Goal: Task Accomplishment & Management: Use online tool/utility

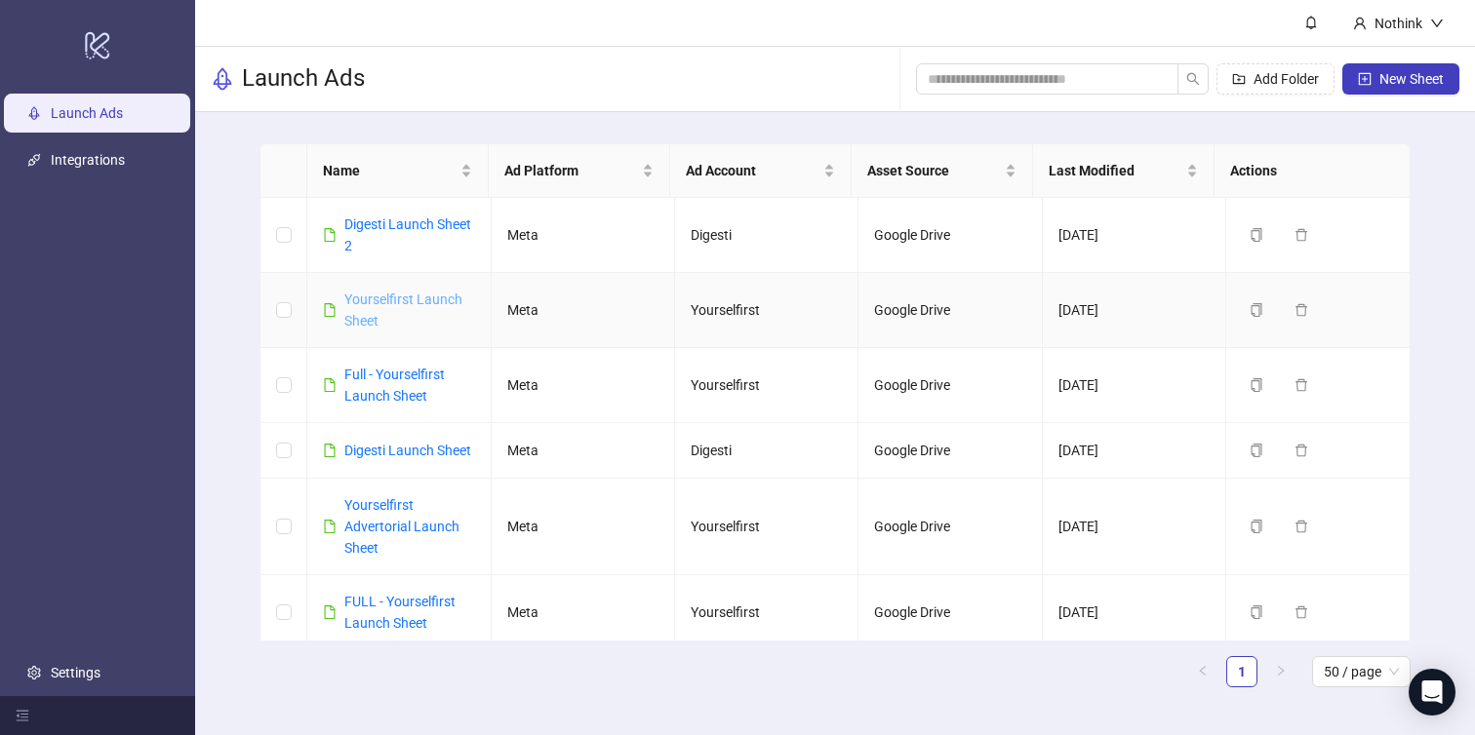
click at [386, 298] on link "Yourselfirst Launch Sheet" at bounding box center [403, 310] width 118 height 37
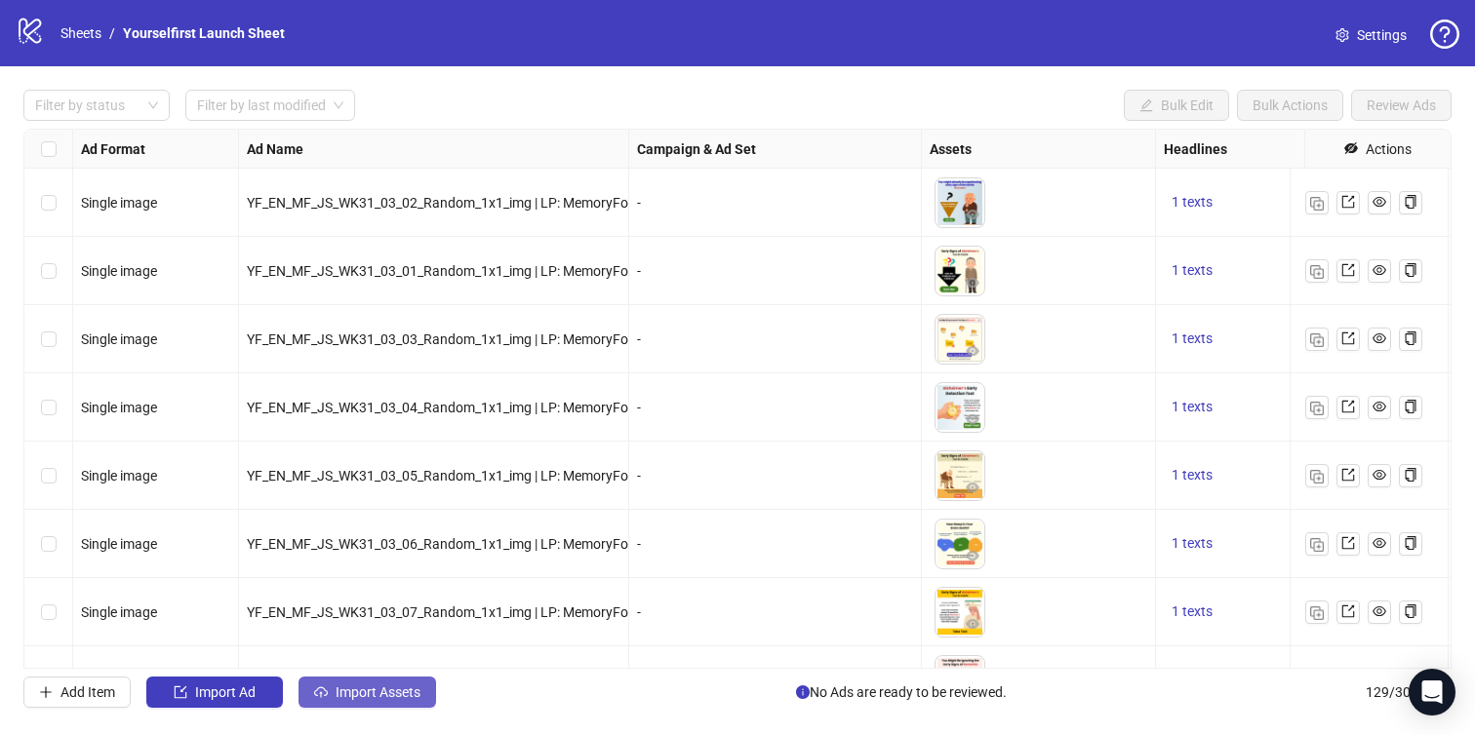
click at [384, 690] on span "Import Assets" at bounding box center [378, 693] width 85 height 16
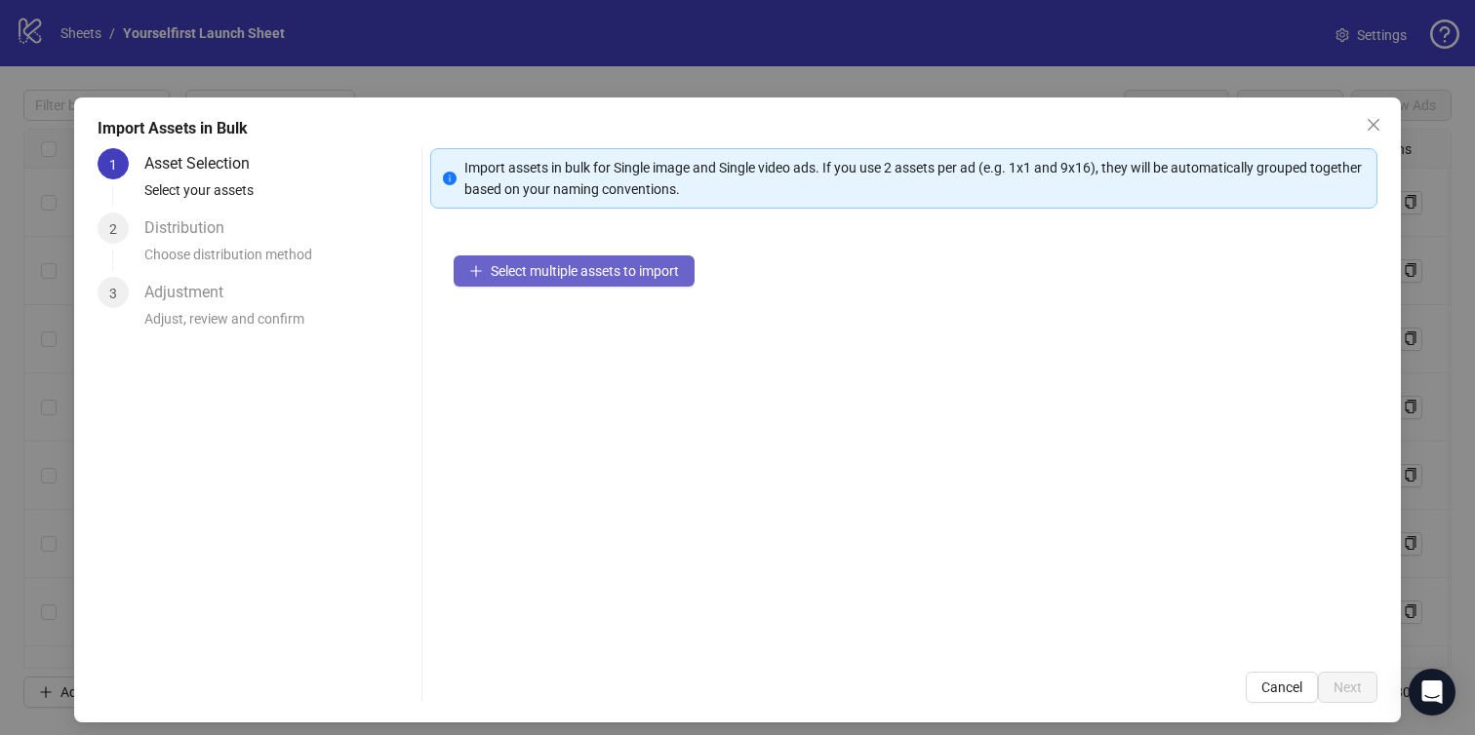
click at [634, 260] on button "Select multiple assets to import" at bounding box center [574, 271] width 241 height 31
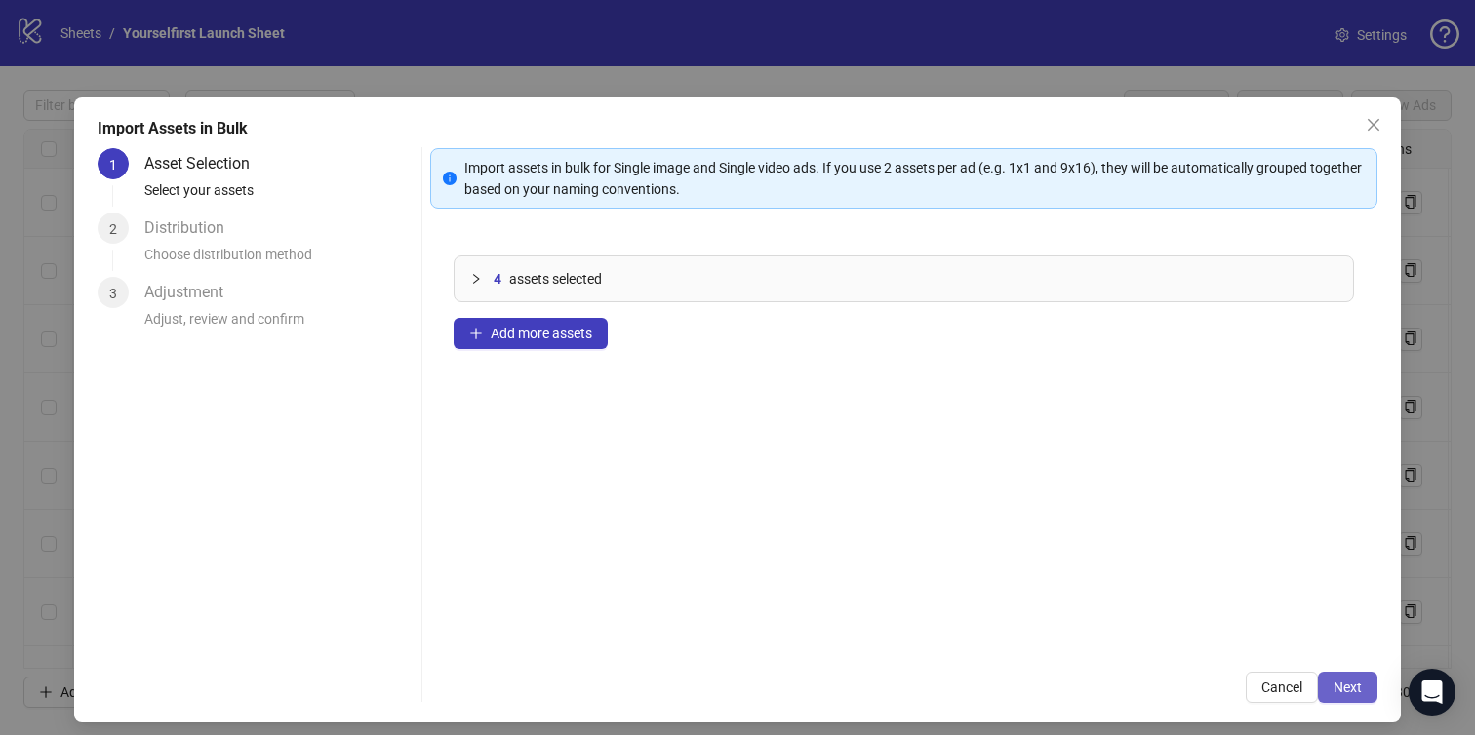
click at [1346, 690] on span "Next" at bounding box center [1347, 688] width 28 height 16
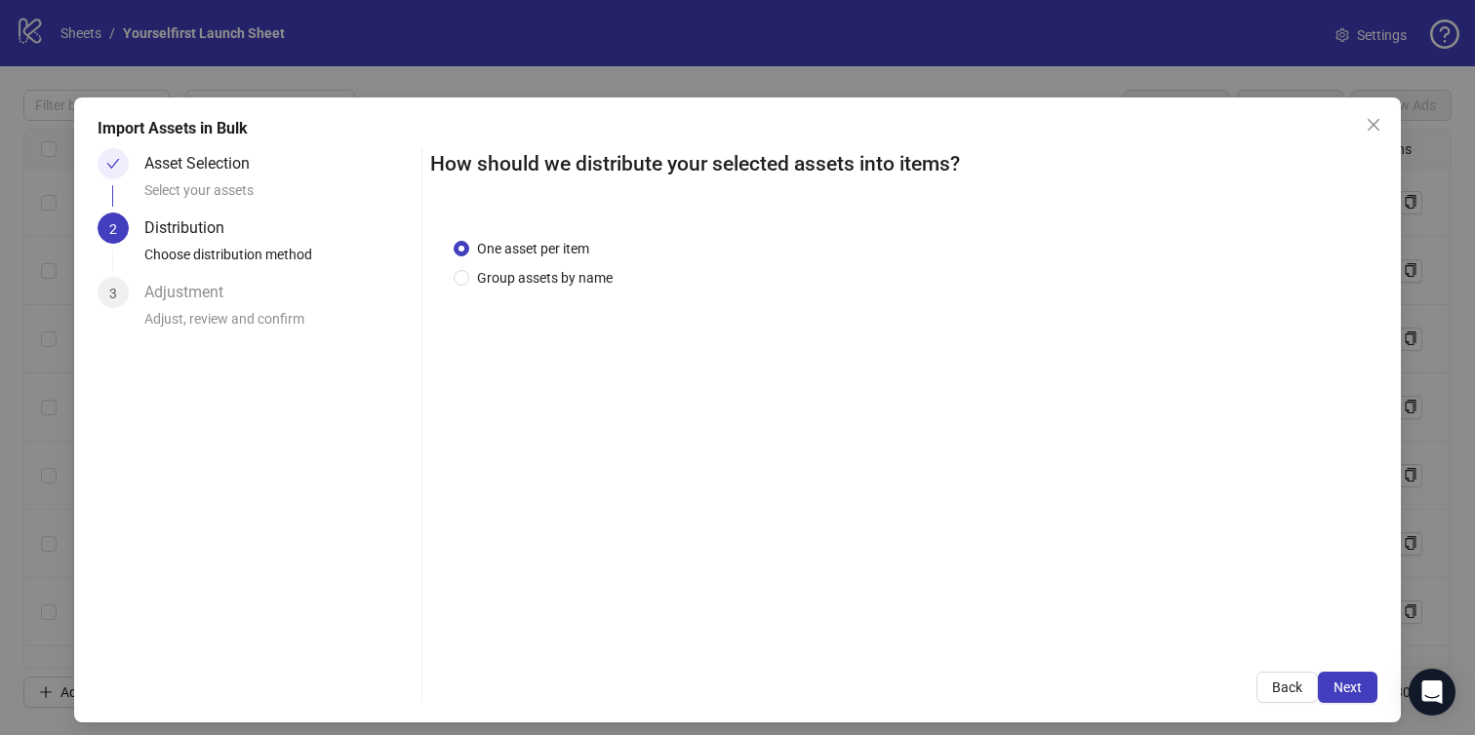
click at [1346, 690] on span "Next" at bounding box center [1347, 688] width 28 height 16
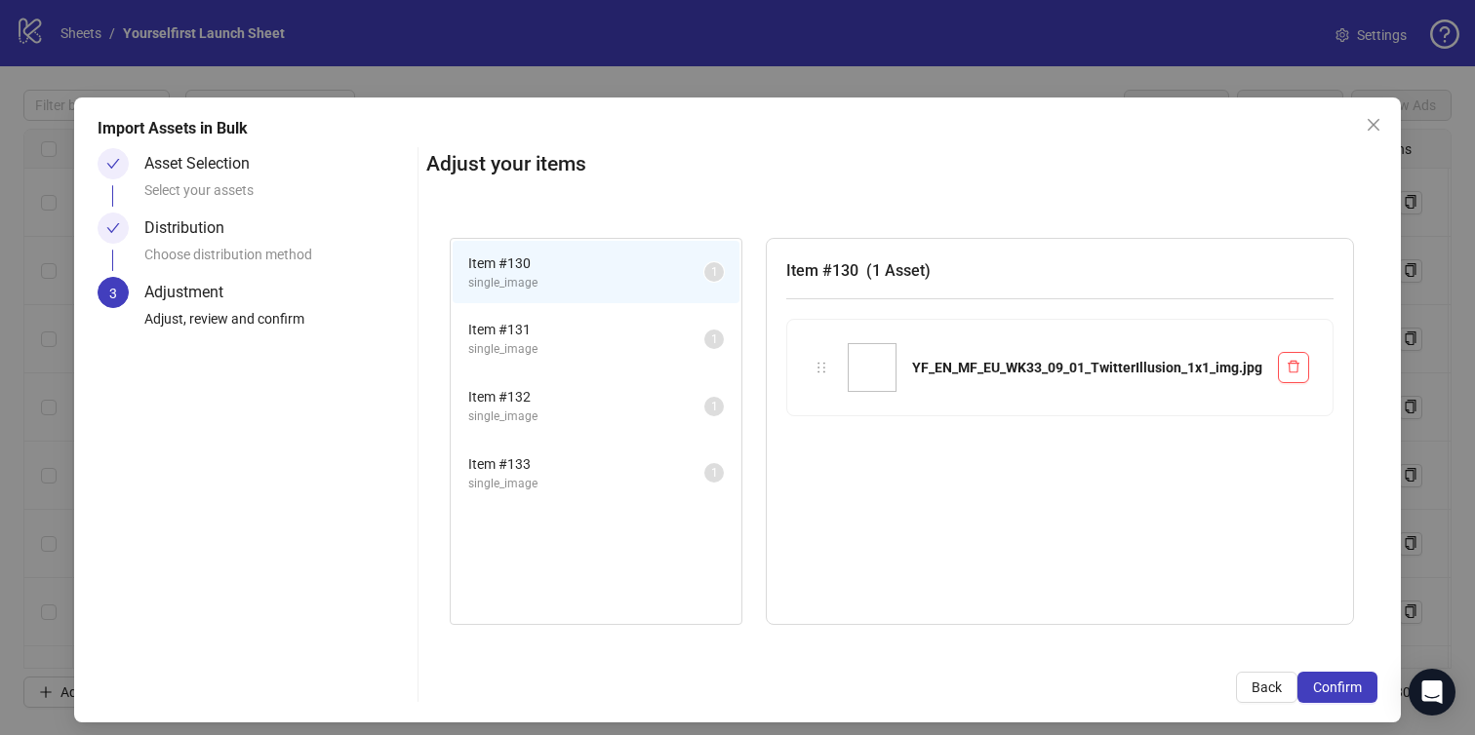
click at [1346, 690] on span "Confirm" at bounding box center [1337, 688] width 49 height 16
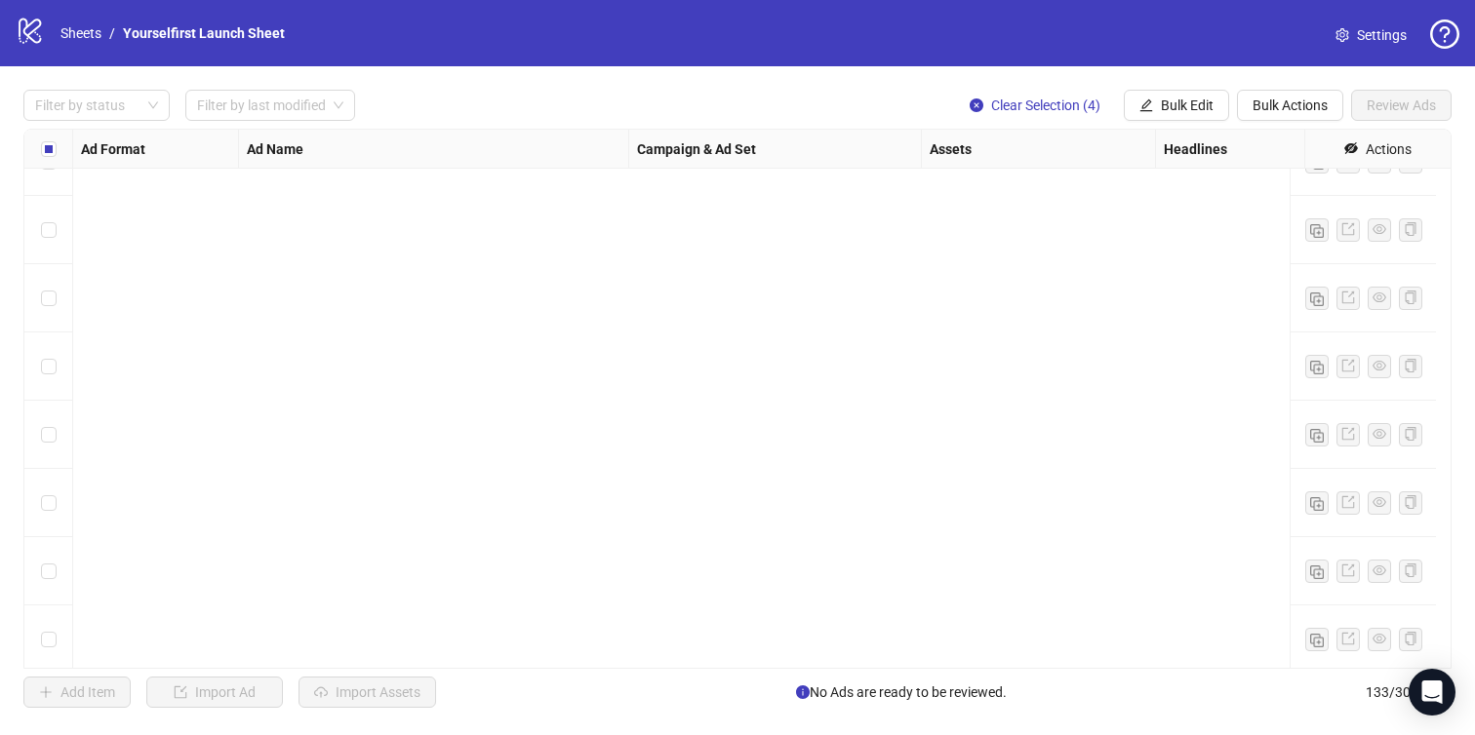
scroll to position [8597, 0]
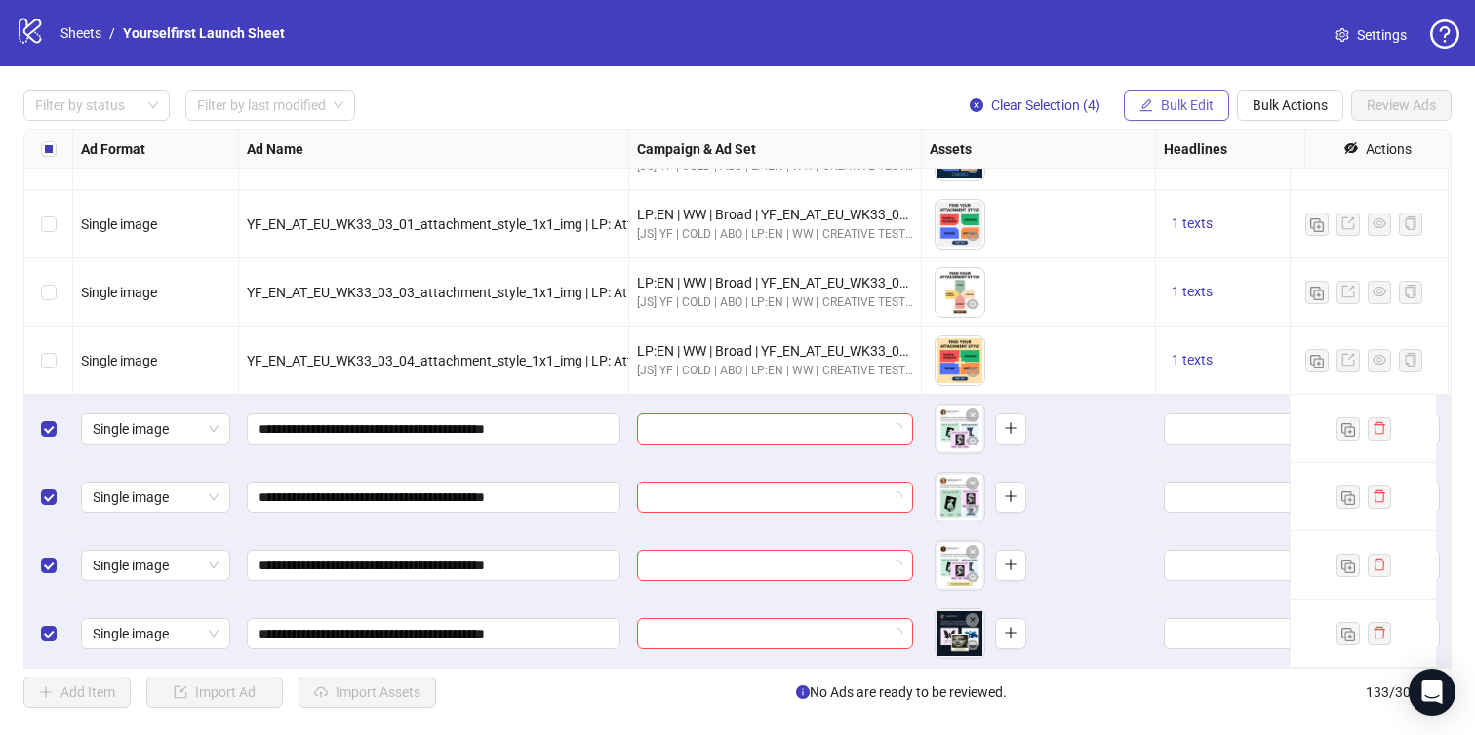
click at [1185, 102] on span "Bulk Edit" at bounding box center [1187, 106] width 53 height 16
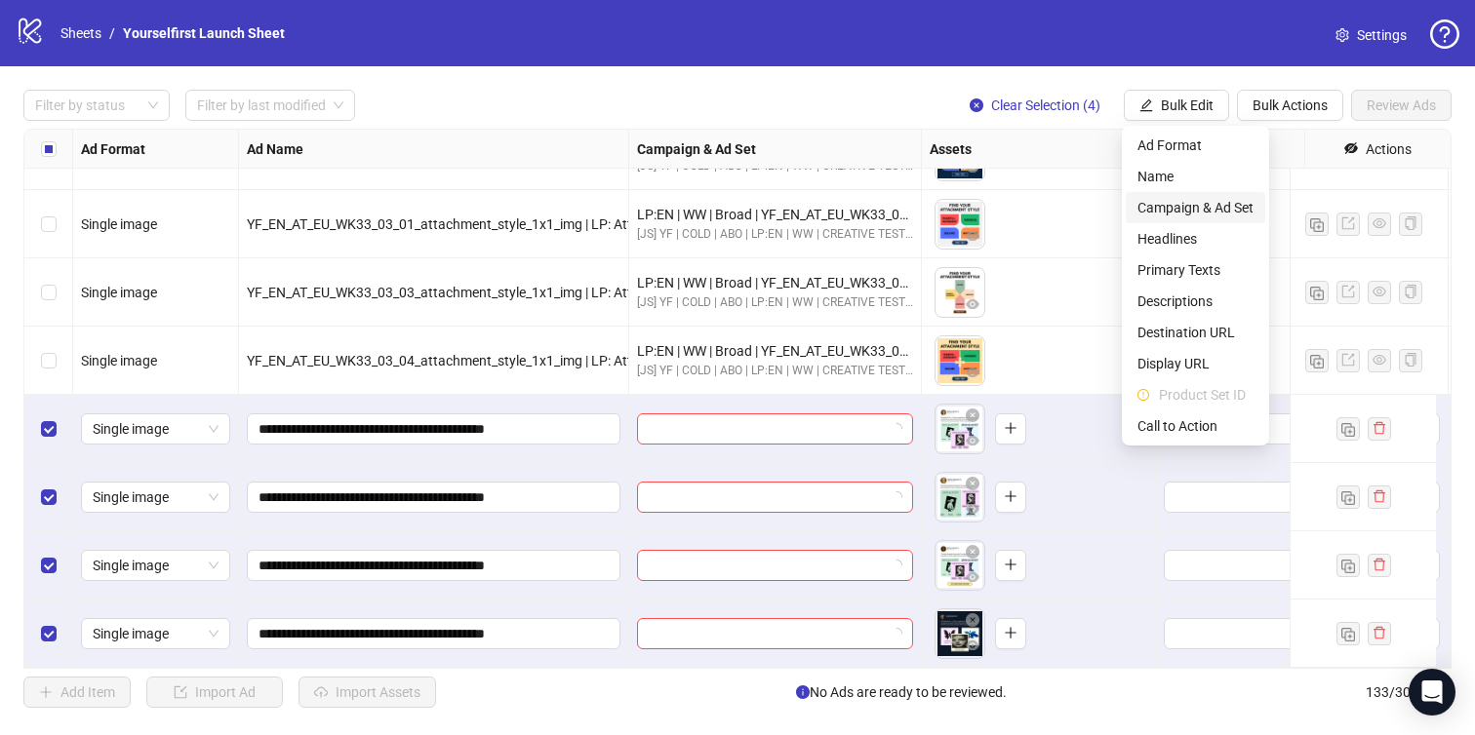
click at [1176, 214] on span "Campaign & Ad Set" at bounding box center [1195, 207] width 116 height 21
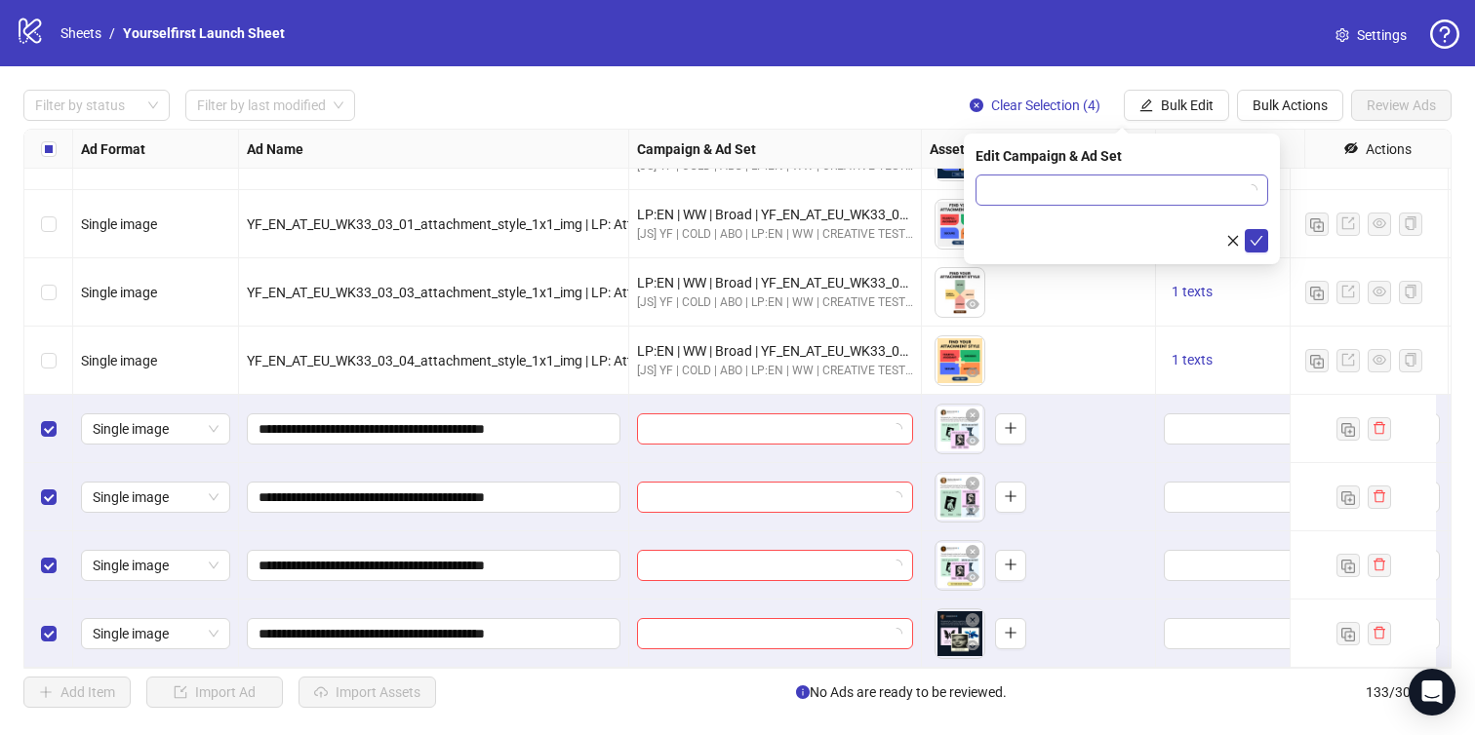
click at [1051, 199] on input "search" at bounding box center [1113, 190] width 252 height 29
paste input "**********"
type input "**********"
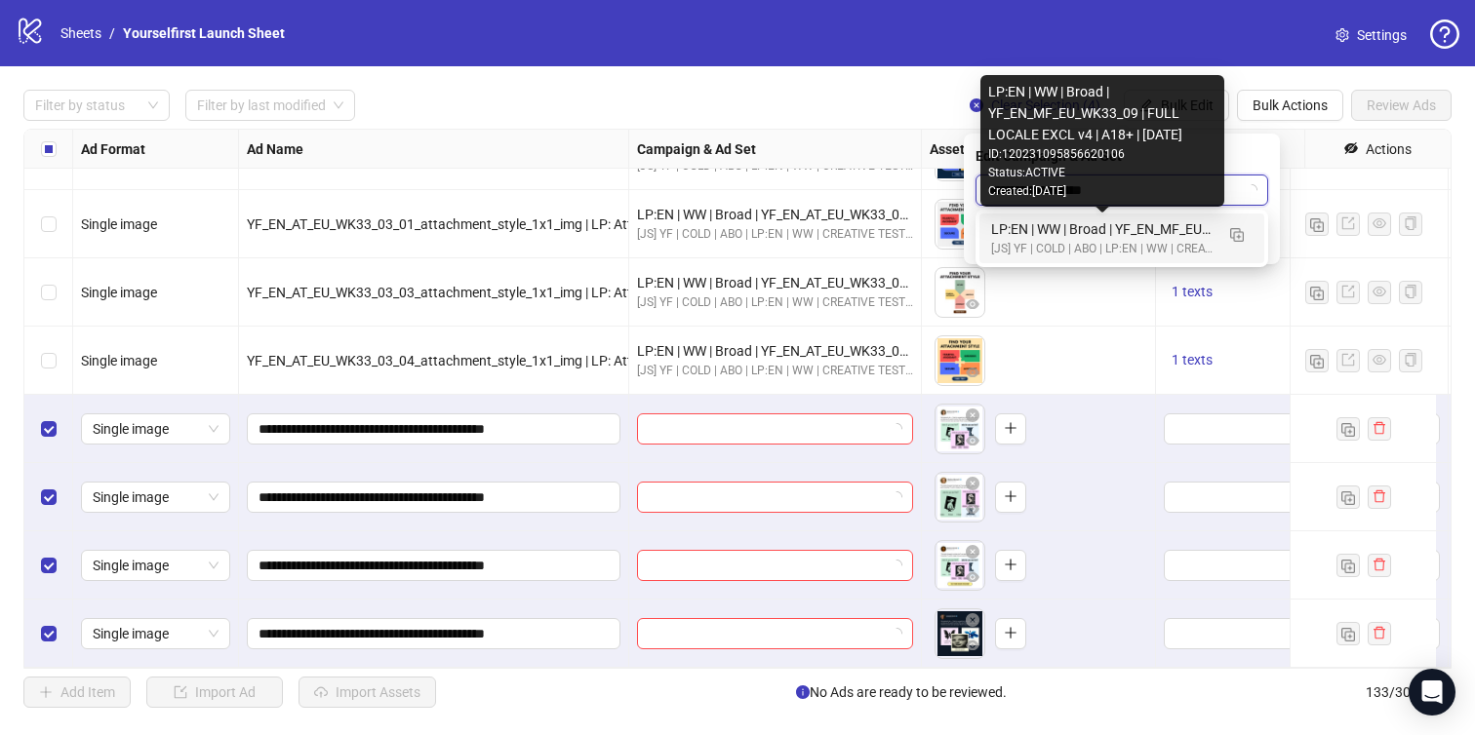
click at [1091, 233] on div "LP:EN | WW | Broad | YF_EN_MF_EU_WK33_09 | FULL LOCALE EXCL v4 | A18+ | [DATE]" at bounding box center [1102, 228] width 222 height 21
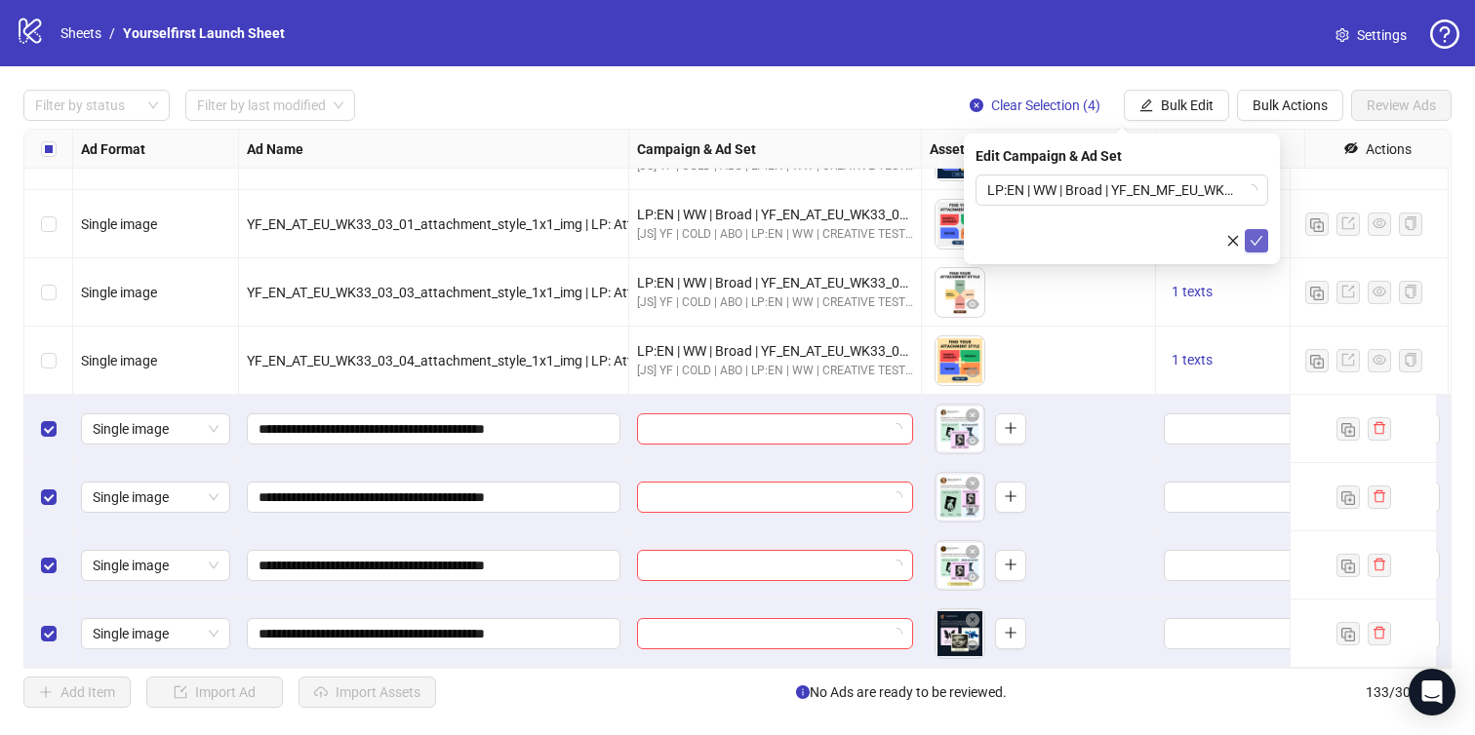
click at [1254, 234] on icon "check" at bounding box center [1257, 241] width 14 height 14
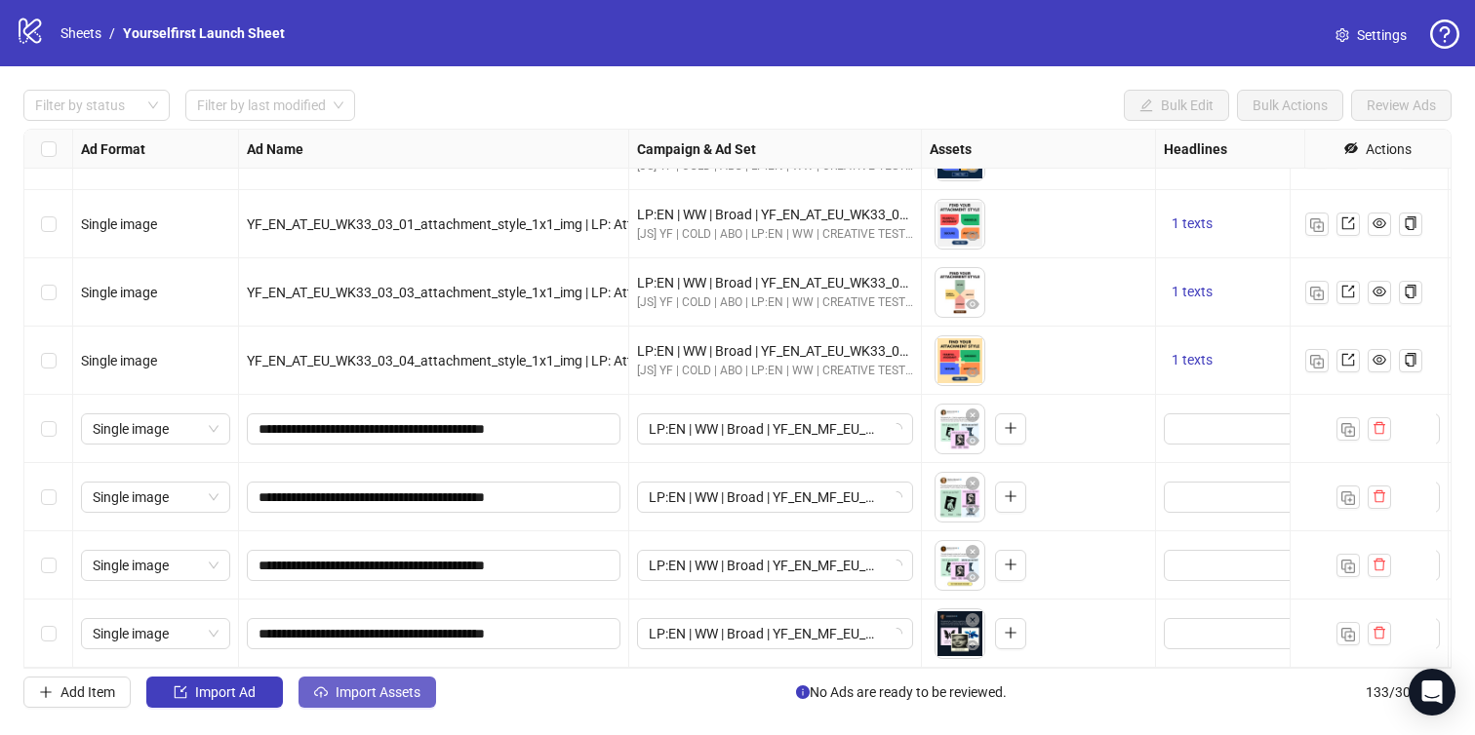
click at [402, 687] on span "Import Assets" at bounding box center [378, 693] width 85 height 16
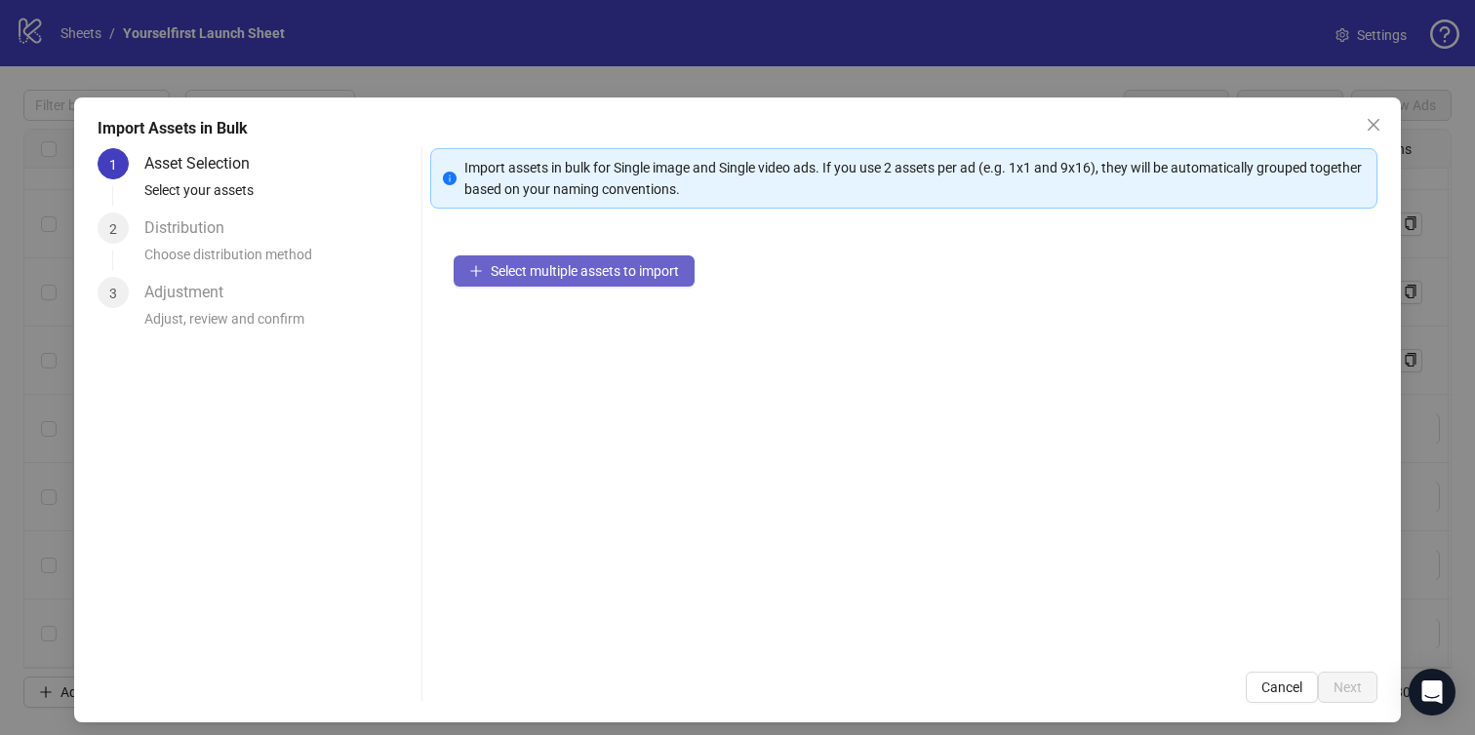
click at [611, 265] on span "Select multiple assets to import" at bounding box center [585, 271] width 188 height 16
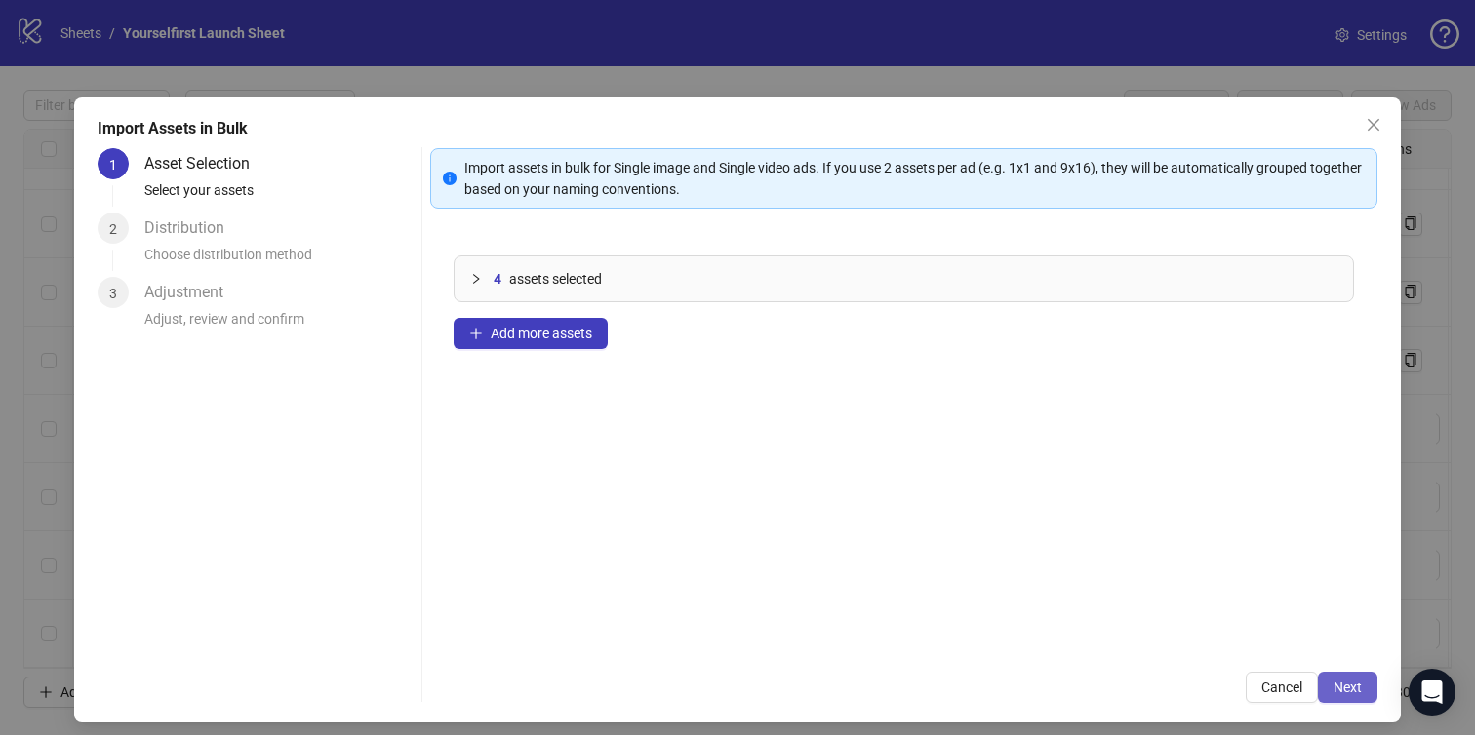
click at [1334, 683] on span "Next" at bounding box center [1347, 688] width 28 height 16
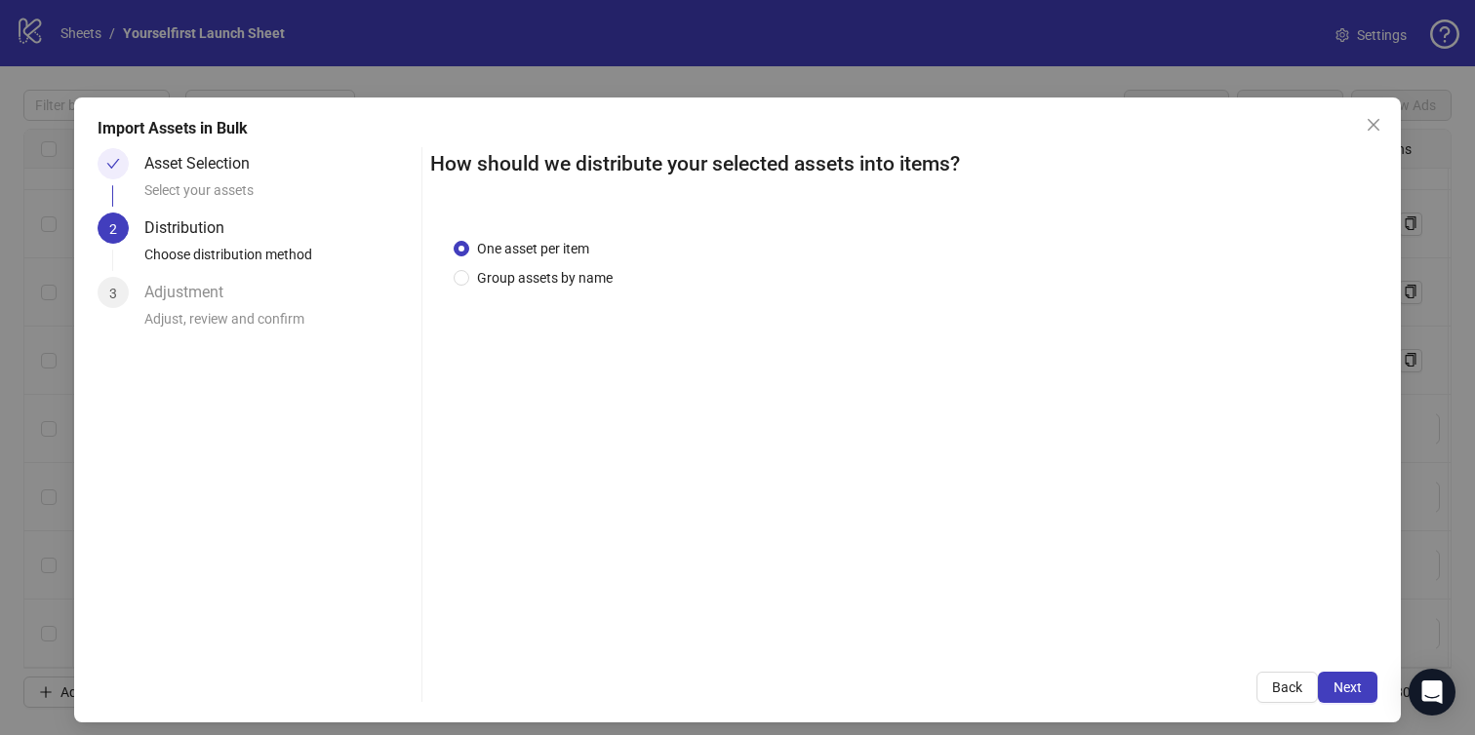
click at [1334, 683] on span "Next" at bounding box center [1347, 688] width 28 height 16
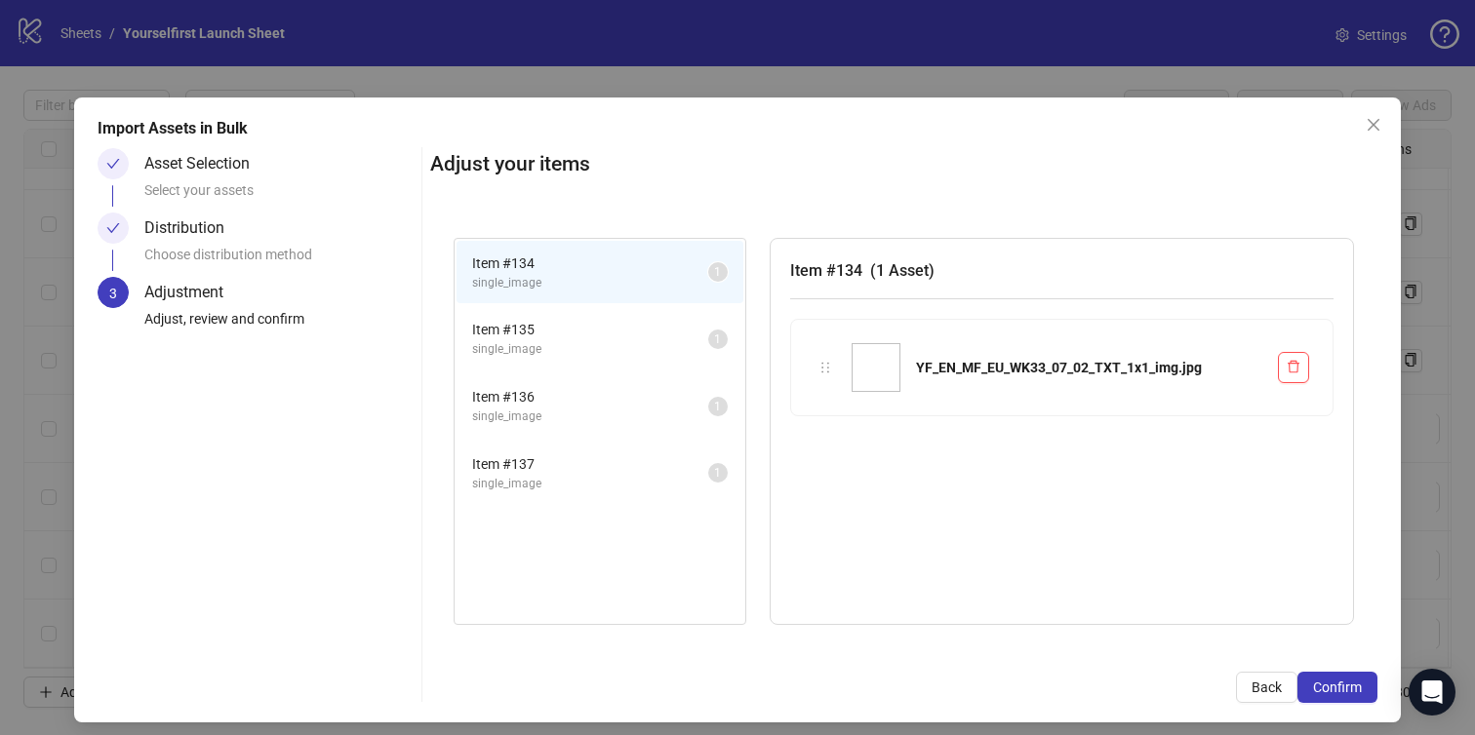
click at [1334, 683] on span "Confirm" at bounding box center [1337, 688] width 49 height 16
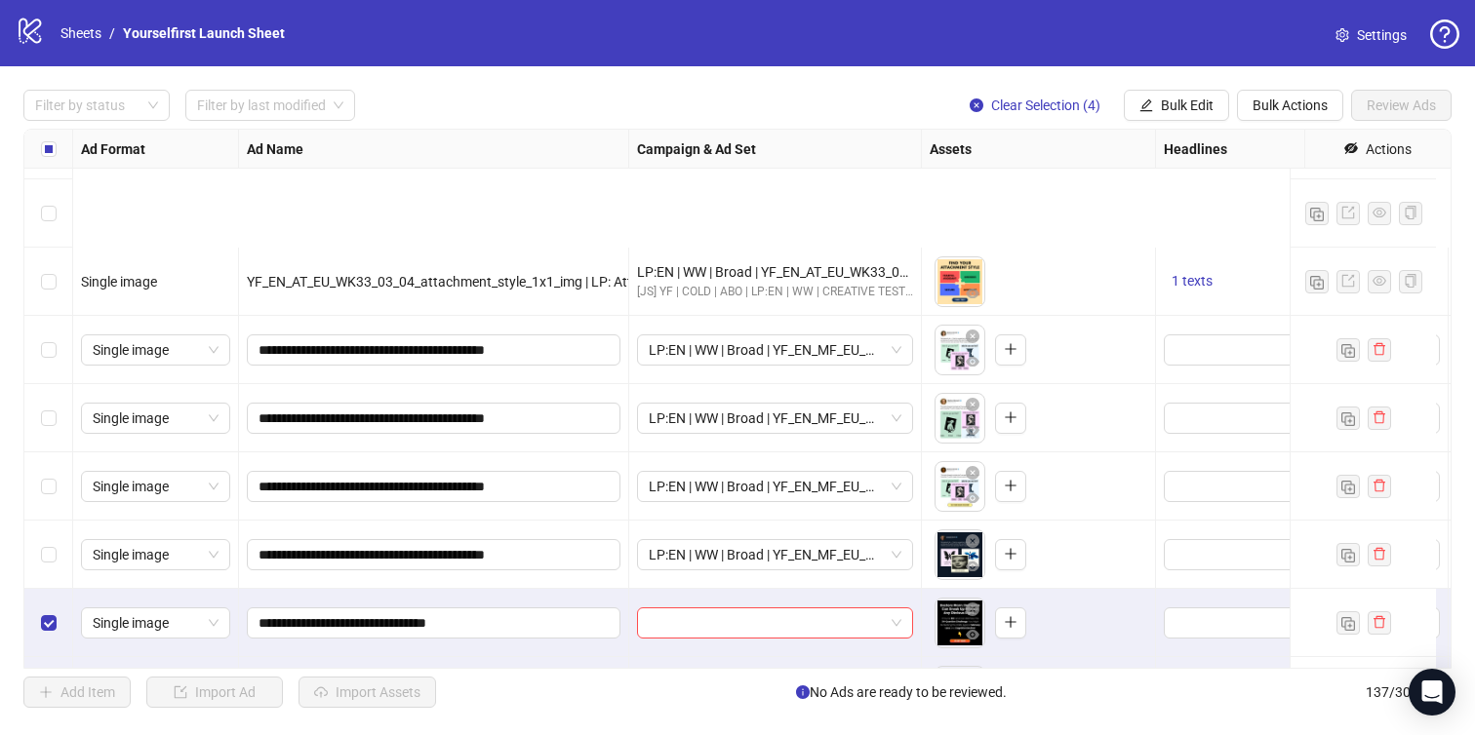
scroll to position [8870, 0]
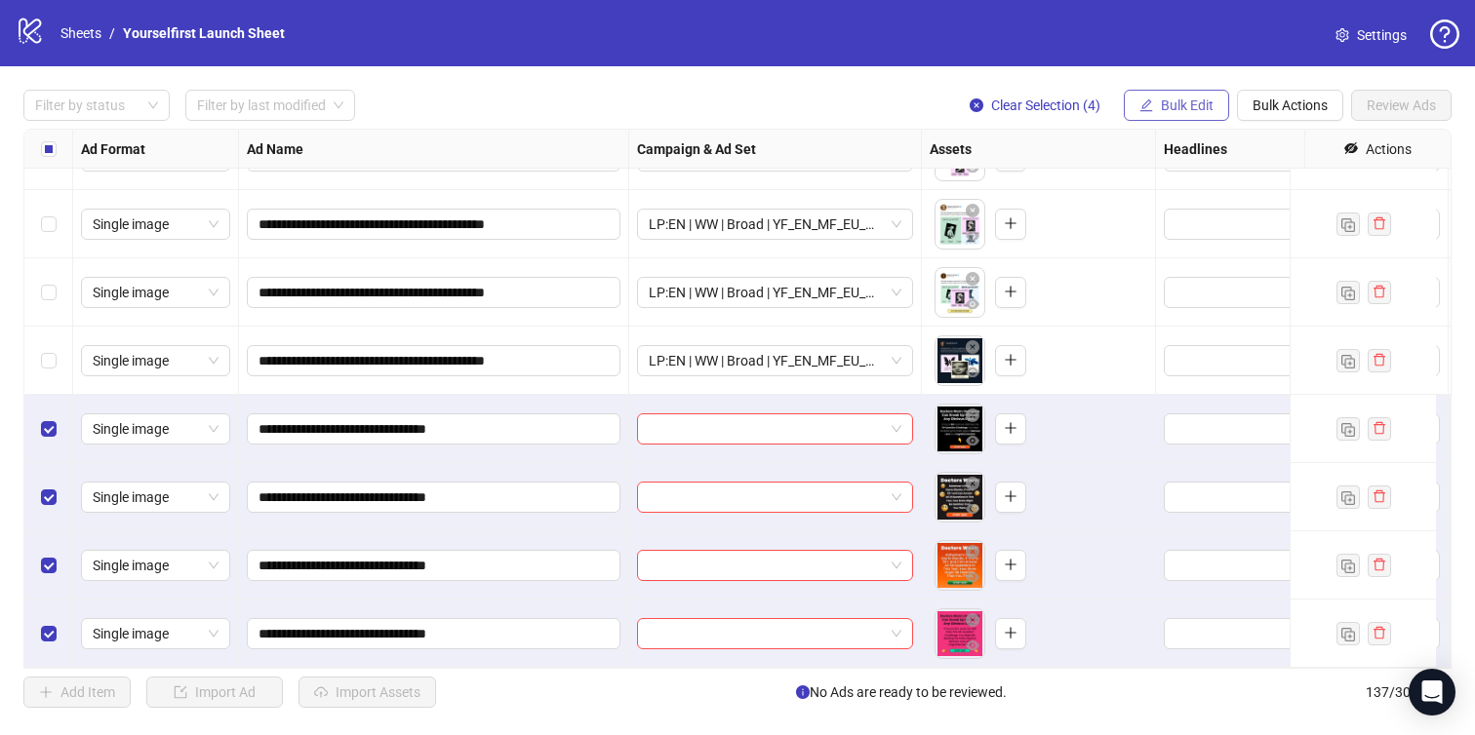
click at [1199, 111] on span "Bulk Edit" at bounding box center [1187, 106] width 53 height 16
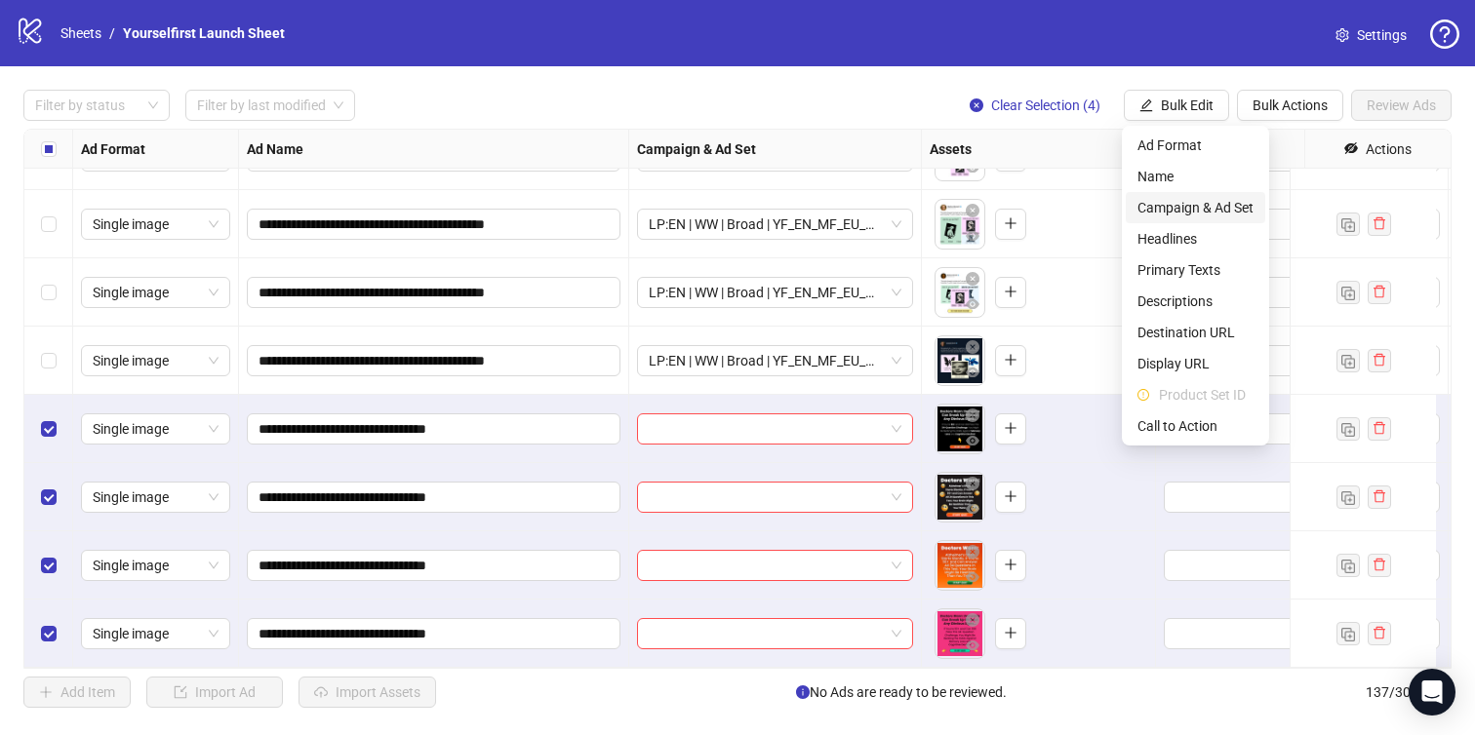
click at [1187, 207] on span "Campaign & Ad Set" at bounding box center [1195, 207] width 116 height 21
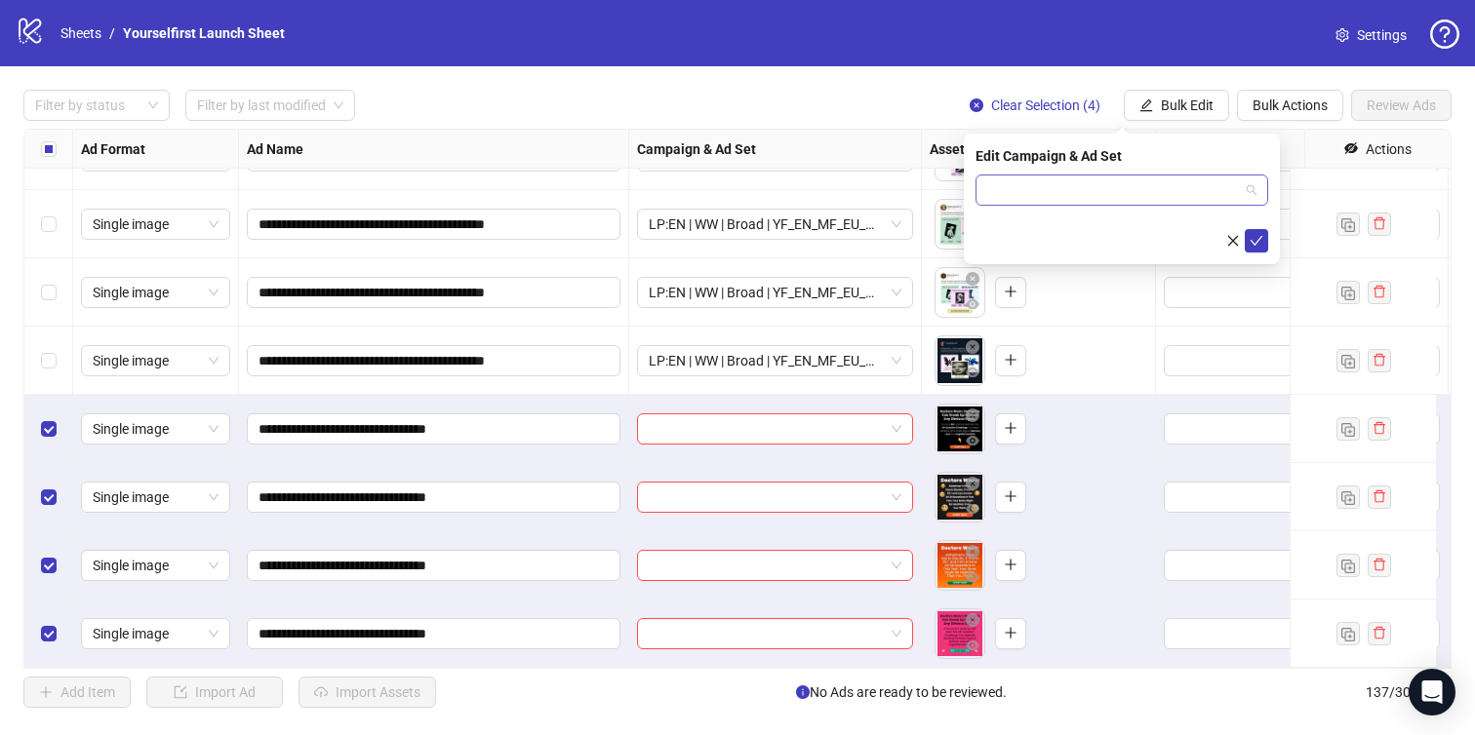
click at [1090, 199] on input "search" at bounding box center [1113, 190] width 252 height 29
paste input "**********"
type input "**********"
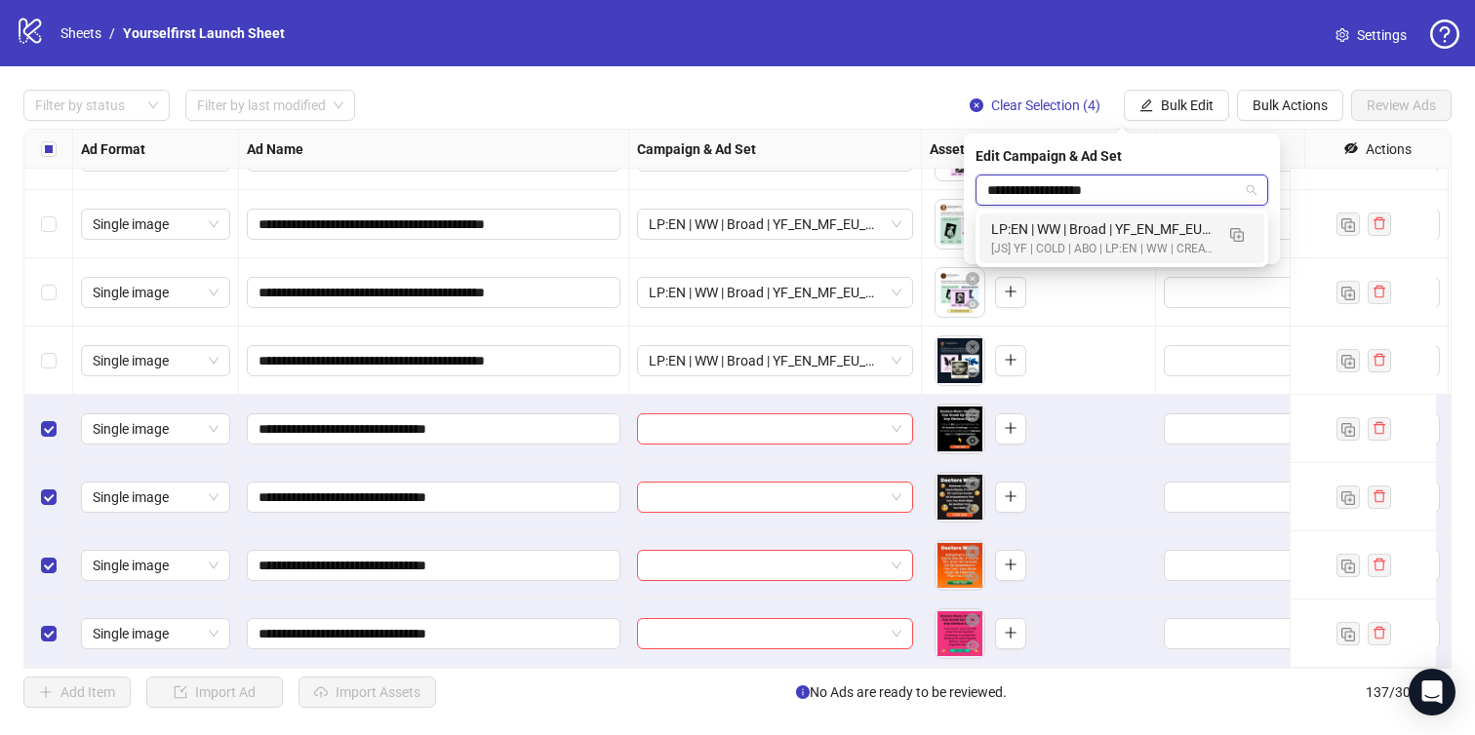
click at [1131, 242] on div "[JS] YF | COLD | ABO | LP:EN | WW | CREATIVE TESTING | A18+ | [DATE]" at bounding box center [1102, 249] width 222 height 19
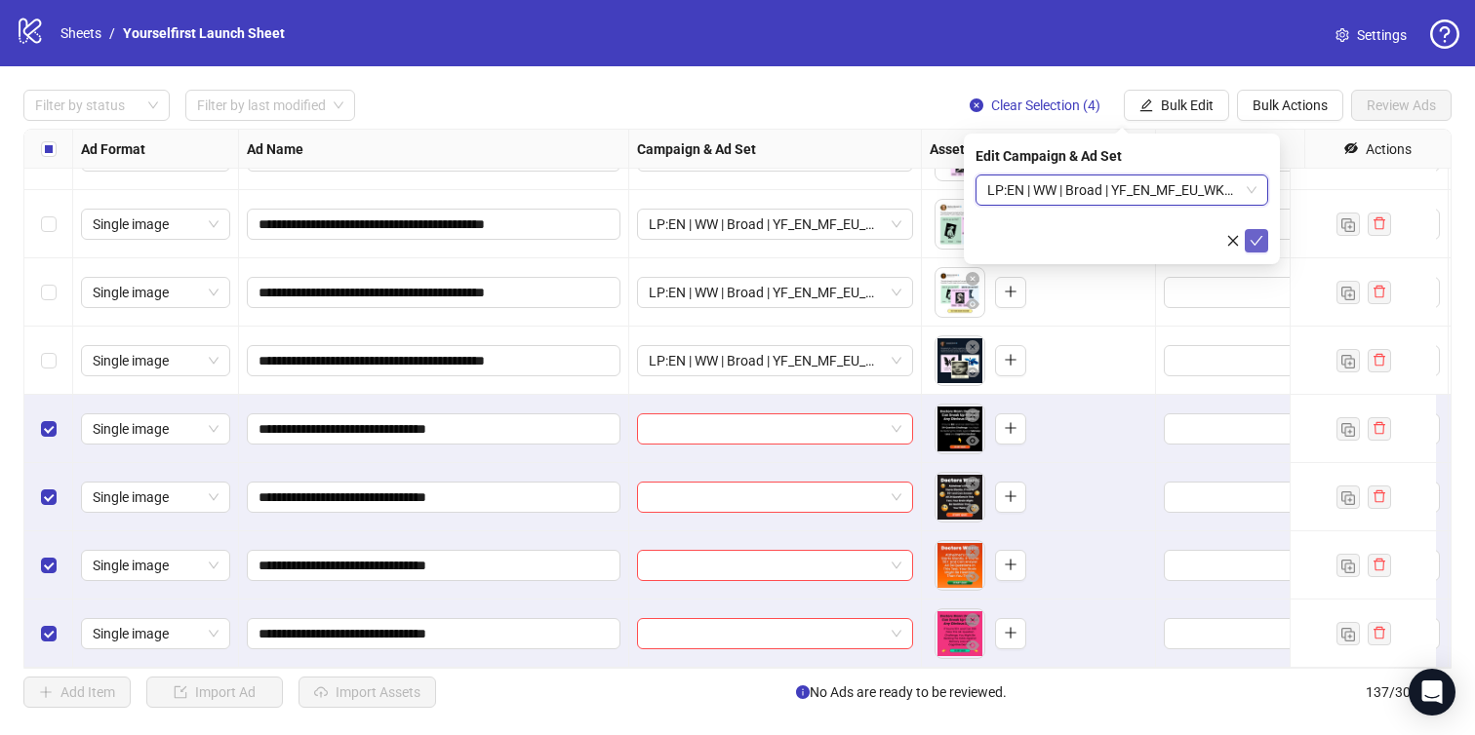
click at [1257, 243] on icon "check" at bounding box center [1257, 241] width 14 height 14
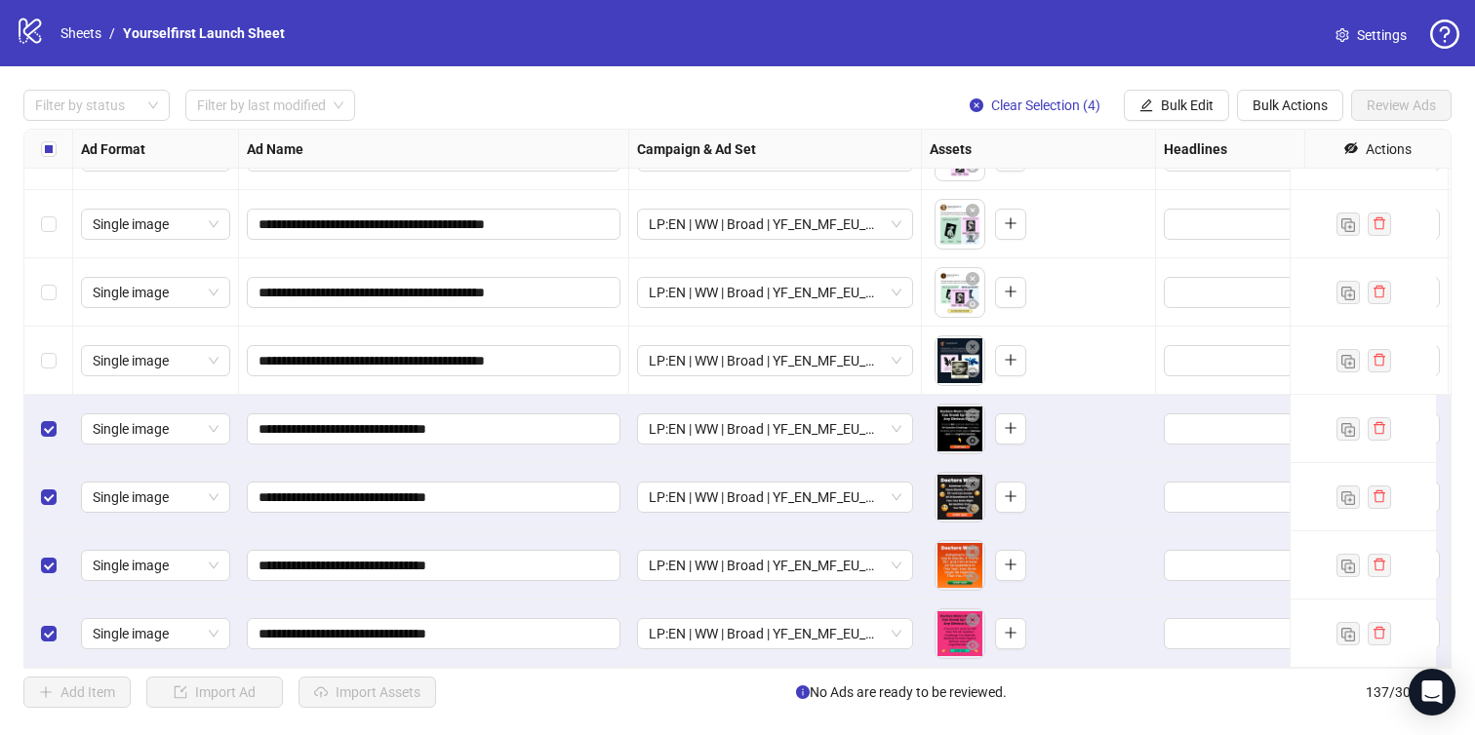
click at [783, 88] on div "**********" at bounding box center [737, 398] width 1475 height 665
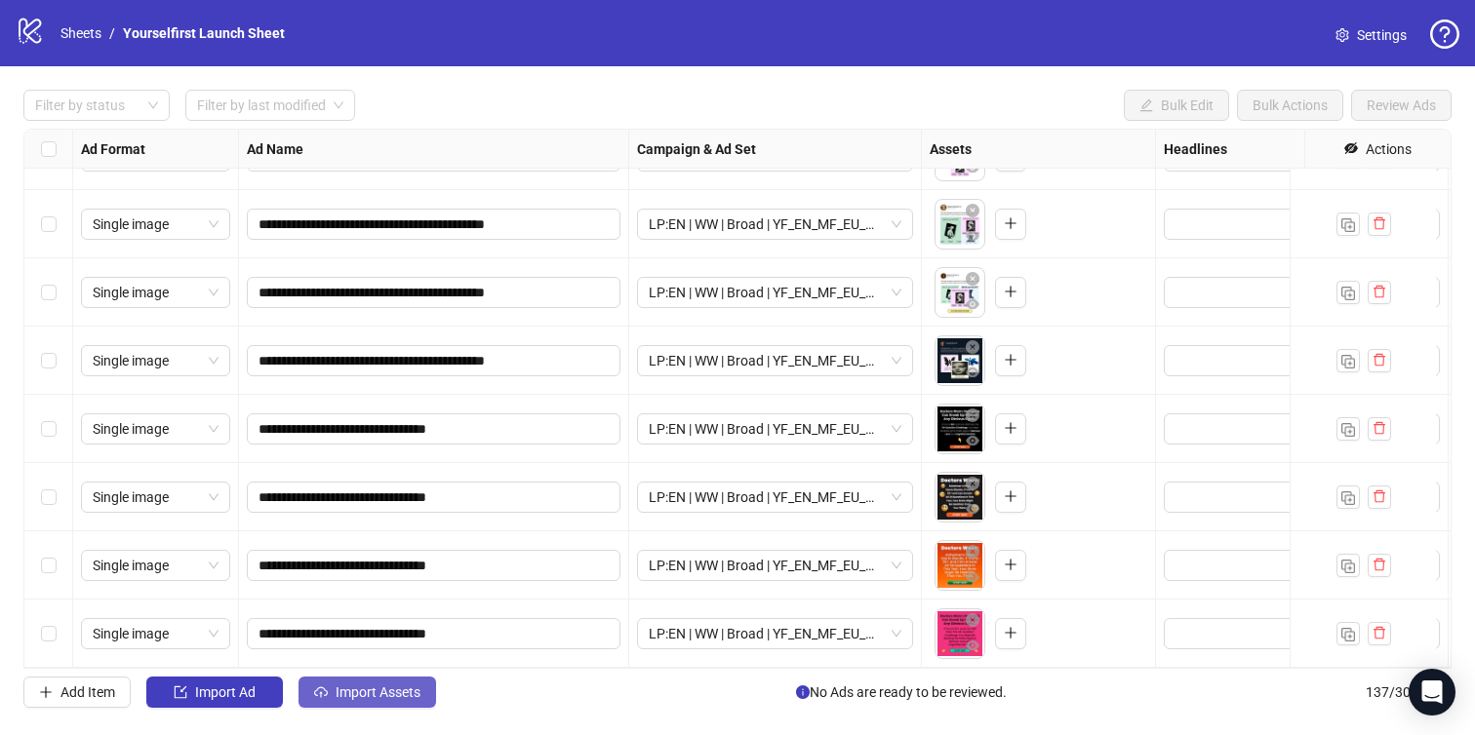
click at [348, 696] on span "Import Assets" at bounding box center [378, 693] width 85 height 16
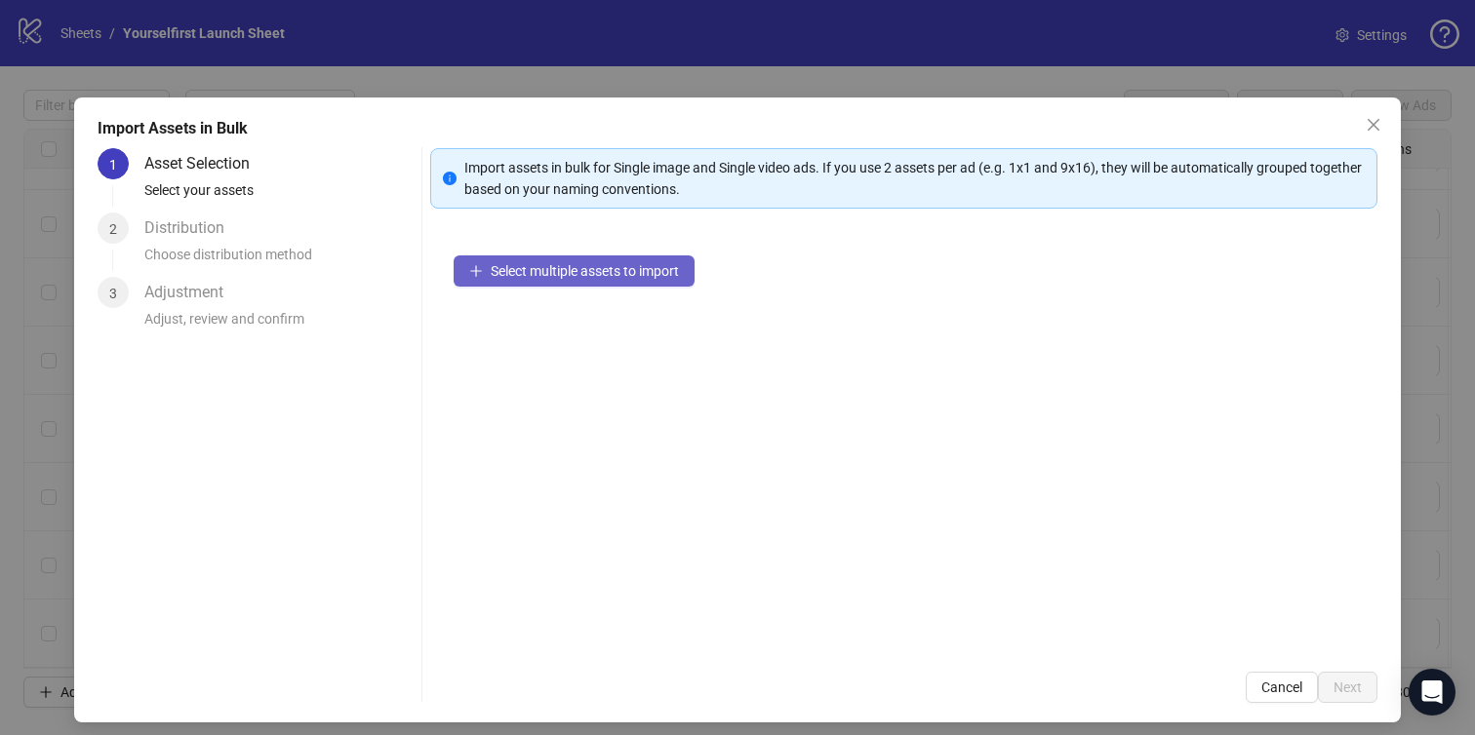
click at [548, 267] on span "Select multiple assets to import" at bounding box center [585, 271] width 188 height 16
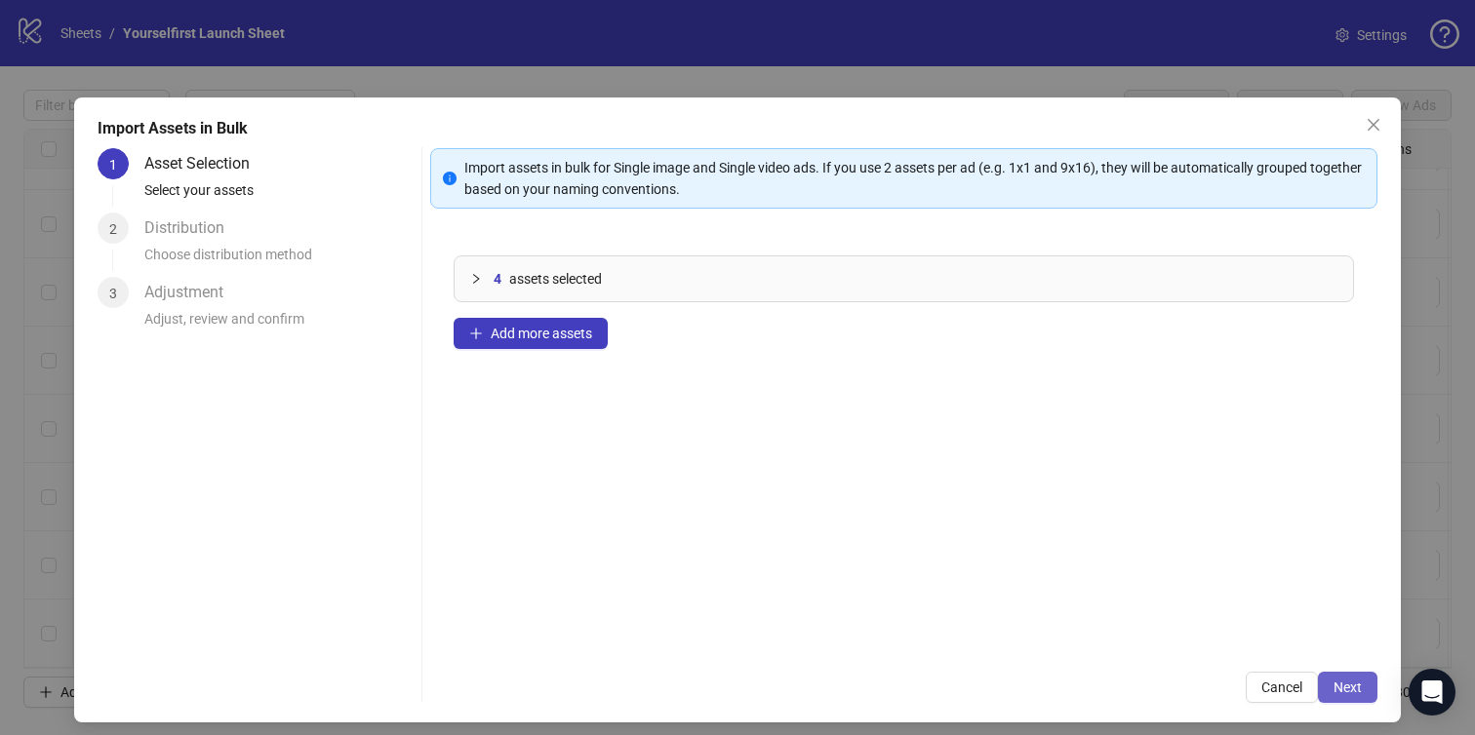
click at [1343, 680] on span "Next" at bounding box center [1347, 688] width 28 height 16
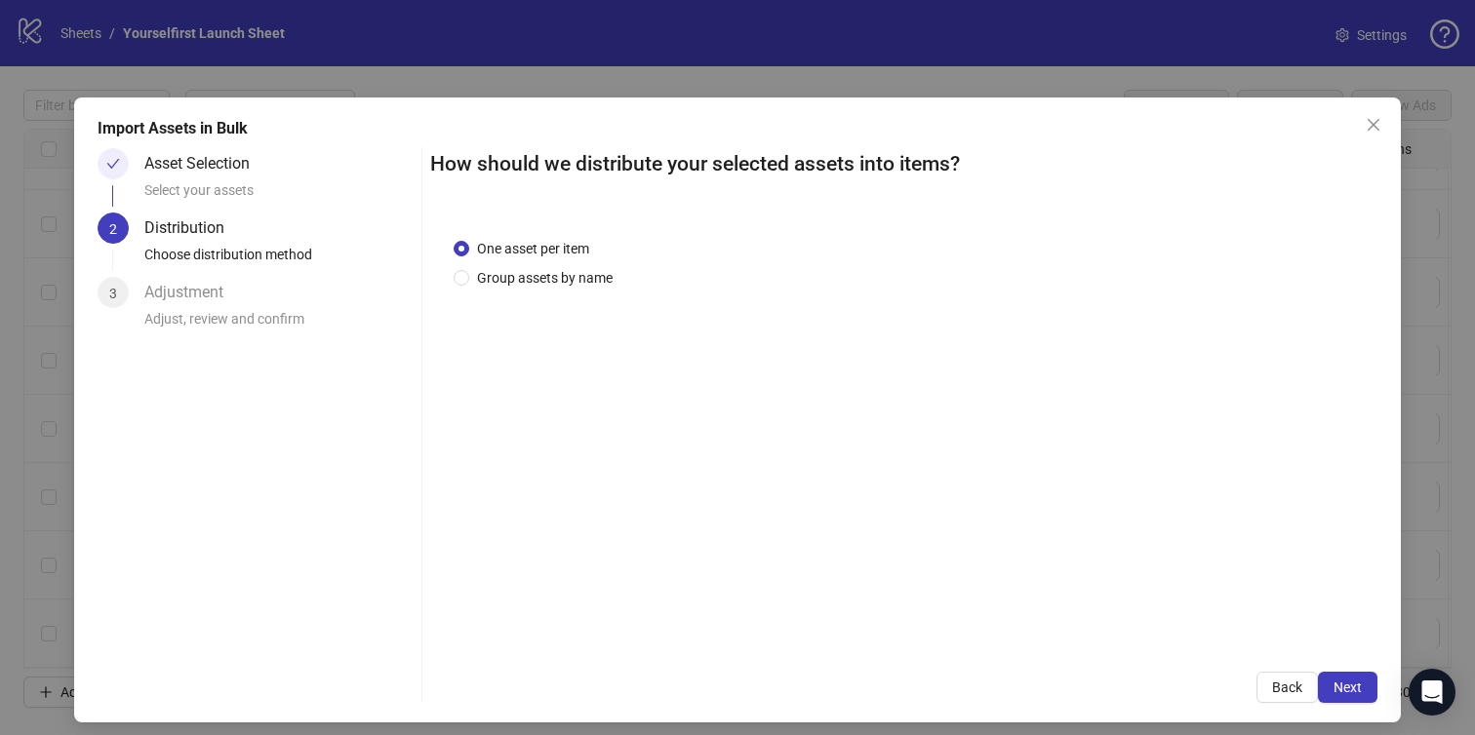
click at [1343, 680] on span "Next" at bounding box center [1347, 688] width 28 height 16
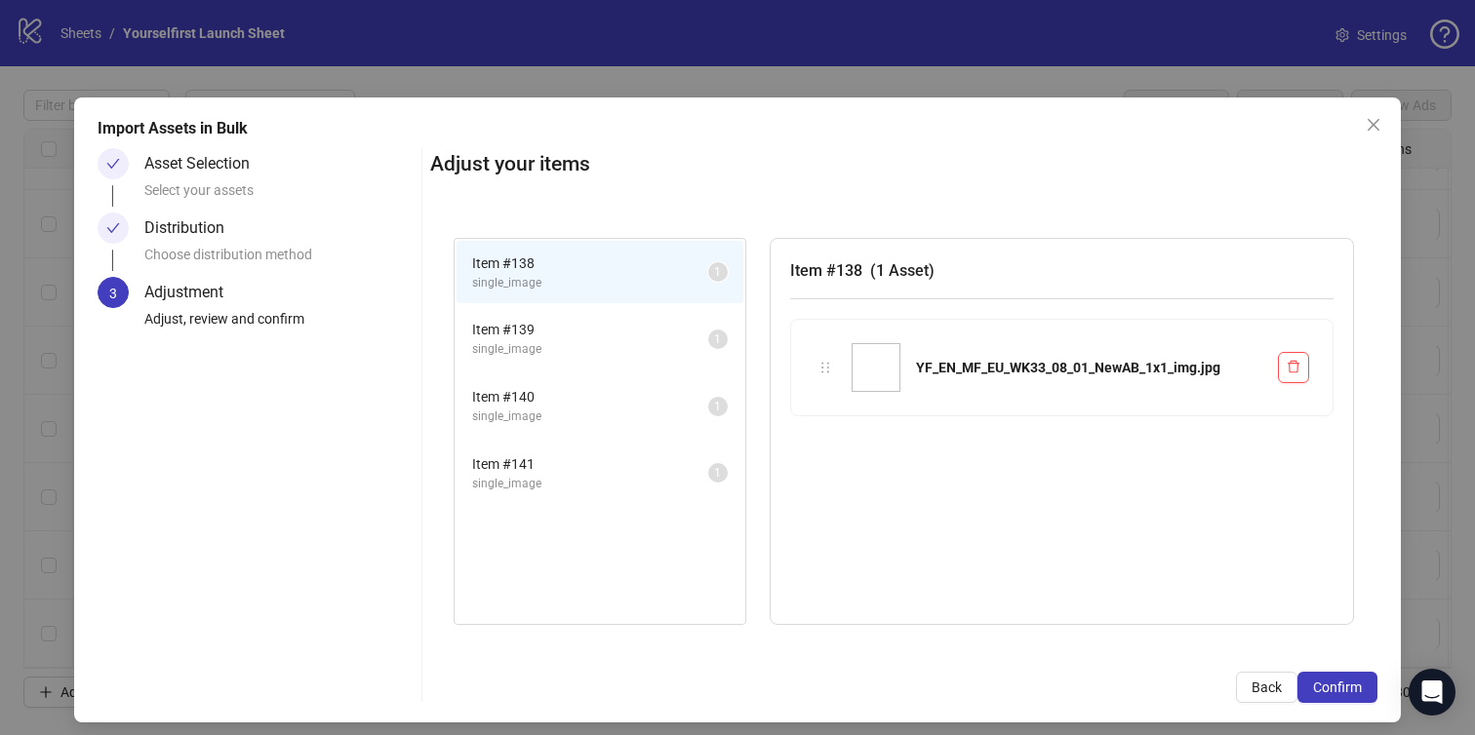
click at [1343, 680] on span "Confirm" at bounding box center [1337, 688] width 49 height 16
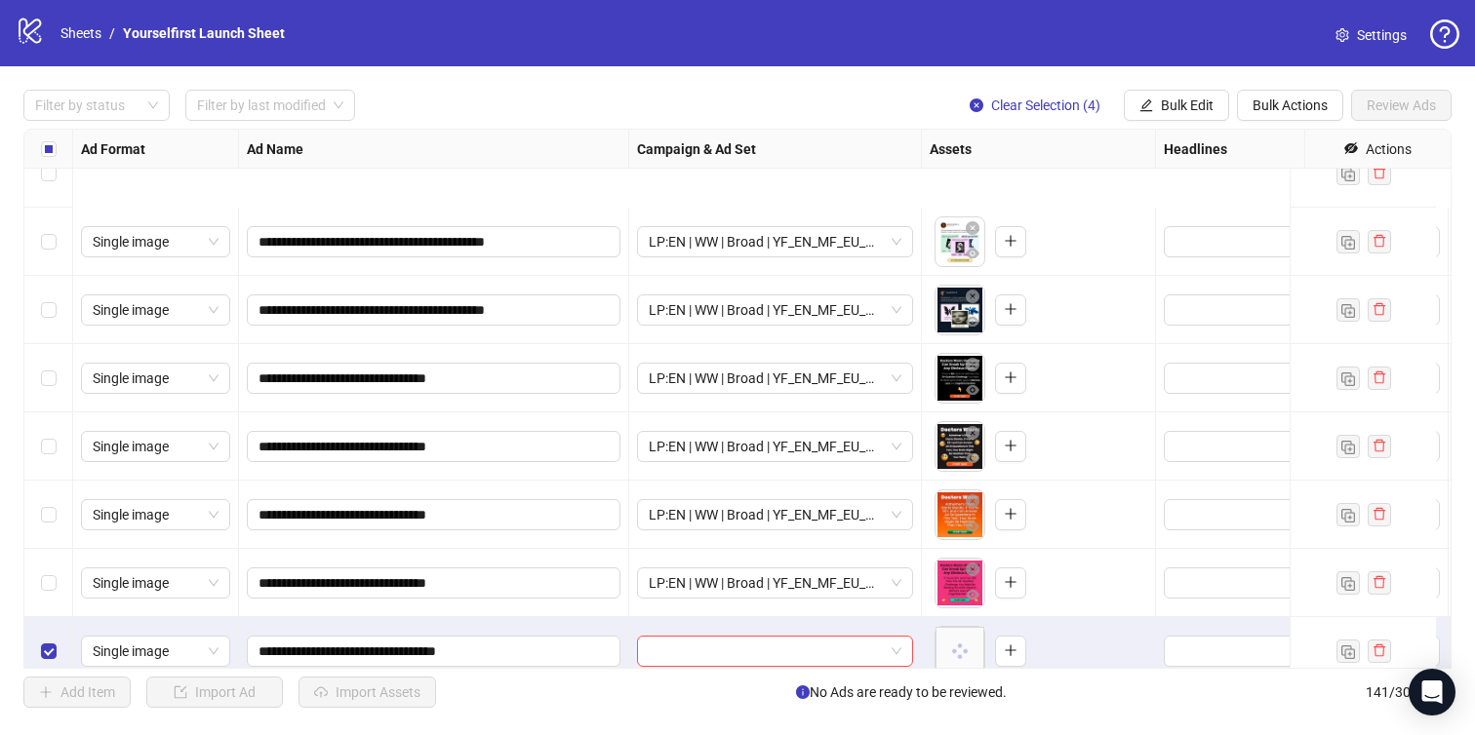
scroll to position [9143, 0]
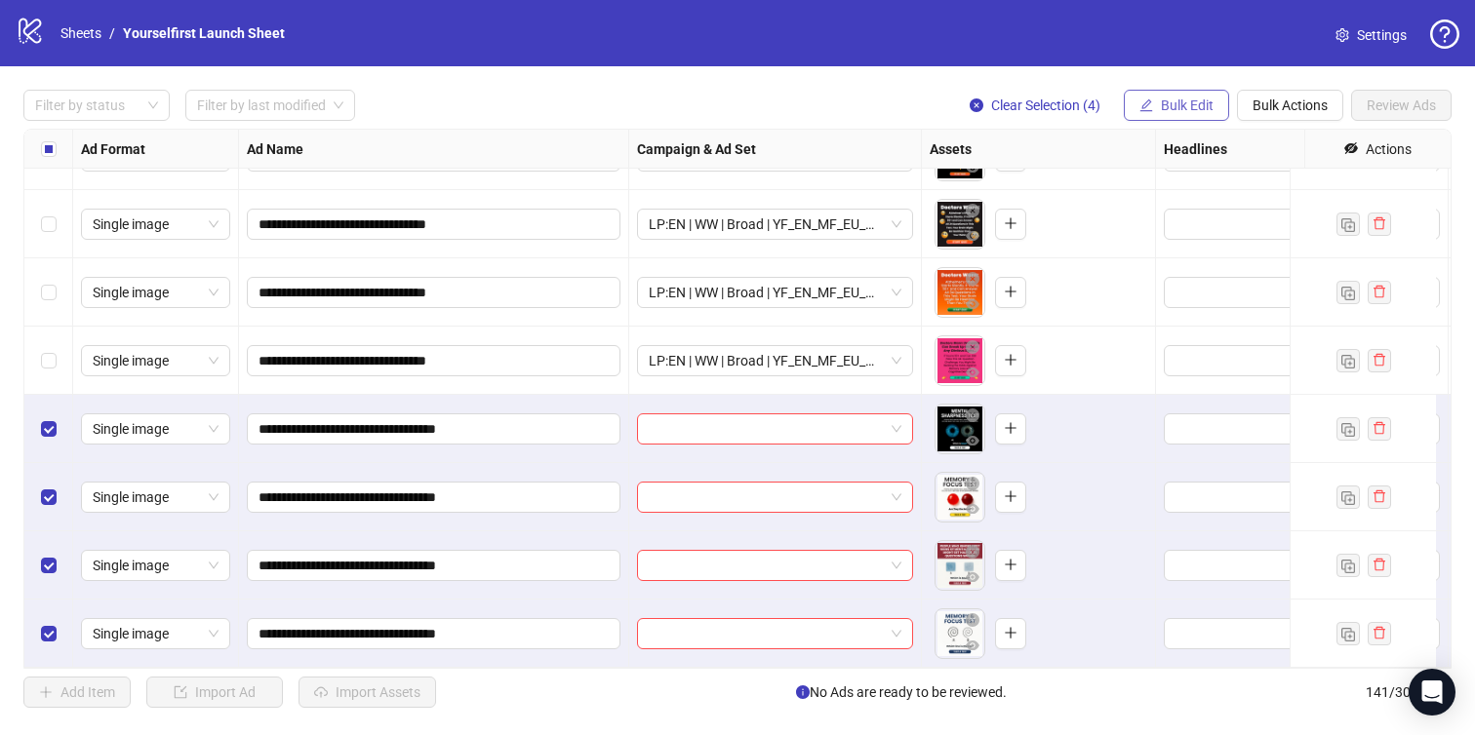
click at [1172, 99] on span "Bulk Edit" at bounding box center [1187, 106] width 53 height 16
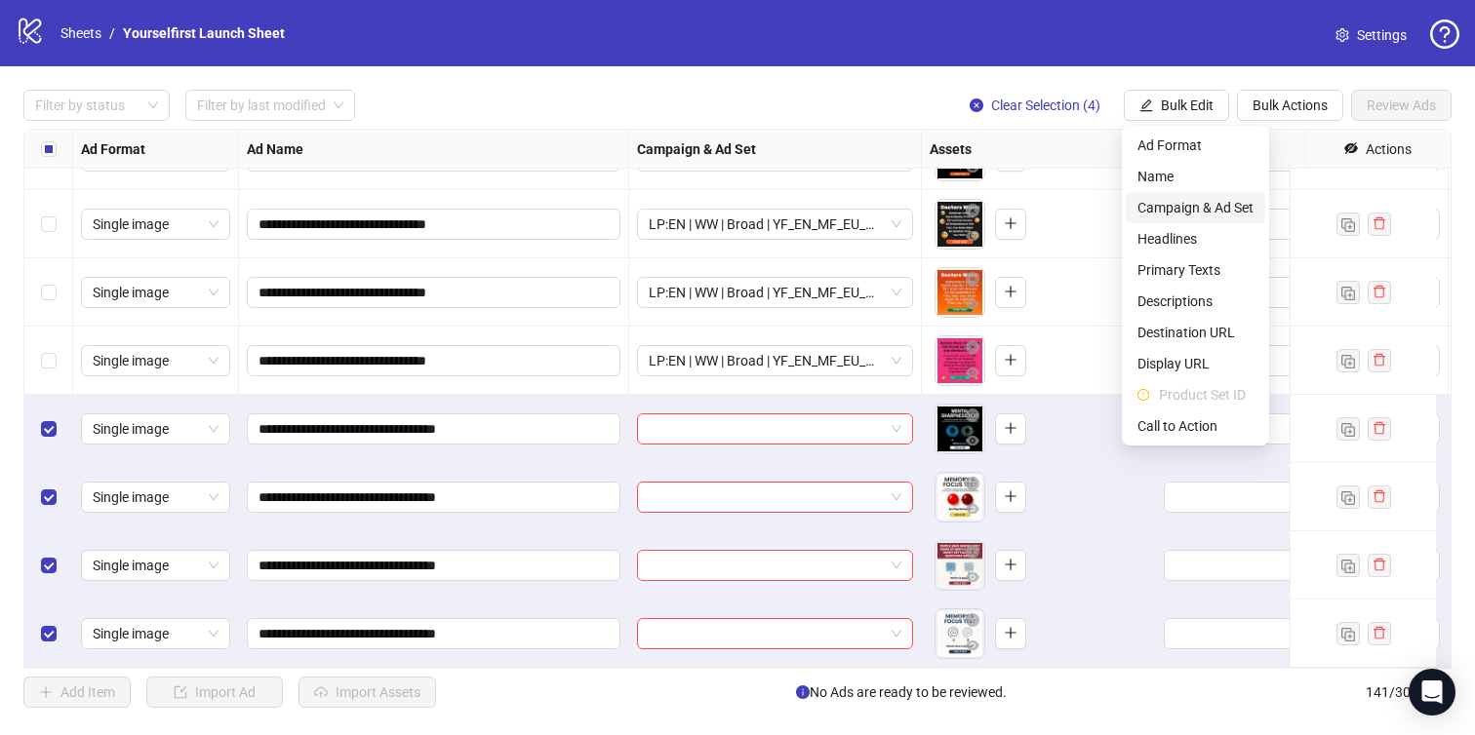
click at [1189, 206] on span "Campaign & Ad Set" at bounding box center [1195, 207] width 116 height 21
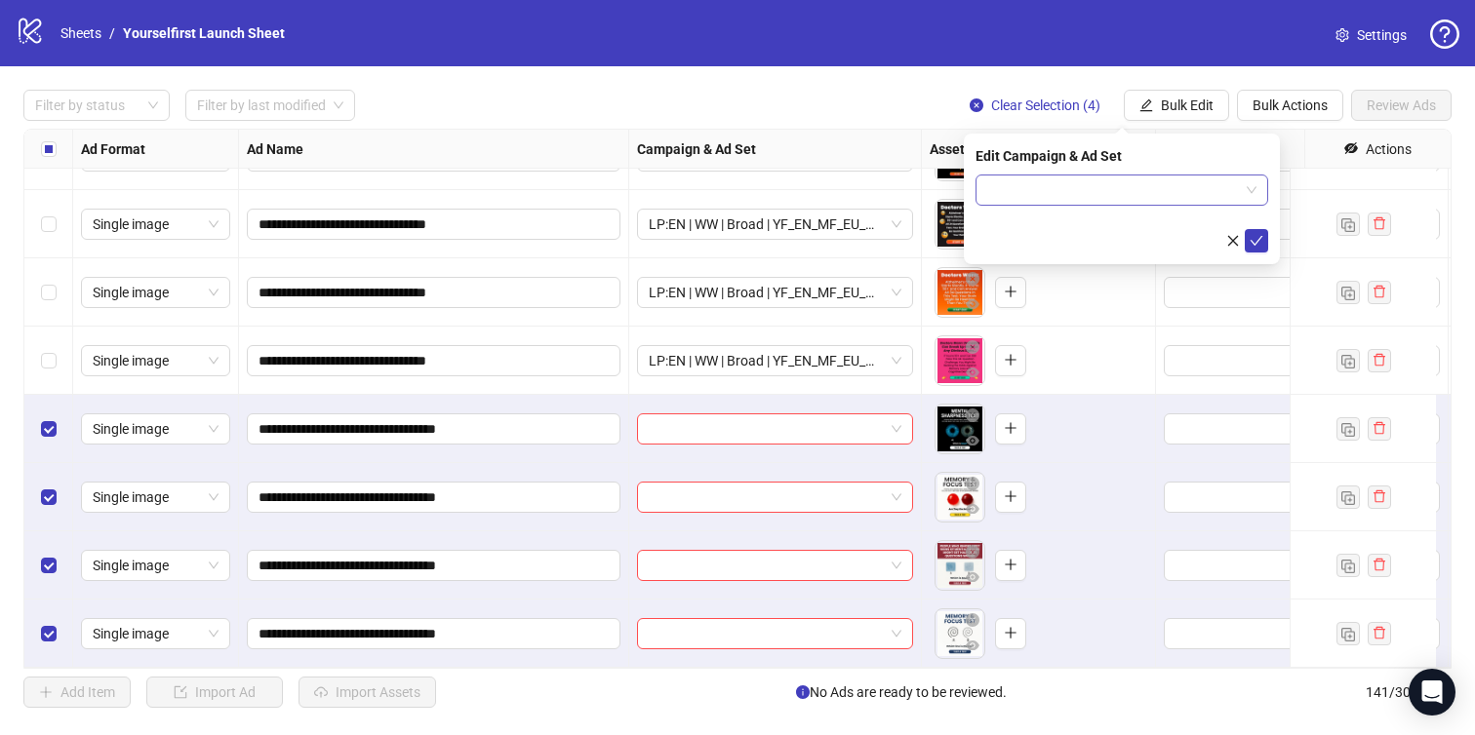
click at [1118, 195] on input "search" at bounding box center [1113, 190] width 252 height 29
paste input "**********"
type input "**********"
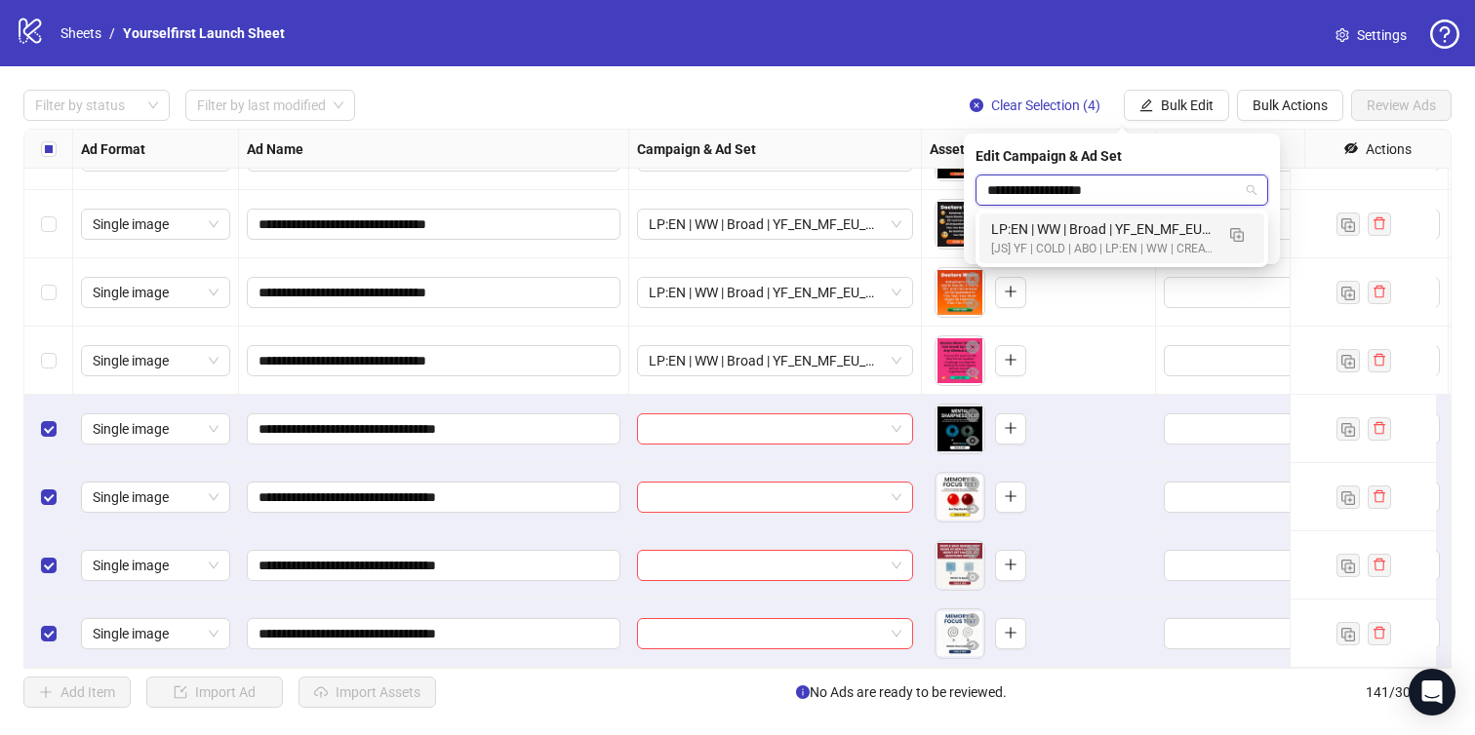
click at [1071, 260] on div "LP:EN | WW | Broad | YF_EN_MF_EU_WK33_08 | FULL LOCALE EXCL v4 | A18+ | [DATE] …" at bounding box center [1121, 239] width 285 height 50
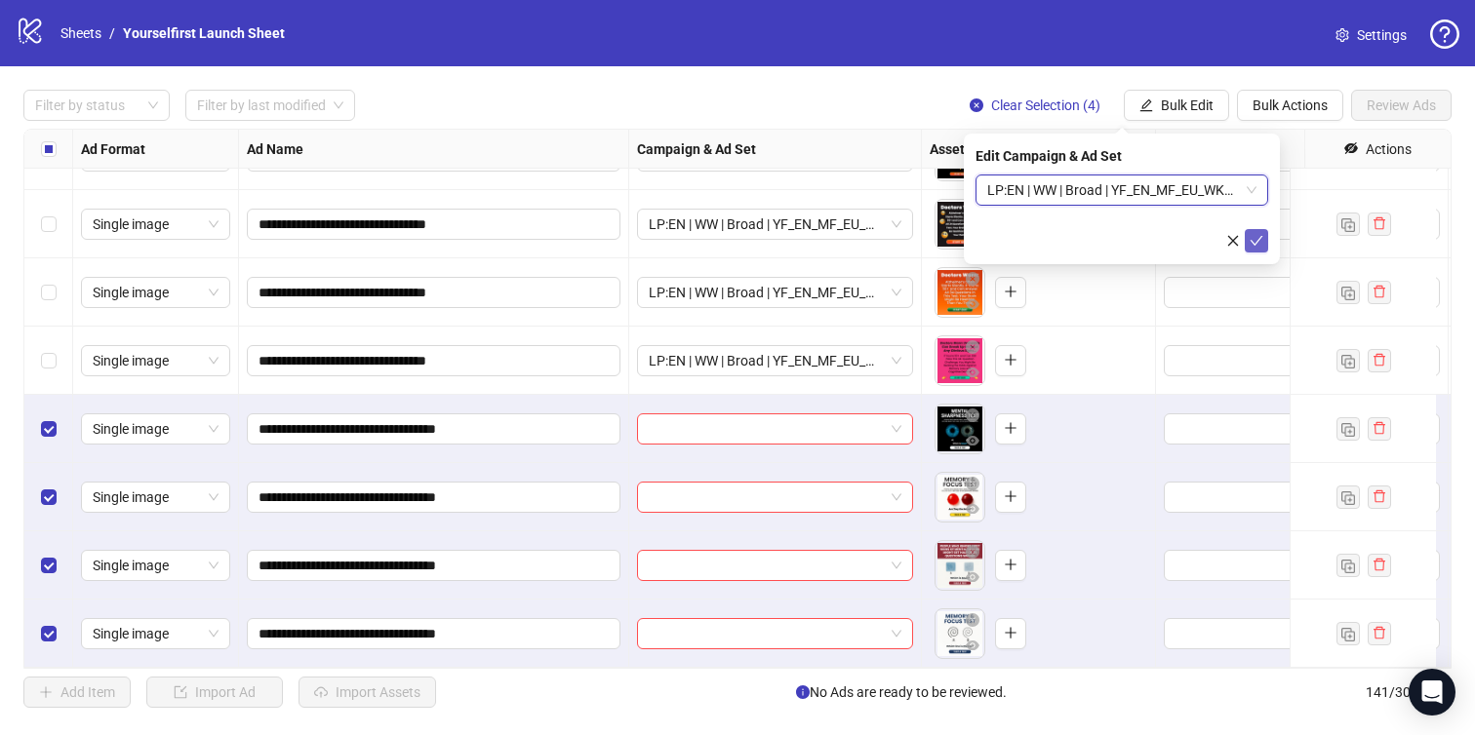
click at [1263, 238] on button "submit" at bounding box center [1256, 240] width 23 height 23
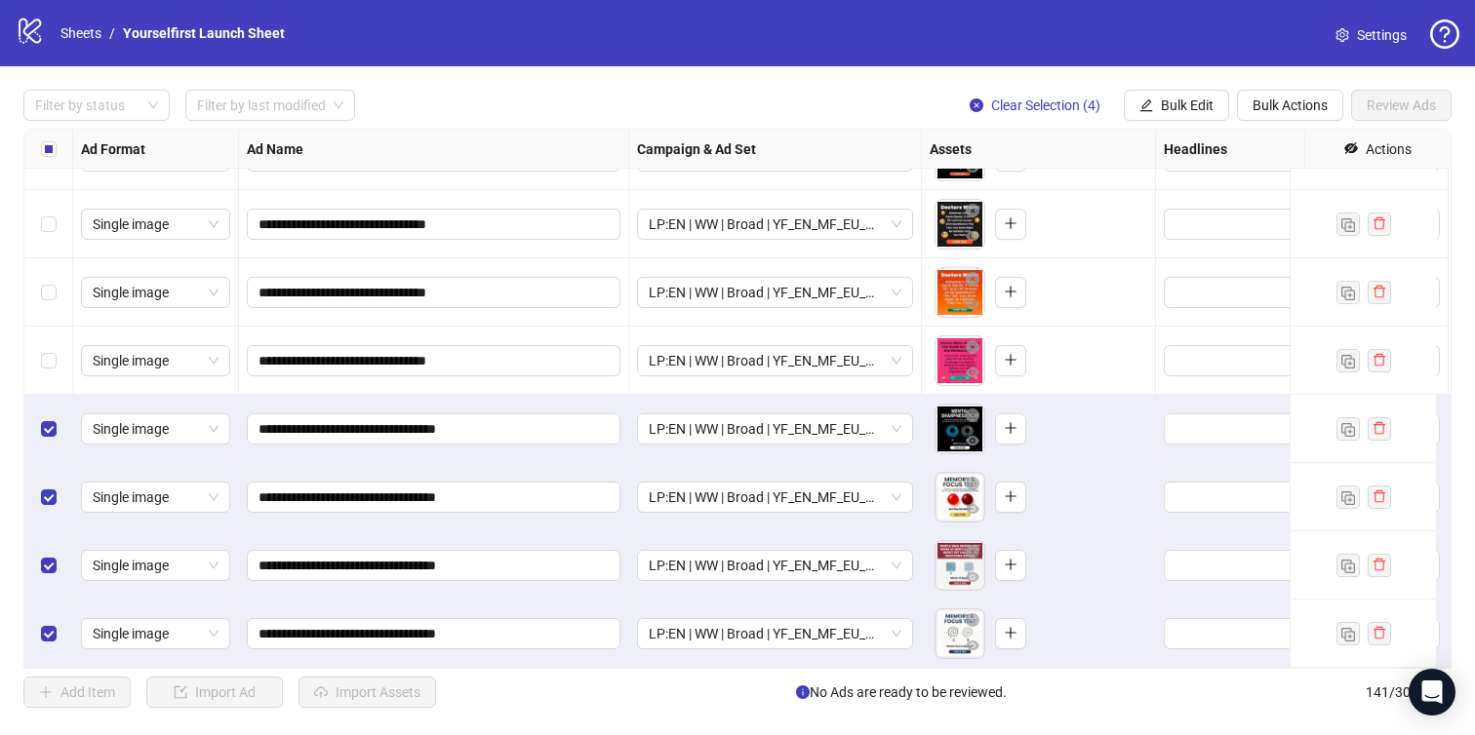
click at [35, 145] on div "Select all rows" at bounding box center [48, 149] width 49 height 39
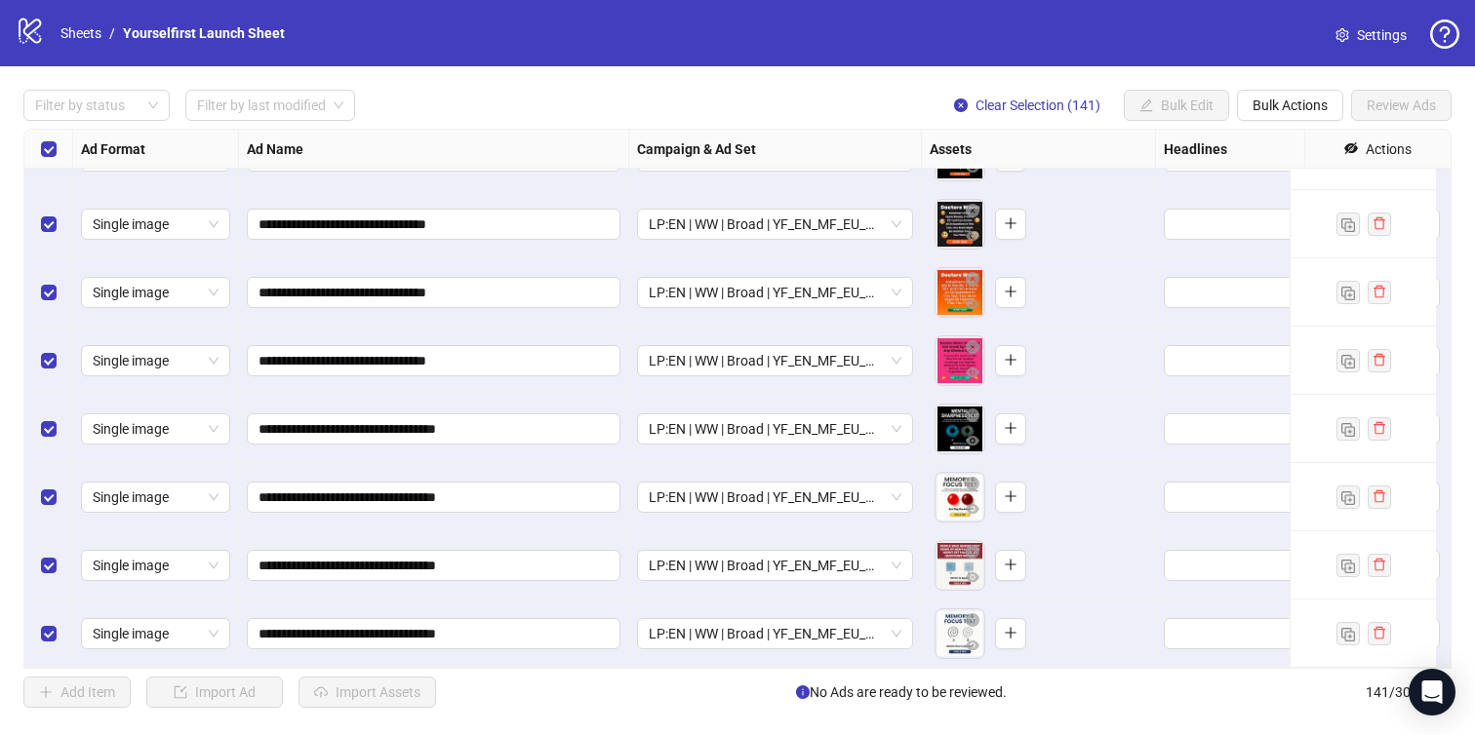
click at [59, 145] on div "Select all rows" at bounding box center [48, 149] width 49 height 39
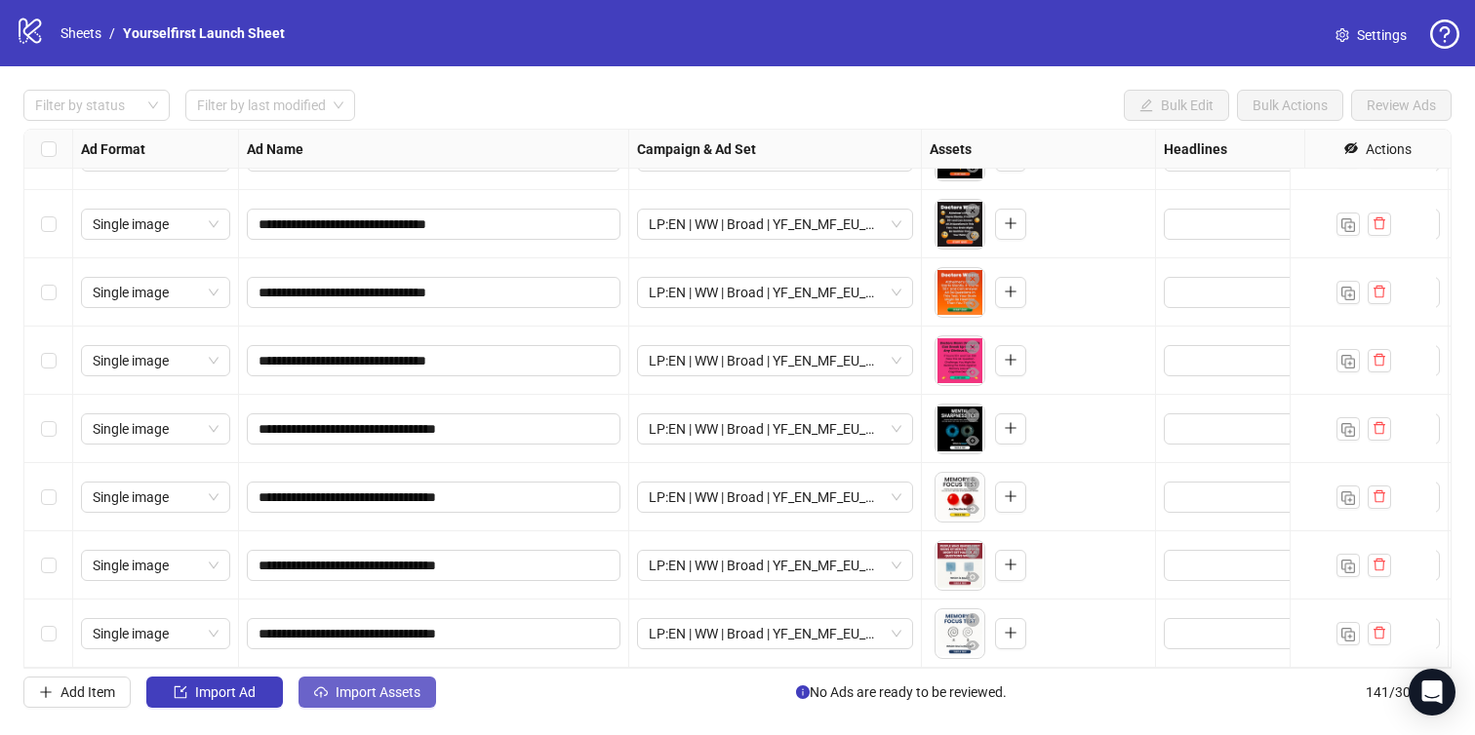
click at [399, 685] on span "Import Assets" at bounding box center [378, 693] width 85 height 16
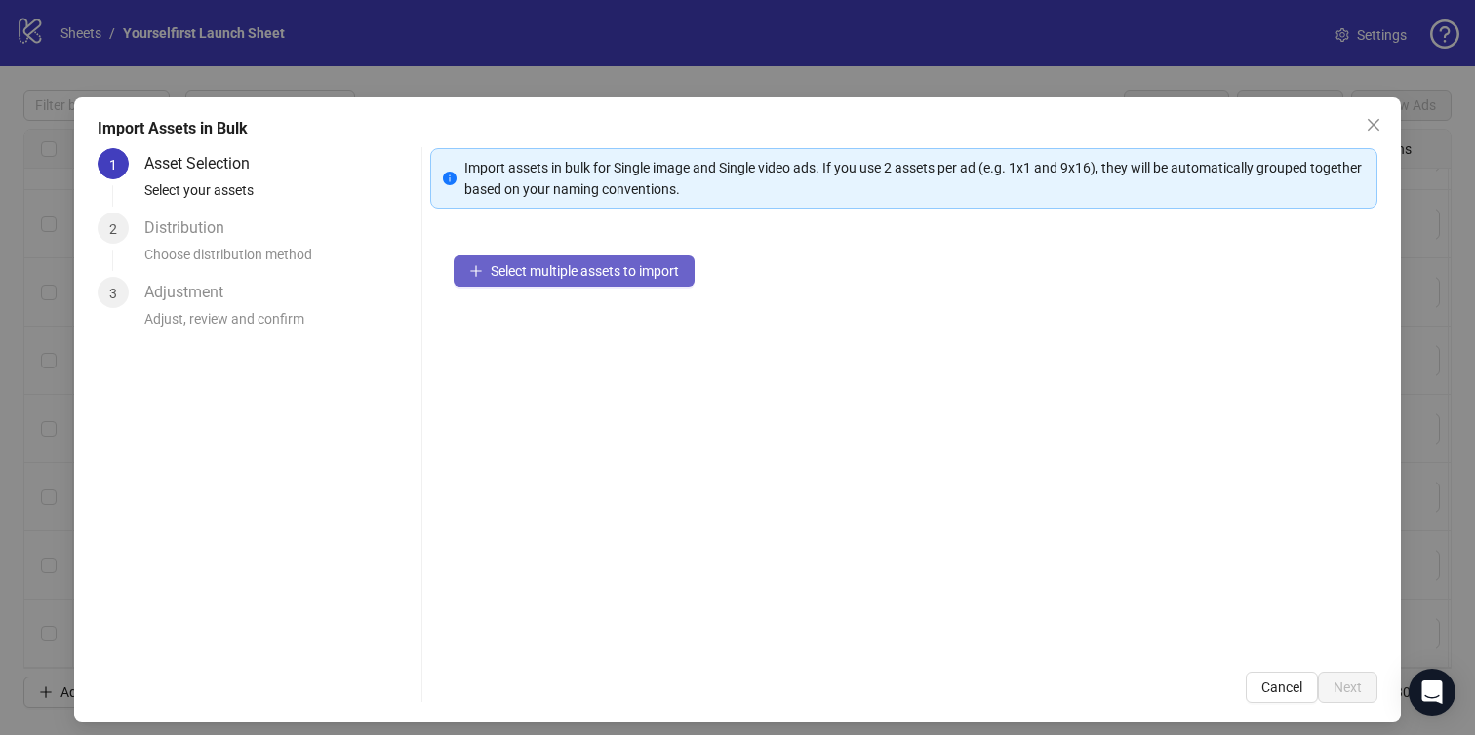
click at [608, 268] on span "Select multiple assets to import" at bounding box center [585, 271] width 188 height 16
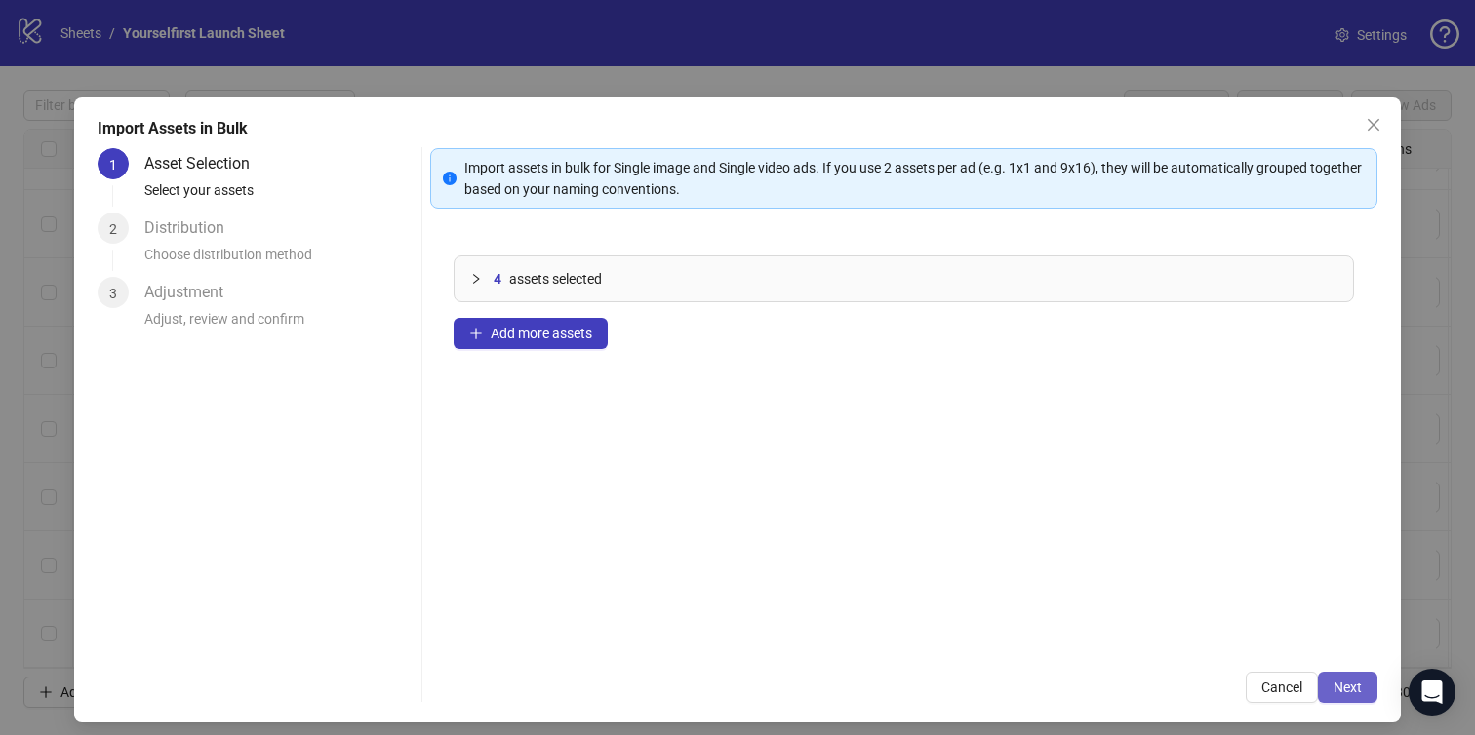
click at [1334, 684] on span "Next" at bounding box center [1347, 688] width 28 height 16
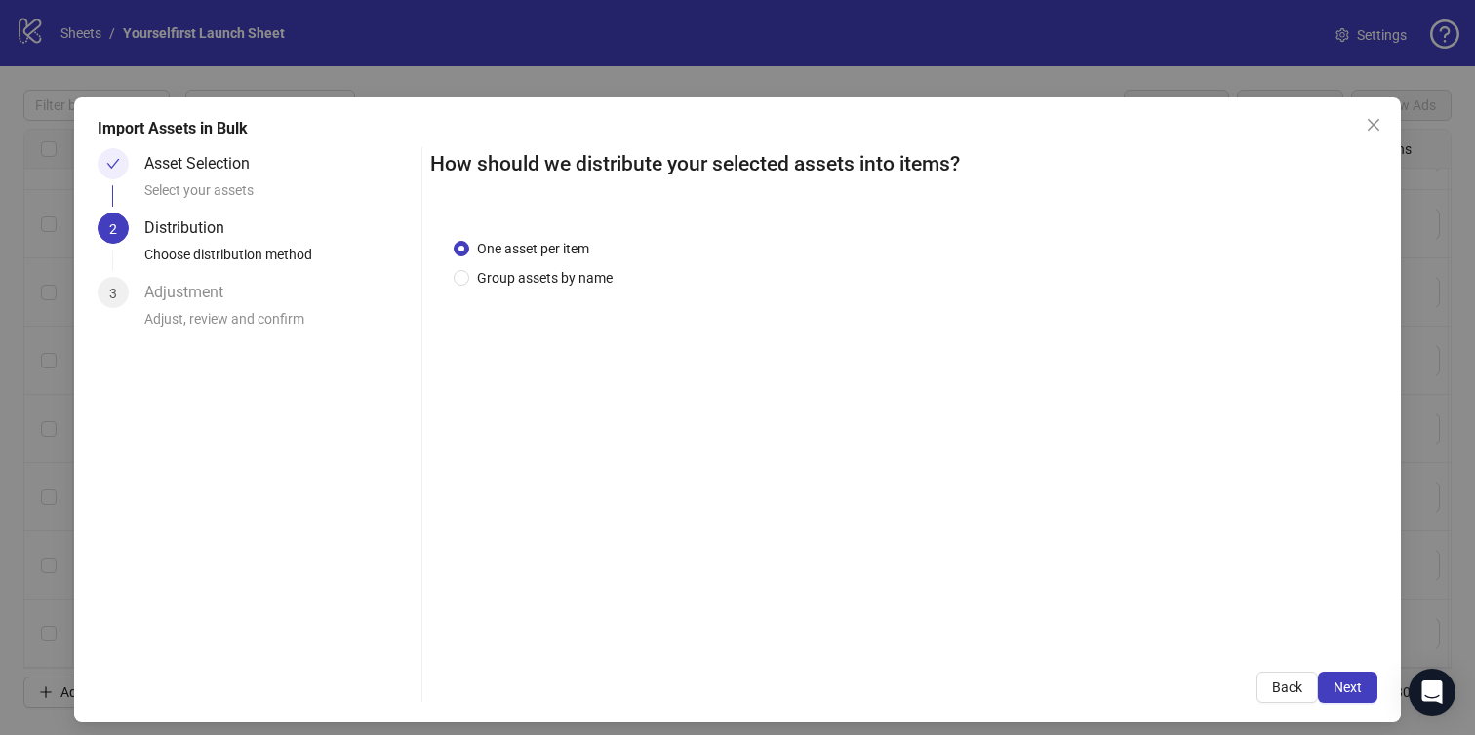
click at [1334, 684] on span "Next" at bounding box center [1347, 688] width 28 height 16
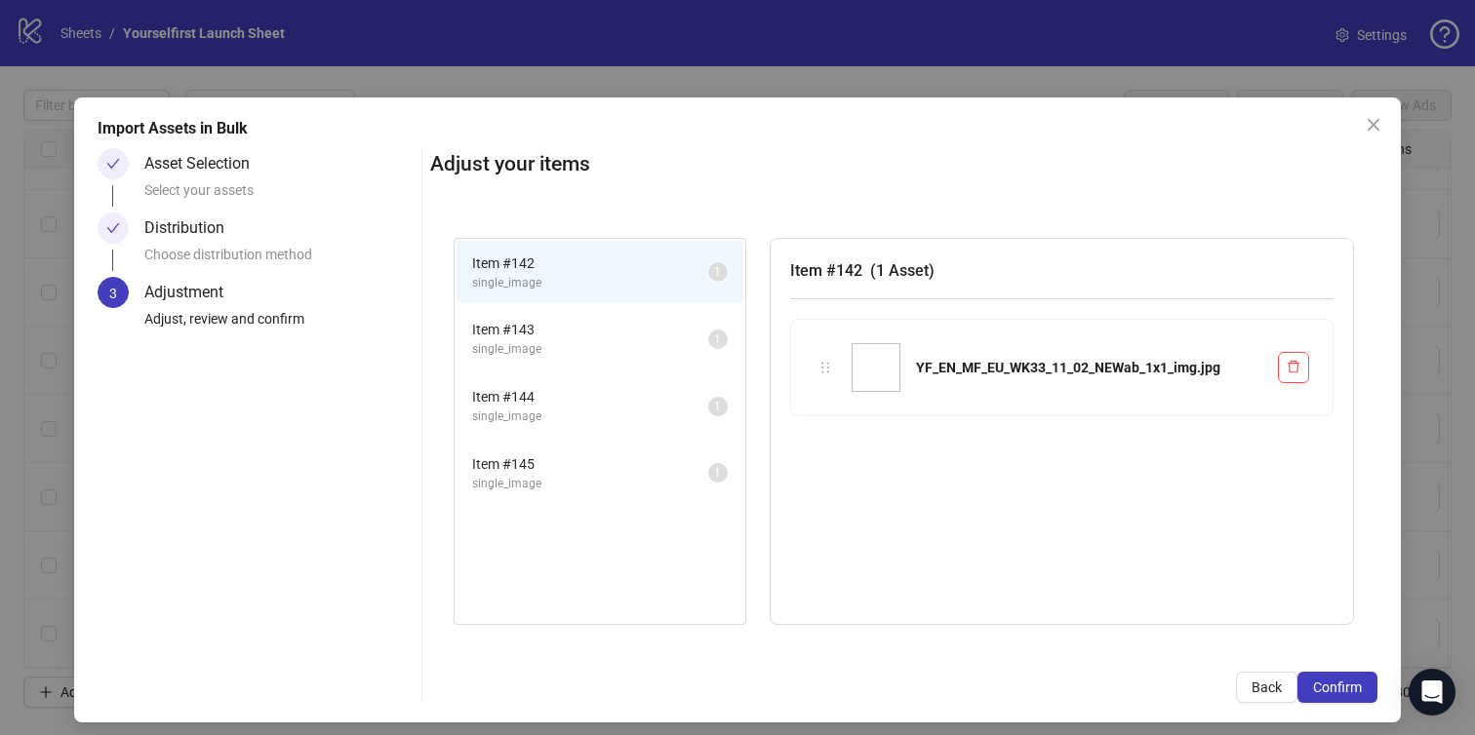
click at [1334, 684] on span "Confirm" at bounding box center [1337, 688] width 49 height 16
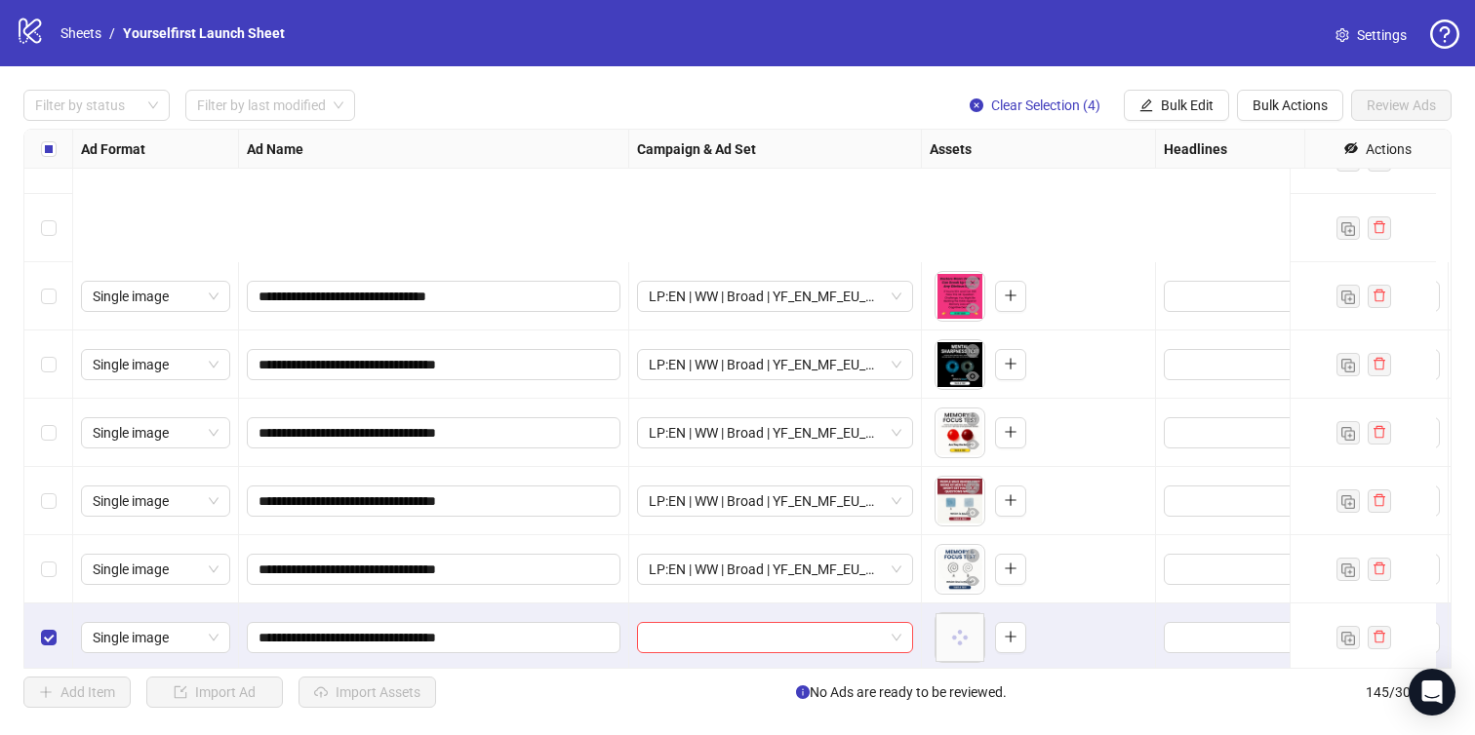
scroll to position [9416, 0]
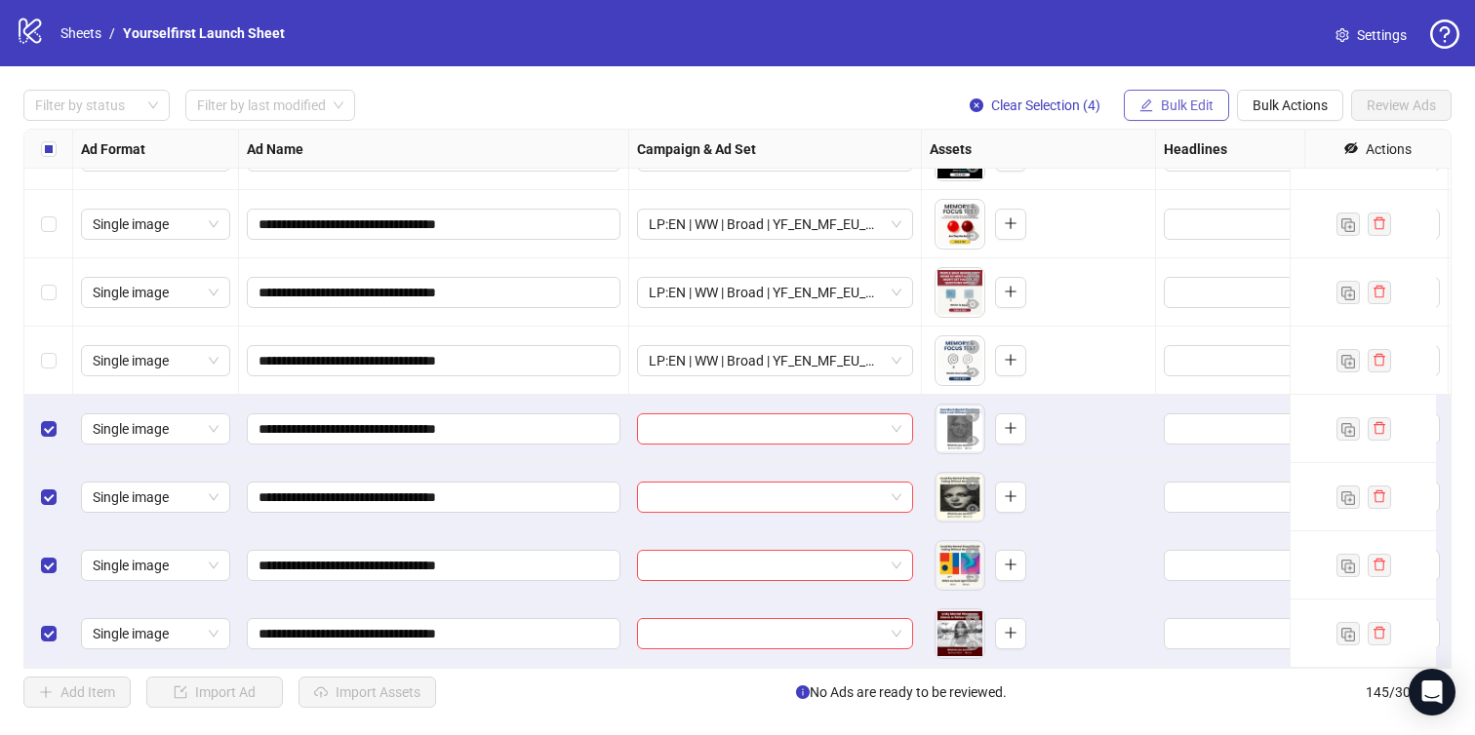
click at [1175, 103] on span "Bulk Edit" at bounding box center [1187, 106] width 53 height 16
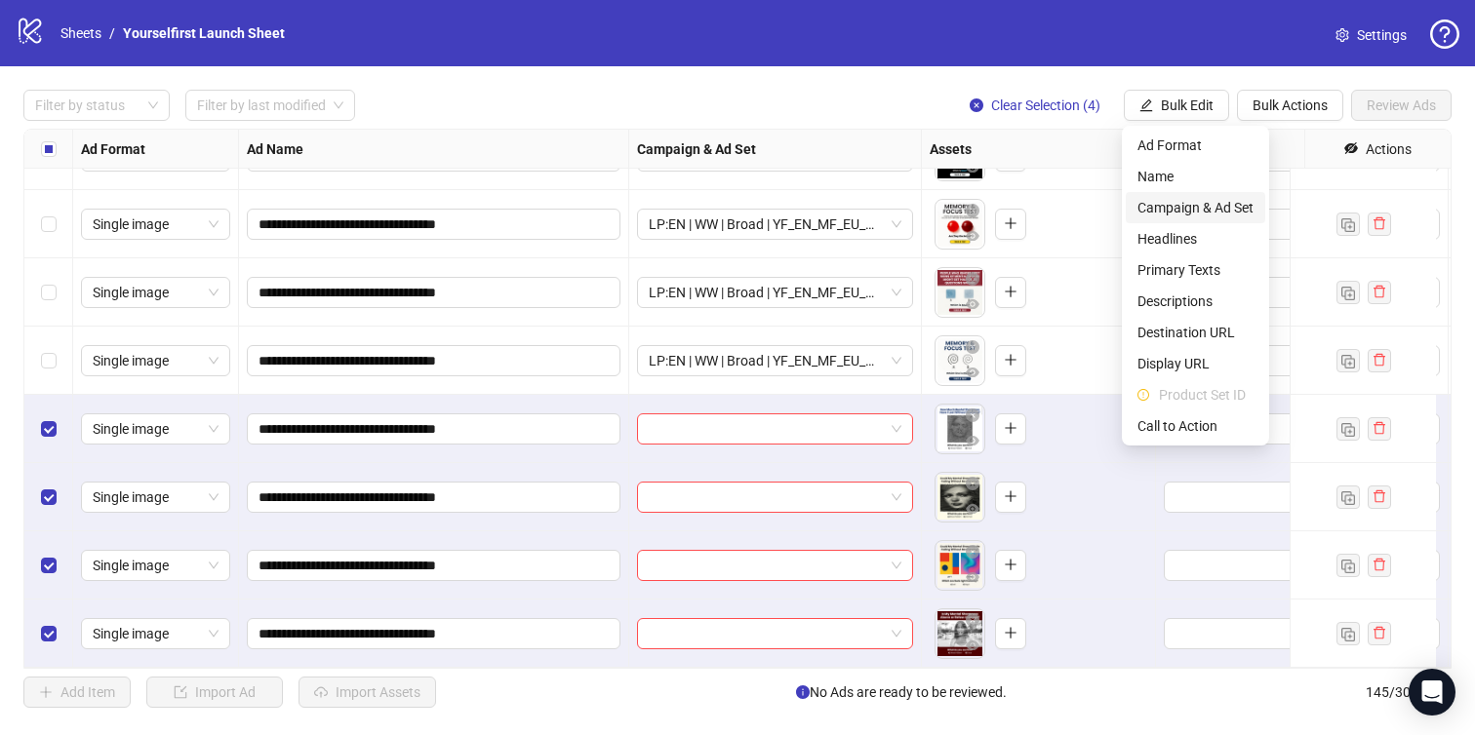
click at [1180, 205] on span "Campaign & Ad Set" at bounding box center [1195, 207] width 116 height 21
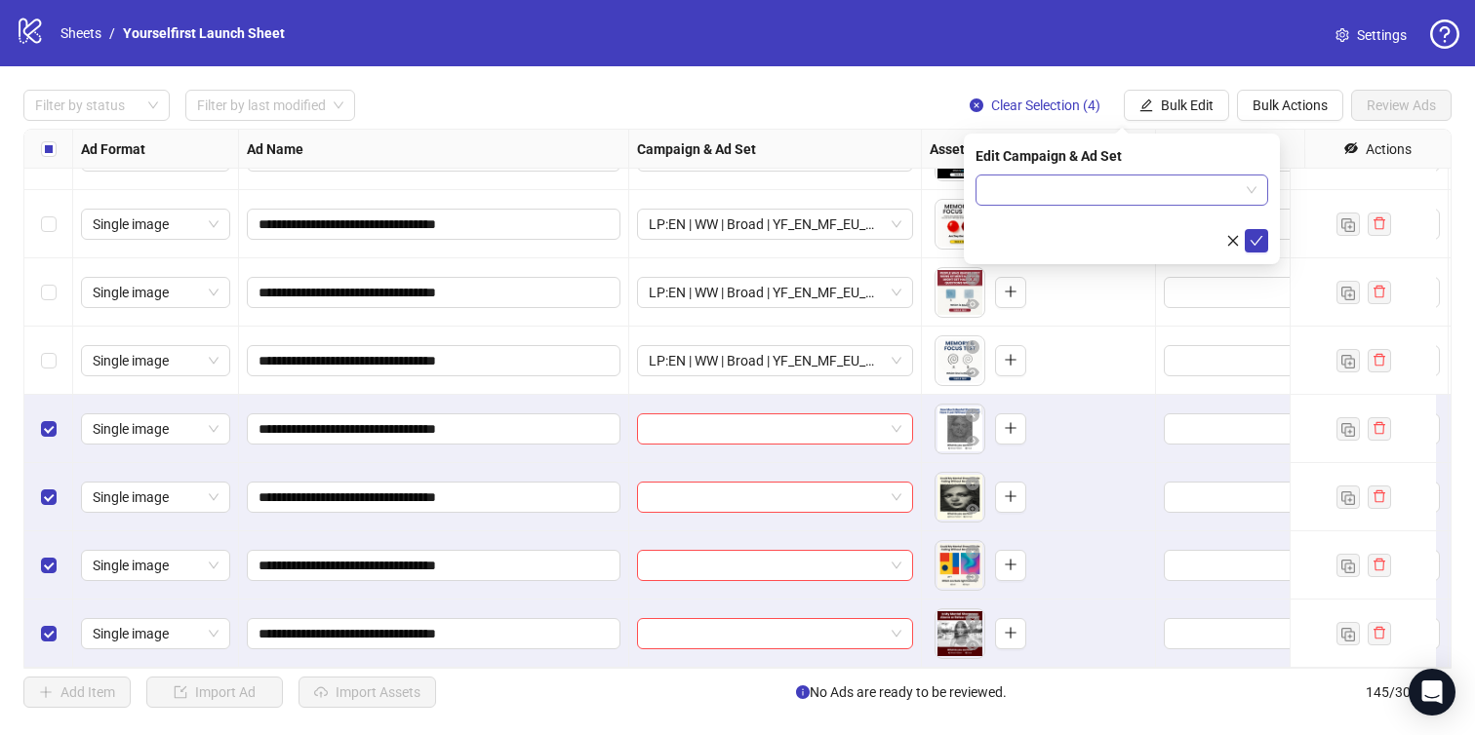
click at [1122, 197] on input "search" at bounding box center [1113, 190] width 252 height 29
paste input "**********"
type input "**********"
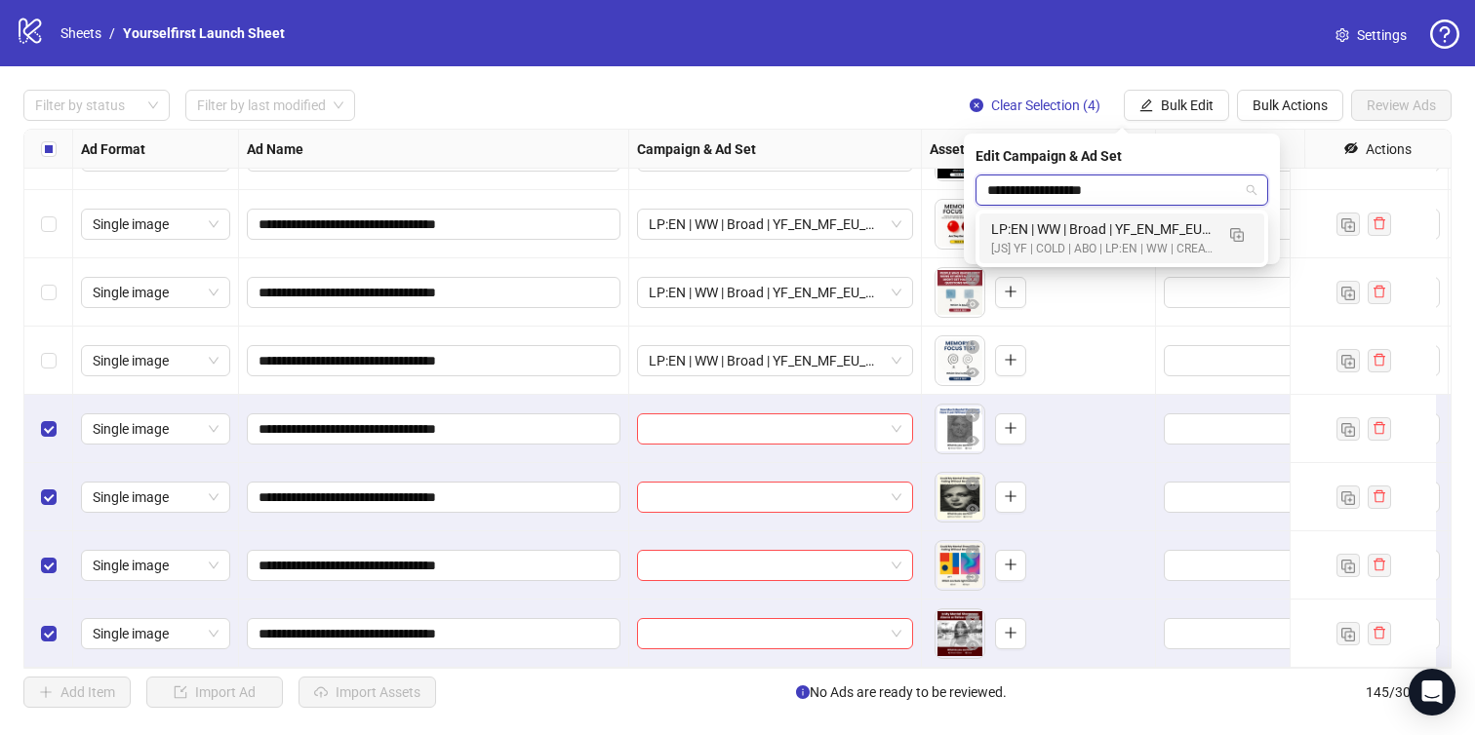
click at [1107, 238] on div "LP:EN | WW | Broad | YF_EN_MF_EU_WK33_11 | FULL LOCALE EXCL v4 | A18+ | [DATE]" at bounding box center [1102, 228] width 222 height 21
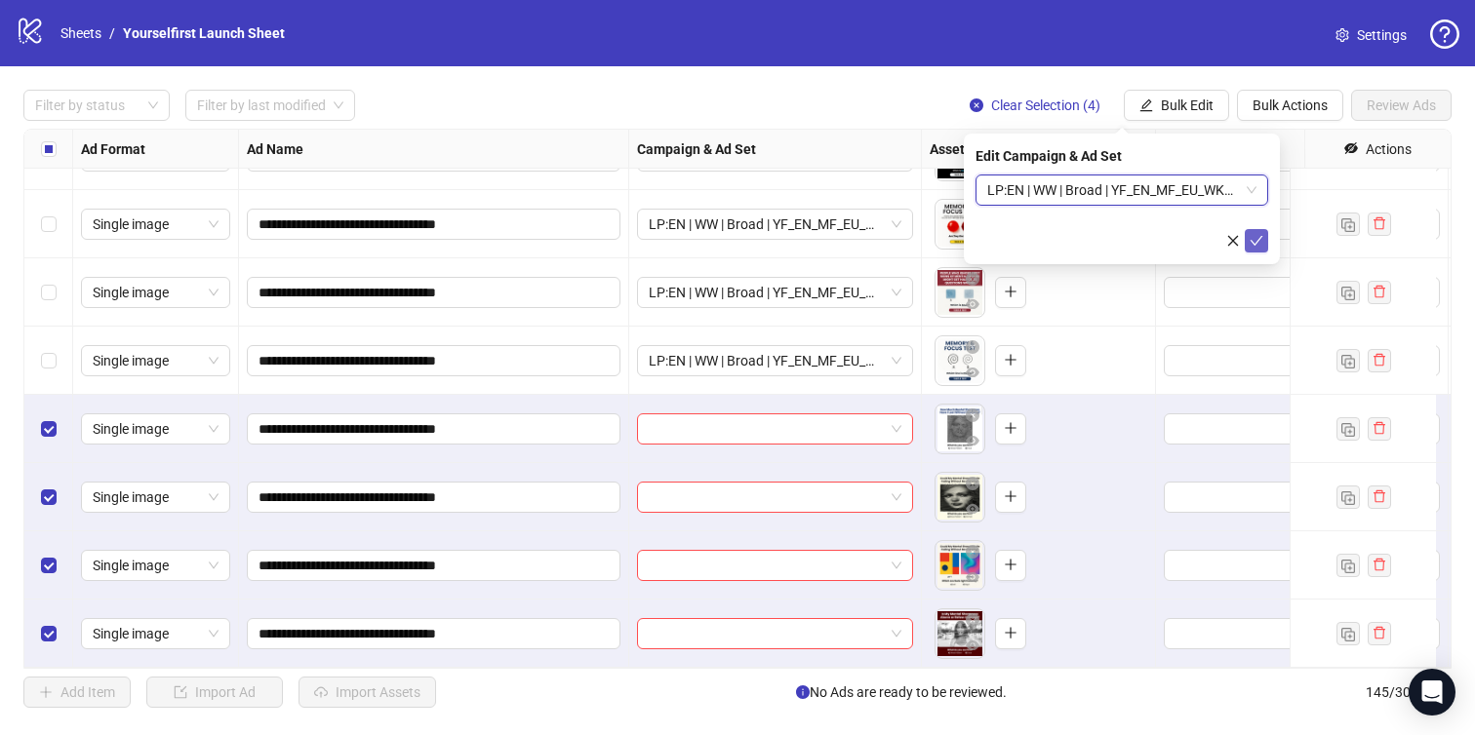
click at [1249, 242] on button "submit" at bounding box center [1256, 240] width 23 height 23
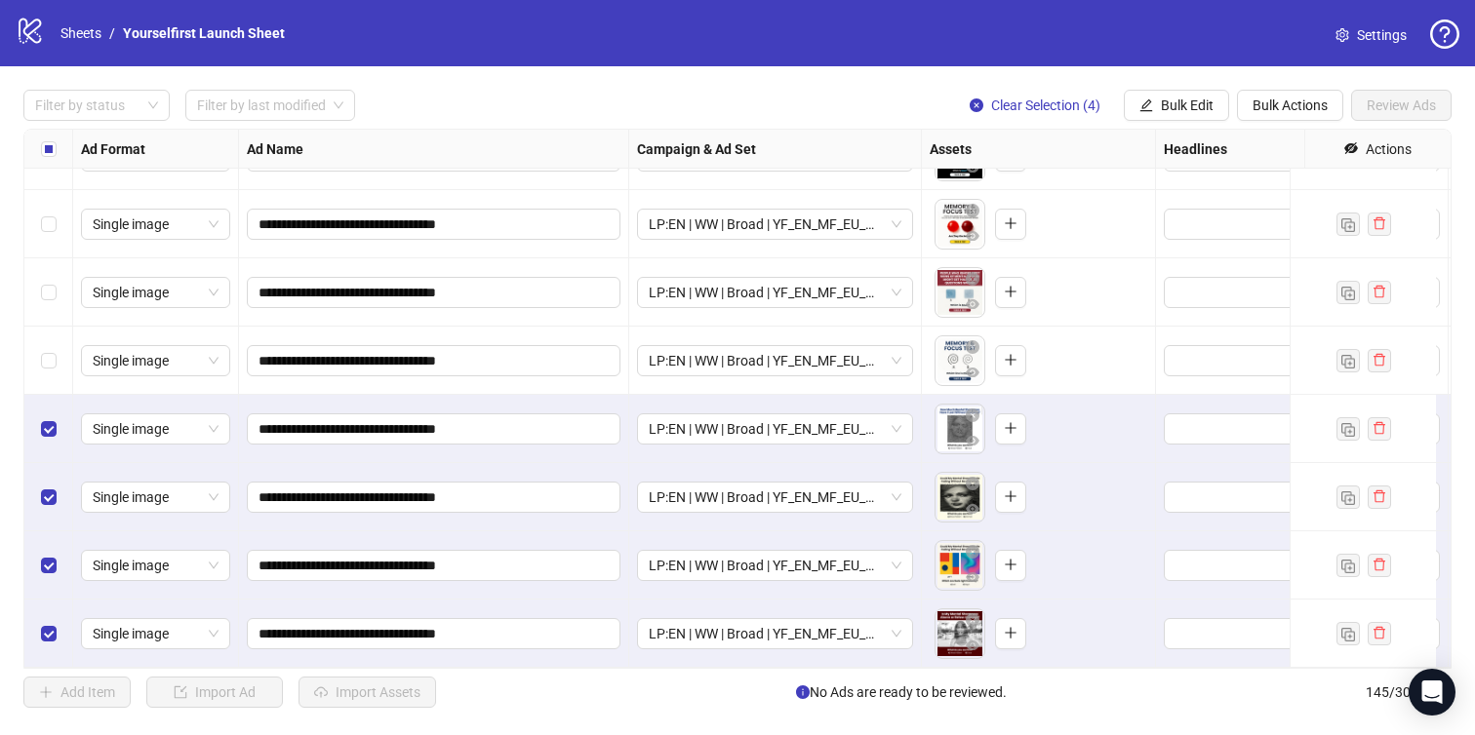
click at [39, 143] on div "Select all rows" at bounding box center [48, 149] width 49 height 39
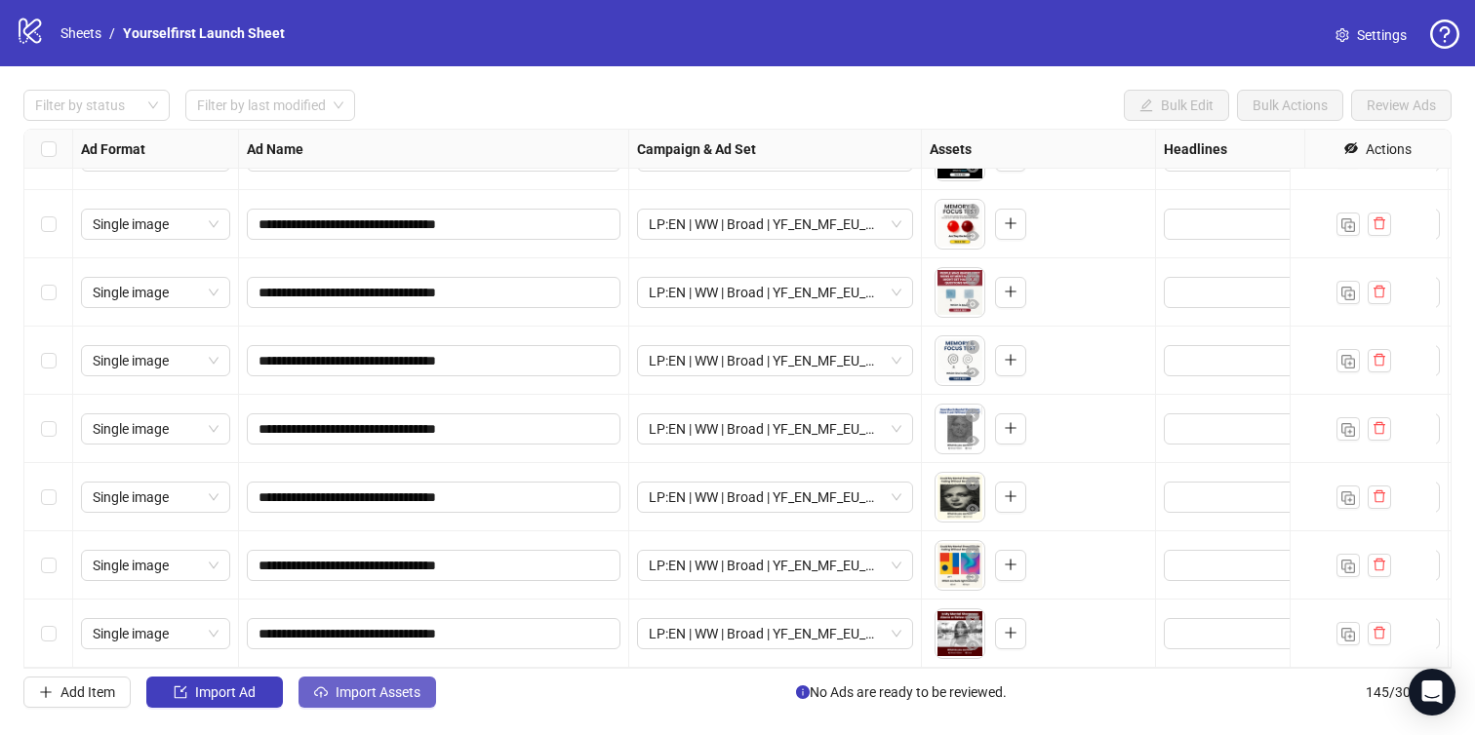
click at [359, 689] on span "Import Assets" at bounding box center [378, 693] width 85 height 16
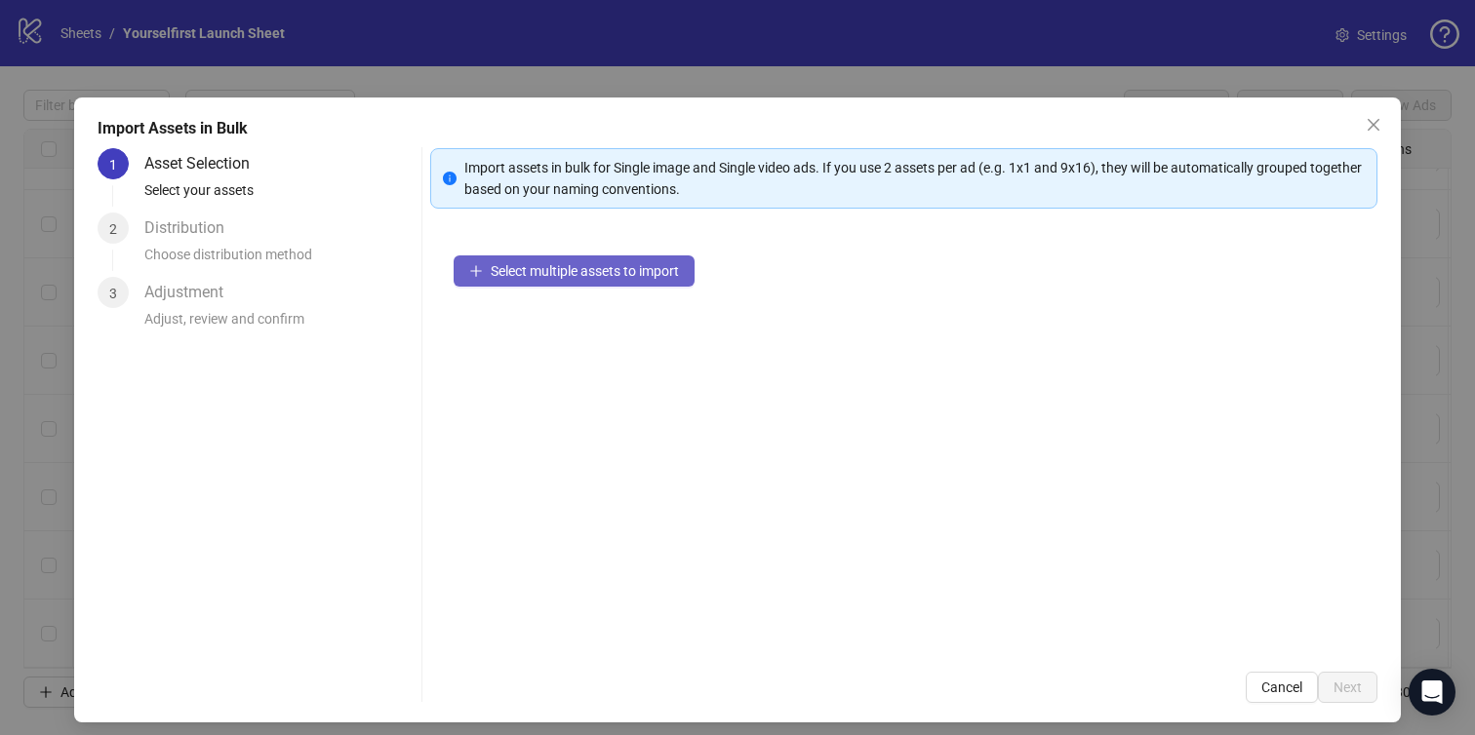
click at [652, 271] on span "Select multiple assets to import" at bounding box center [585, 271] width 188 height 16
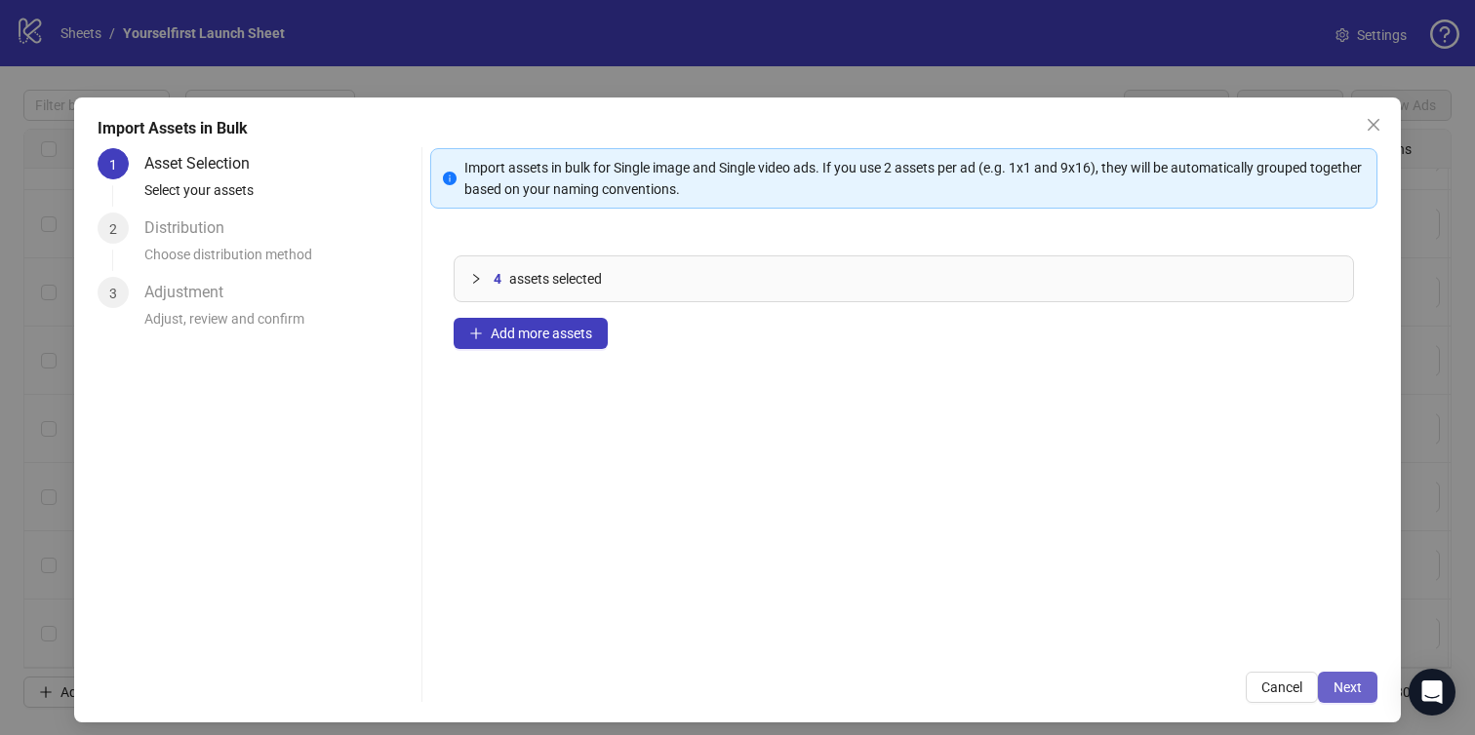
click at [1351, 697] on button "Next" at bounding box center [1348, 687] width 60 height 31
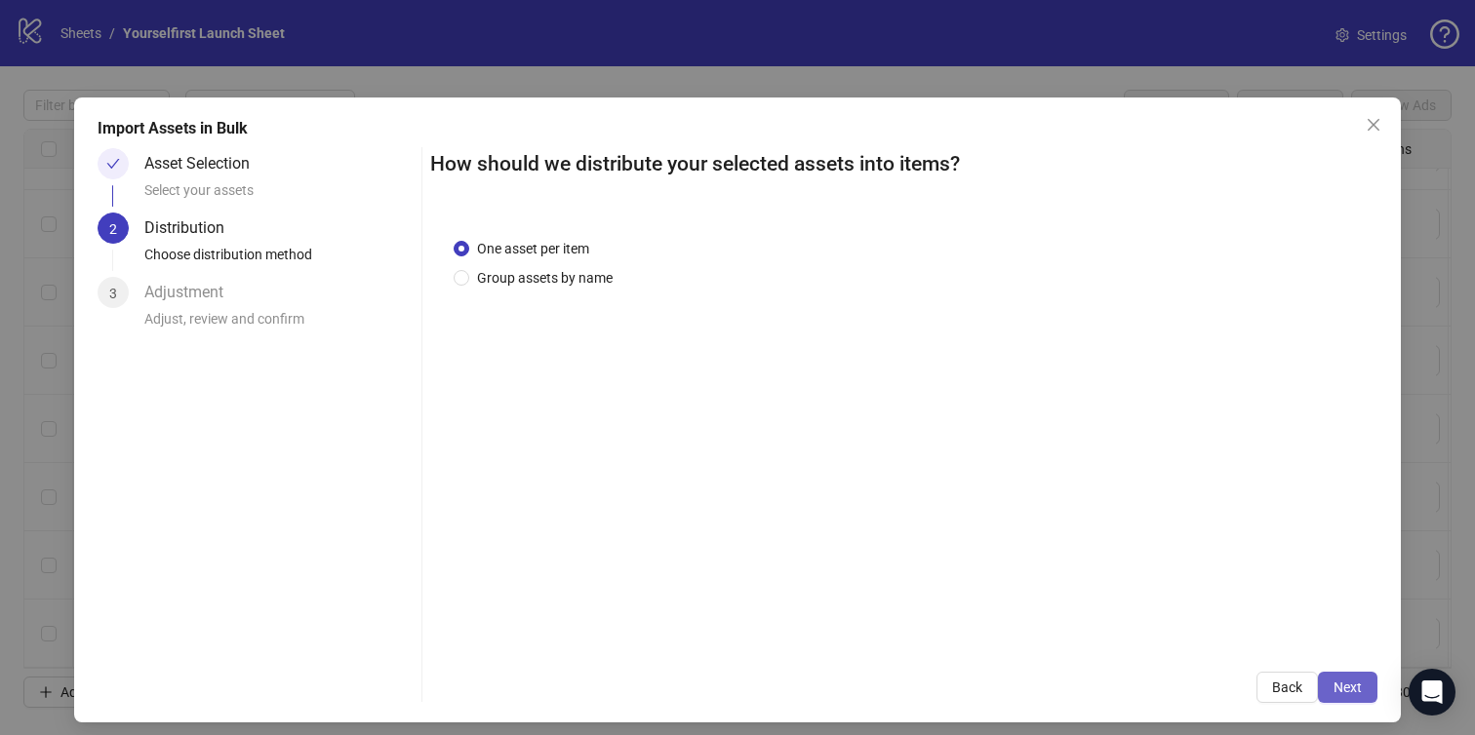
click at [1351, 691] on button "Next" at bounding box center [1348, 687] width 60 height 31
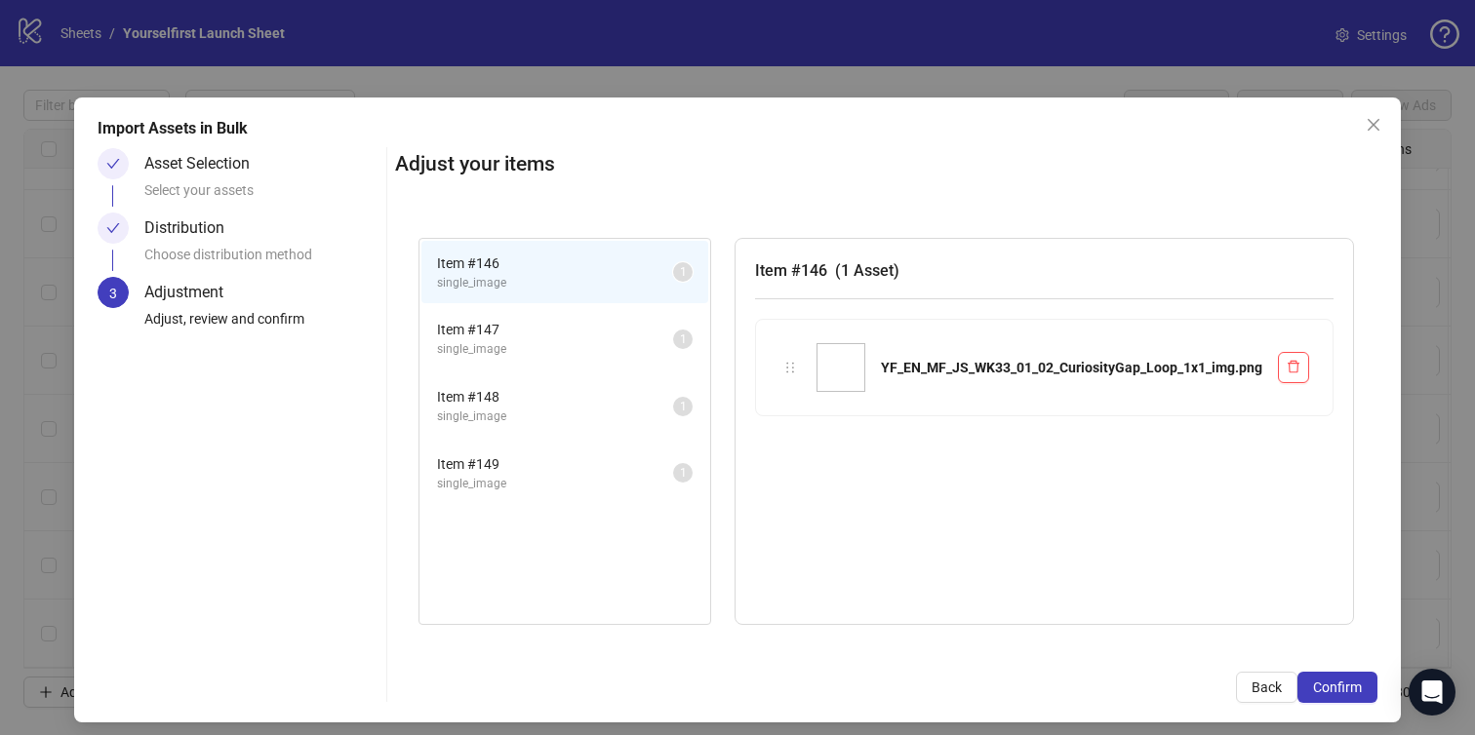
click at [1351, 691] on button "Confirm" at bounding box center [1337, 687] width 80 height 31
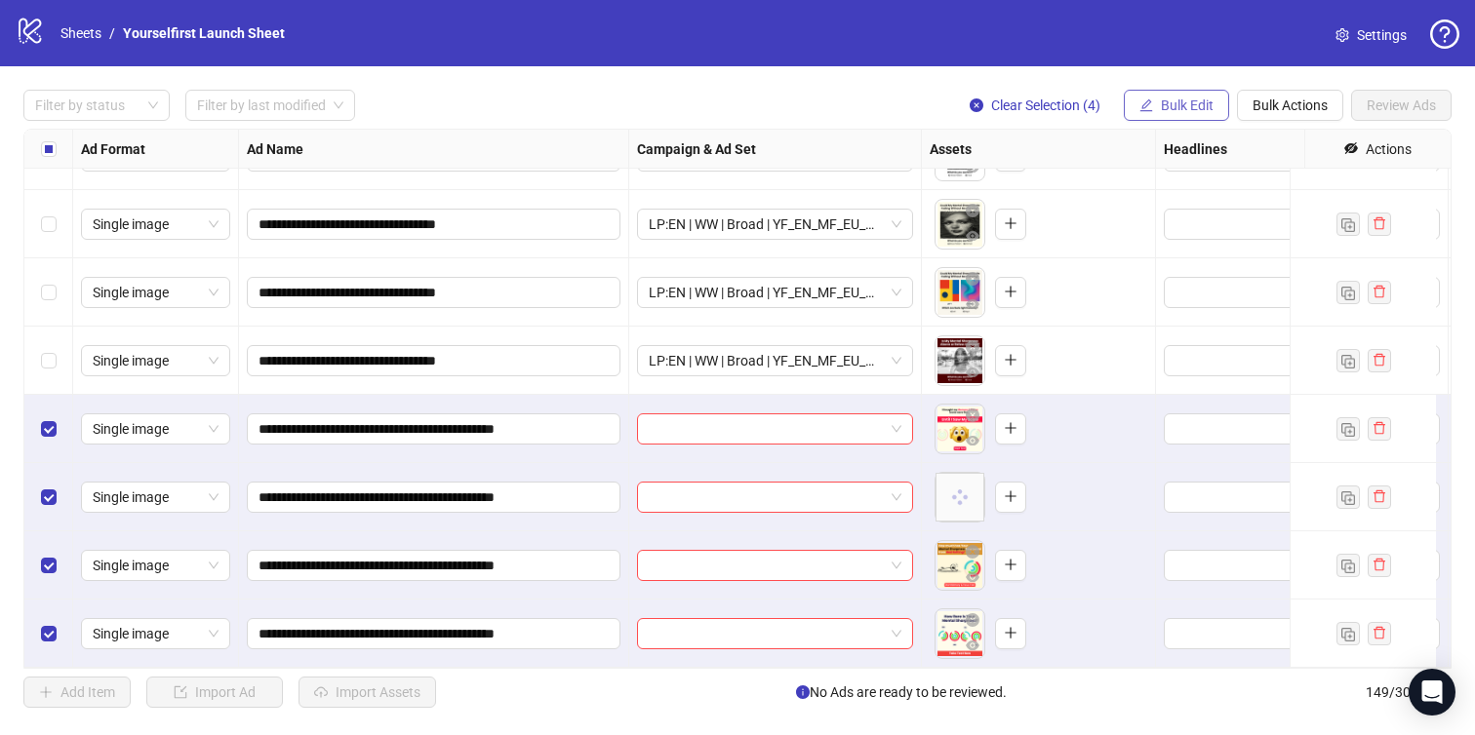
scroll to position [9689, 0]
click at [1188, 101] on span "Bulk Edit" at bounding box center [1187, 106] width 53 height 16
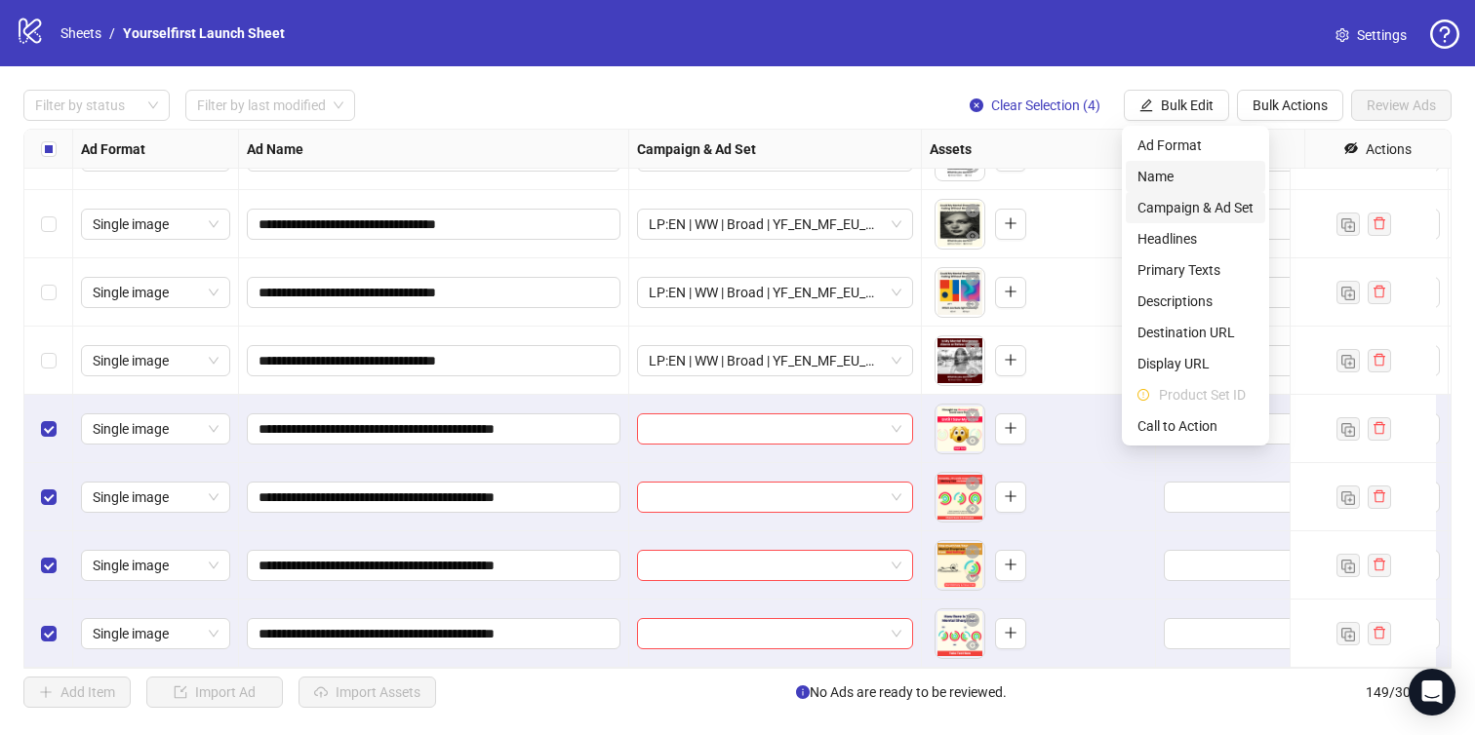
click at [1189, 200] on span "Campaign & Ad Set" at bounding box center [1195, 207] width 116 height 21
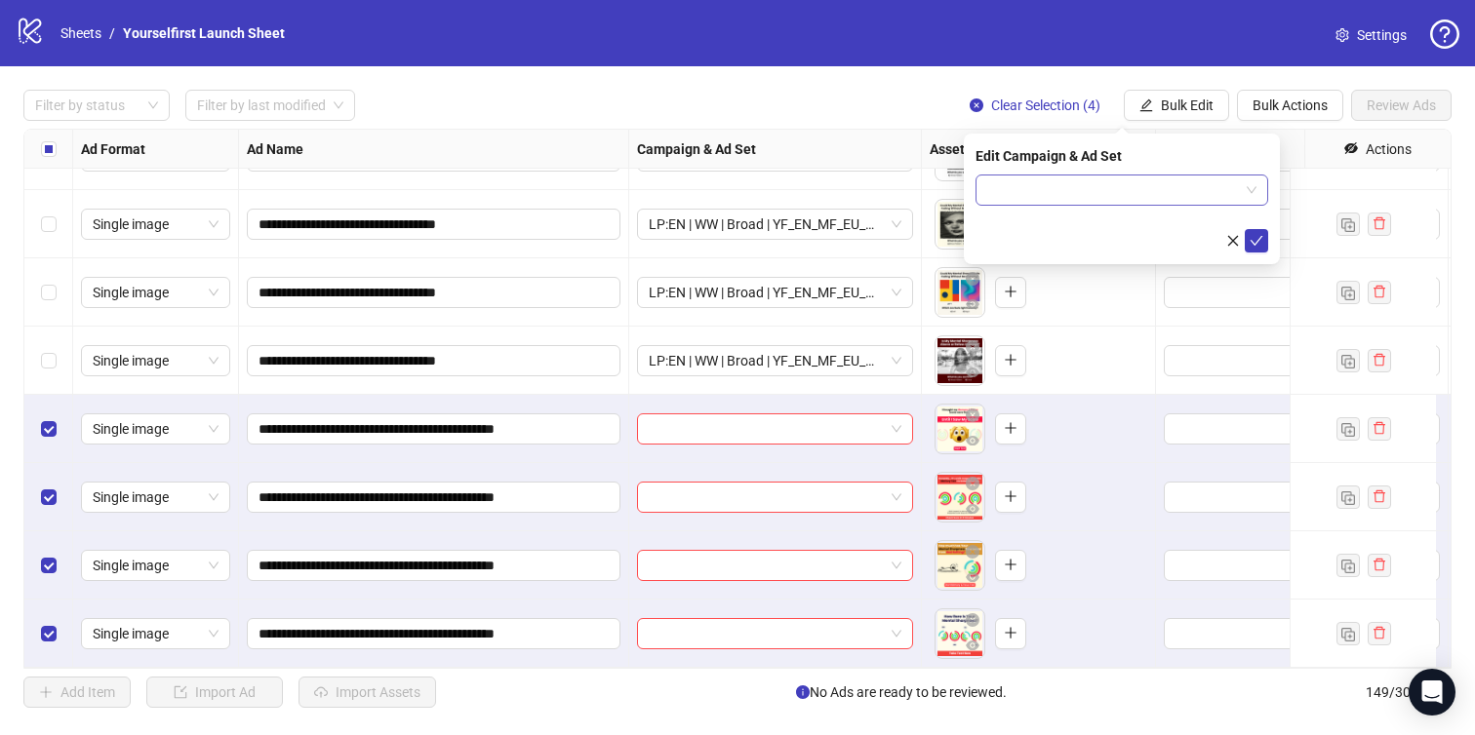
click at [1085, 194] on input "search" at bounding box center [1113, 190] width 252 height 29
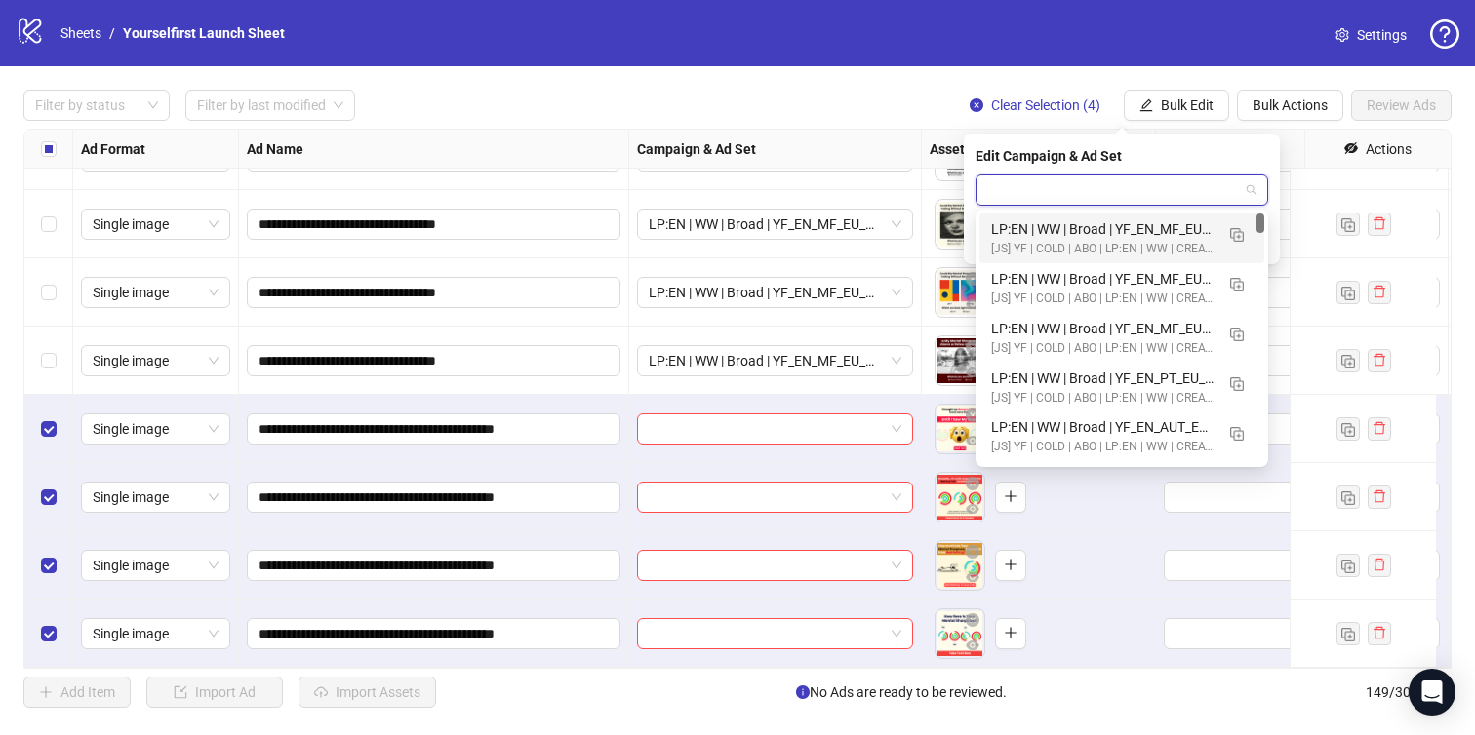
paste input "**********"
type input "**********"
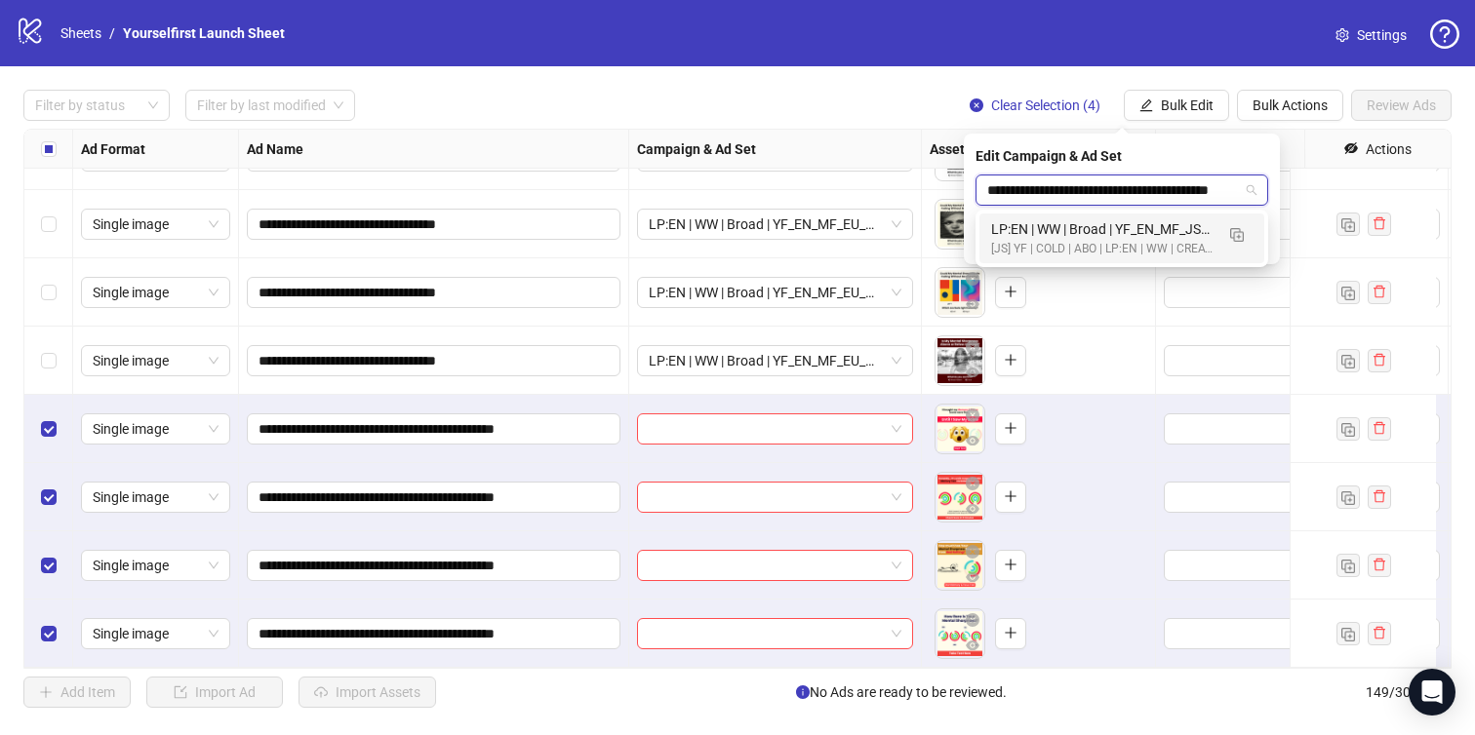
click at [1075, 241] on div "[JS] YF | COLD | ABO | LP:EN | WW | CREATIVE TESTING | A18+ | [DATE]" at bounding box center [1102, 249] width 222 height 19
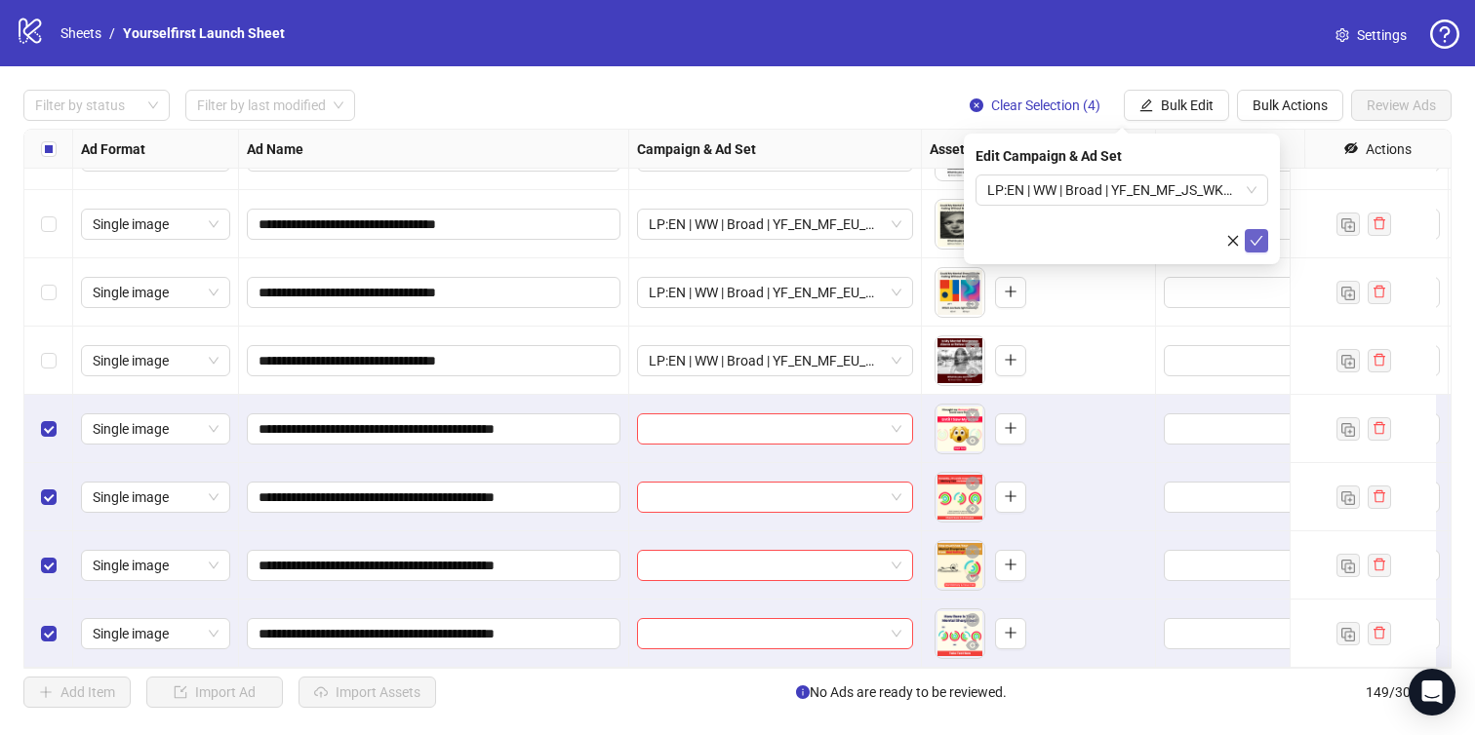
click at [1252, 234] on icon "check" at bounding box center [1257, 241] width 14 height 14
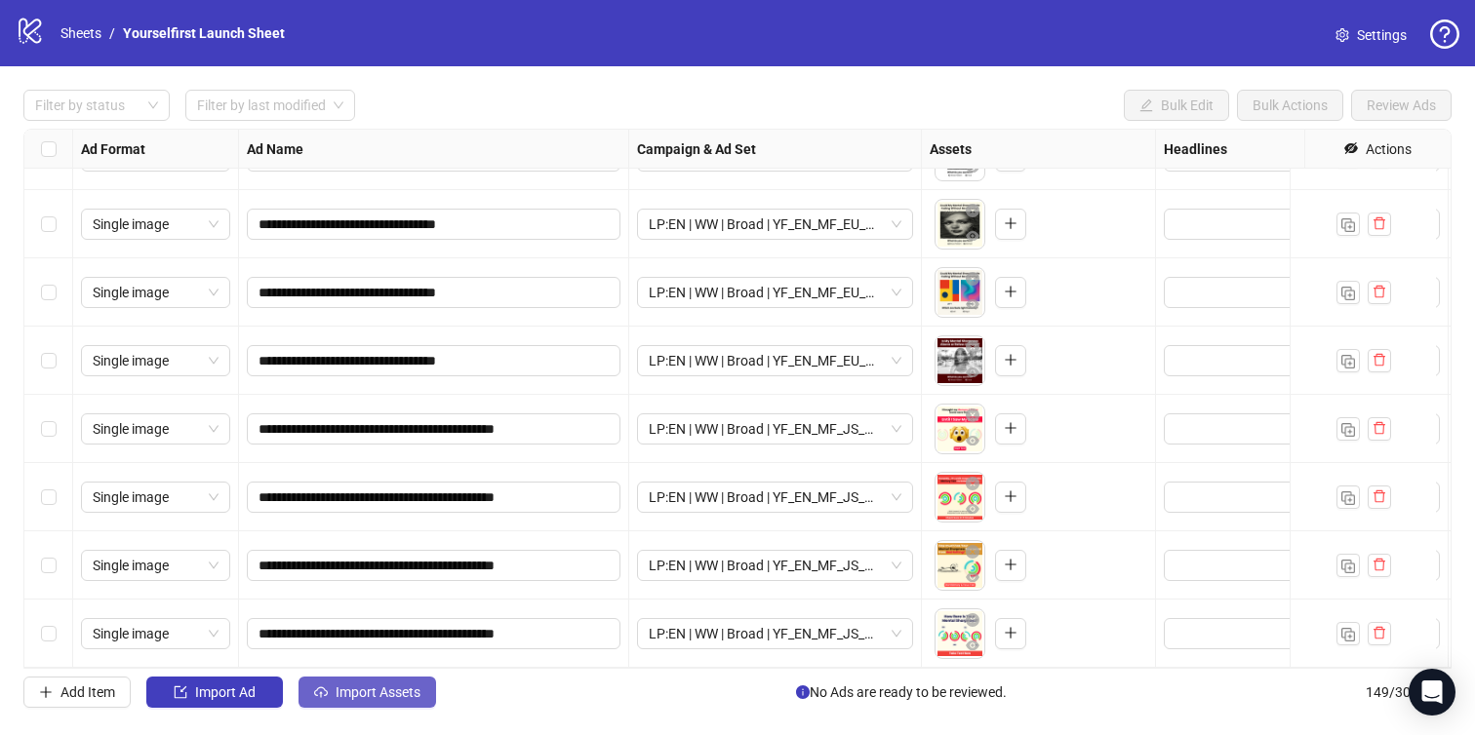
click at [385, 681] on button "Import Assets" at bounding box center [367, 692] width 138 height 31
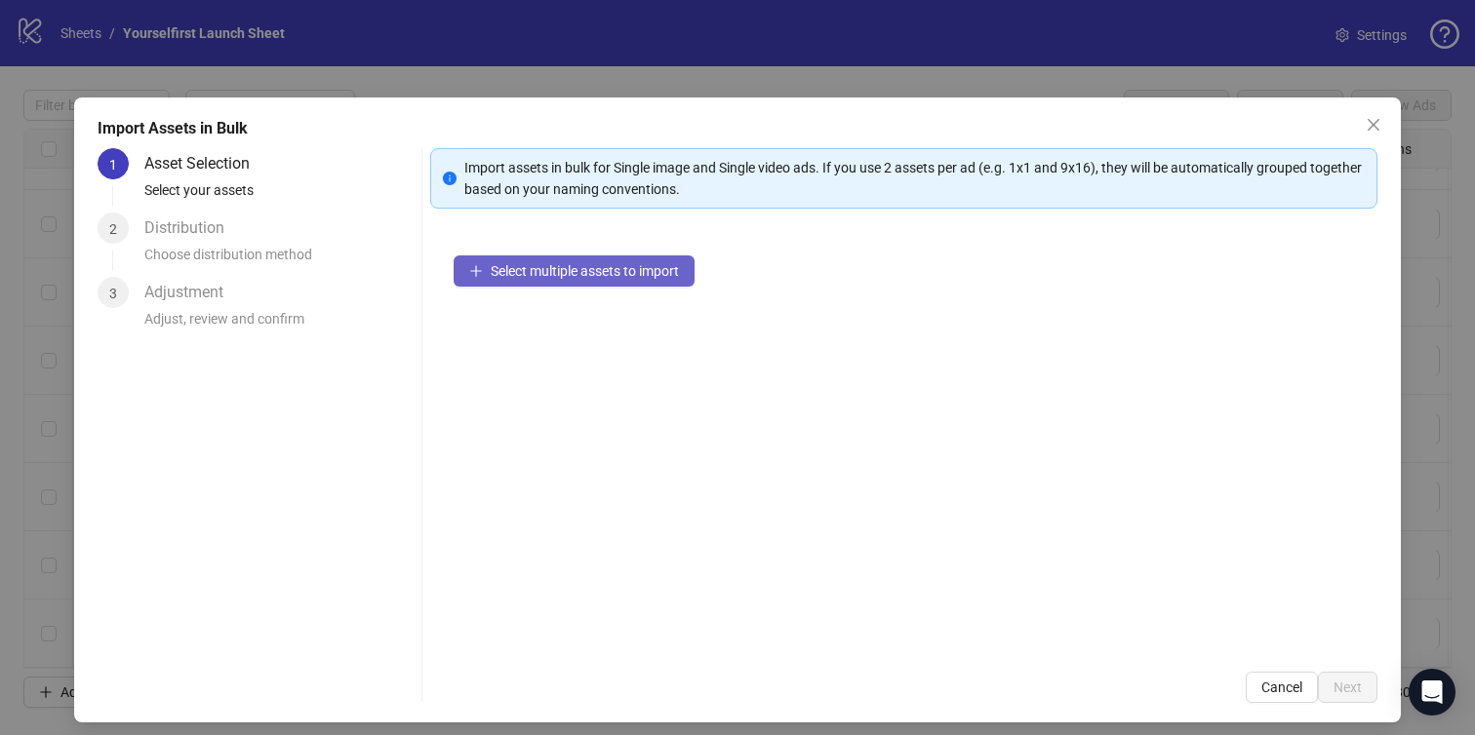
click at [605, 259] on button "Select multiple assets to import" at bounding box center [574, 271] width 241 height 31
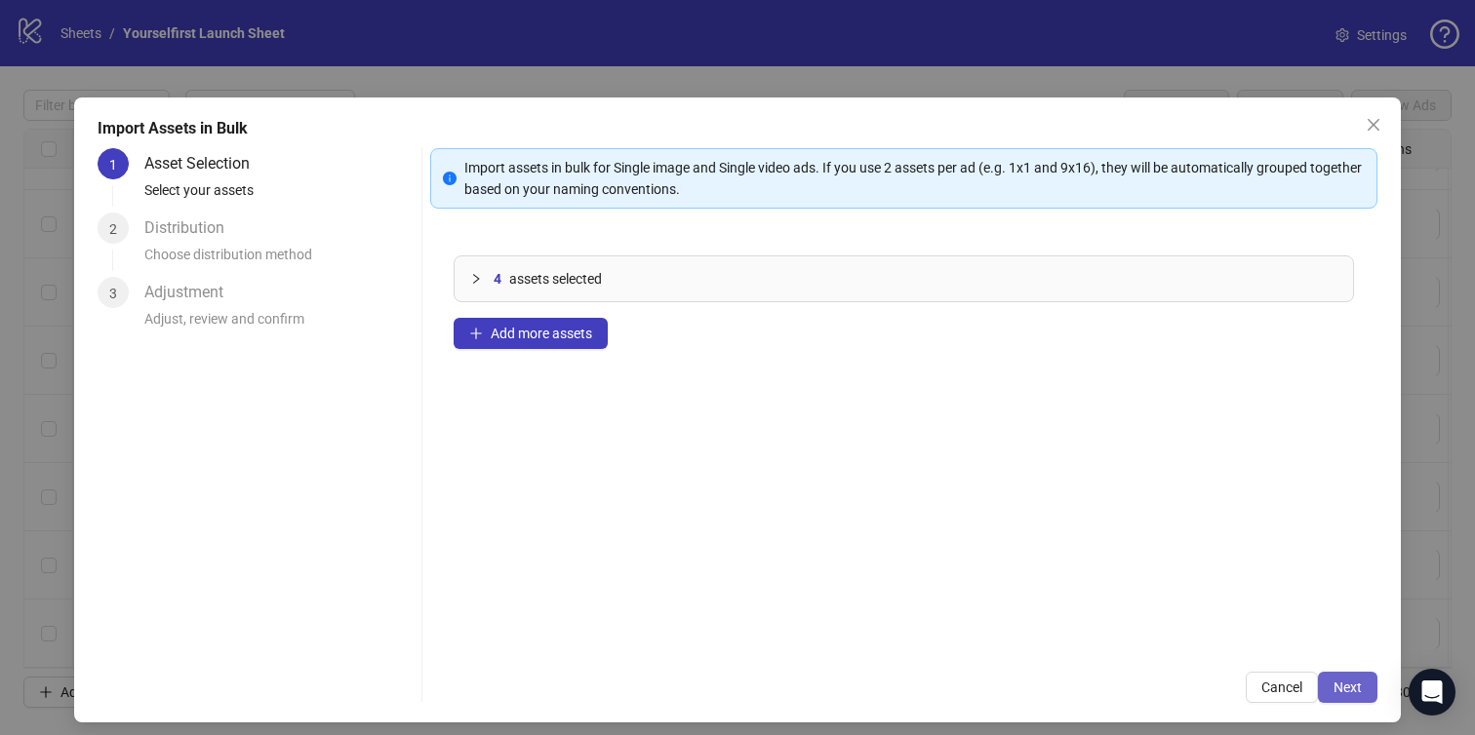
click at [1334, 681] on span "Next" at bounding box center [1347, 688] width 28 height 16
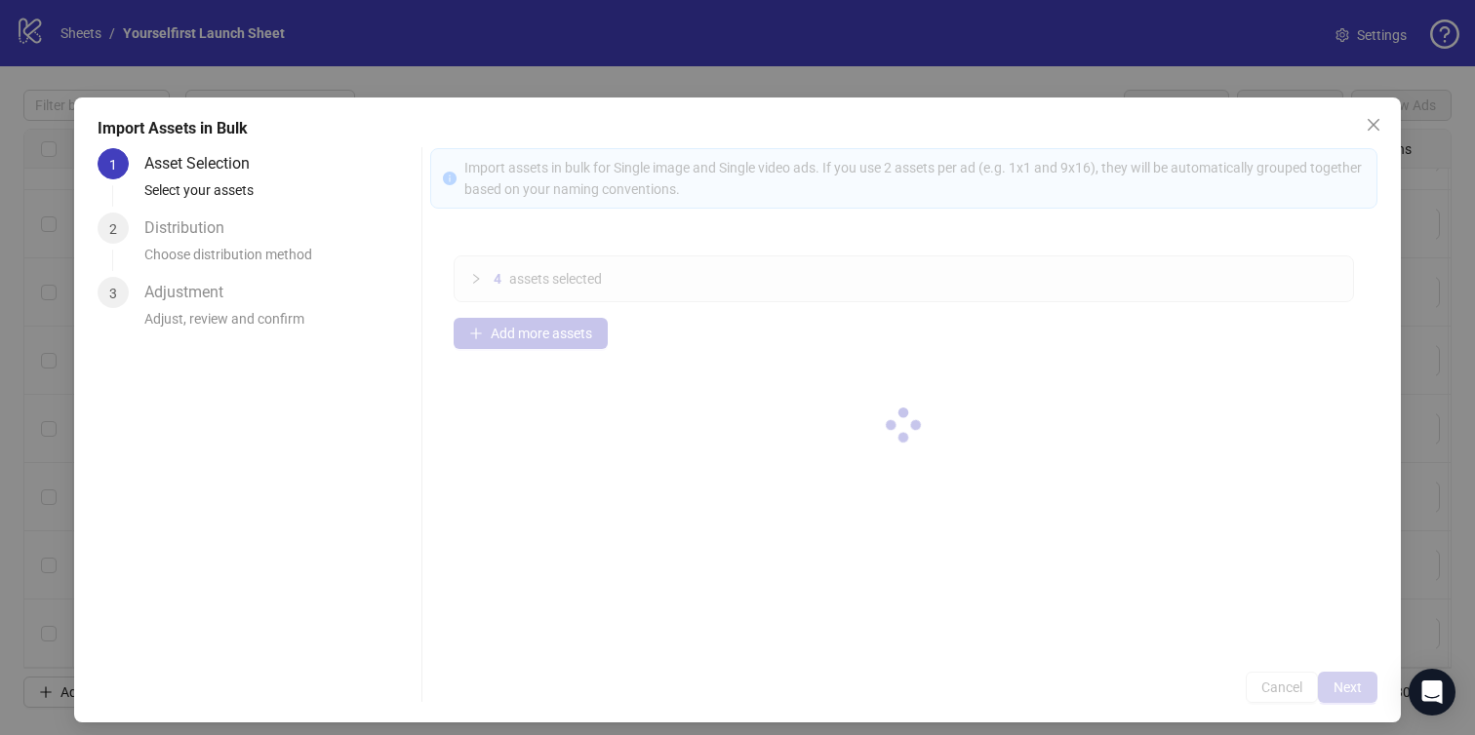
click at [1334, 681] on div at bounding box center [904, 425] width 948 height 555
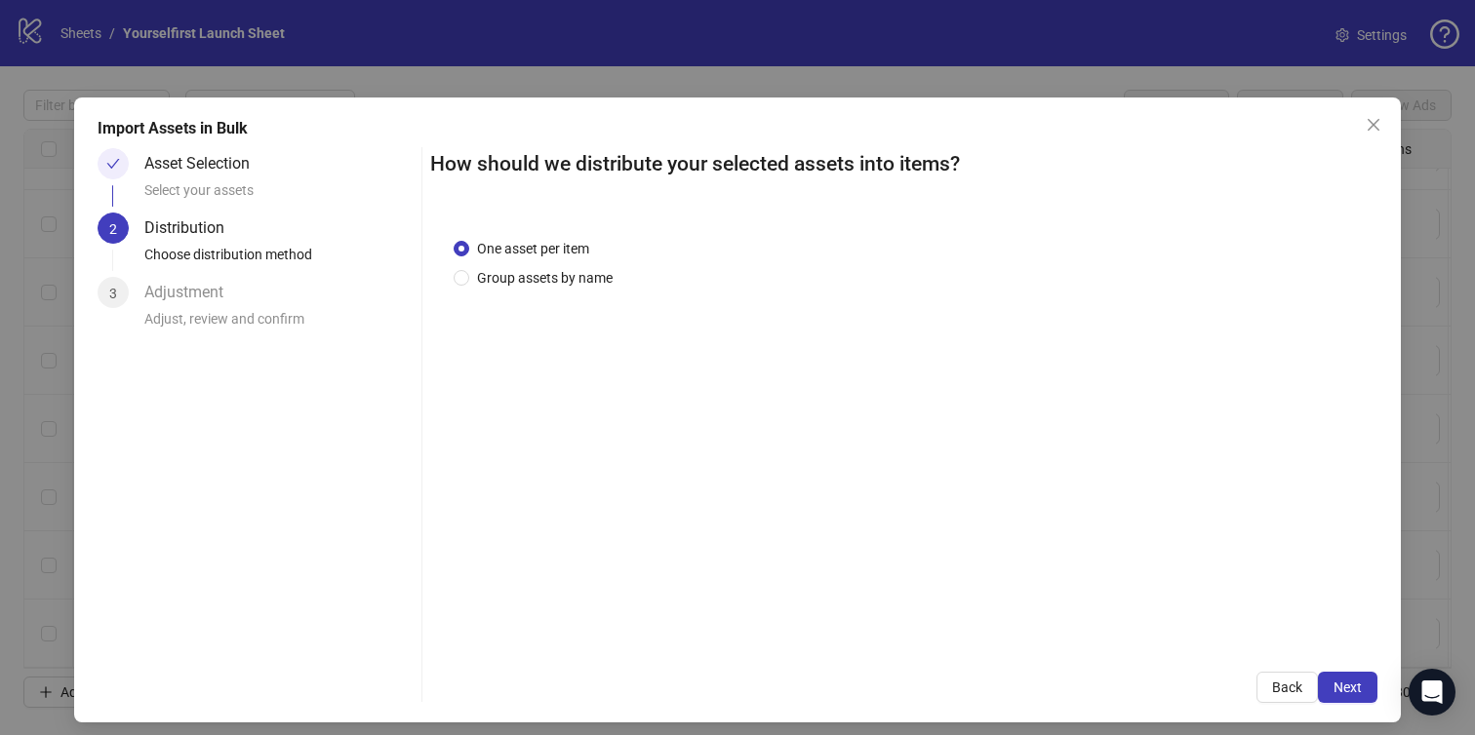
click at [1334, 681] on span "Next" at bounding box center [1347, 688] width 28 height 16
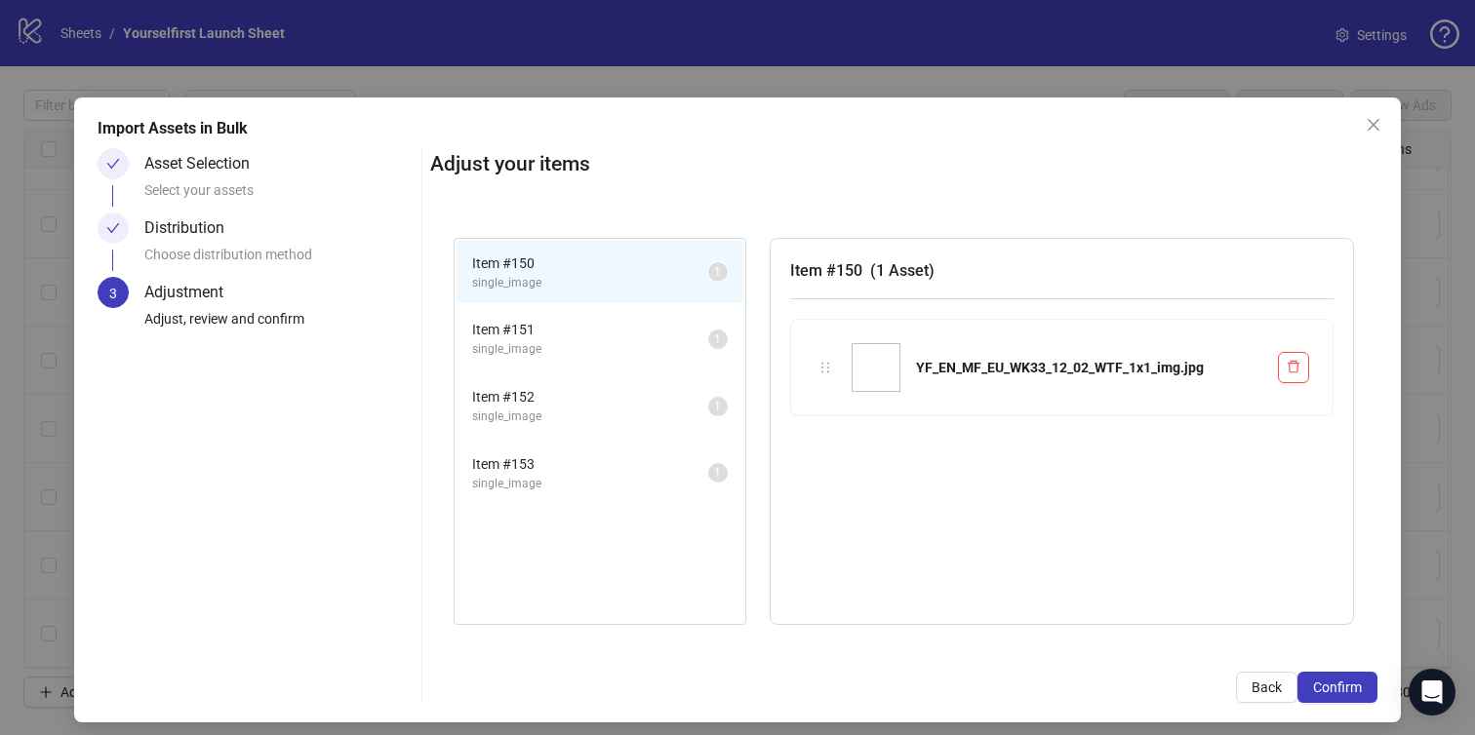
click at [1334, 681] on span "Confirm" at bounding box center [1337, 688] width 49 height 16
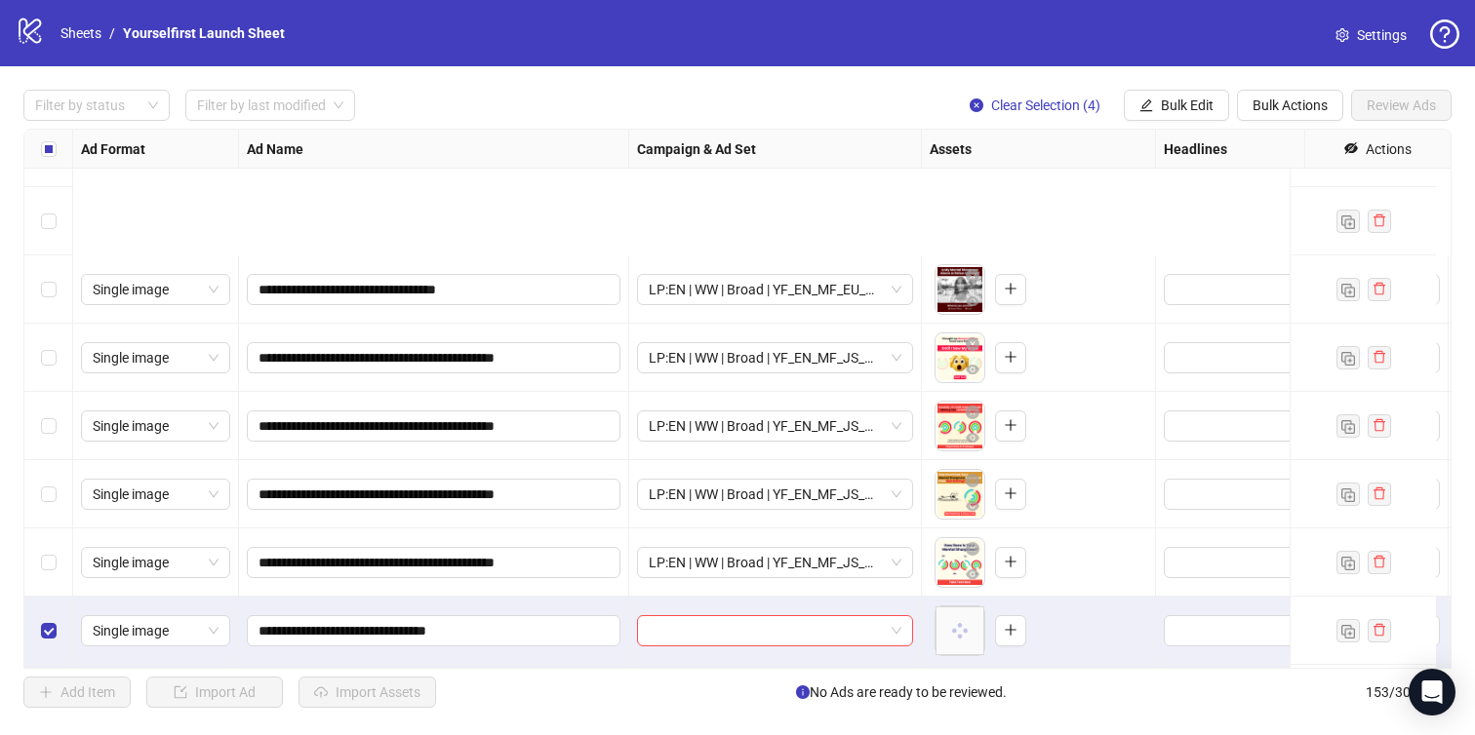
scroll to position [9962, 0]
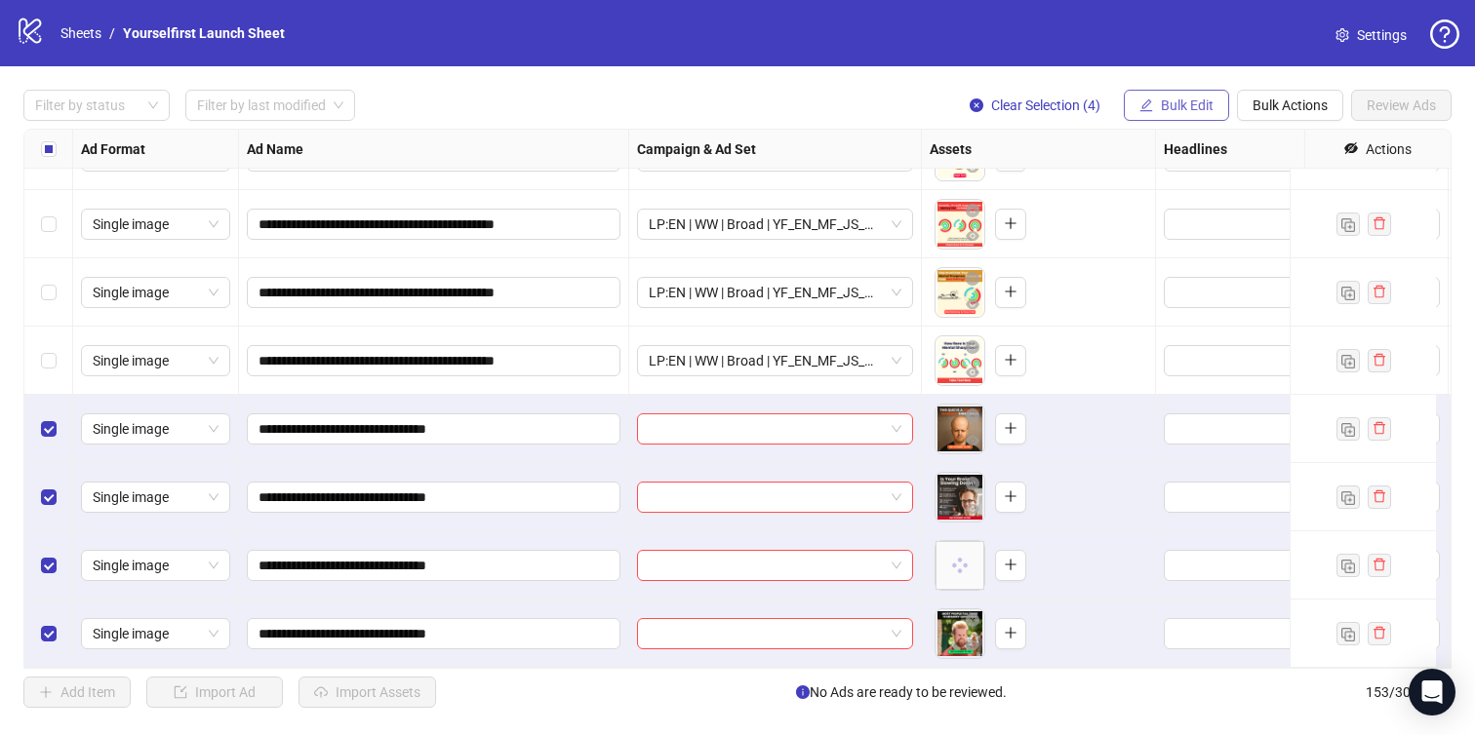
click at [1200, 98] on span "Bulk Edit" at bounding box center [1187, 106] width 53 height 16
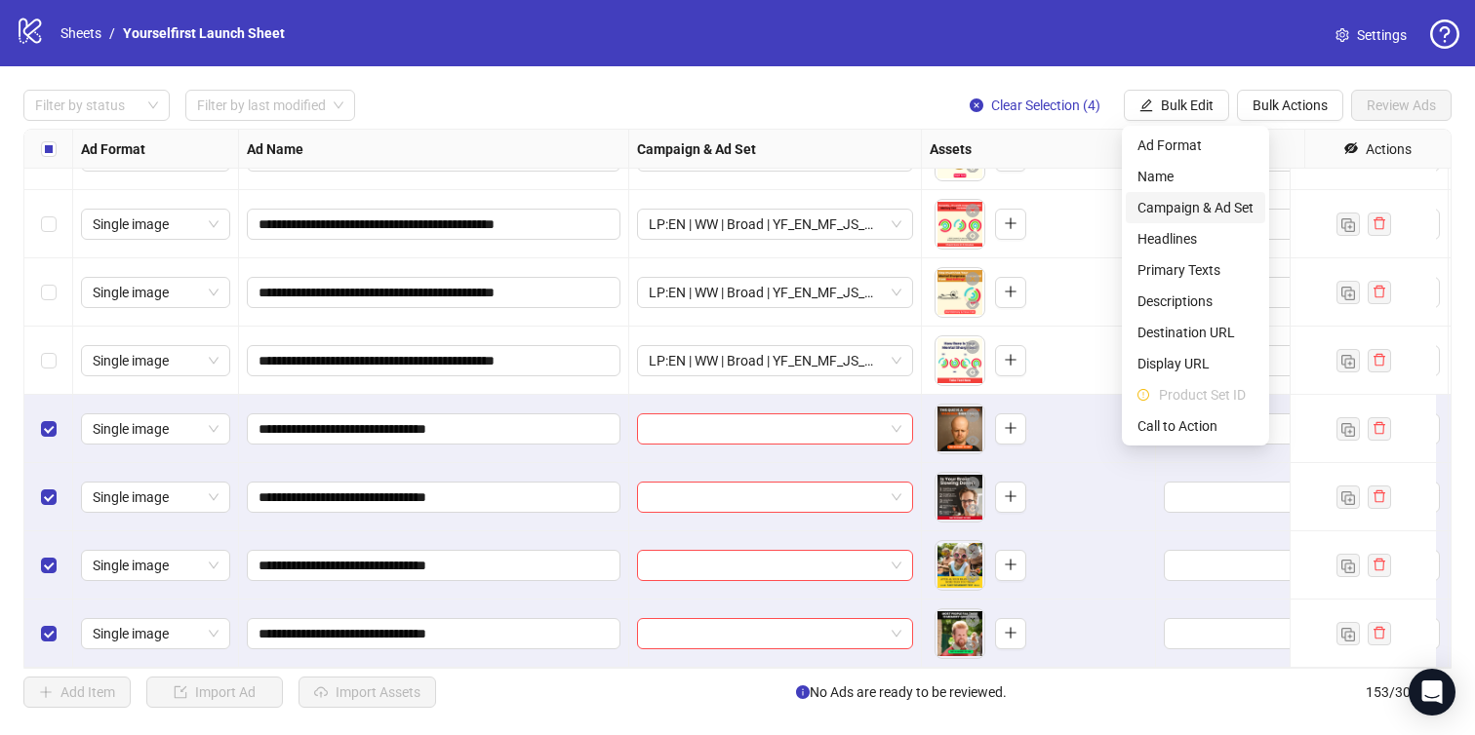
click at [1200, 205] on span "Campaign & Ad Set" at bounding box center [1195, 207] width 116 height 21
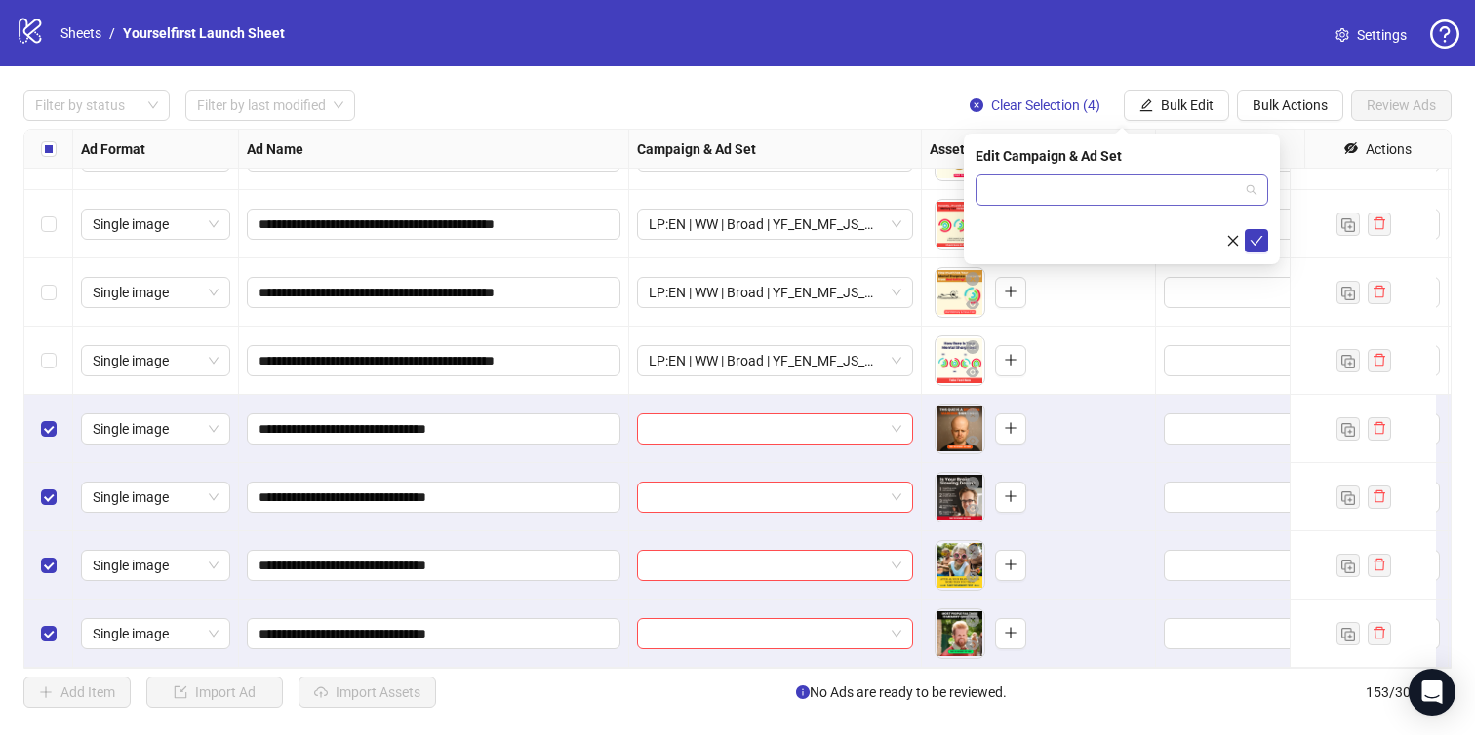
click at [1132, 197] on input "search" at bounding box center [1113, 190] width 252 height 29
paste input "**********"
type input "**********"
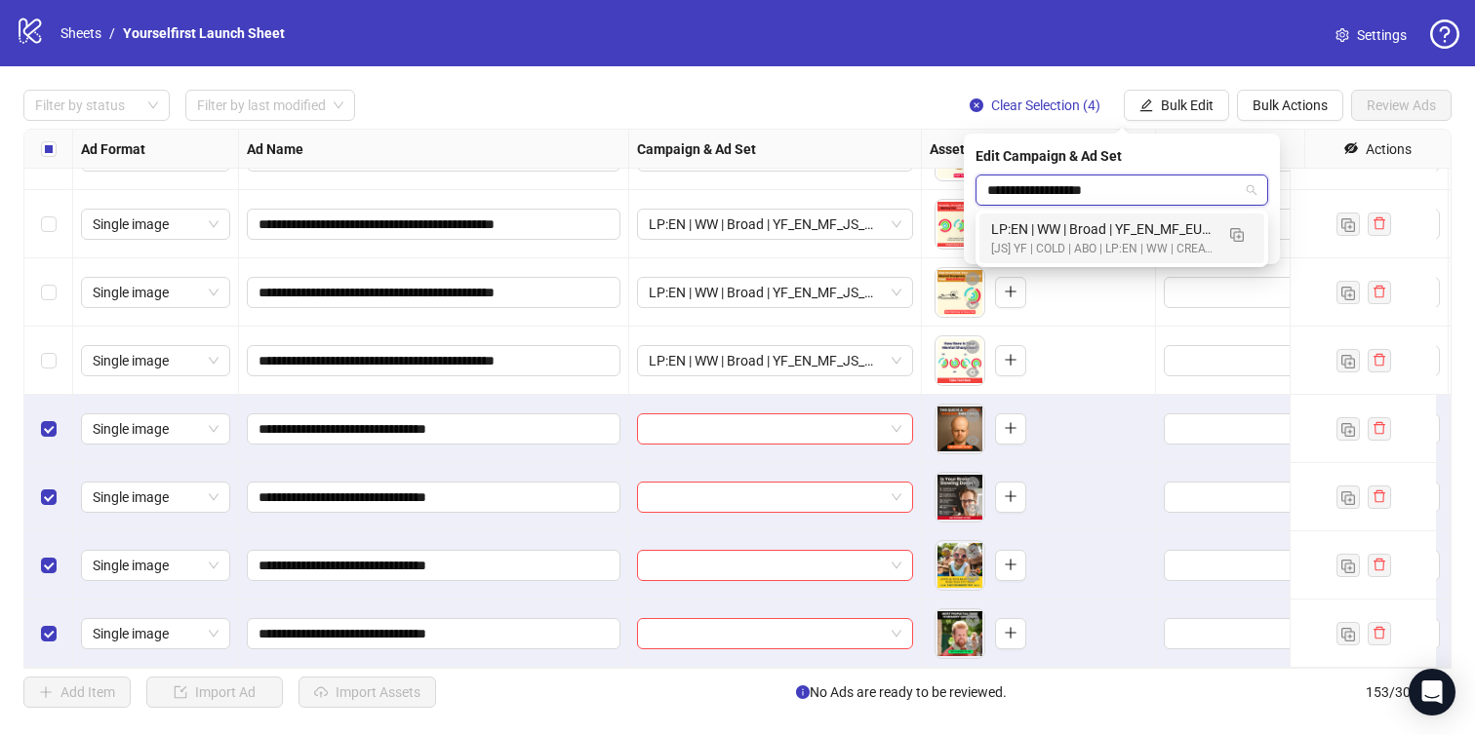
click at [1094, 256] on div "[JS] YF | COLD | ABO | LP:EN | WW | CREATIVE TESTING | A18+ | [DATE]" at bounding box center [1102, 249] width 222 height 19
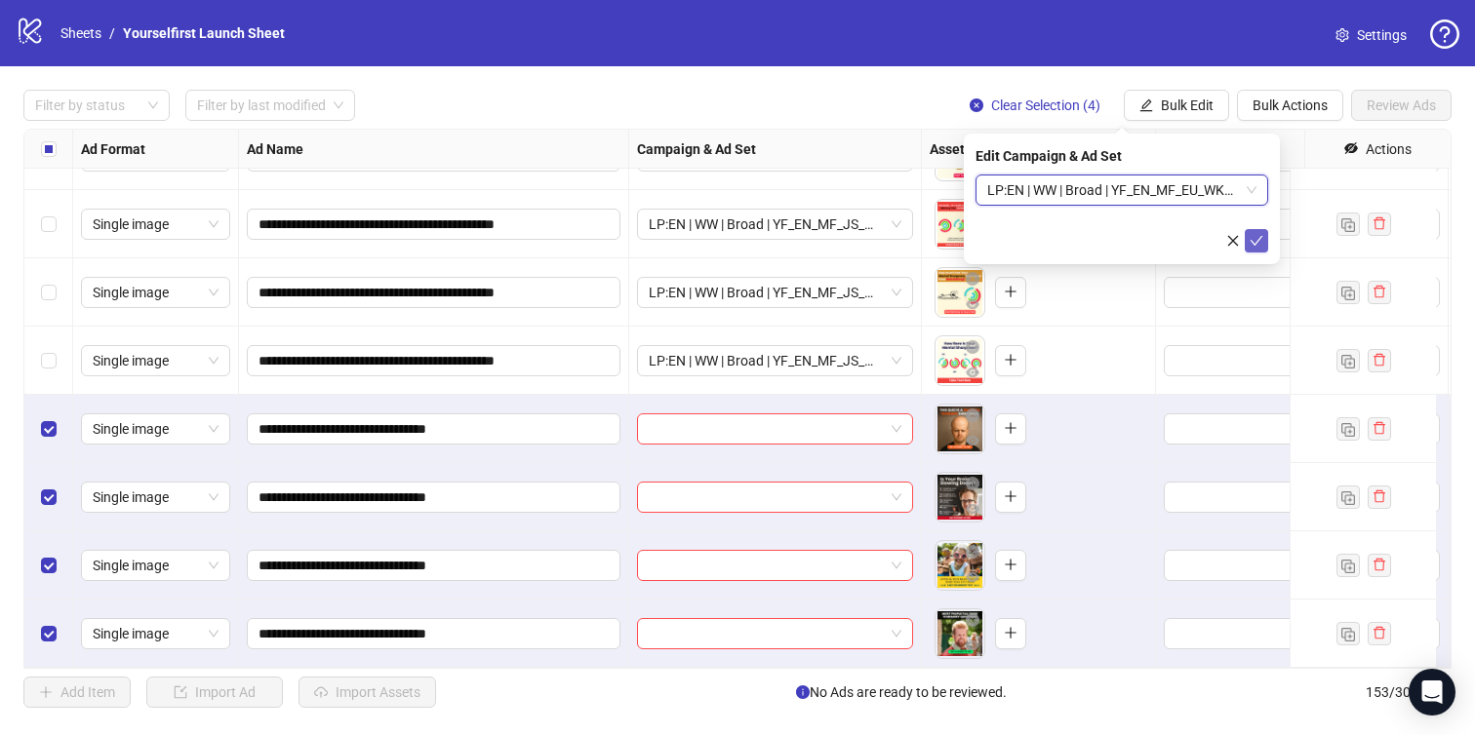
click at [1263, 233] on button "submit" at bounding box center [1256, 240] width 23 height 23
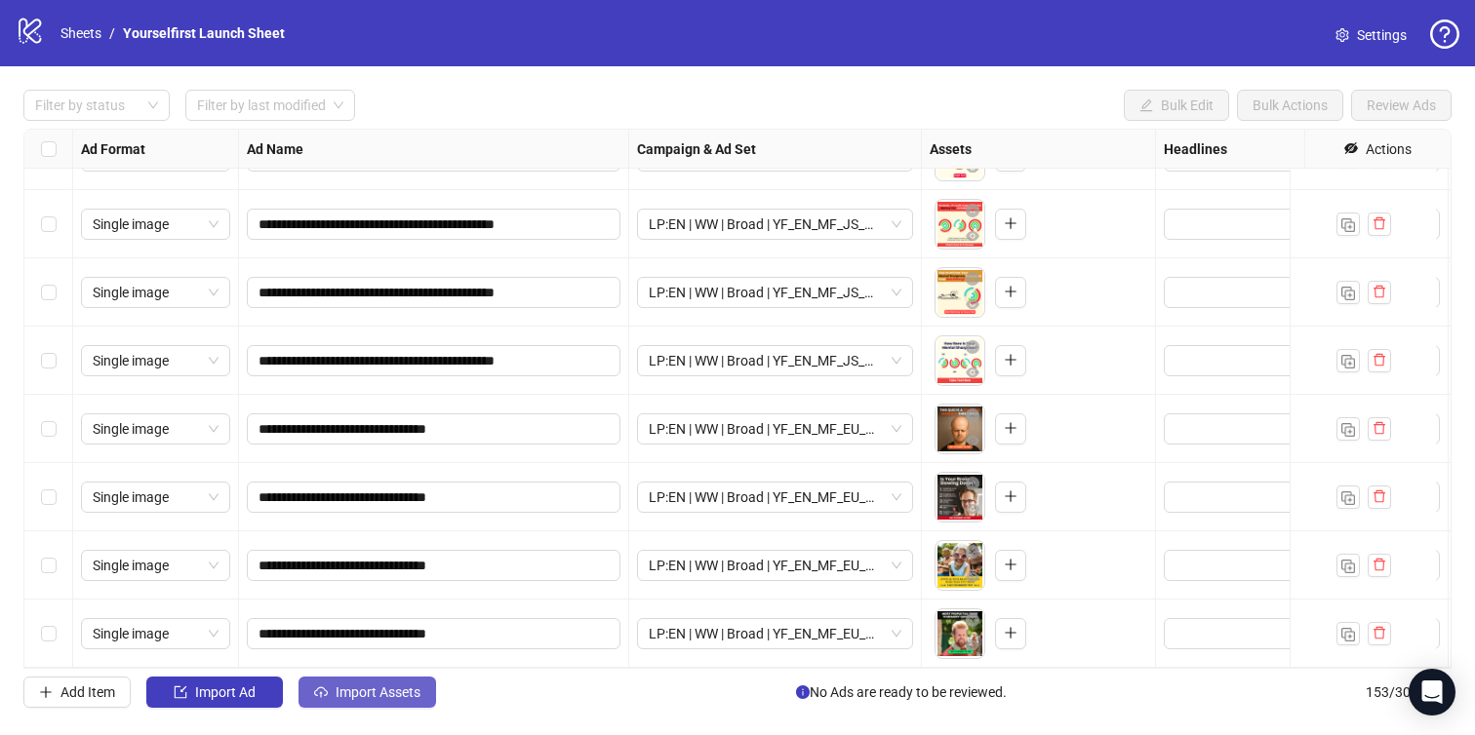
click at [364, 678] on button "Import Assets" at bounding box center [367, 692] width 138 height 31
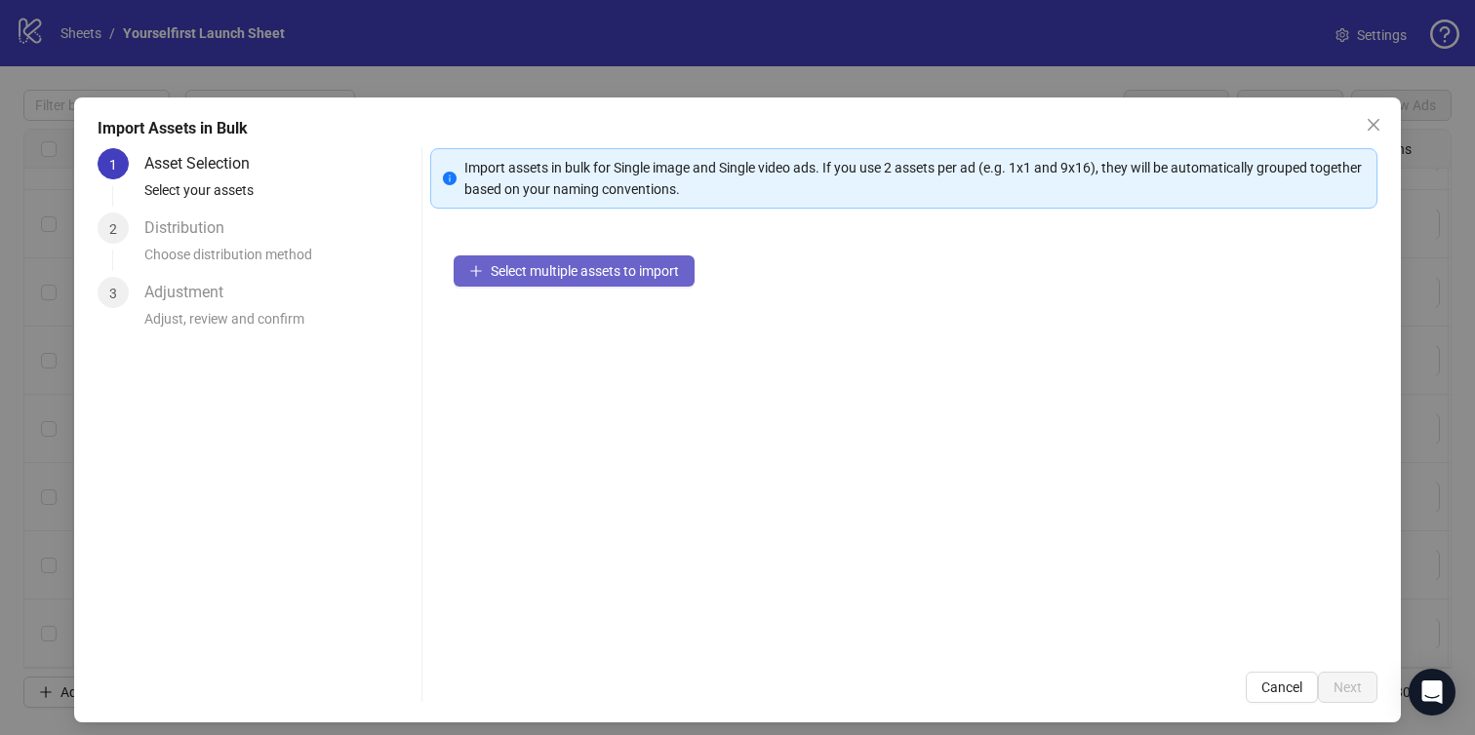
click at [570, 277] on span "Select multiple assets to import" at bounding box center [585, 271] width 188 height 16
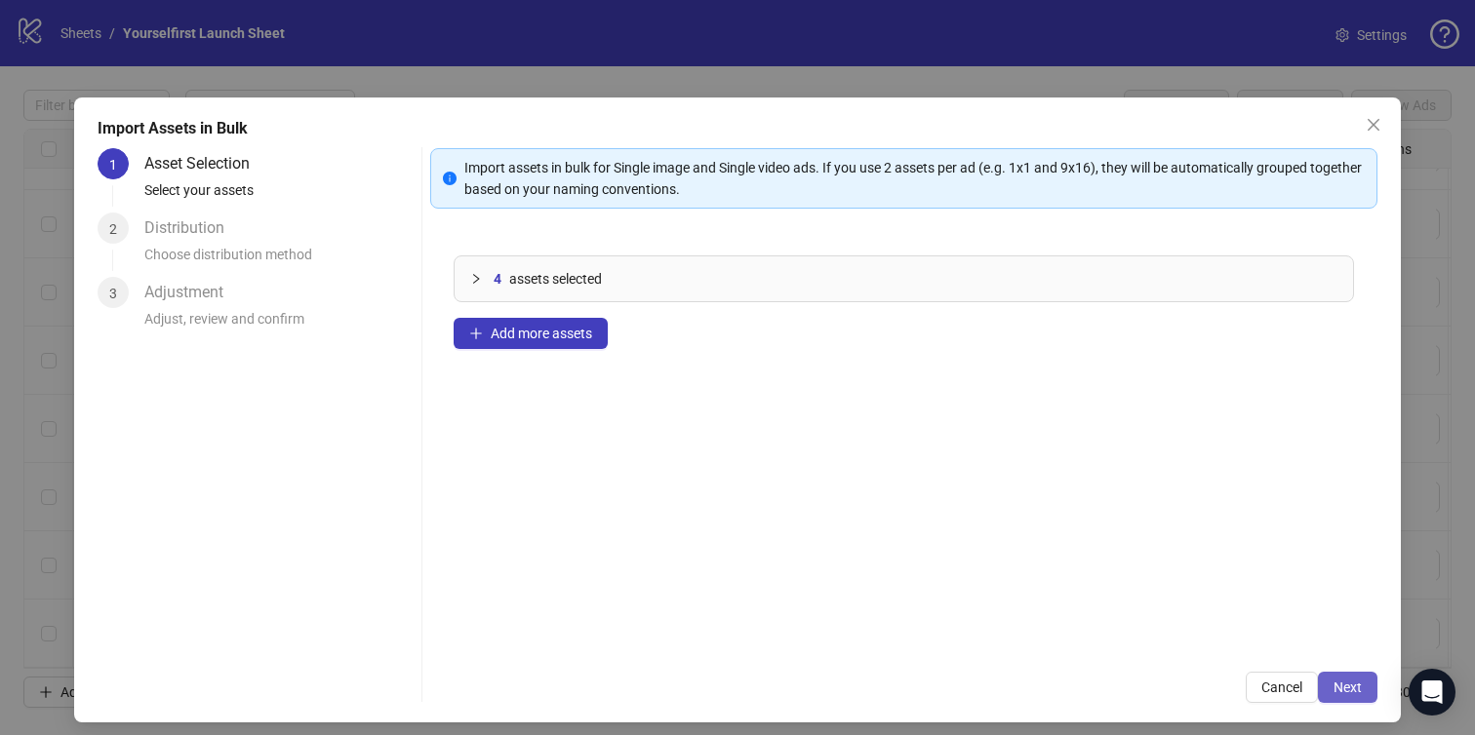
click at [1328, 673] on button "Next" at bounding box center [1348, 687] width 60 height 31
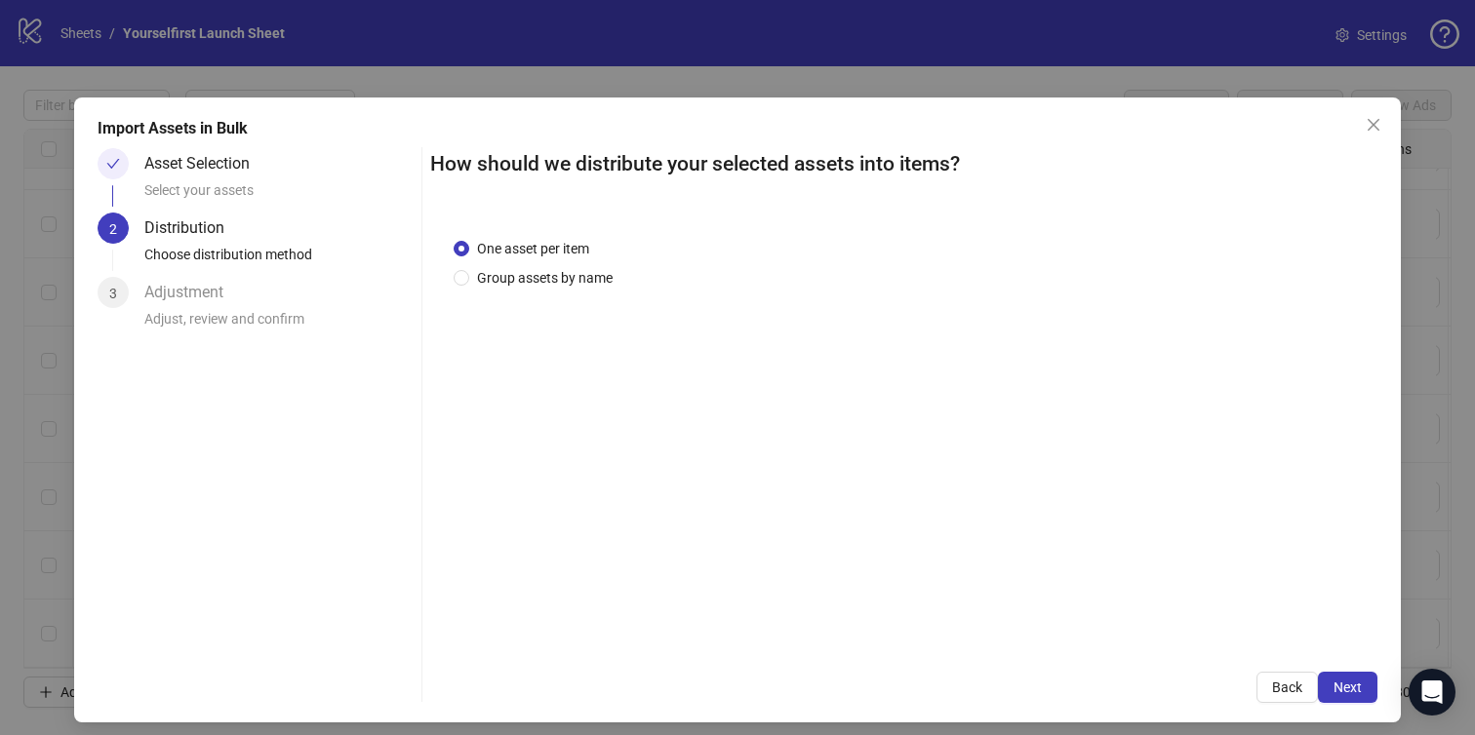
click at [1336, 680] on span "Next" at bounding box center [1347, 688] width 28 height 16
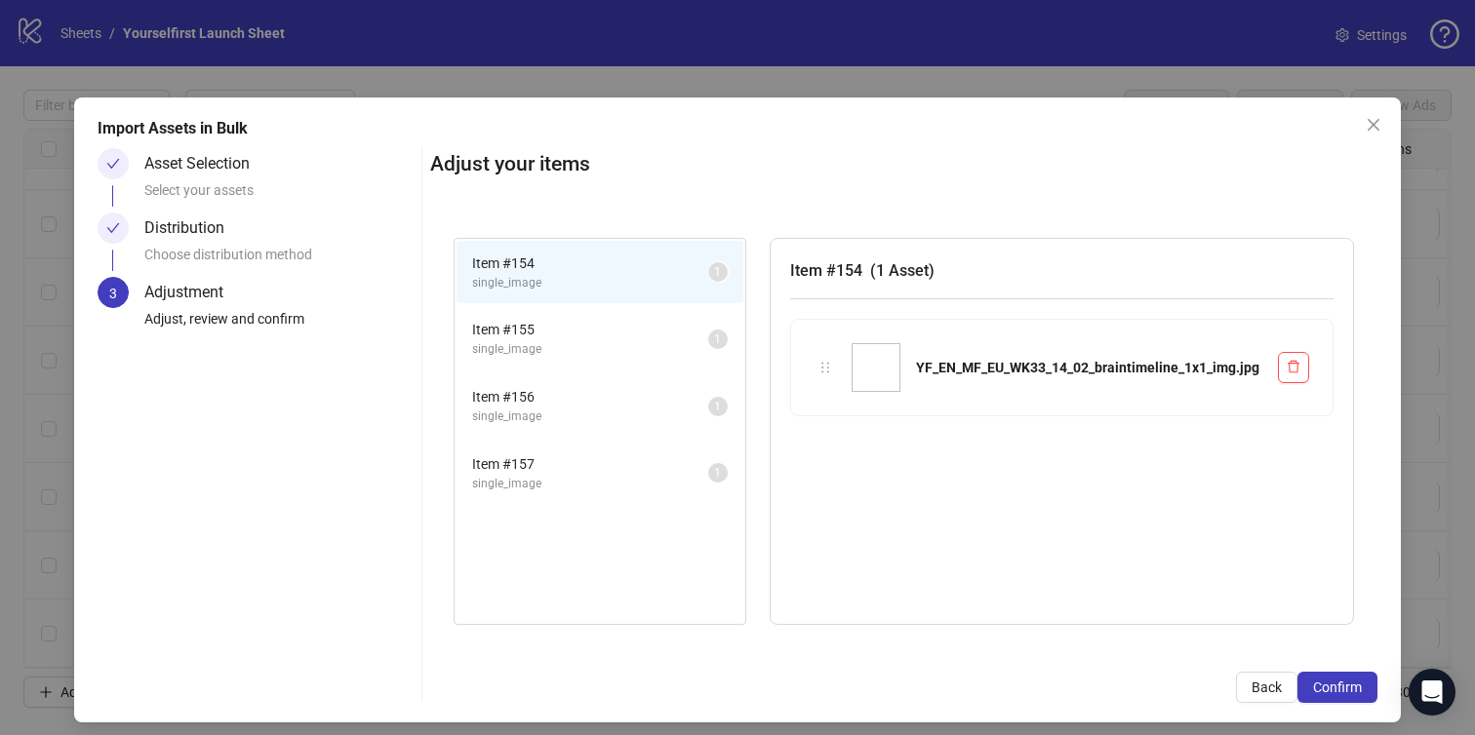
click at [1336, 680] on span "Confirm" at bounding box center [1337, 688] width 49 height 16
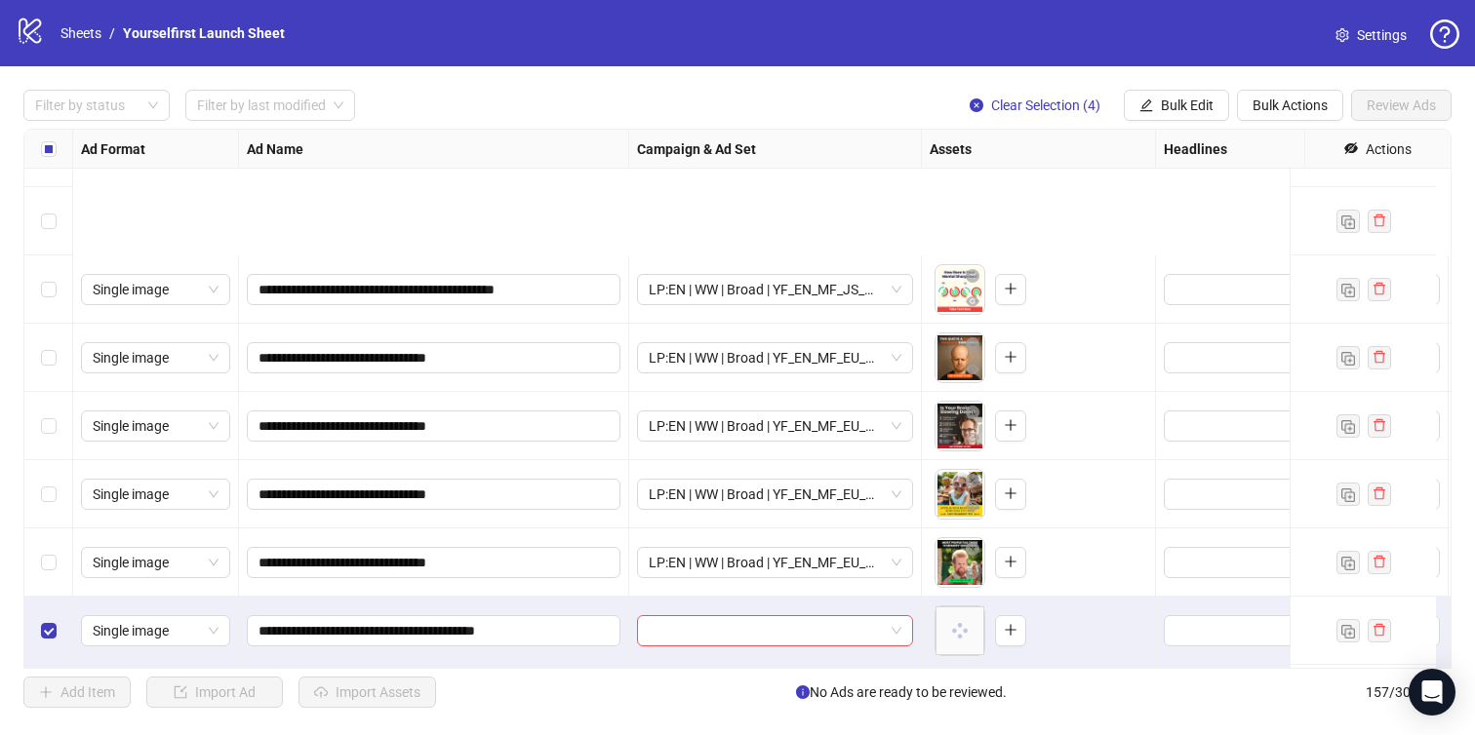
scroll to position [10235, 0]
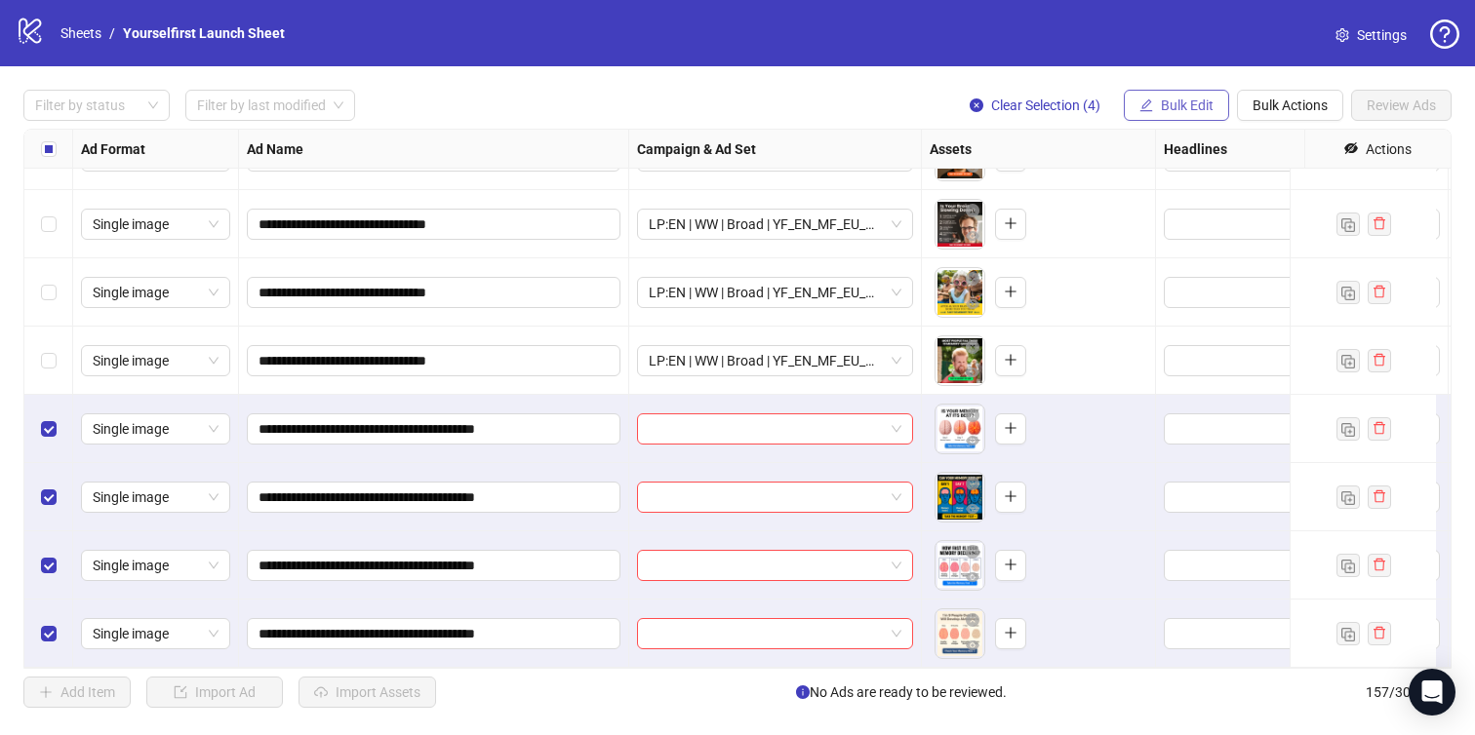
click at [1164, 95] on button "Bulk Edit" at bounding box center [1176, 105] width 105 height 31
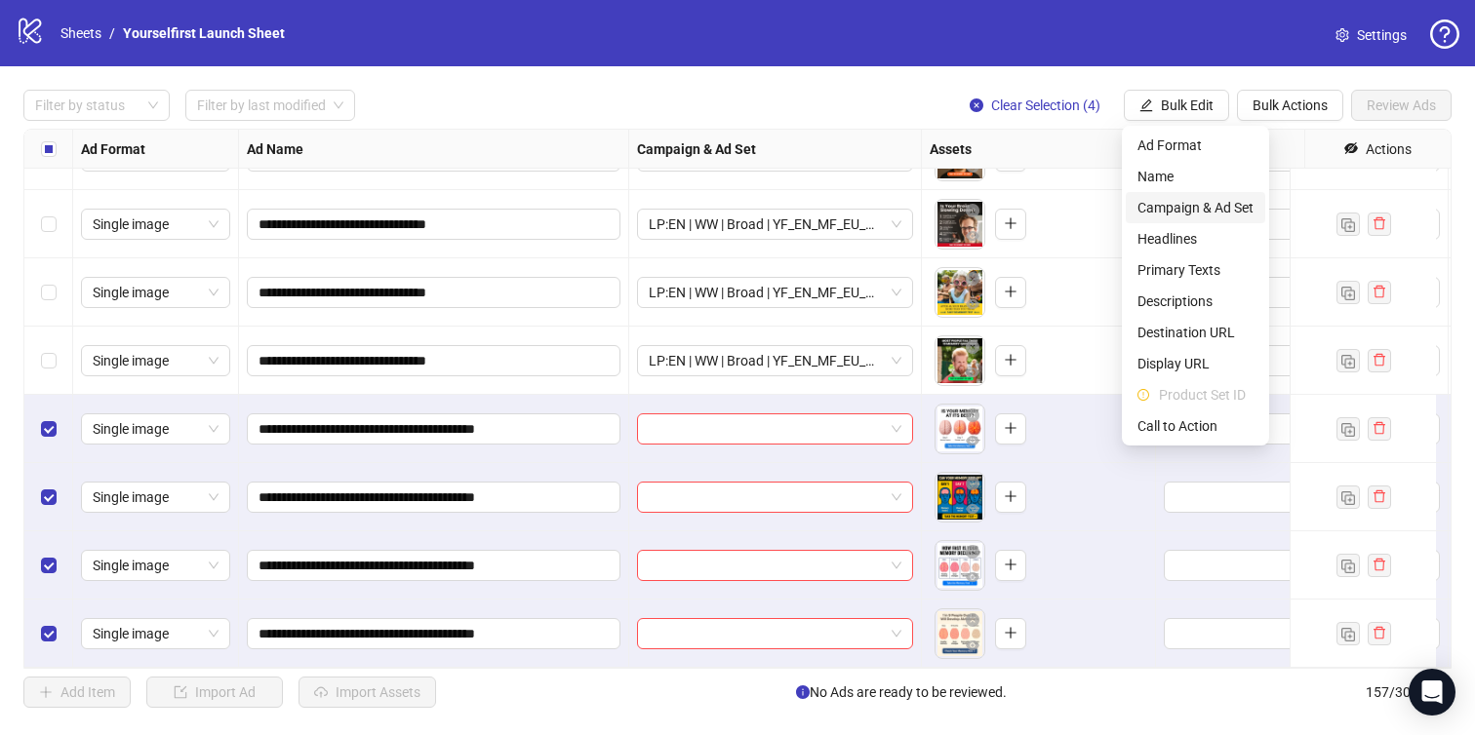
click at [1180, 206] on span "Campaign & Ad Set" at bounding box center [1195, 207] width 116 height 21
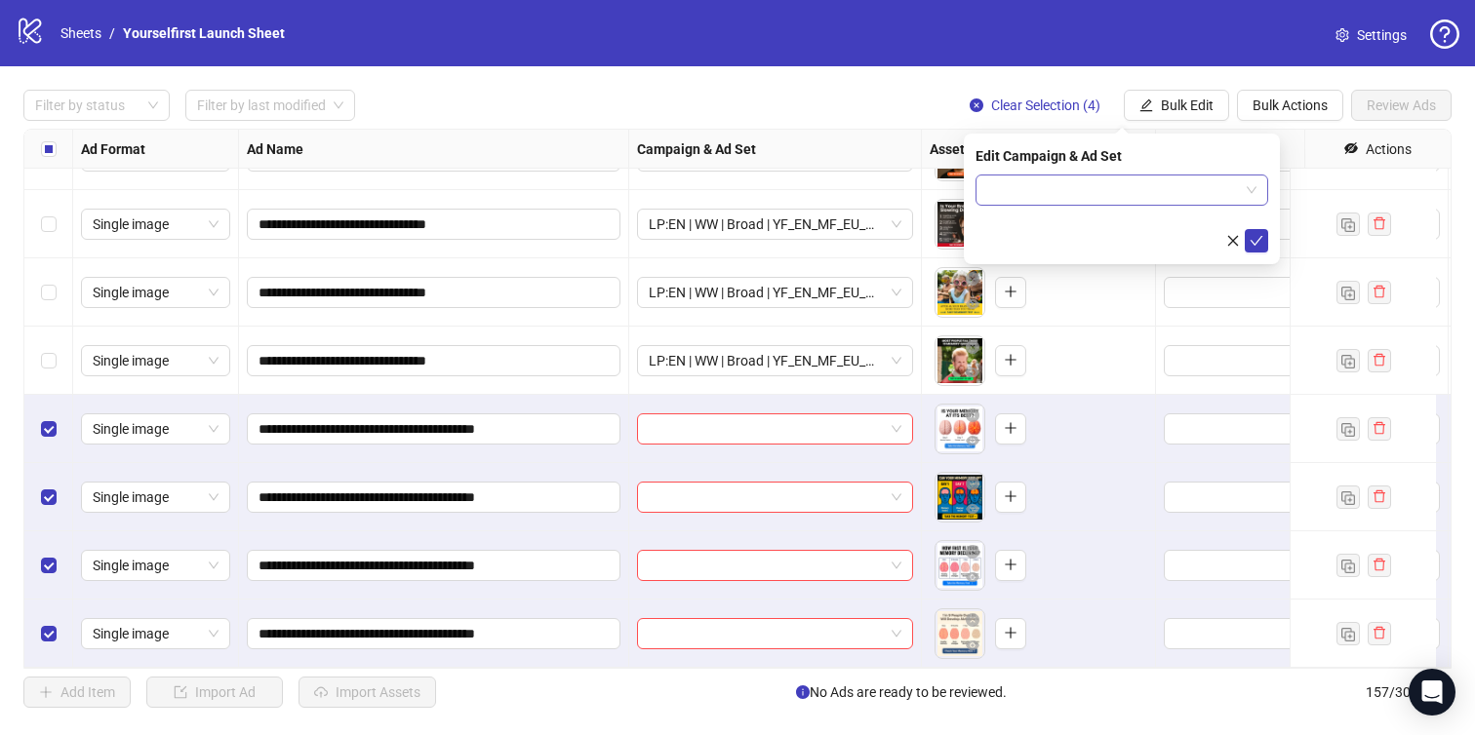
click at [1117, 199] on input "search" at bounding box center [1113, 190] width 252 height 29
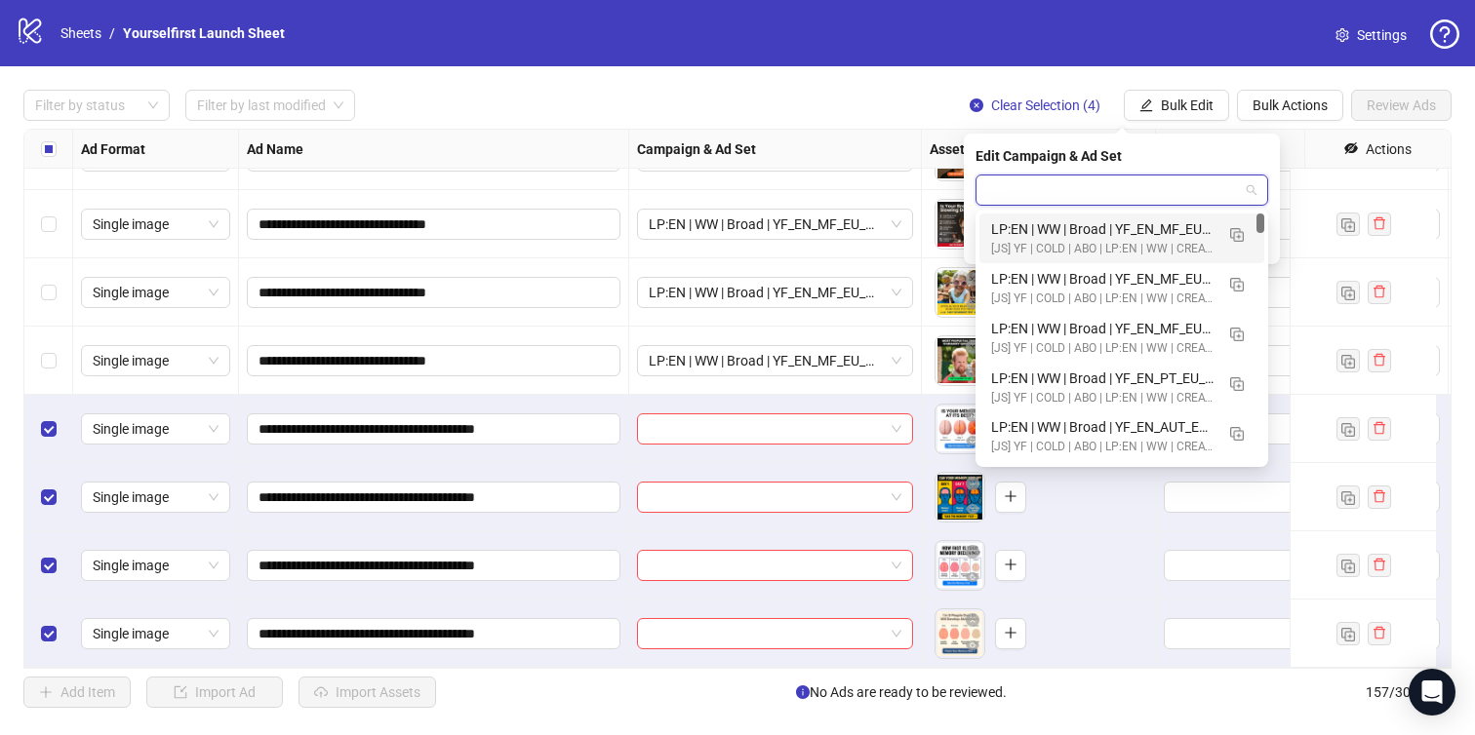
paste input "**********"
type input "**********"
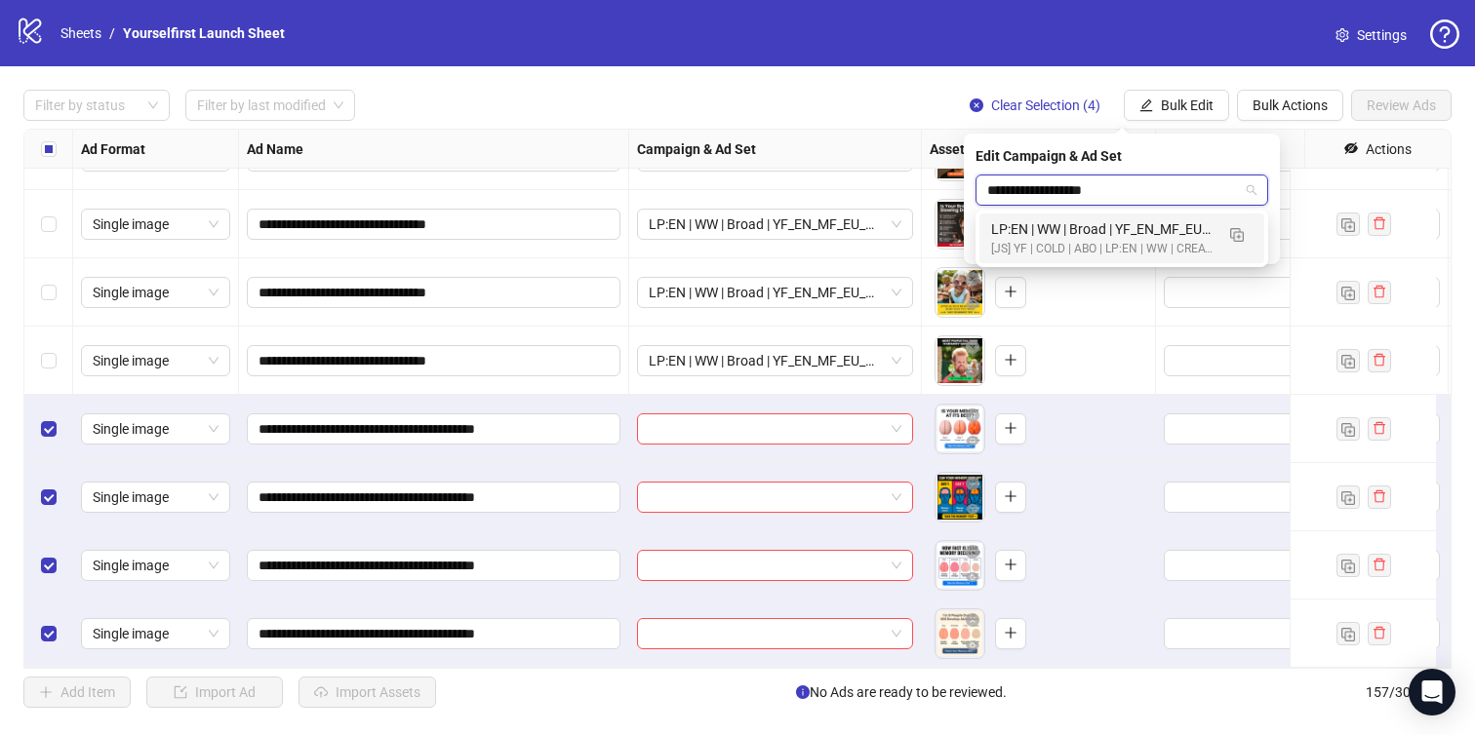
click at [1093, 235] on div "LP:EN | WW | Broad | YF_EN_MF_EU_WK33_14 | FULL LOCALE EXCL v4 | A18+ | [DATE]" at bounding box center [1102, 228] width 222 height 21
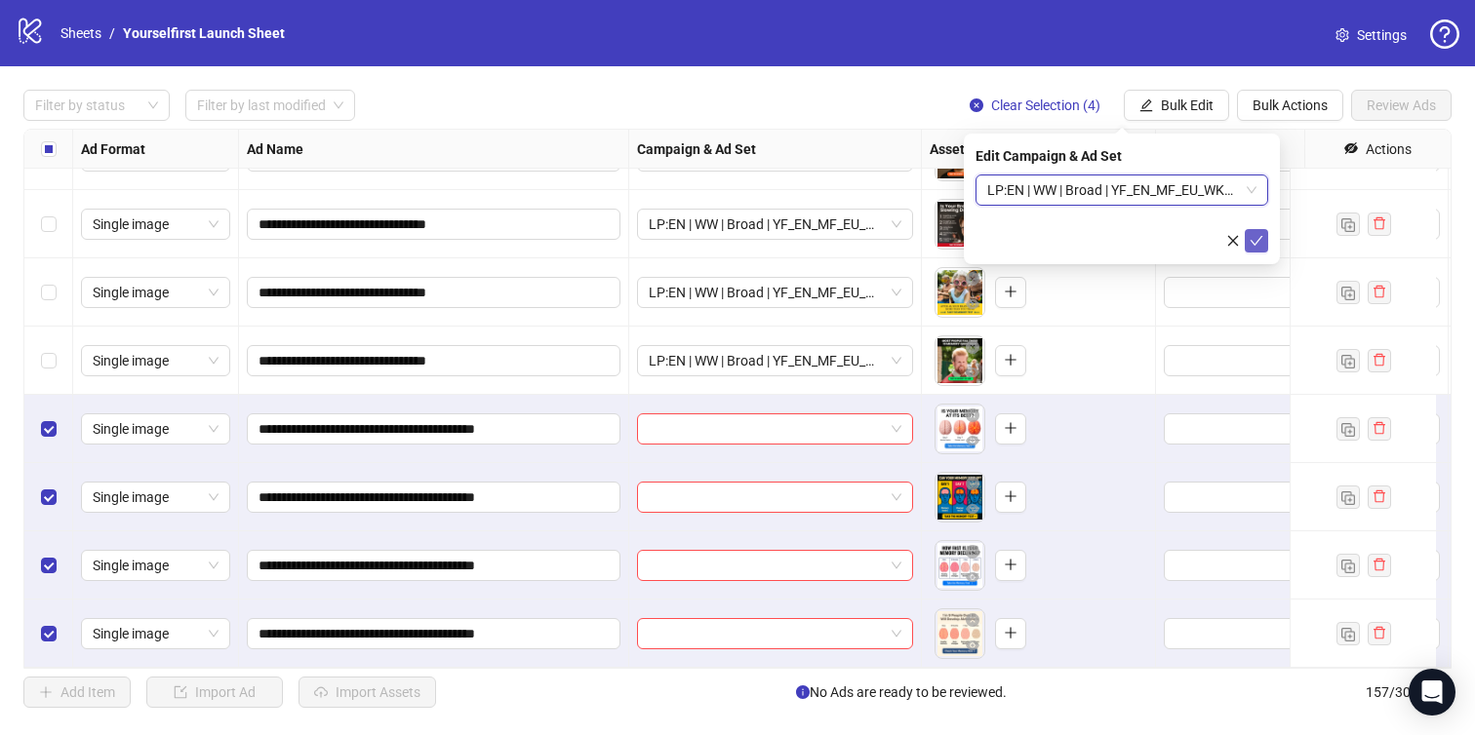
click at [1264, 239] on button "submit" at bounding box center [1256, 240] width 23 height 23
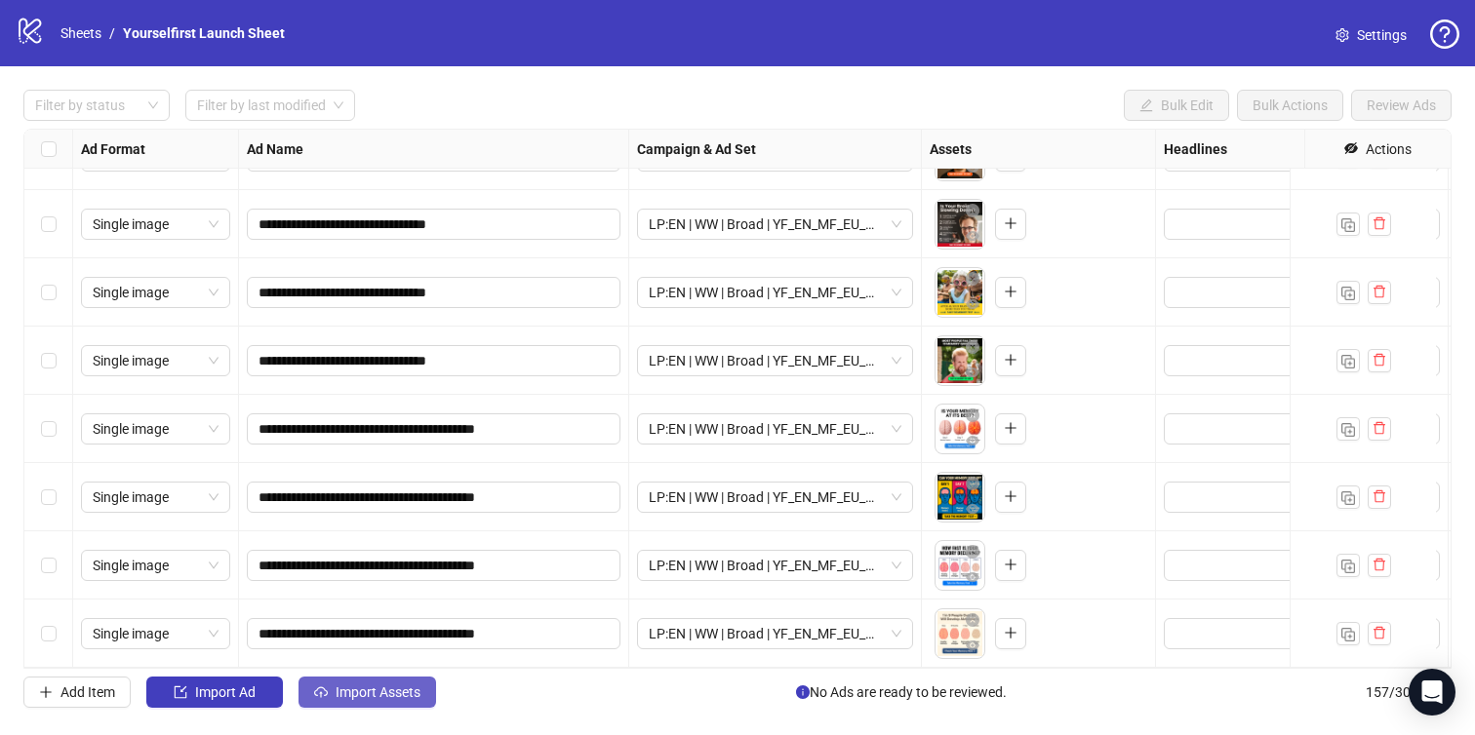
click at [381, 695] on span "Import Assets" at bounding box center [378, 693] width 85 height 16
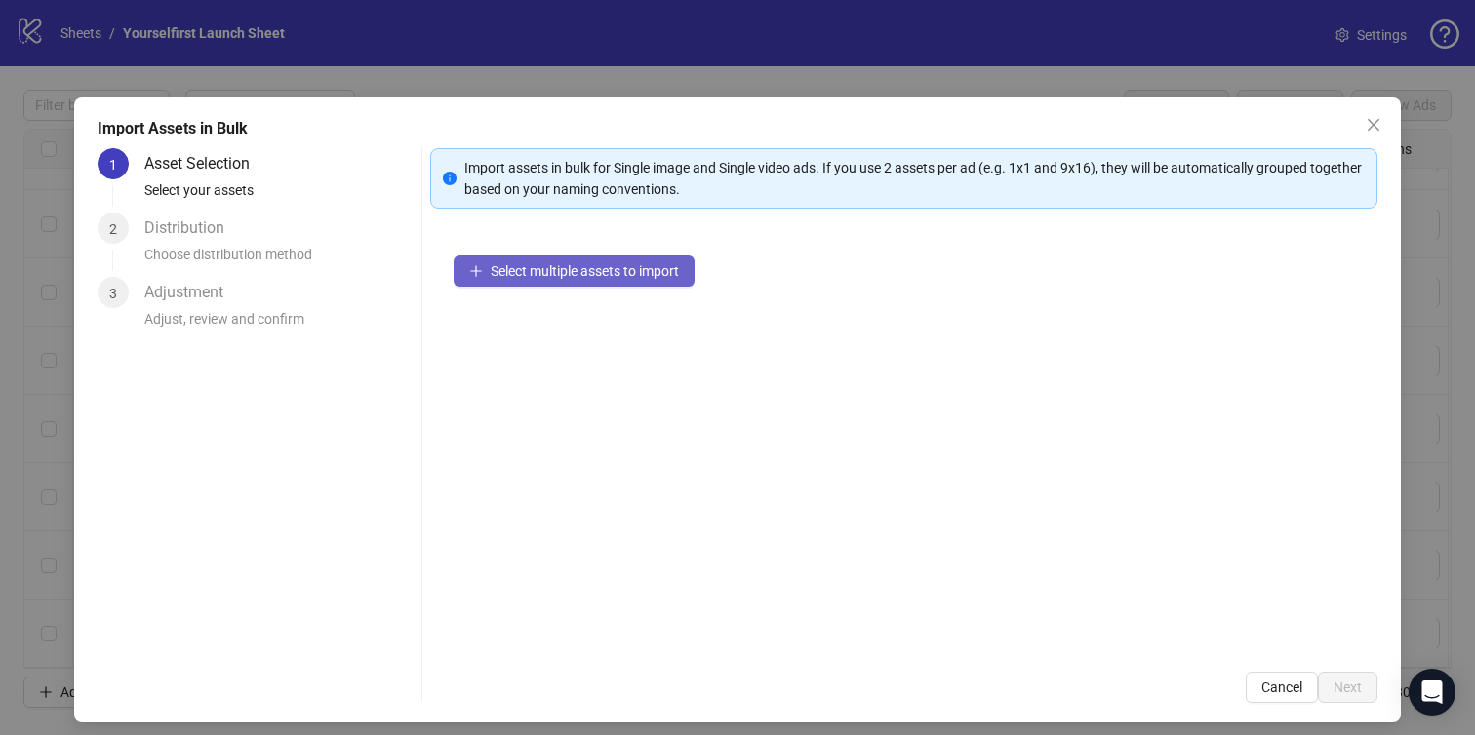
click at [527, 283] on button "Select multiple assets to import" at bounding box center [574, 271] width 241 height 31
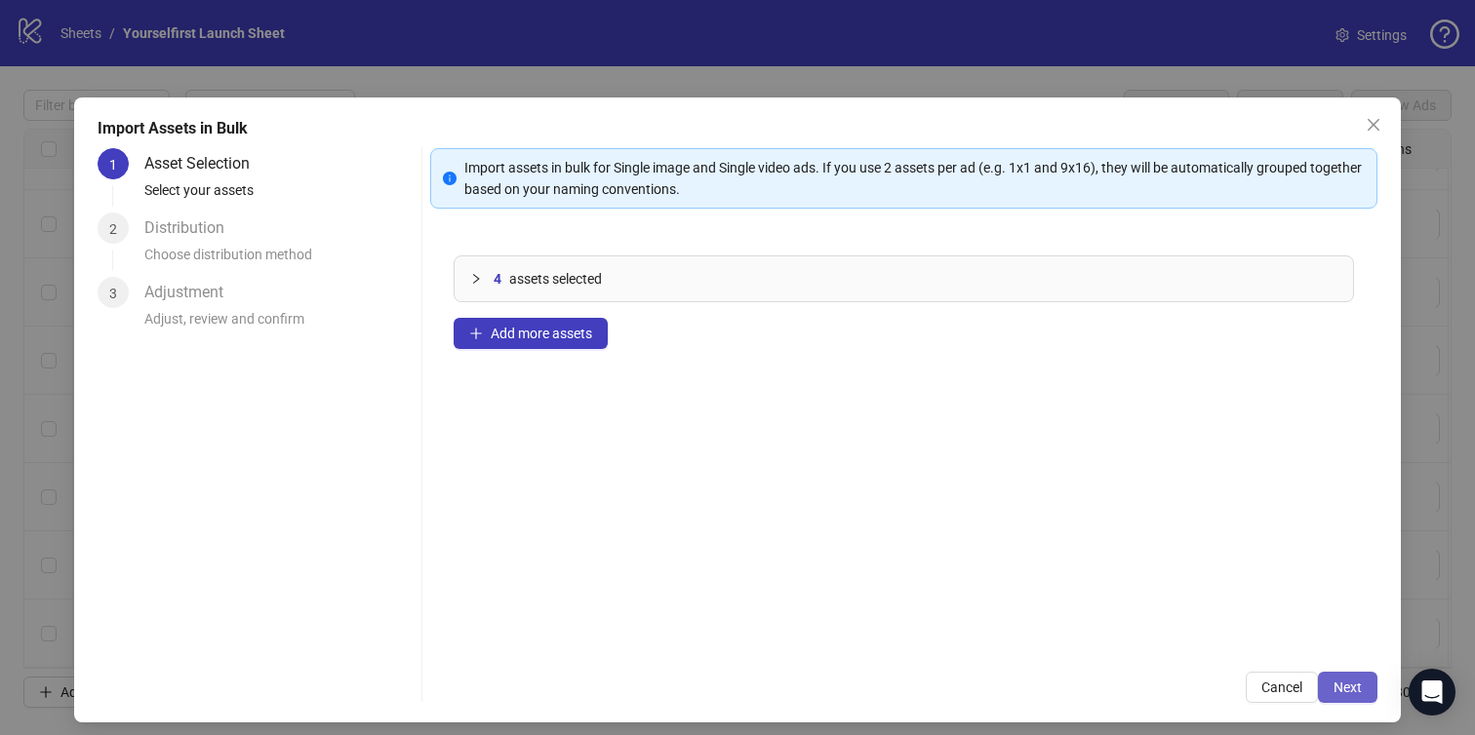
click at [1338, 683] on span "Next" at bounding box center [1347, 688] width 28 height 16
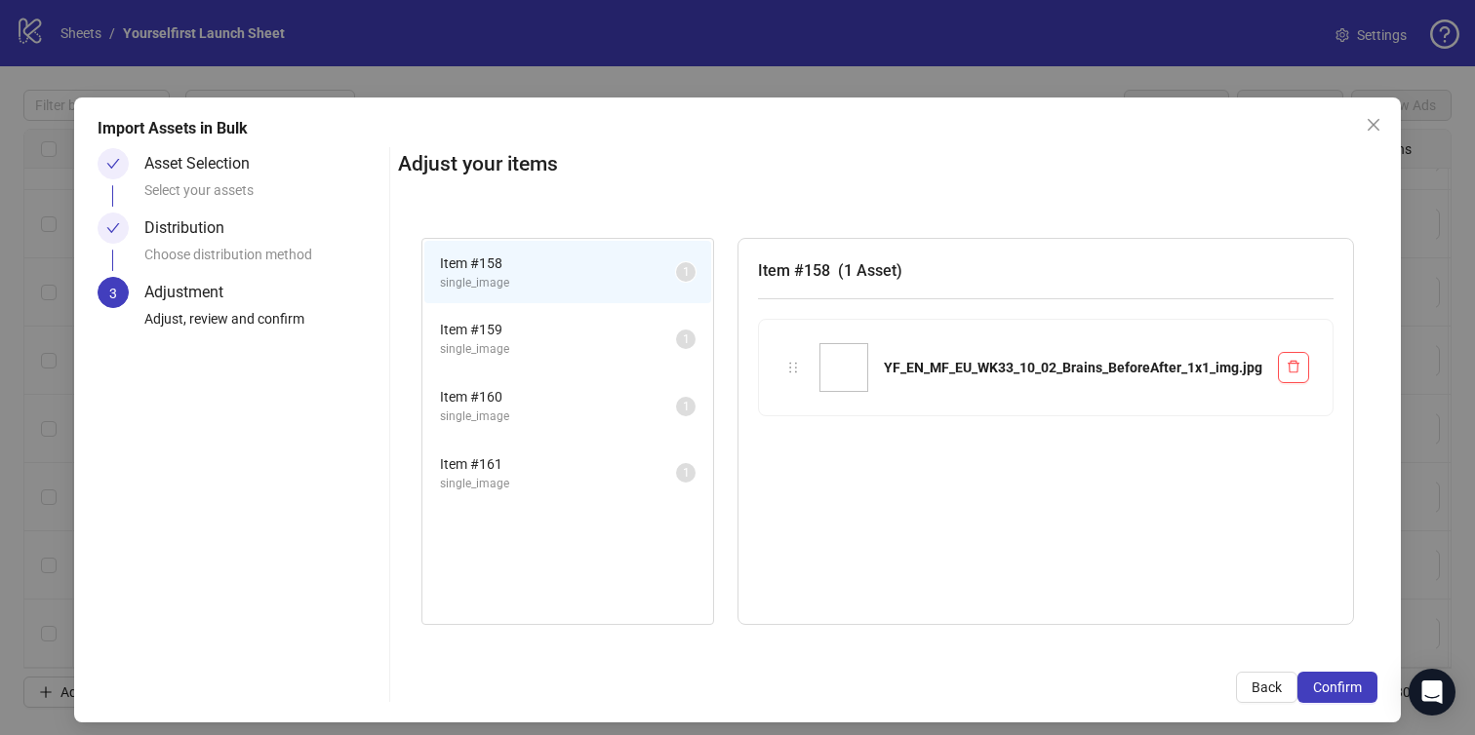
click at [1338, 683] on span "Confirm" at bounding box center [1337, 688] width 49 height 16
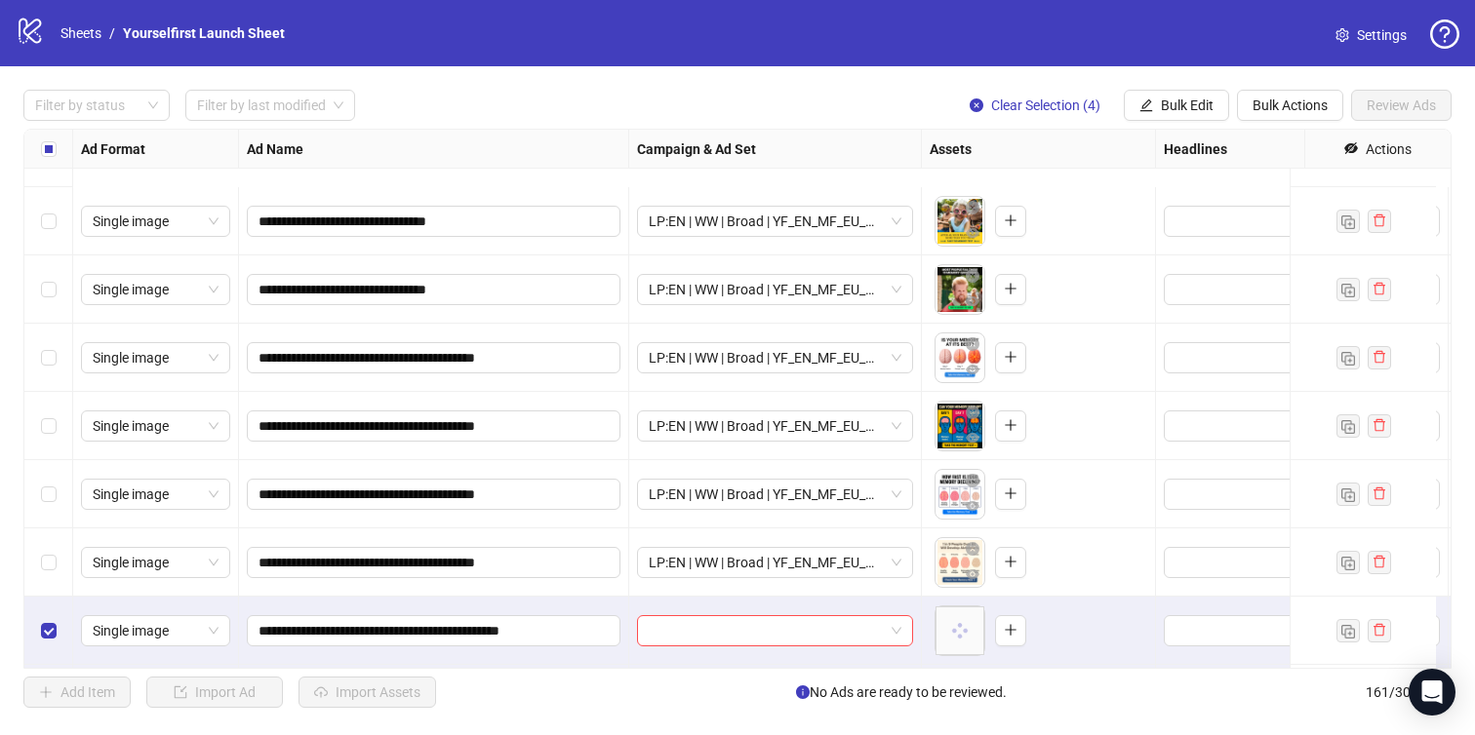
scroll to position [10508, 0]
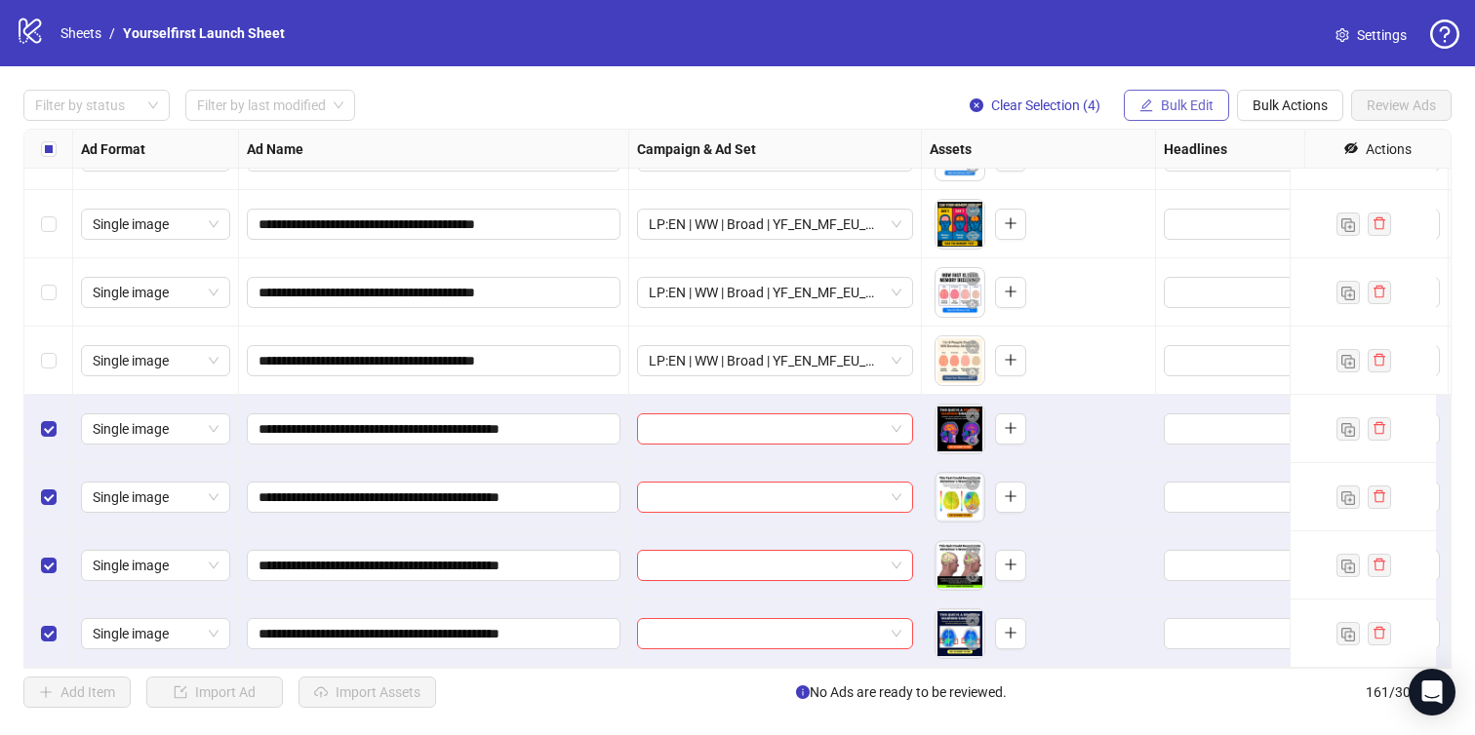
click at [1181, 111] on span "Bulk Edit" at bounding box center [1187, 106] width 53 height 16
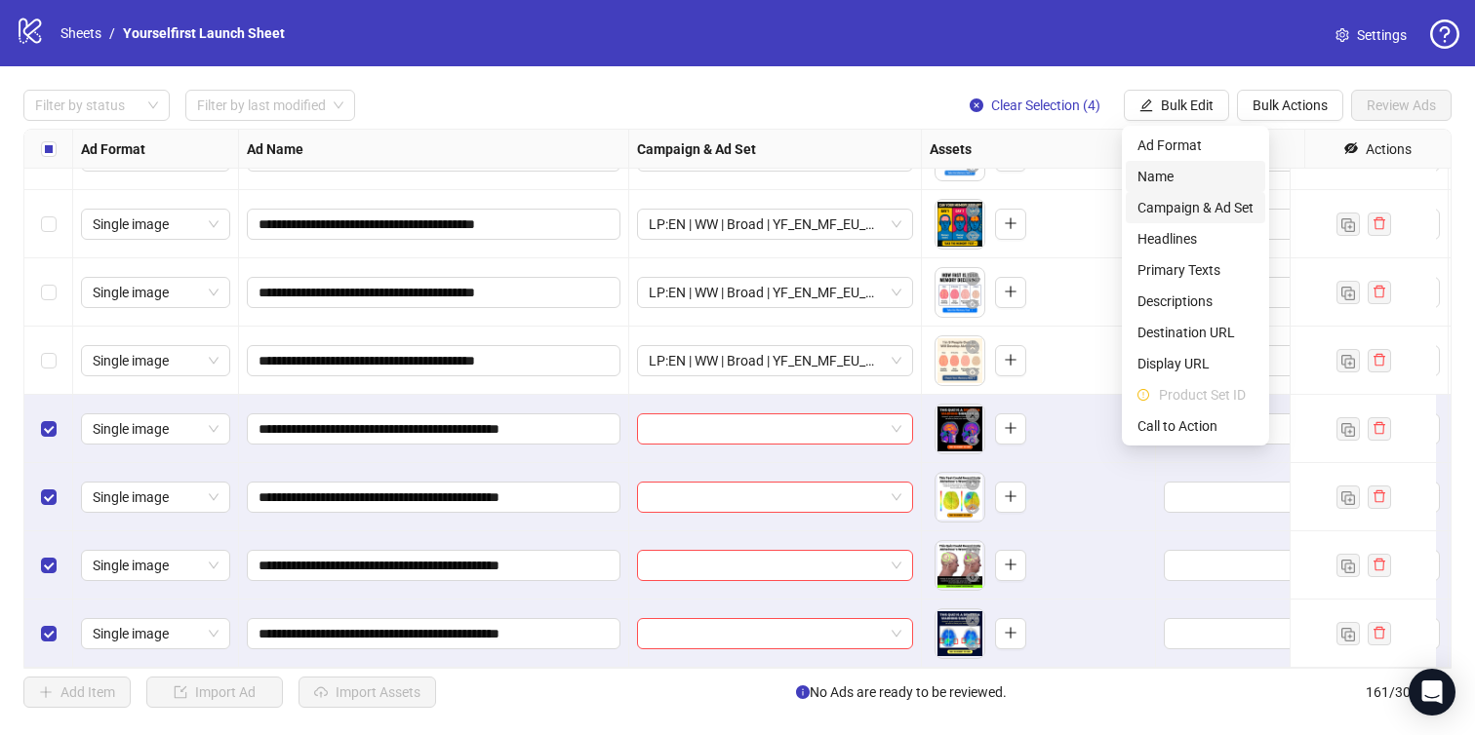
click at [1182, 204] on span "Campaign & Ad Set" at bounding box center [1195, 207] width 116 height 21
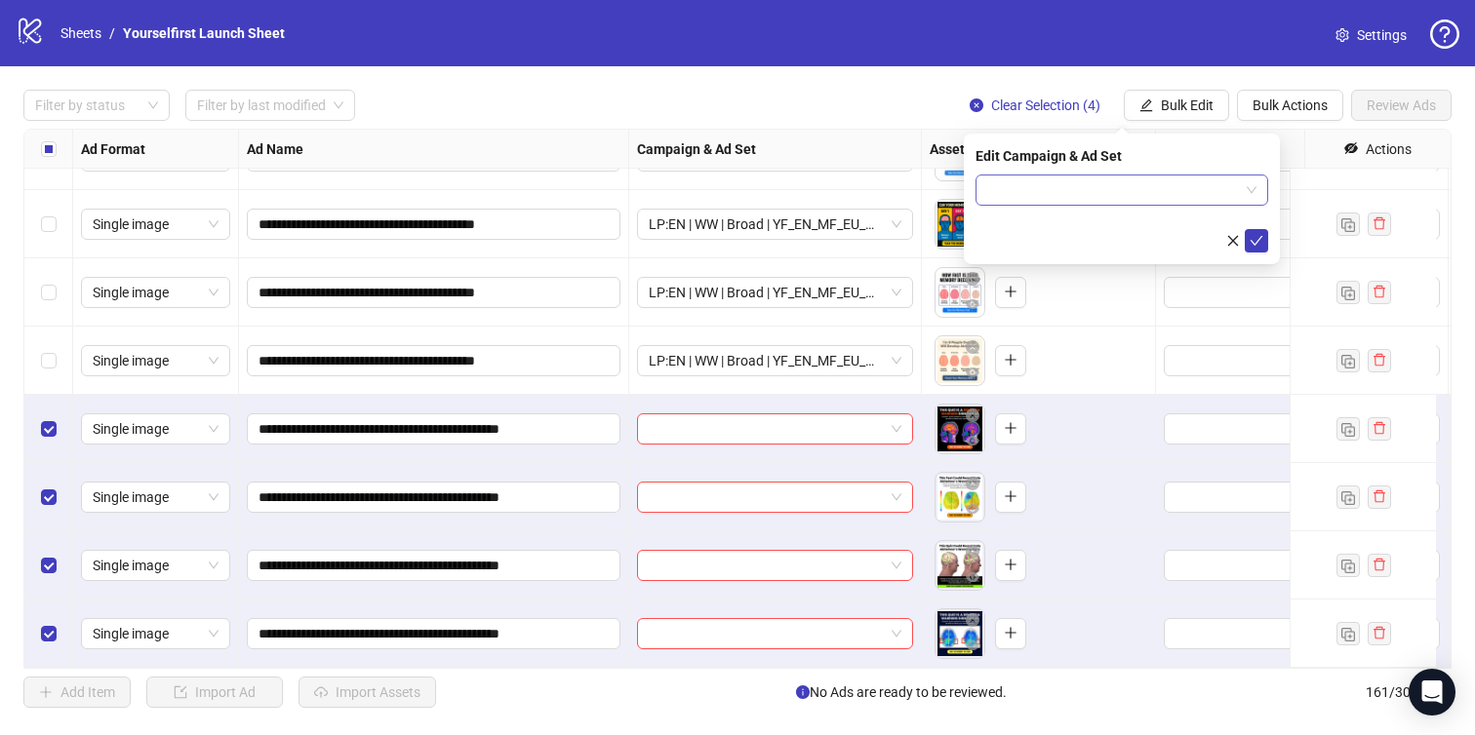
click at [1099, 185] on input "search" at bounding box center [1113, 190] width 252 height 29
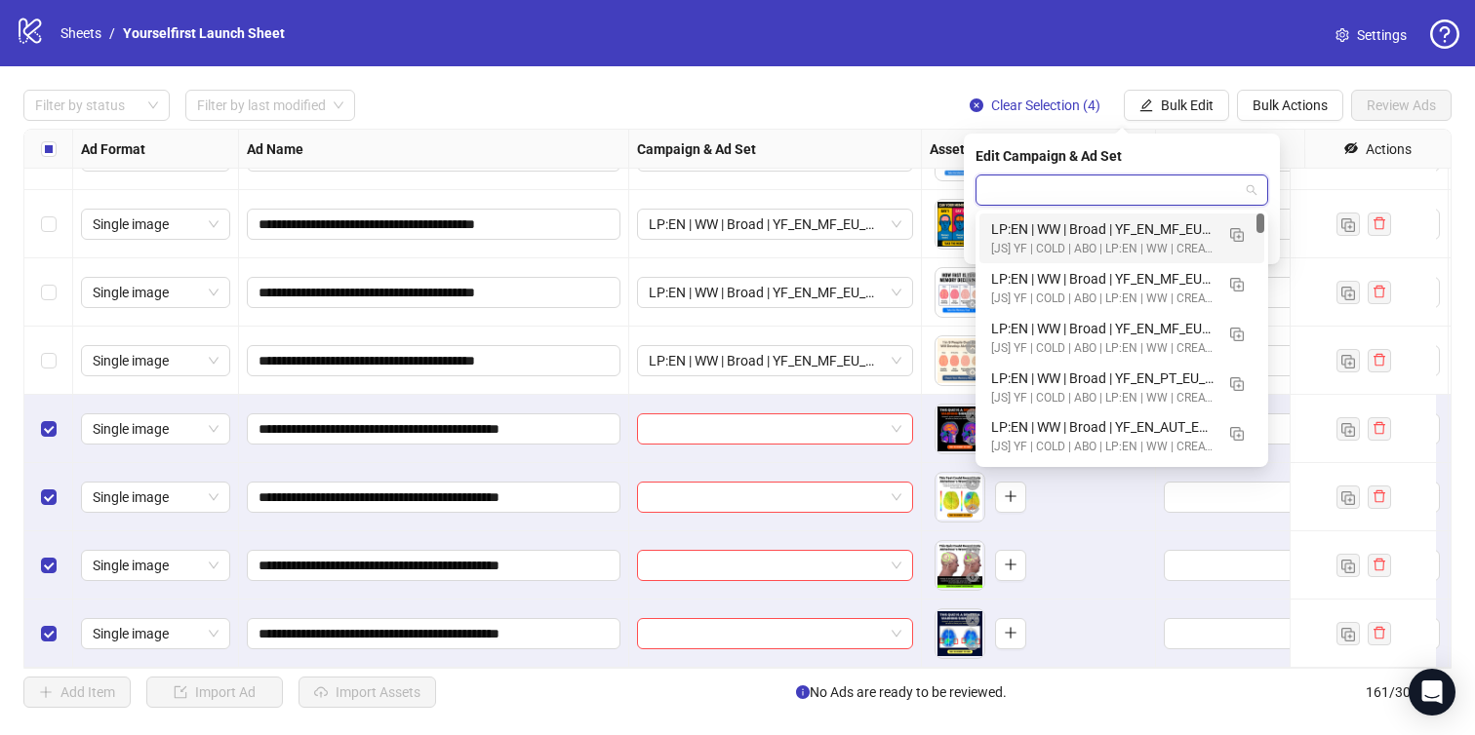
paste input "**********"
type input "**********"
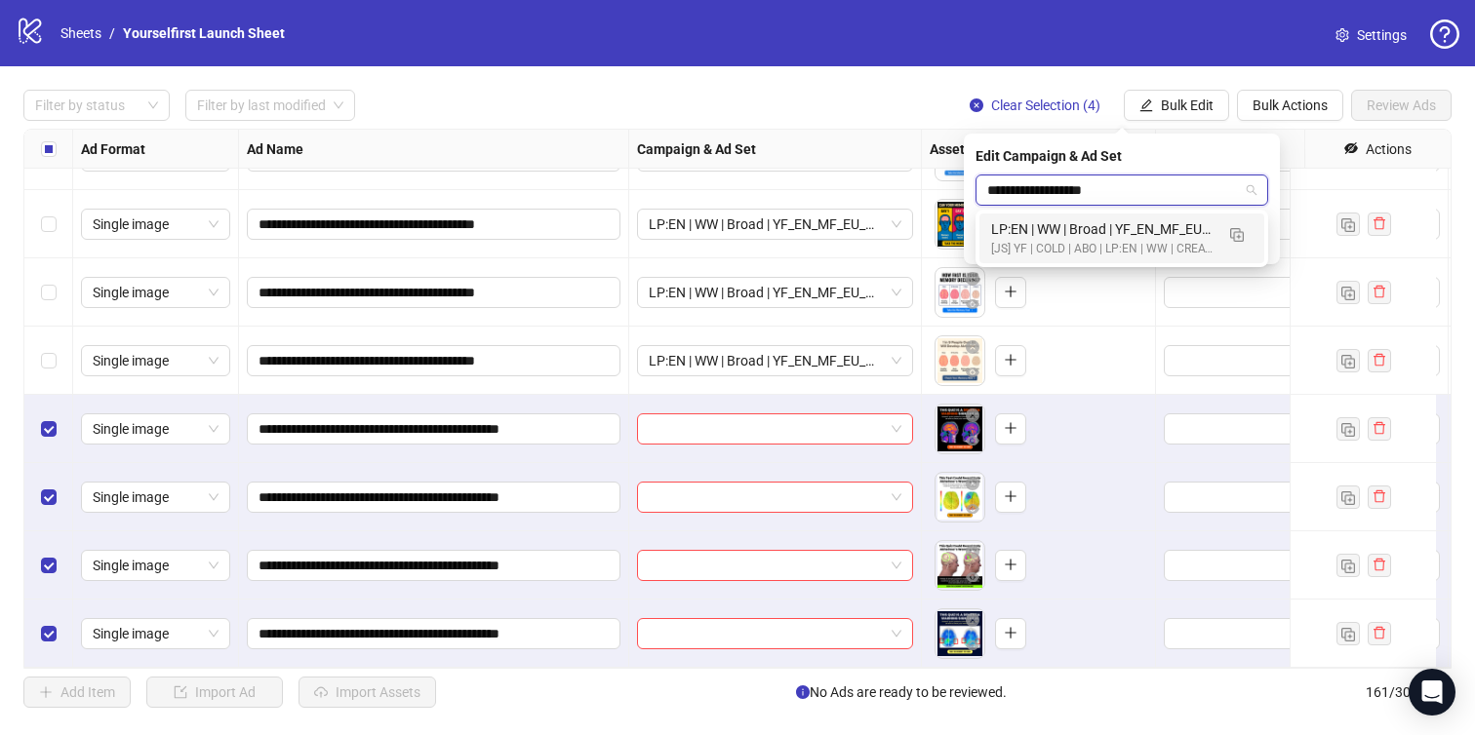
click at [1088, 246] on div "[JS] YF | COLD | ABO | LP:EN | WW | CREATIVE TESTING | A18+ | [DATE]" at bounding box center [1102, 249] width 222 height 19
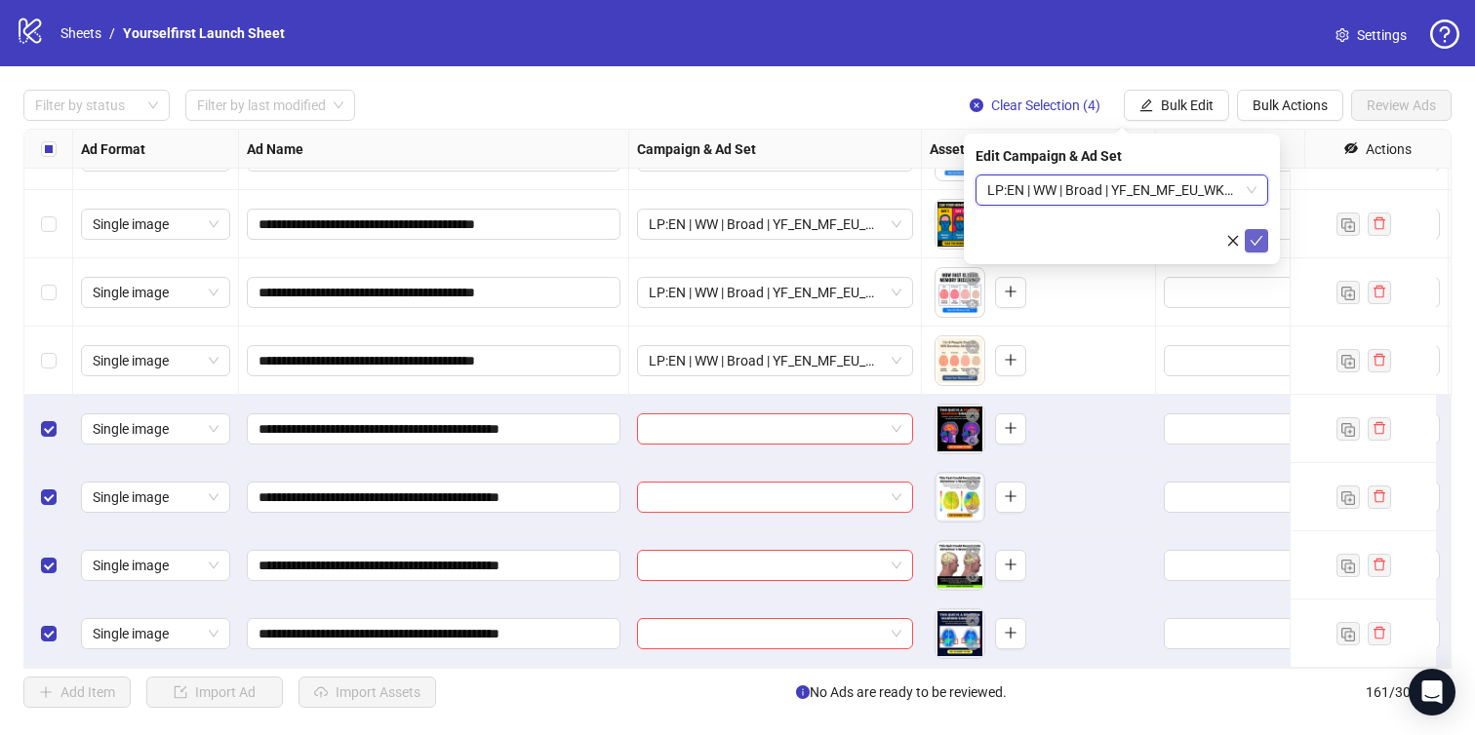
click at [1258, 231] on button "submit" at bounding box center [1256, 240] width 23 height 23
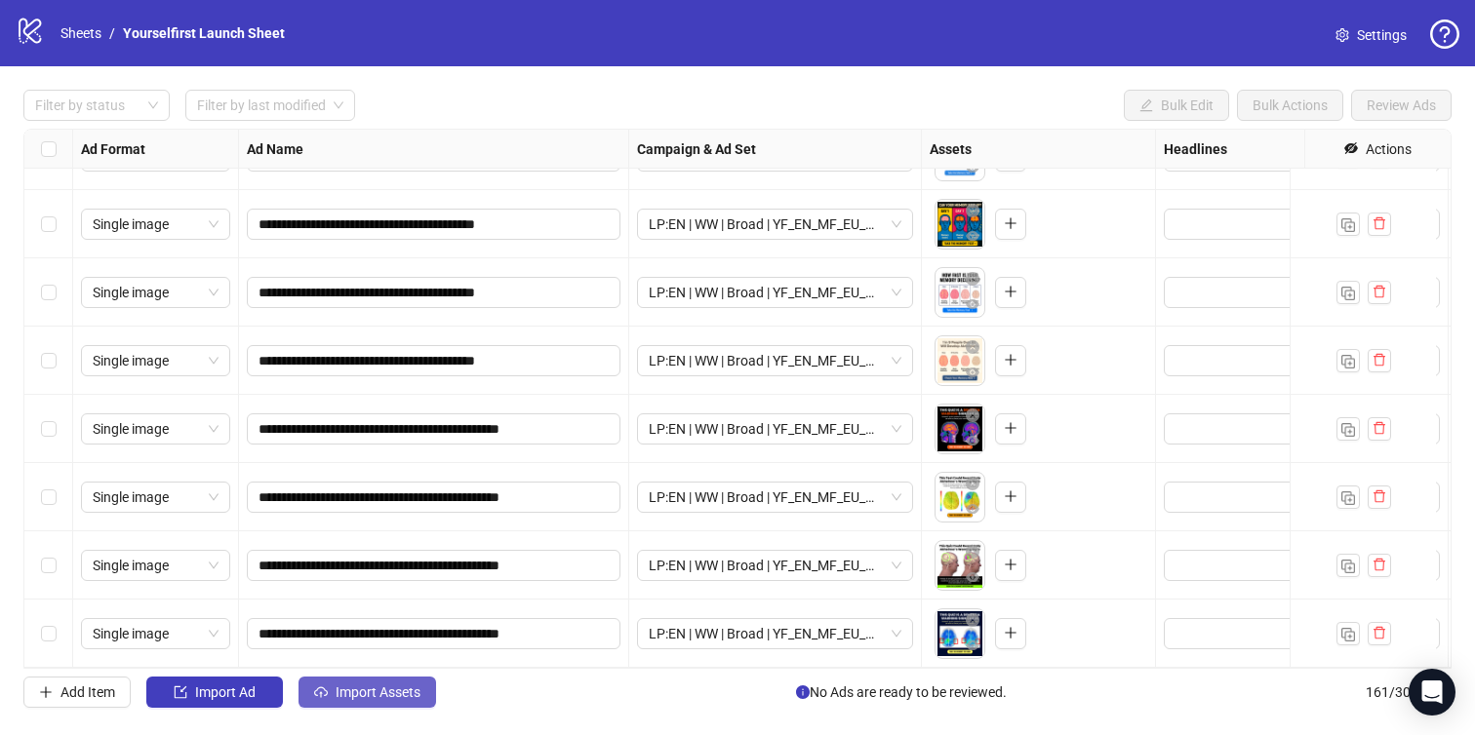
click at [407, 706] on button "Import Assets" at bounding box center [367, 692] width 138 height 31
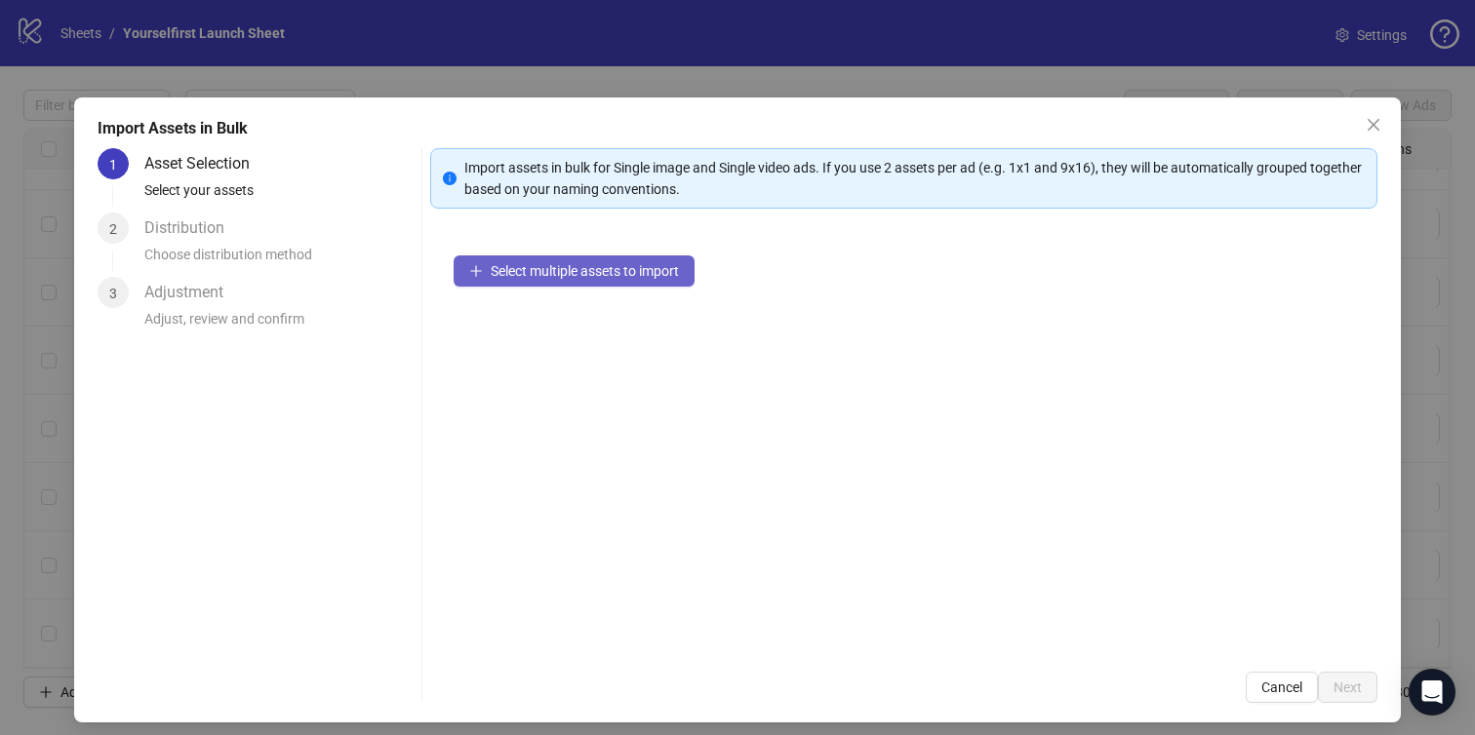
click at [632, 270] on span "Select multiple assets to import" at bounding box center [585, 271] width 188 height 16
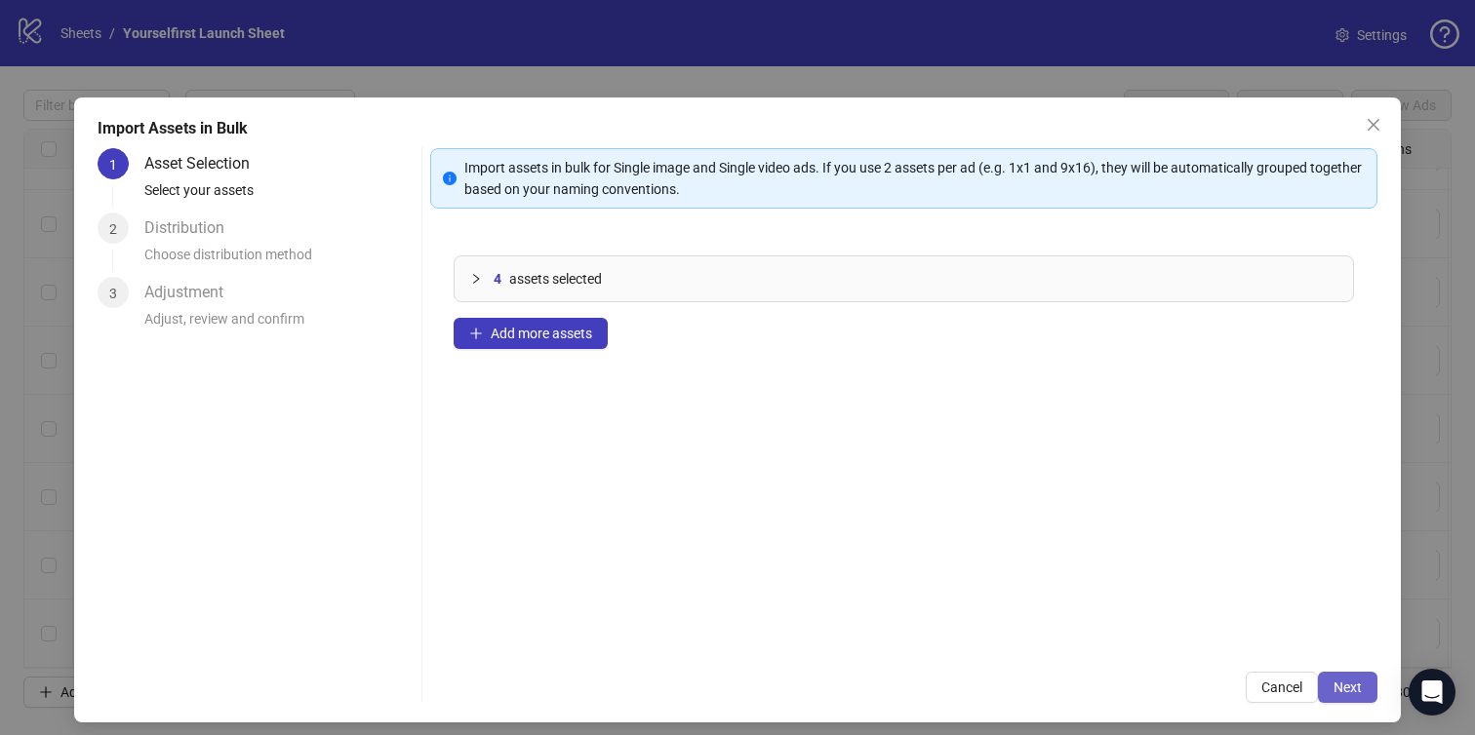
click at [1320, 674] on button "Next" at bounding box center [1348, 687] width 60 height 31
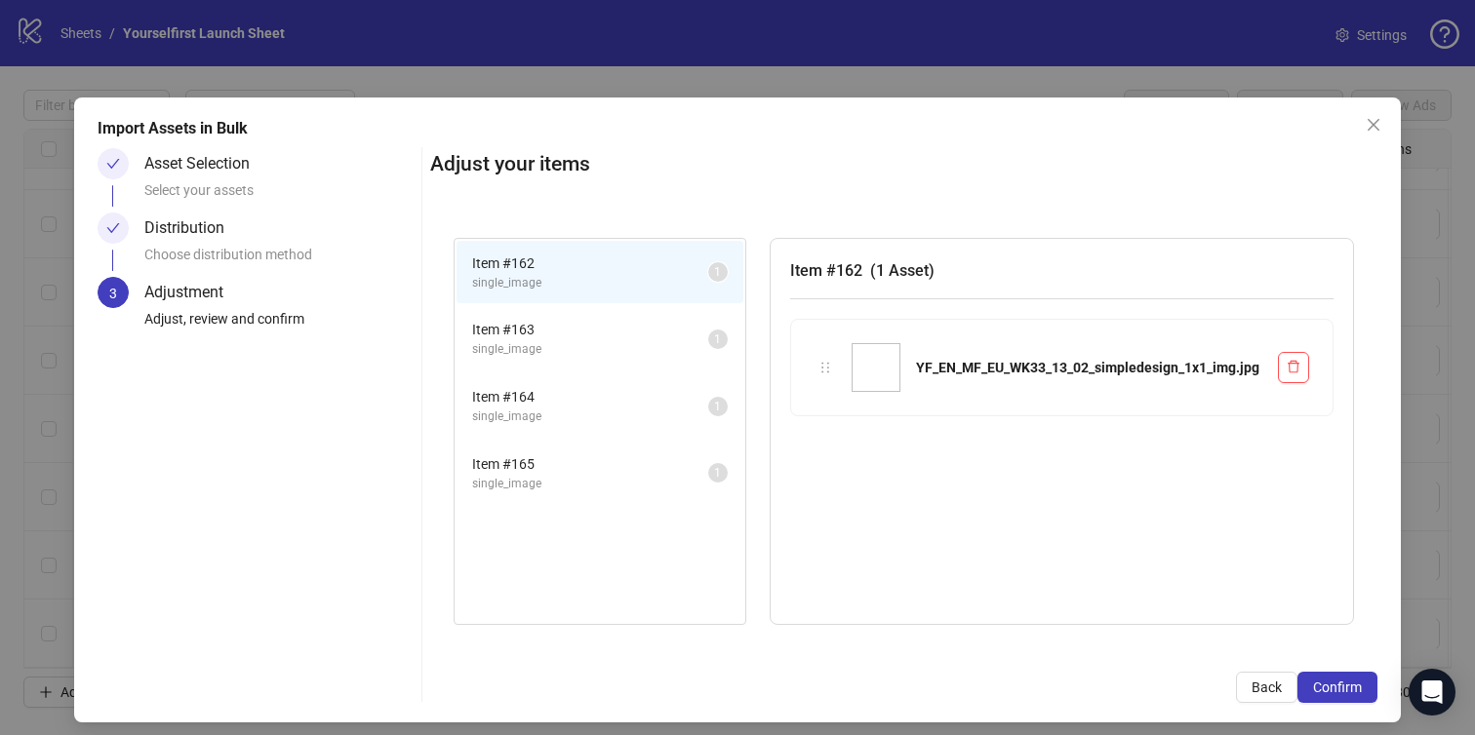
click at [1339, 683] on span "Confirm" at bounding box center [1337, 688] width 49 height 16
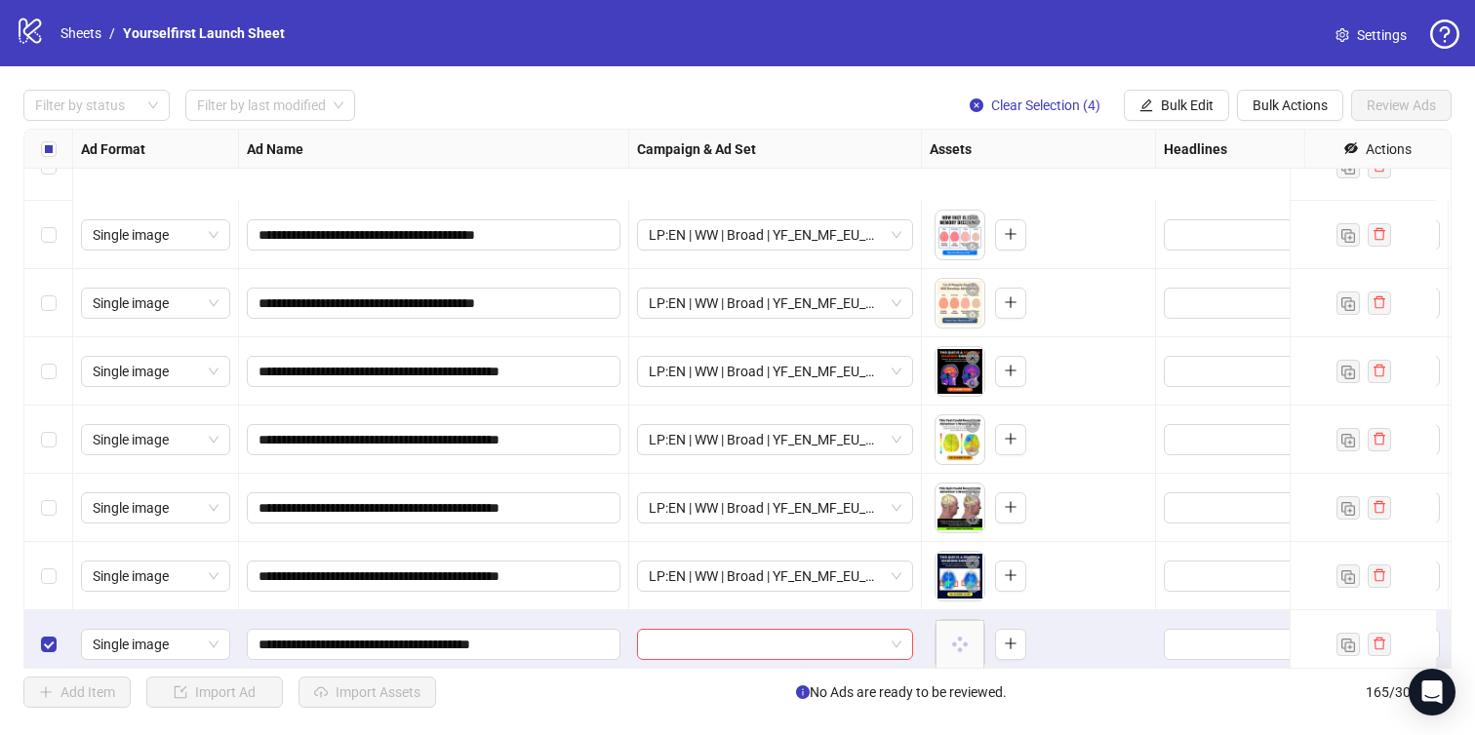
scroll to position [10782, 0]
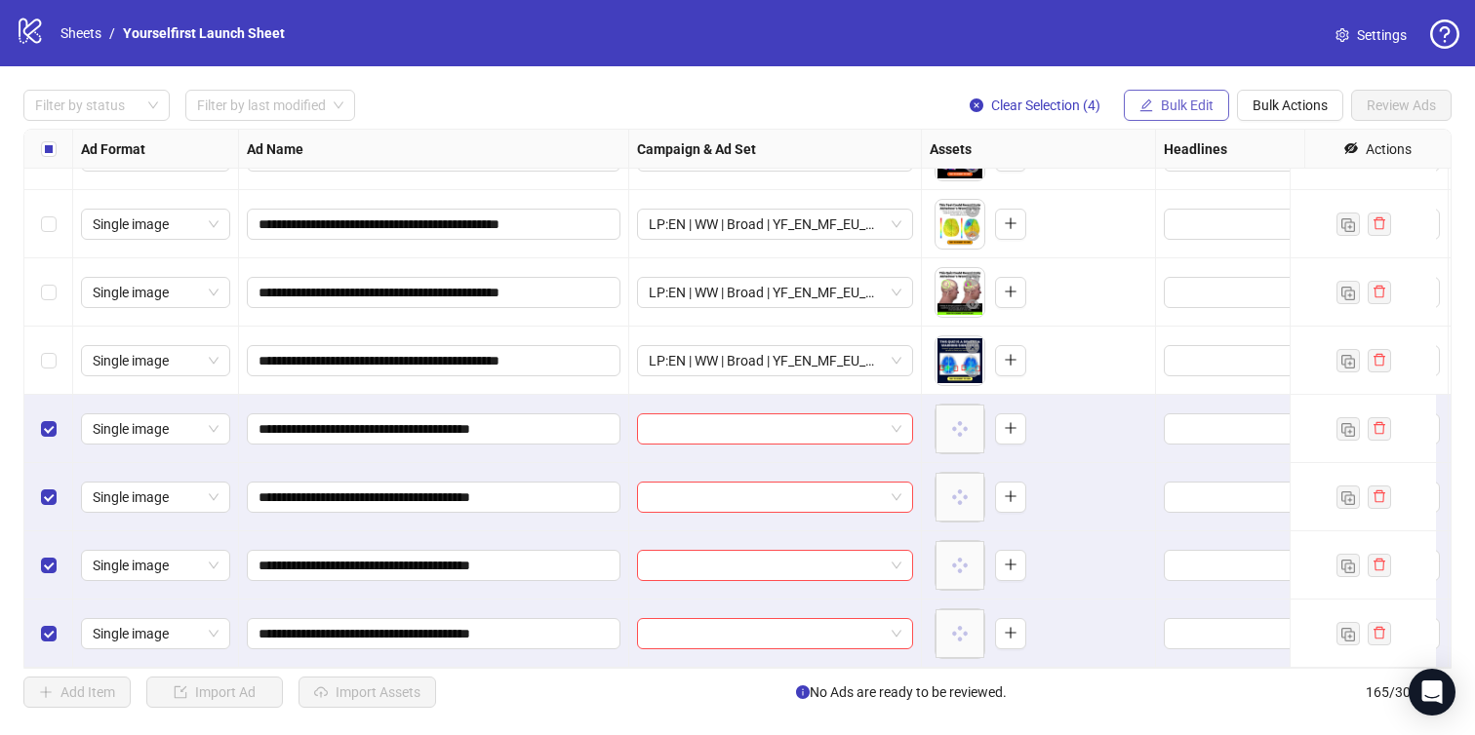
click at [1172, 101] on span "Bulk Edit" at bounding box center [1187, 106] width 53 height 16
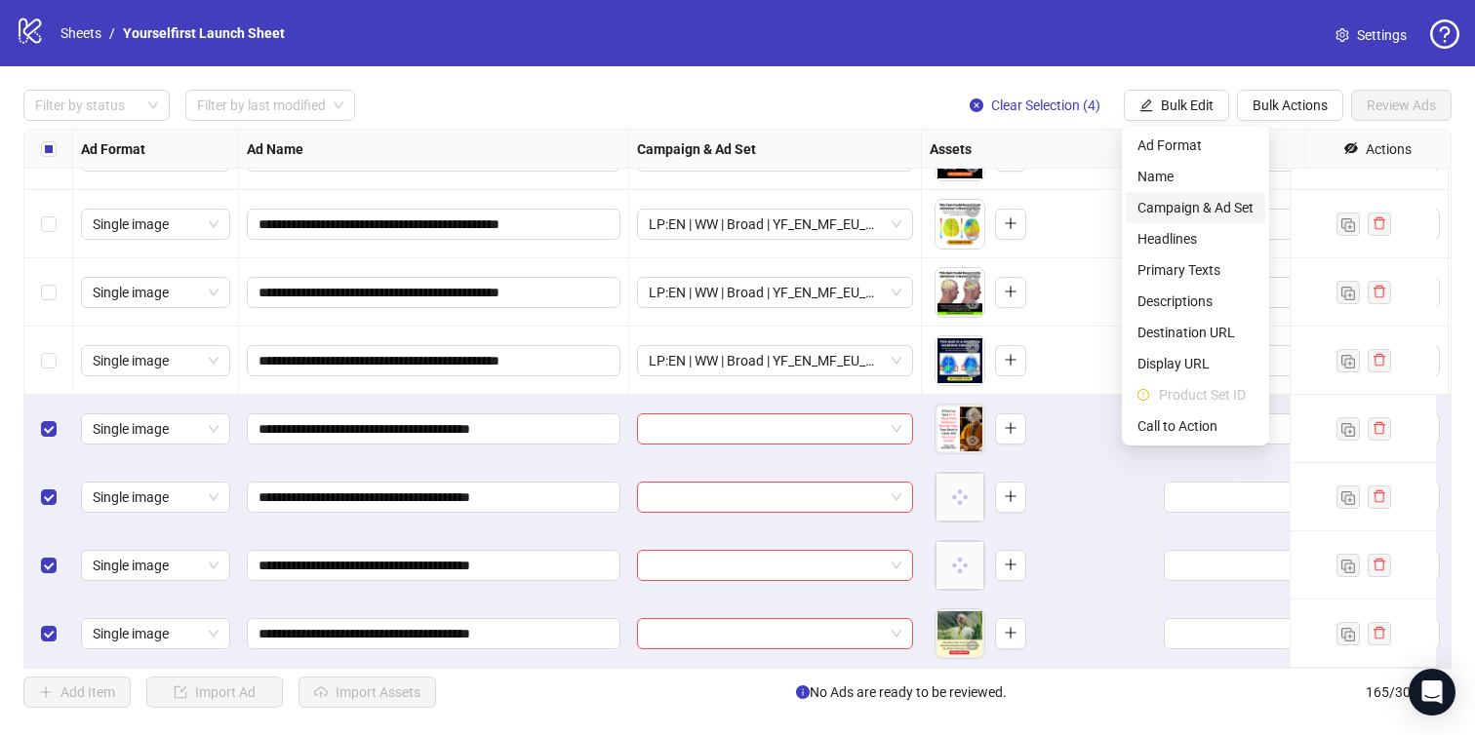
click at [1176, 208] on span "Campaign & Ad Set" at bounding box center [1195, 207] width 116 height 21
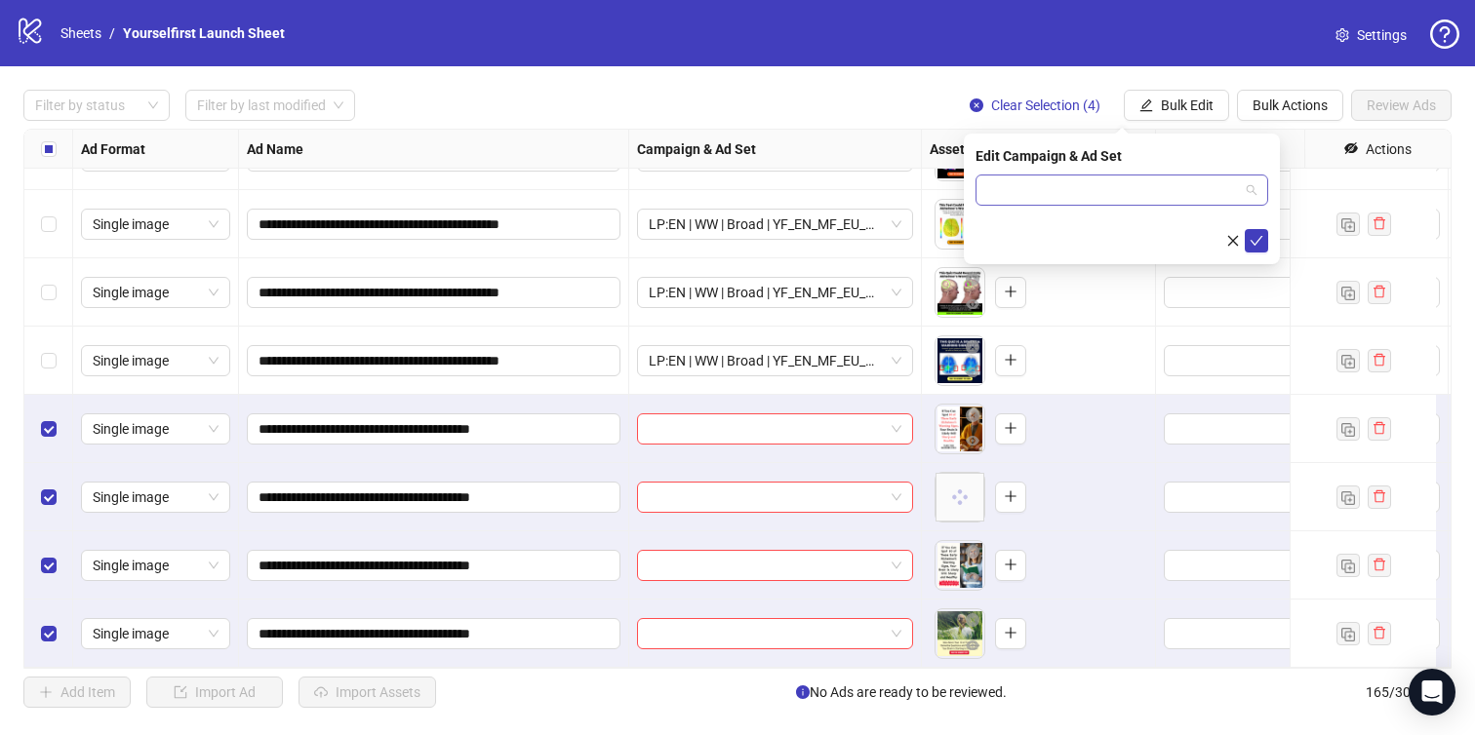
click at [1093, 193] on input "search" at bounding box center [1113, 190] width 252 height 29
paste input "**********"
type input "**********"
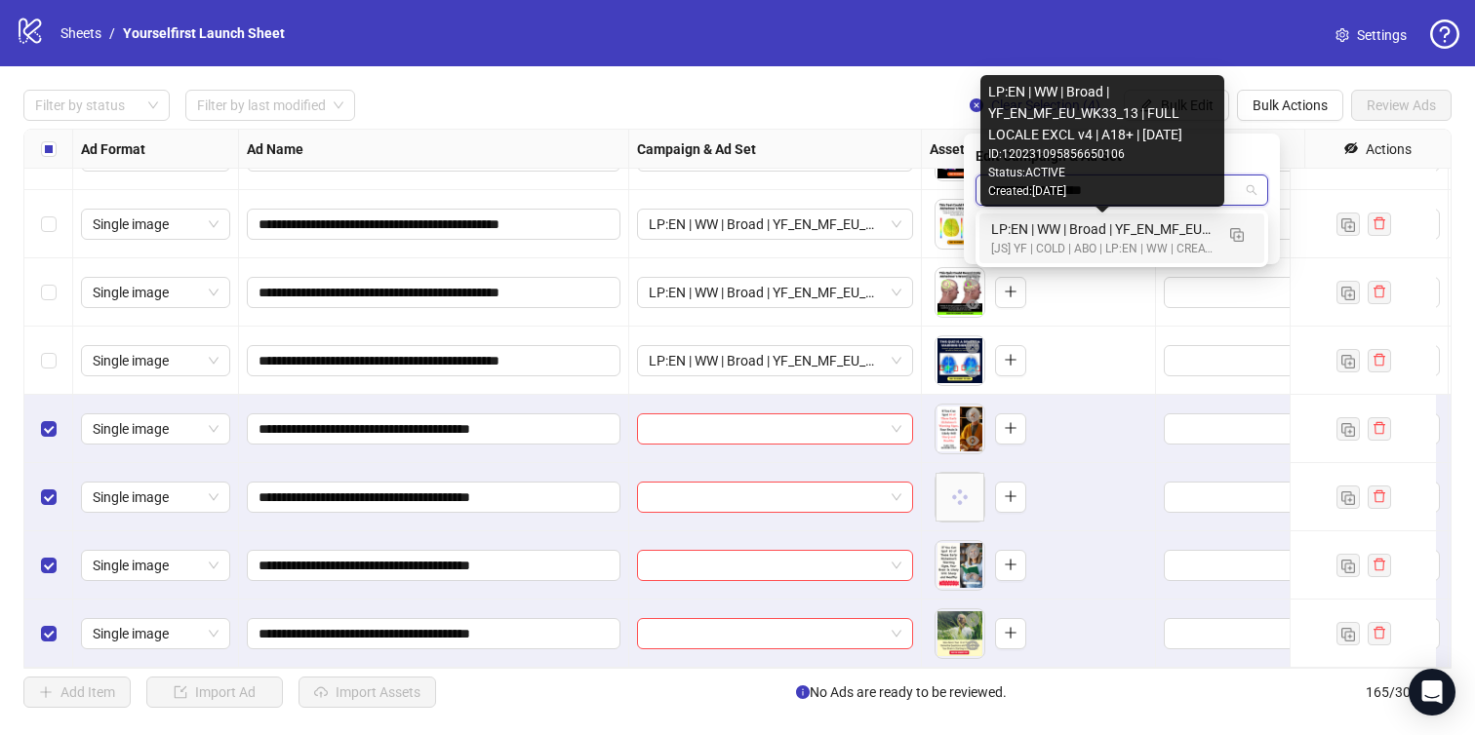
click at [1090, 235] on div "LP:EN | WW | Broad | YF_EN_MF_EU_WK33_13 | FULL LOCALE EXCL v4 | A18+ | [DATE]" at bounding box center [1102, 228] width 222 height 21
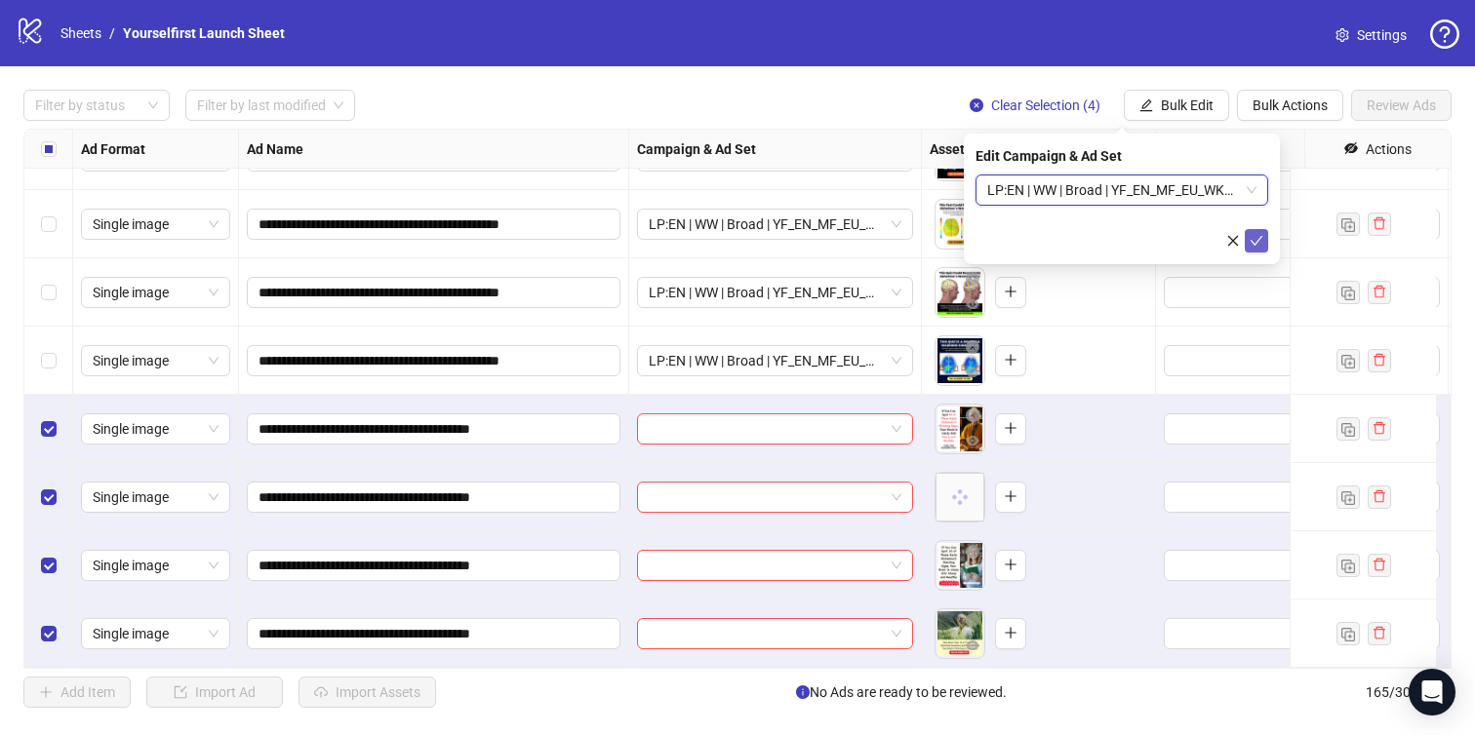
click at [1261, 241] on icon "check" at bounding box center [1257, 241] width 14 height 14
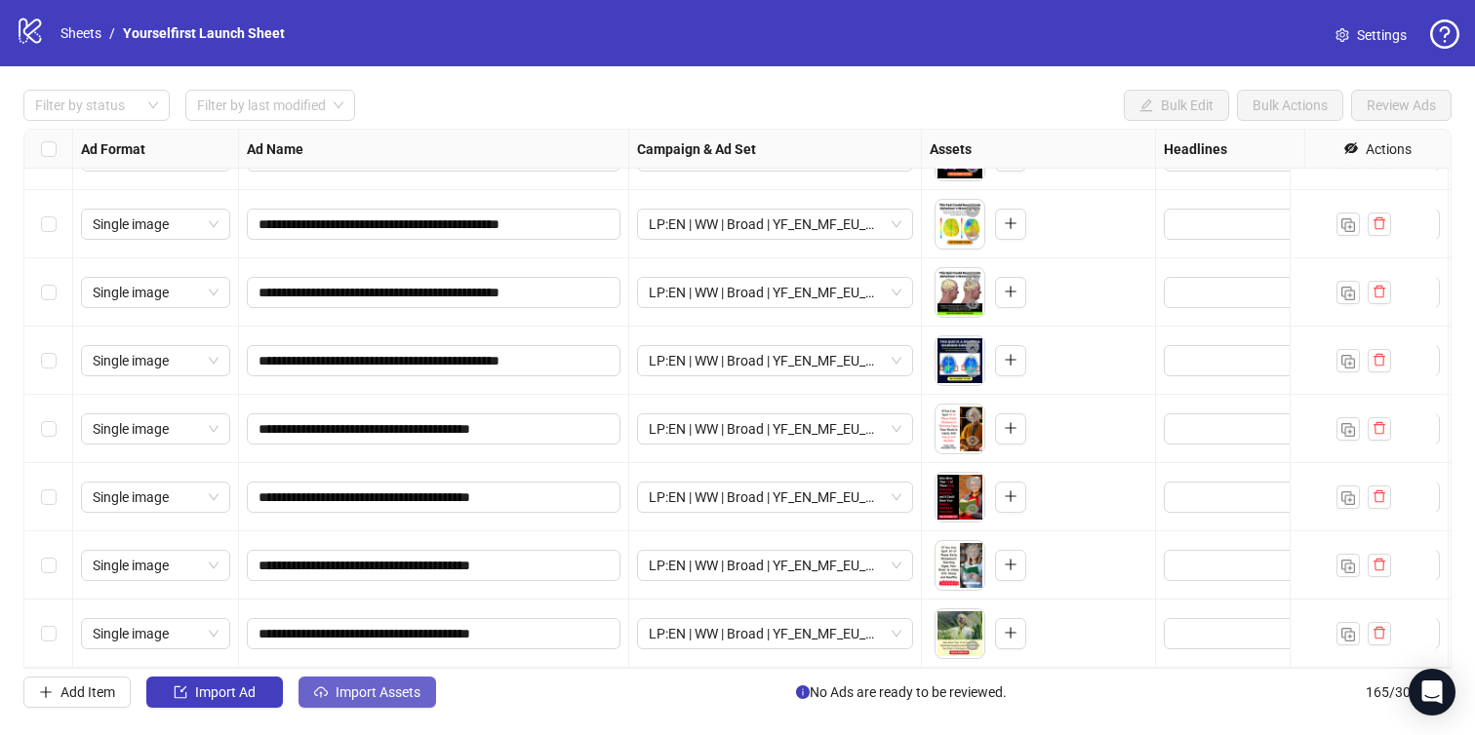
click at [417, 687] on span "Import Assets" at bounding box center [378, 693] width 85 height 16
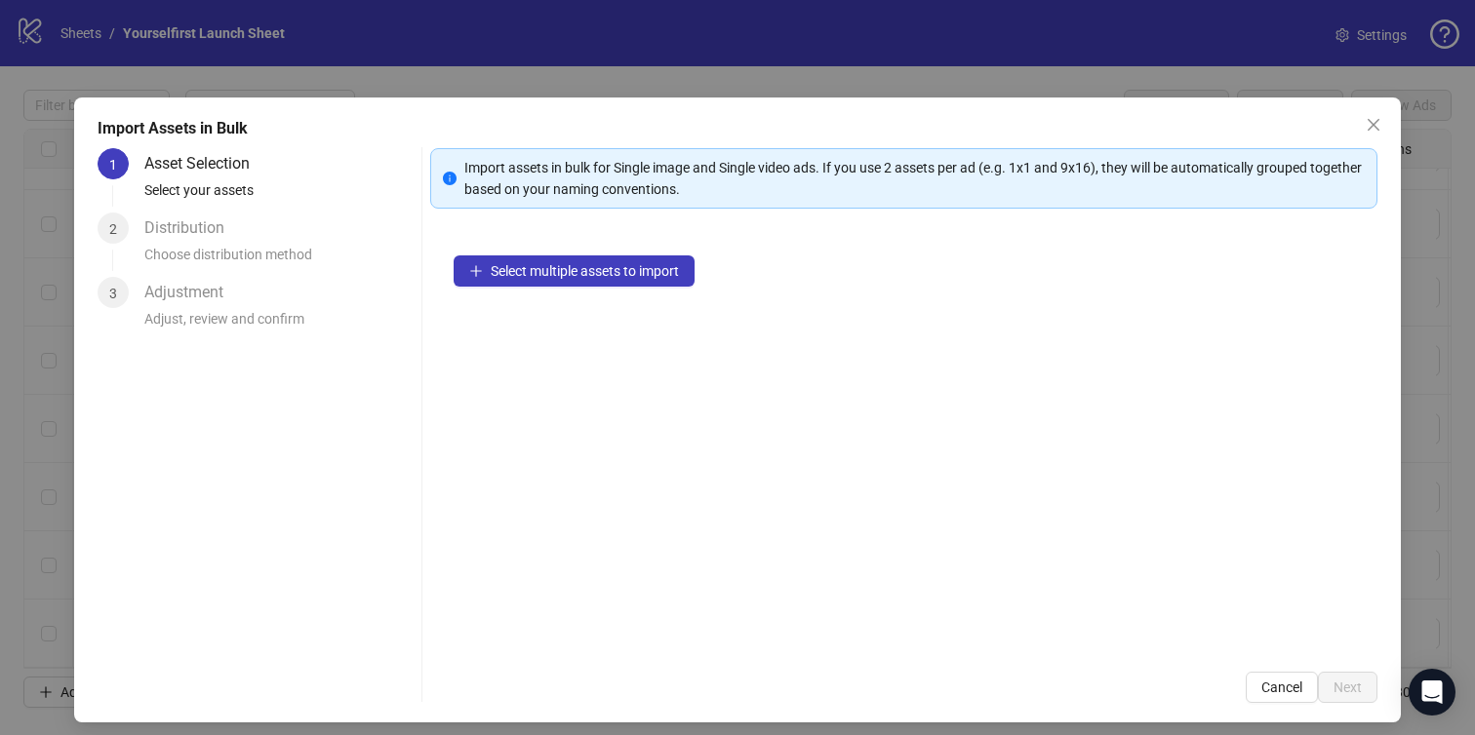
click at [612, 304] on div "Select multiple assets to import" at bounding box center [904, 440] width 948 height 417
click at [587, 276] on span "Select multiple assets to import" at bounding box center [585, 271] width 188 height 16
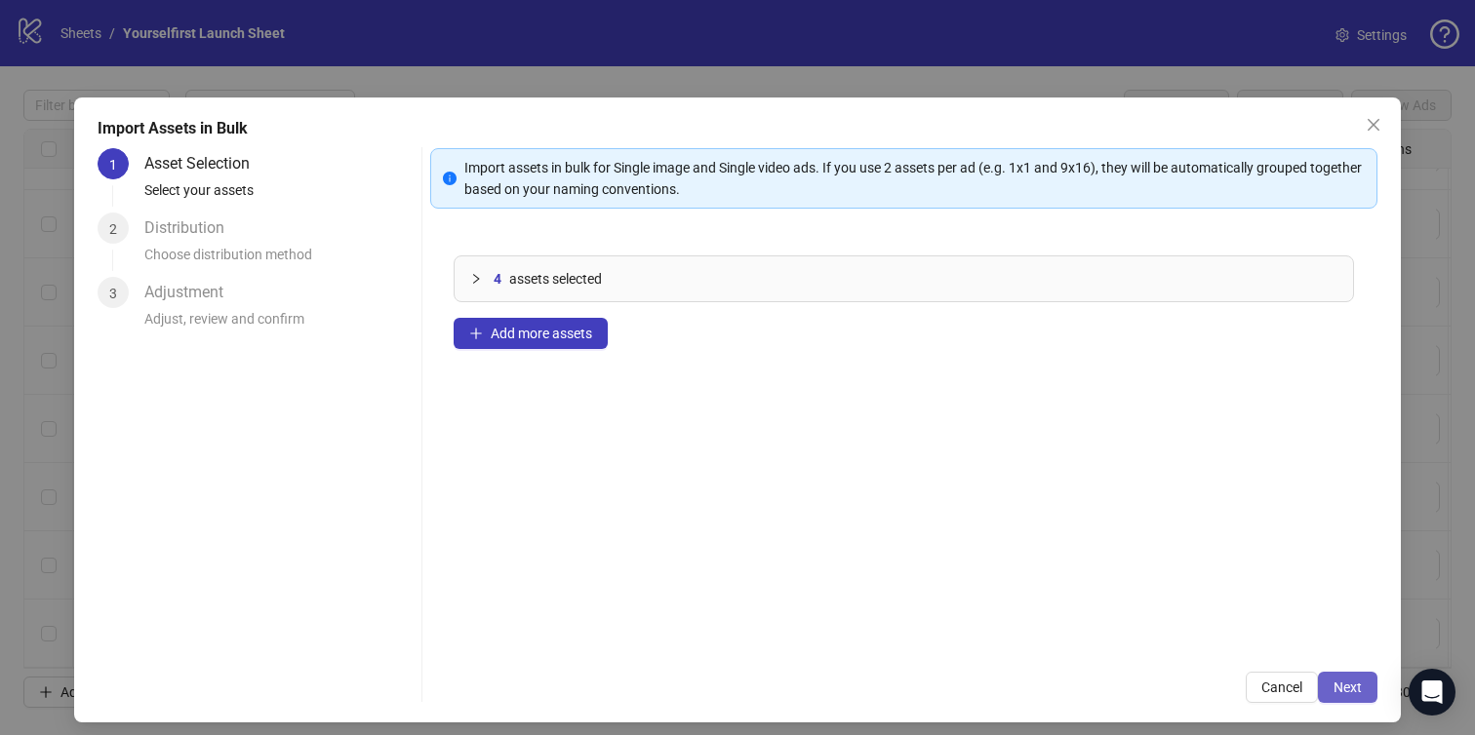
click at [1341, 680] on span "Next" at bounding box center [1347, 688] width 28 height 16
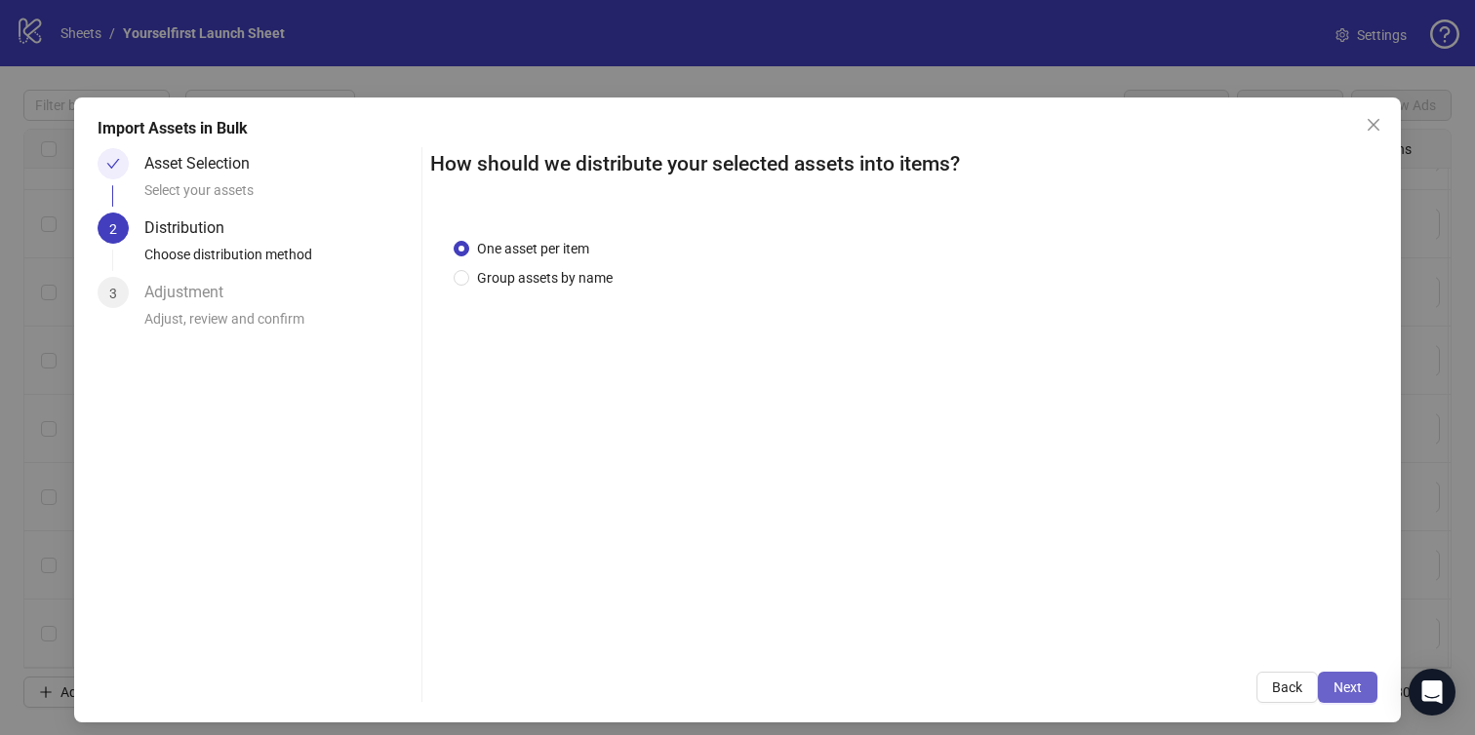
click at [1339, 682] on span "Next" at bounding box center [1347, 688] width 28 height 16
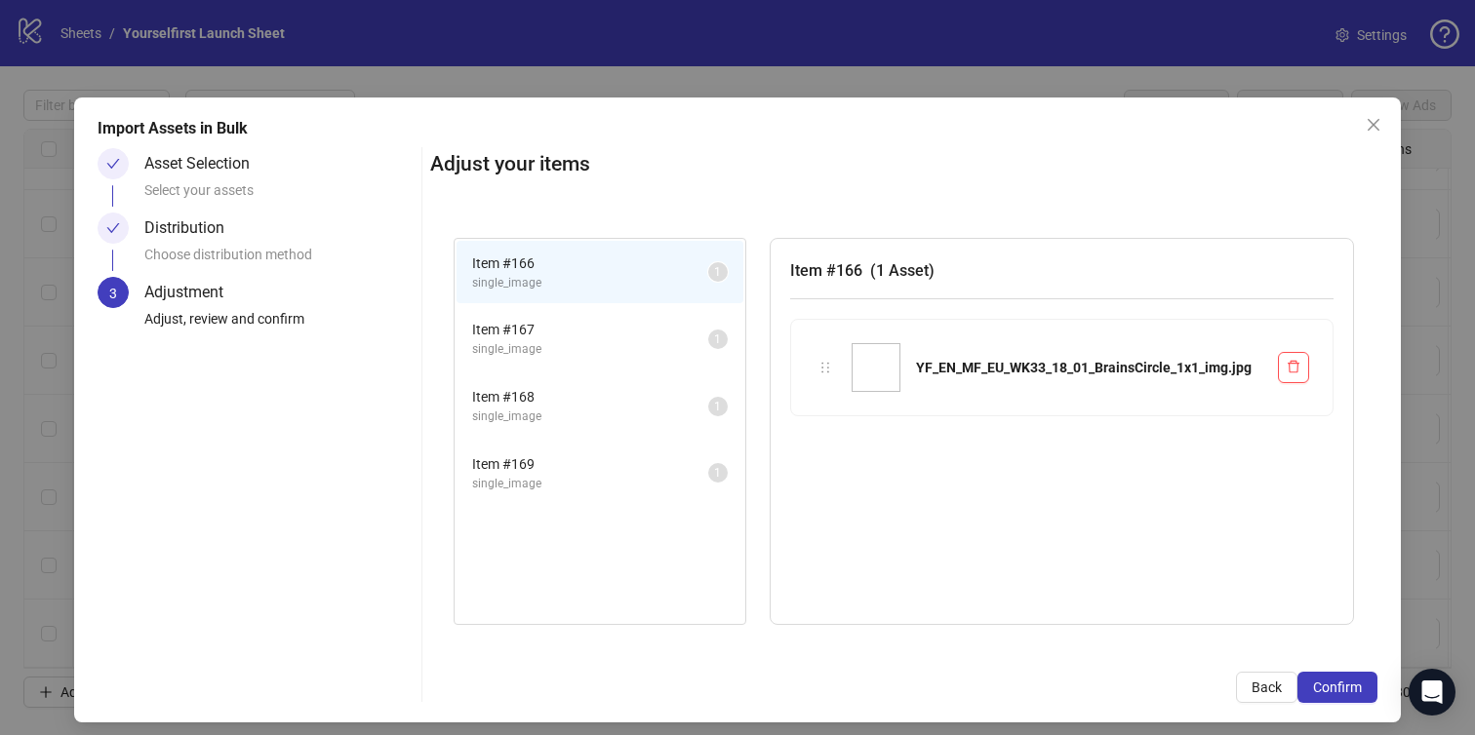
click at [1339, 682] on span "Confirm" at bounding box center [1337, 688] width 49 height 16
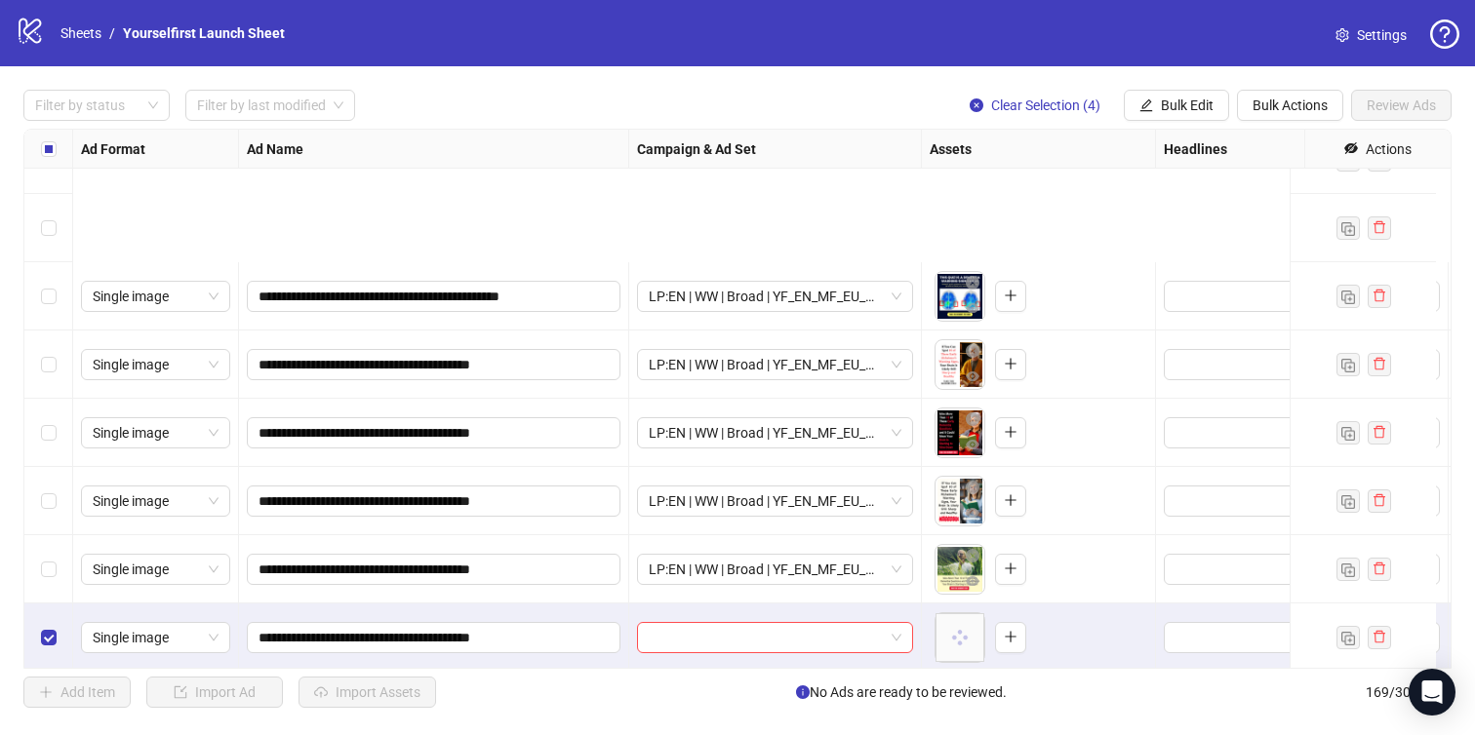
scroll to position [11055, 0]
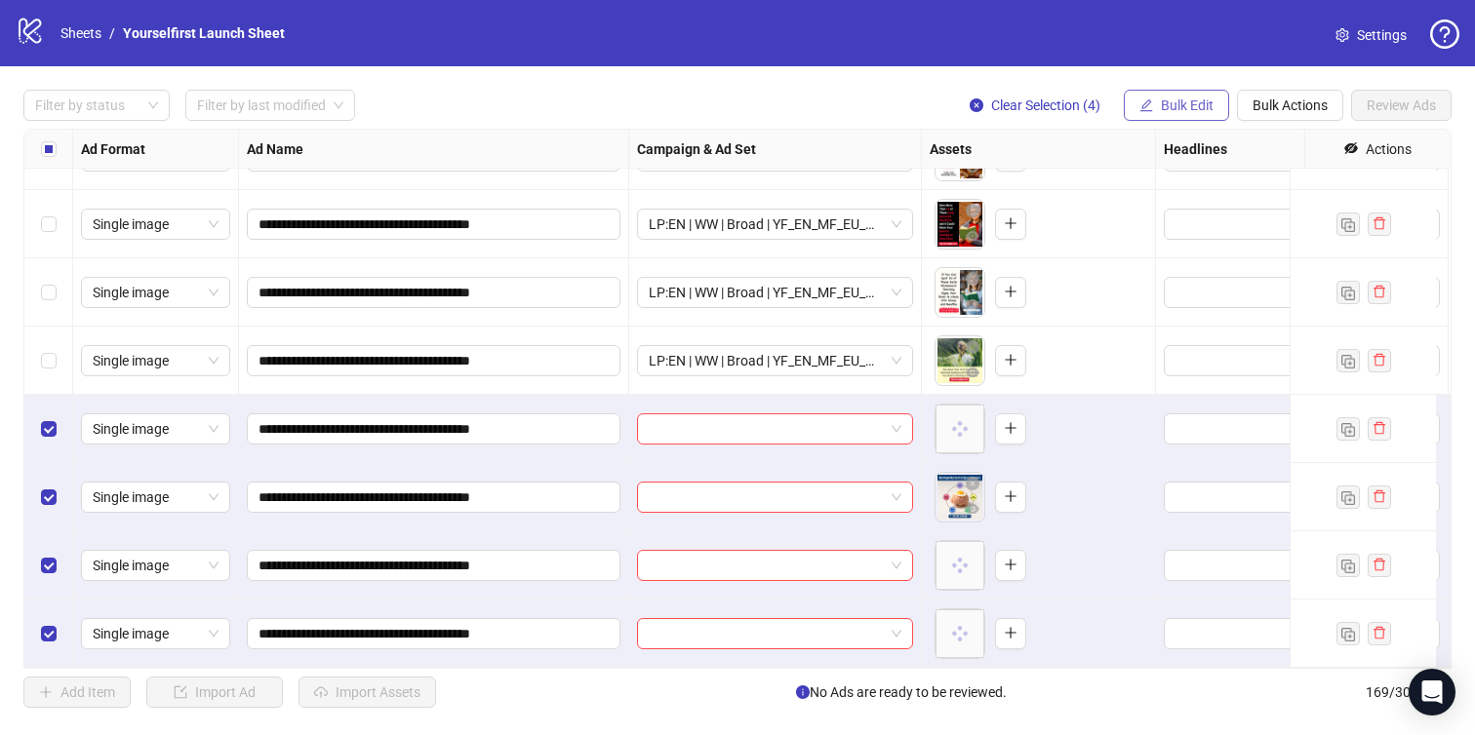
click at [1184, 112] on span "Bulk Edit" at bounding box center [1187, 106] width 53 height 16
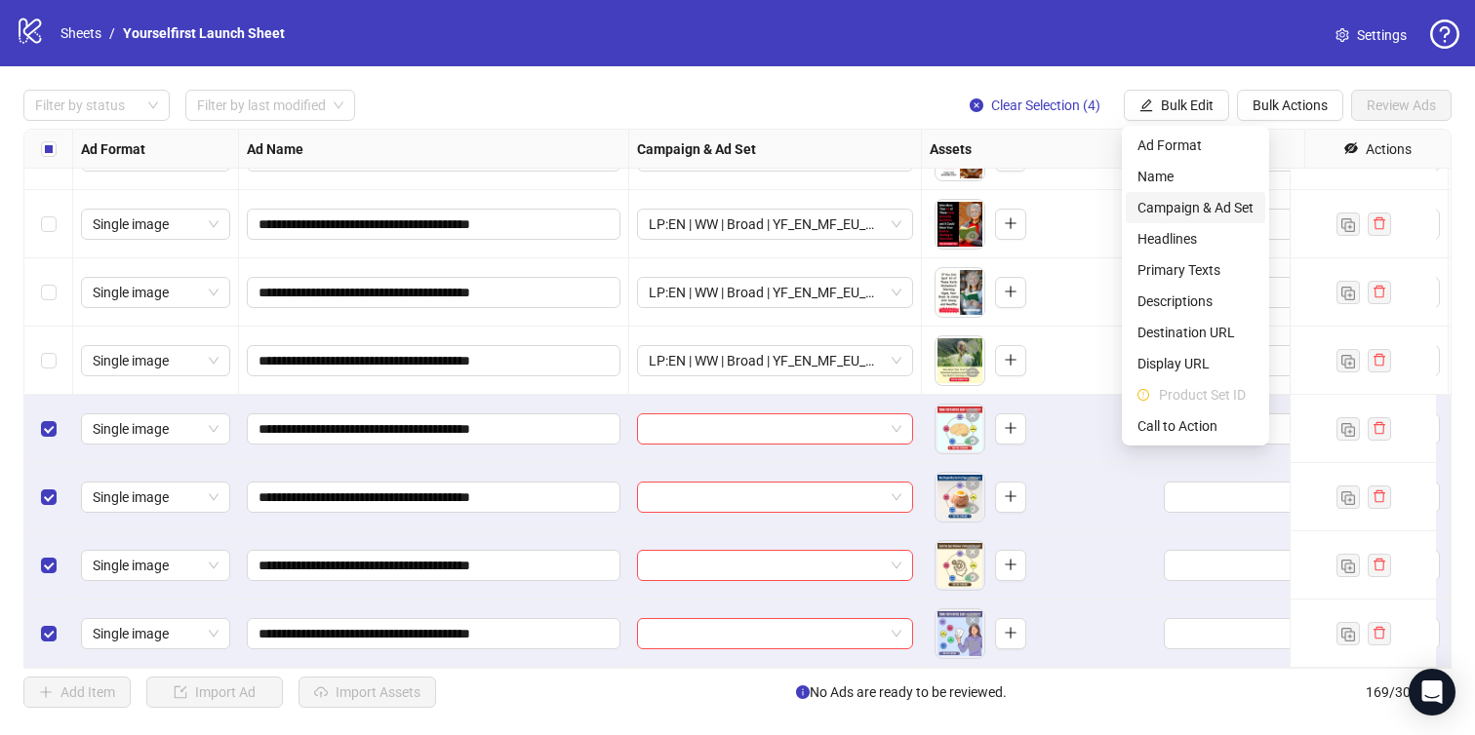
click at [1178, 209] on span "Campaign & Ad Set" at bounding box center [1195, 207] width 116 height 21
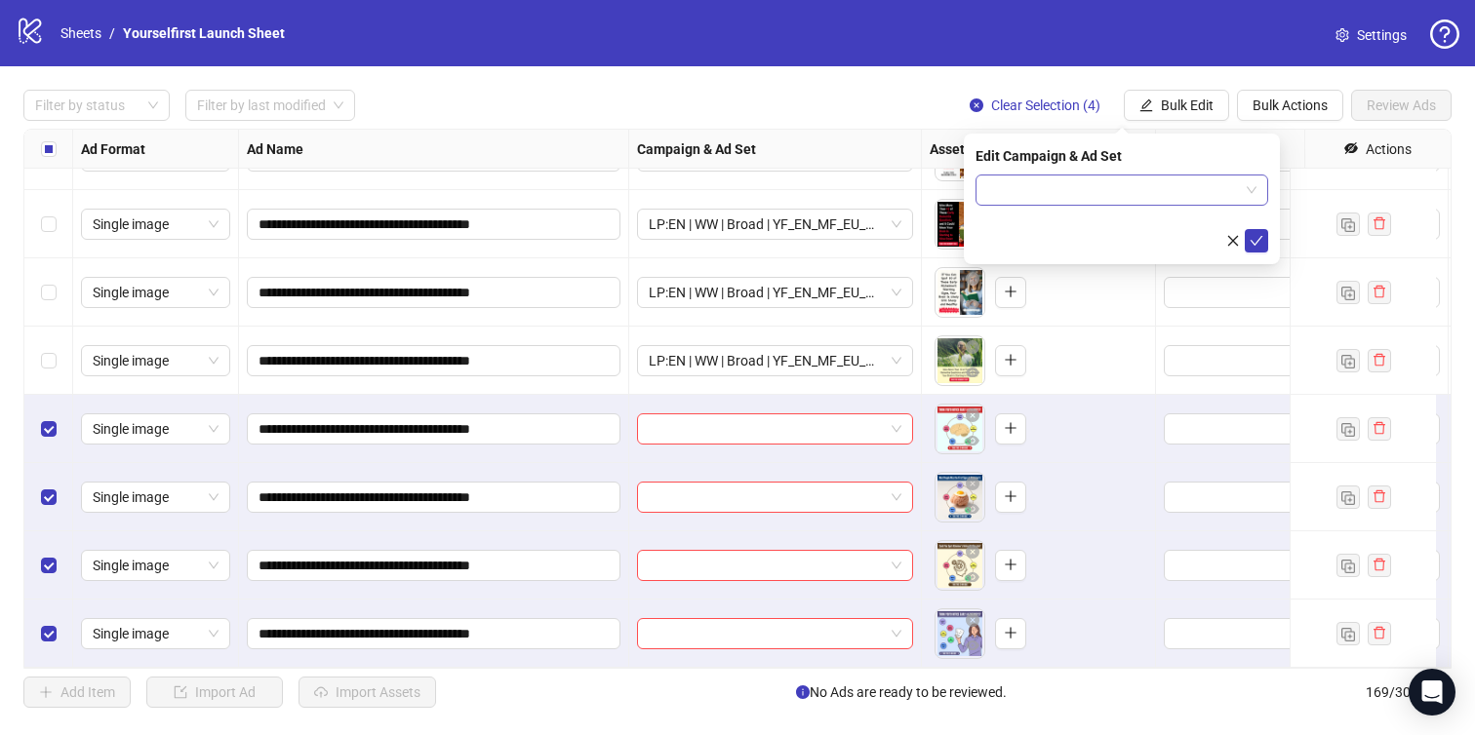
click at [1119, 192] on input "search" at bounding box center [1113, 190] width 252 height 29
paste input "**********"
type input "**********"
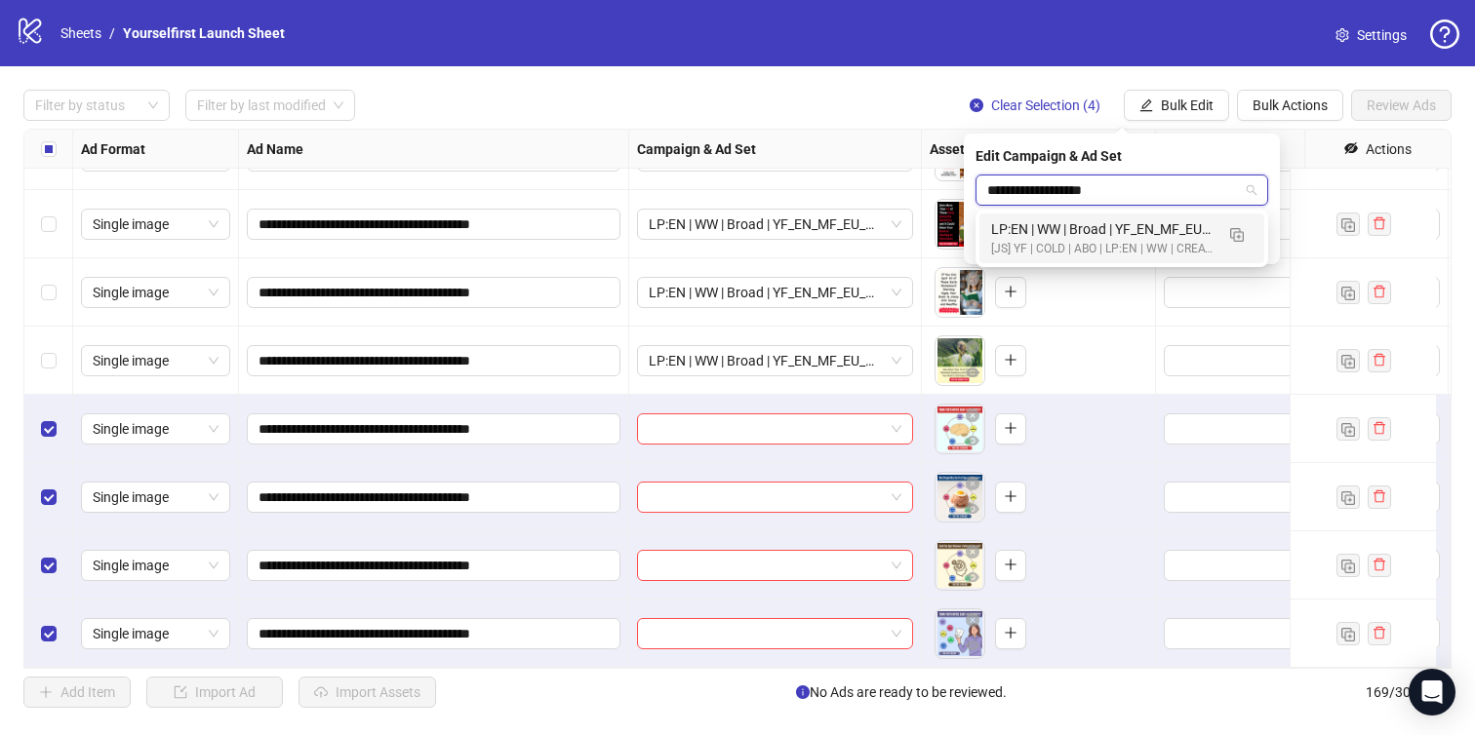
click at [1094, 258] on div "[JS] YF | COLD | ABO | LP:EN | WW | CREATIVE TESTING | A18+ | [DATE]" at bounding box center [1102, 249] width 222 height 19
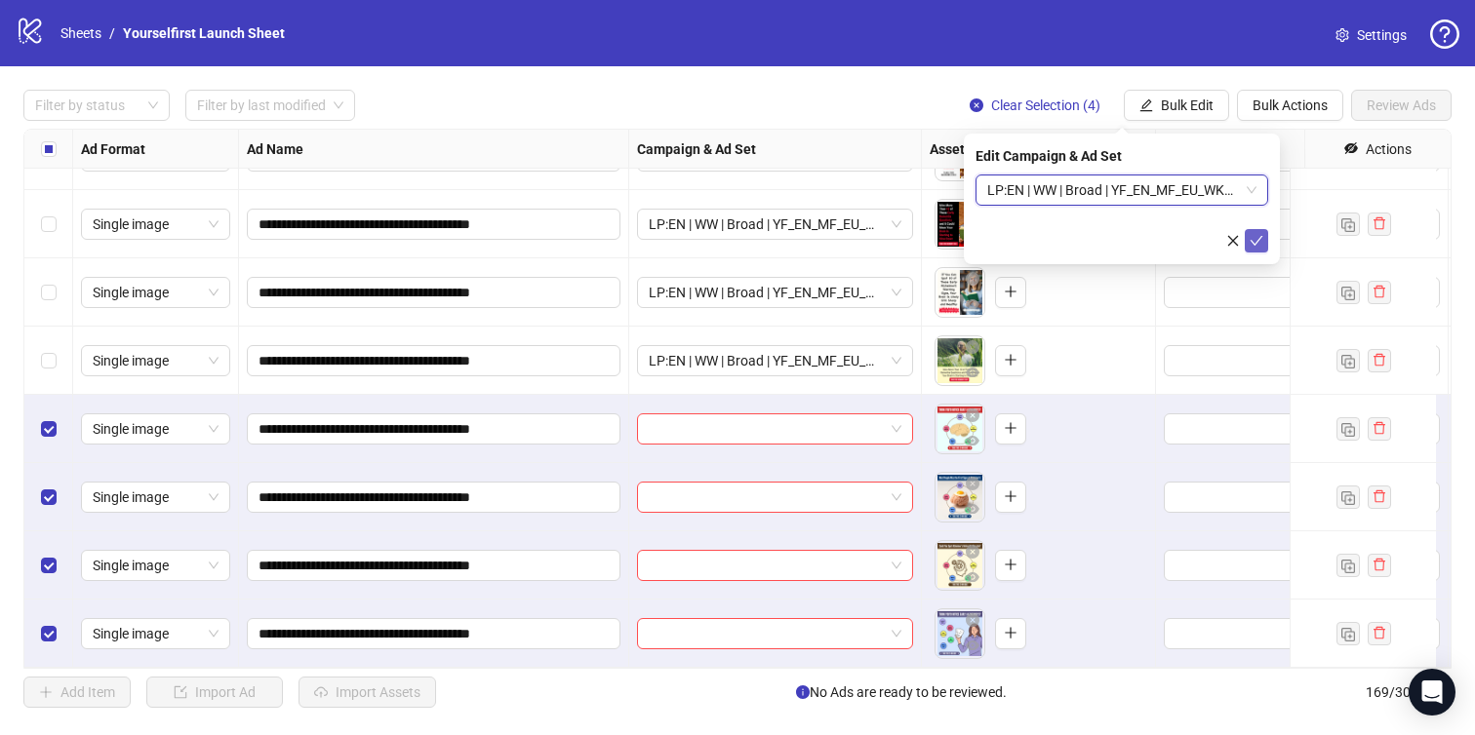
click at [1263, 239] on button "submit" at bounding box center [1256, 240] width 23 height 23
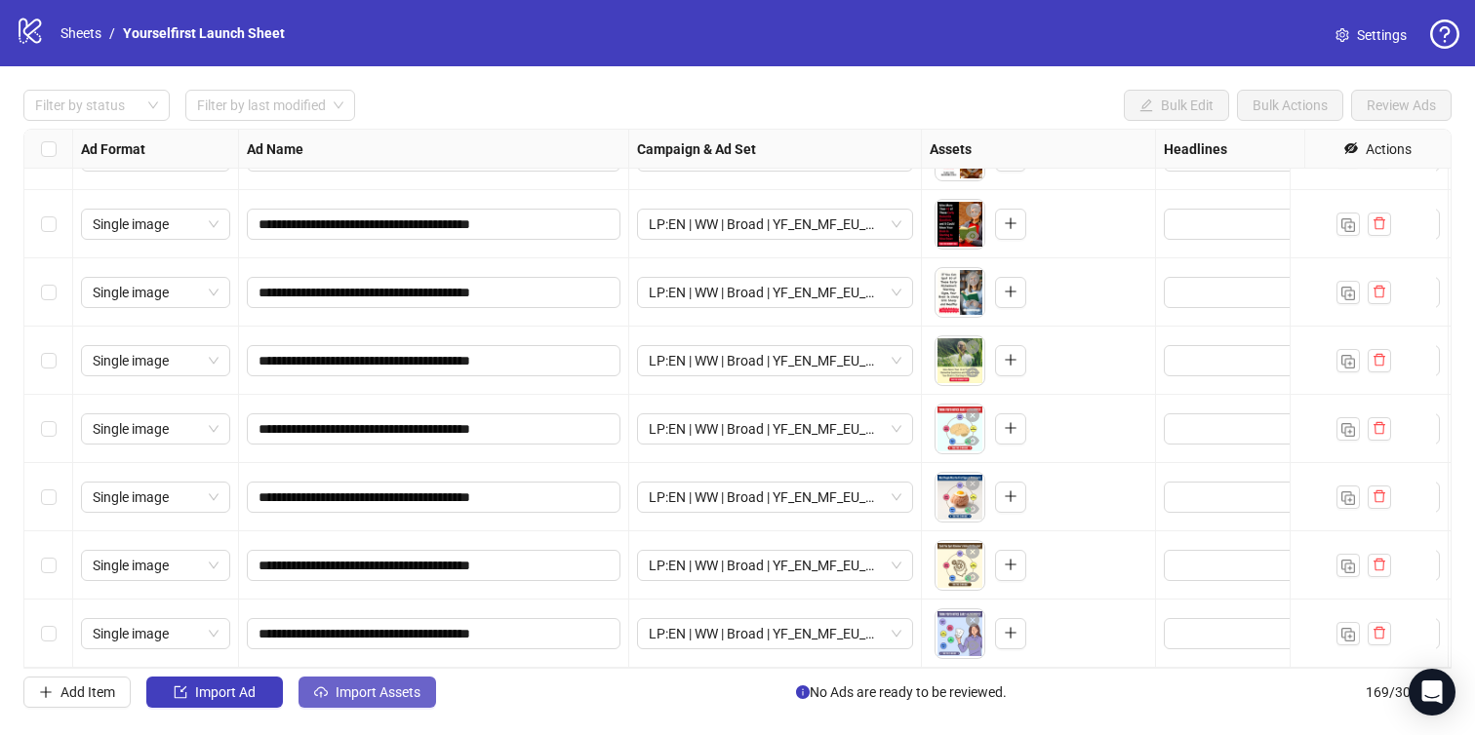
click at [418, 703] on button "Import Assets" at bounding box center [367, 692] width 138 height 31
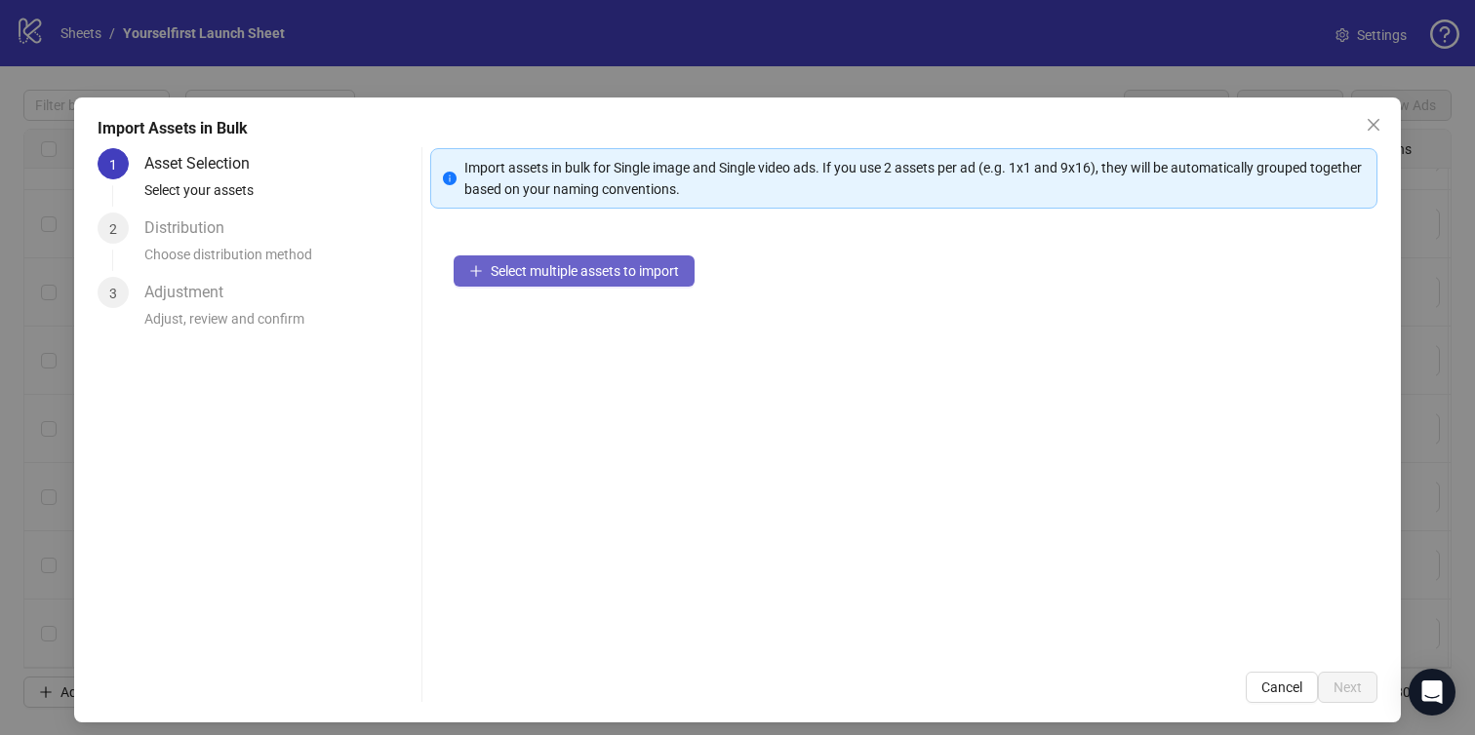
click at [603, 263] on span "Select multiple assets to import" at bounding box center [585, 271] width 188 height 16
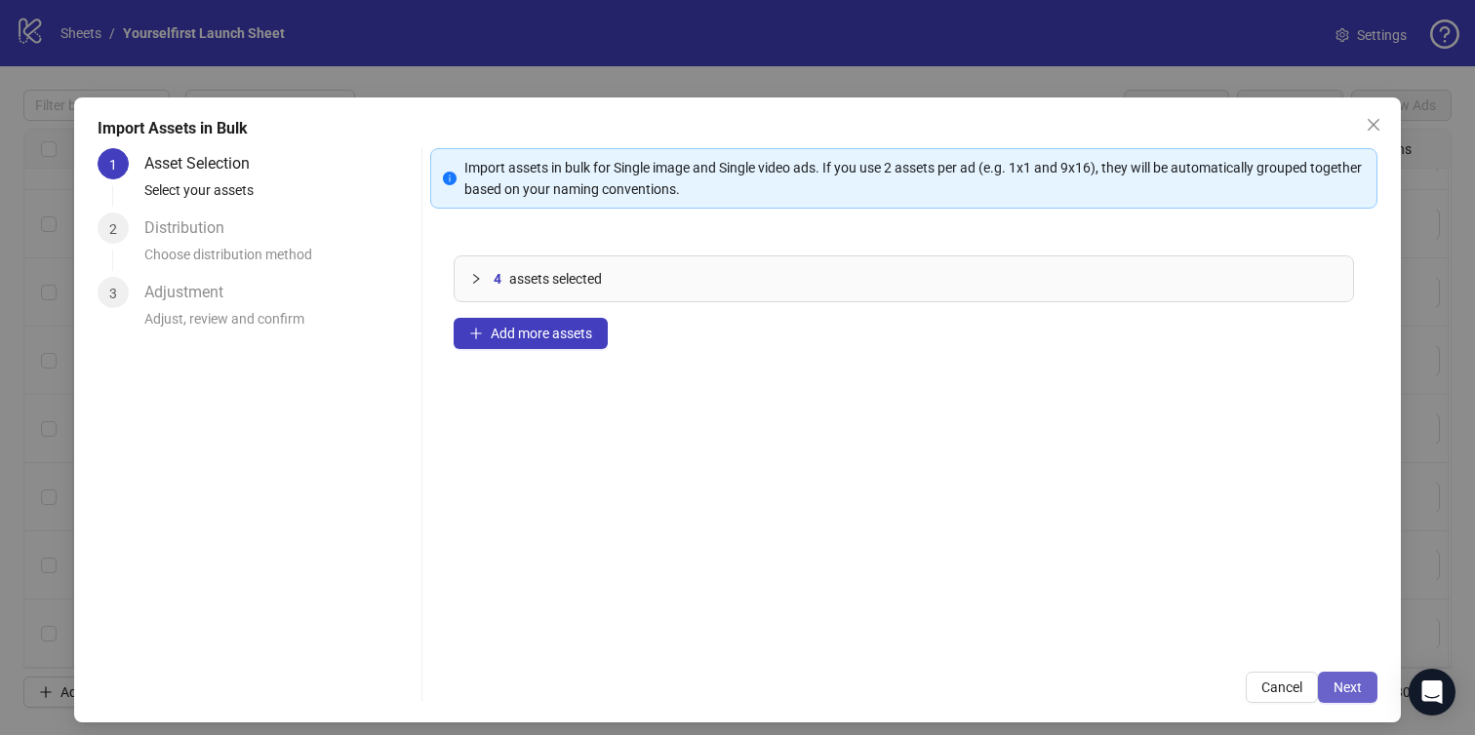
click at [1344, 684] on span "Next" at bounding box center [1347, 688] width 28 height 16
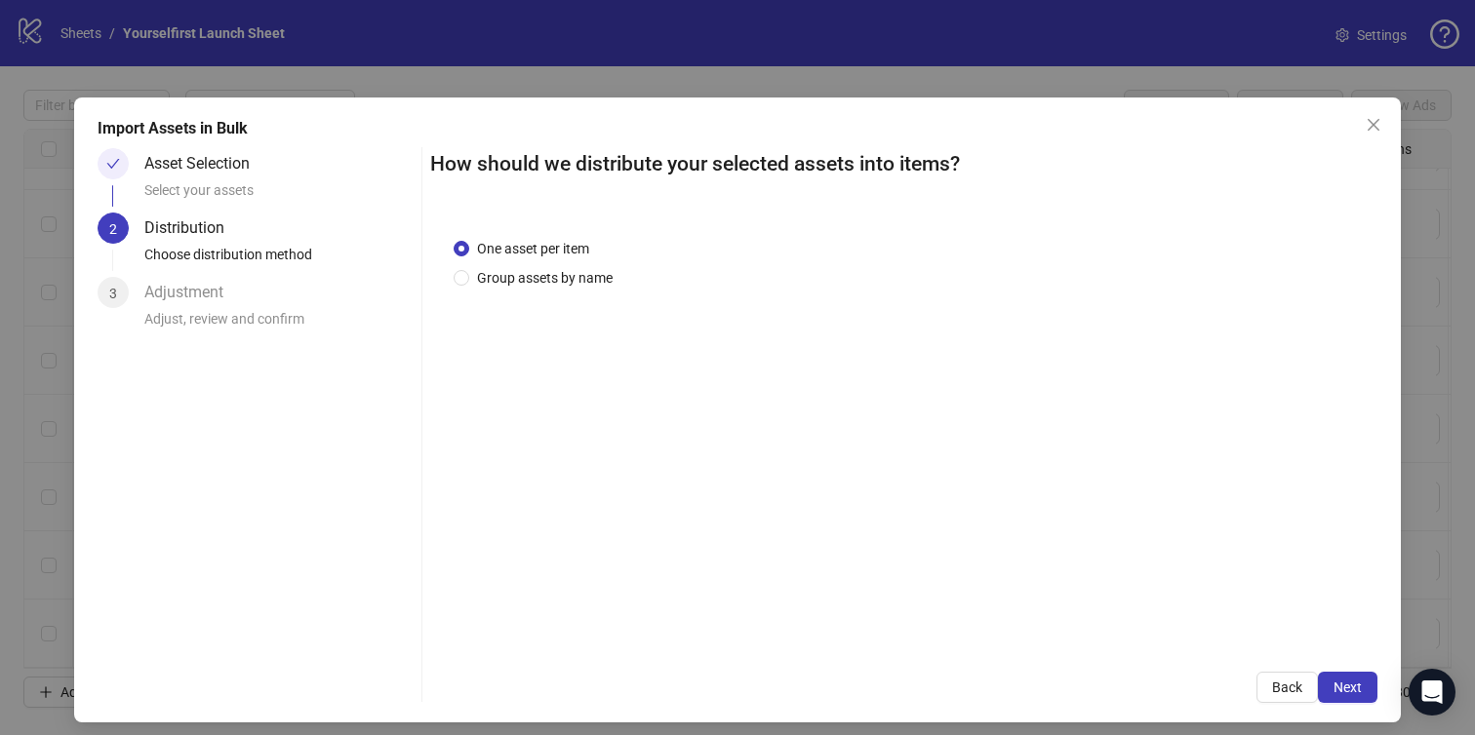
click at [1344, 684] on span "Next" at bounding box center [1347, 688] width 28 height 16
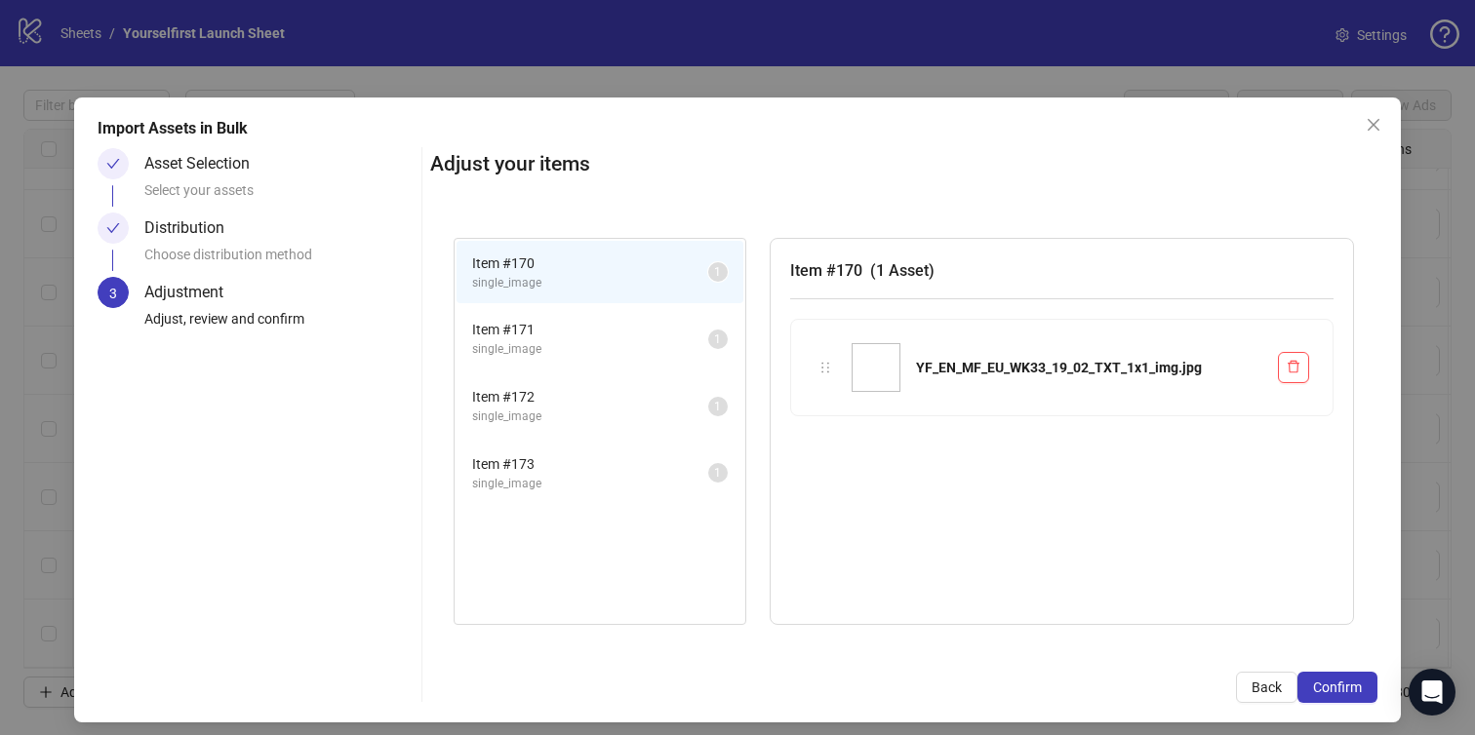
click at [1344, 684] on span "Confirm" at bounding box center [1337, 688] width 49 height 16
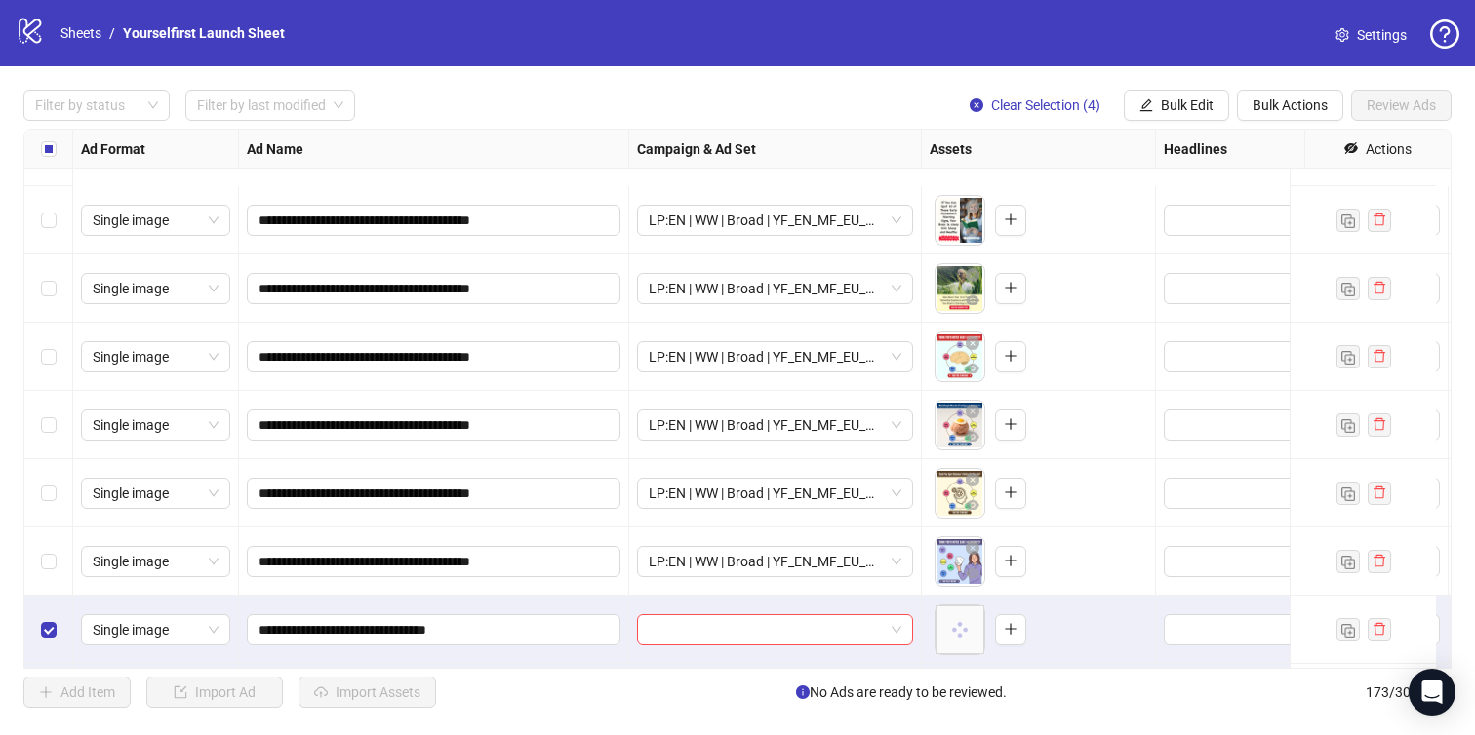
scroll to position [11328, 0]
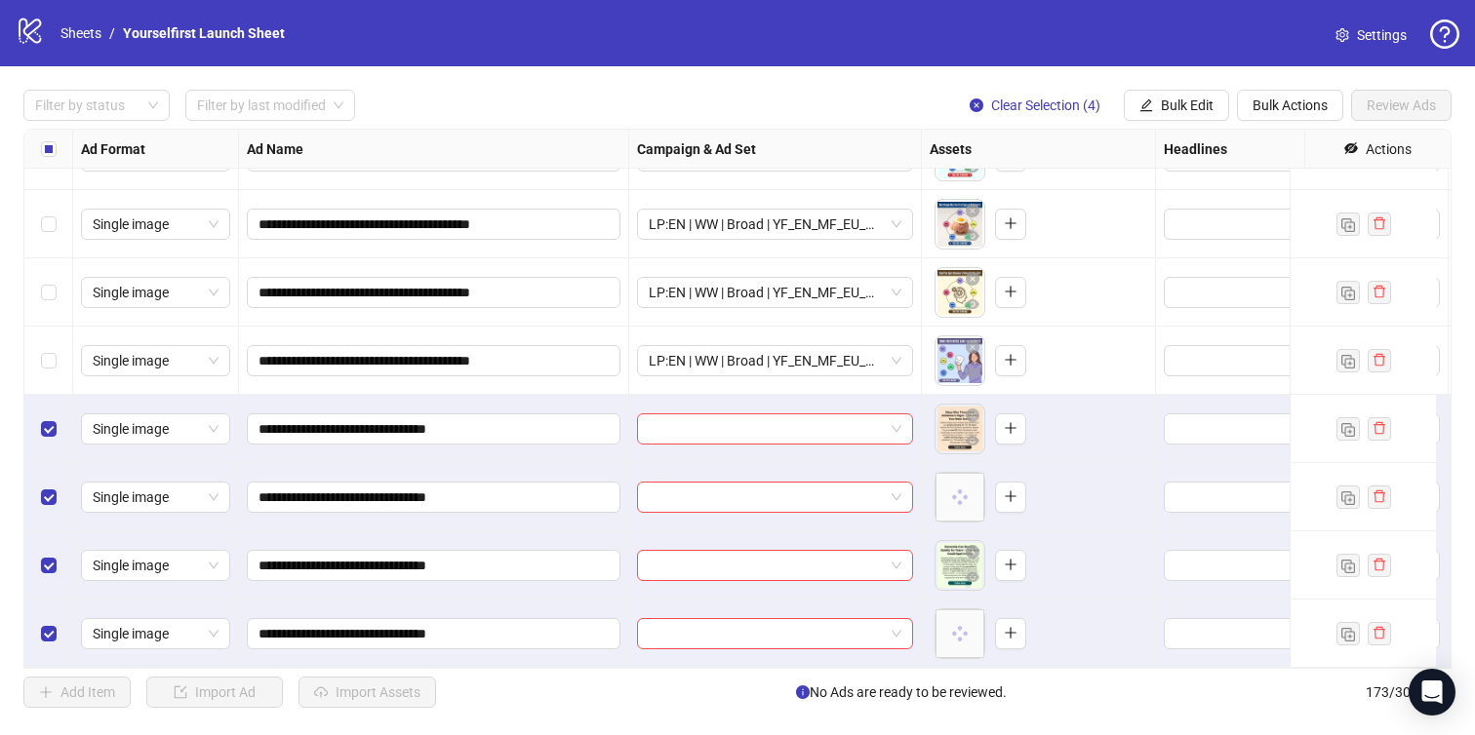
click at [1186, 108] on span "Bulk Edit" at bounding box center [1187, 106] width 53 height 16
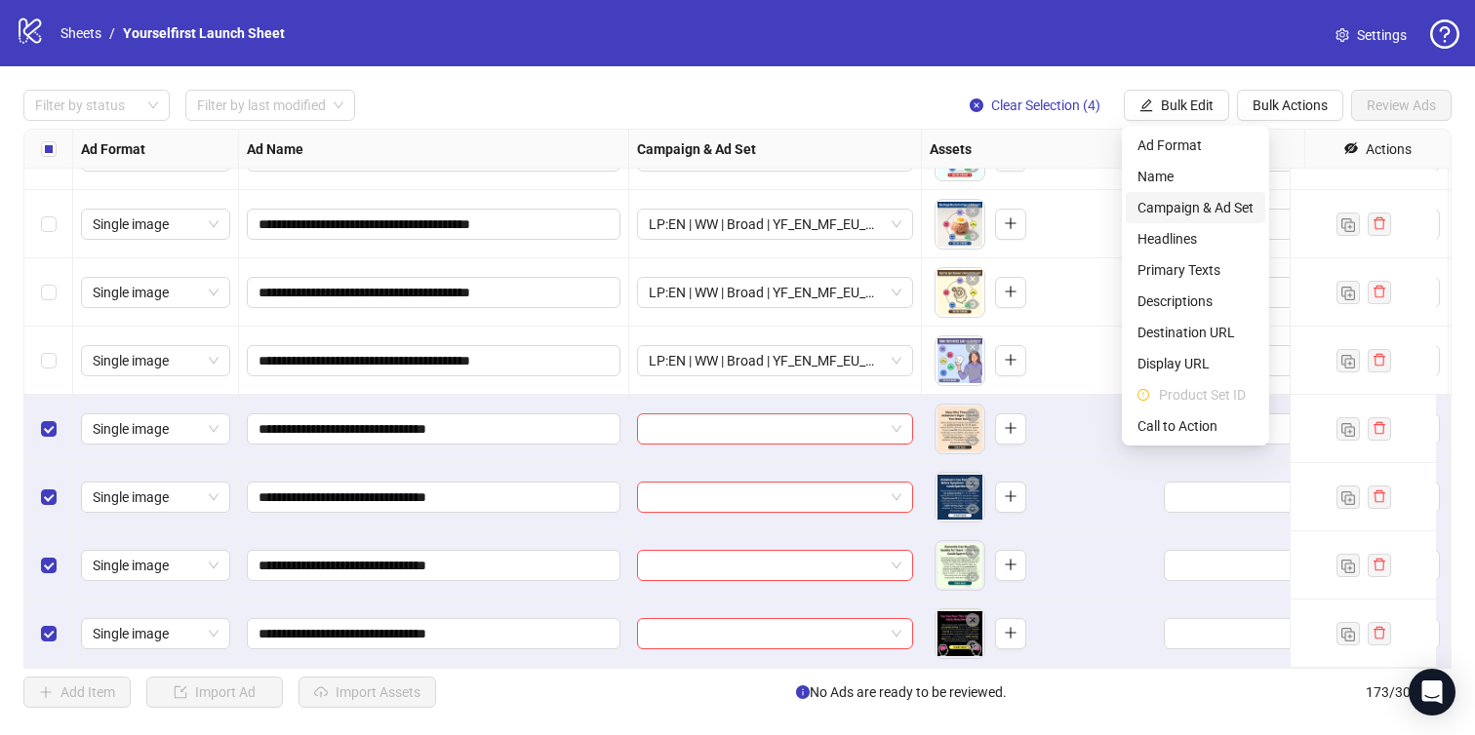
click at [1194, 220] on li "Campaign & Ad Set" at bounding box center [1195, 207] width 139 height 31
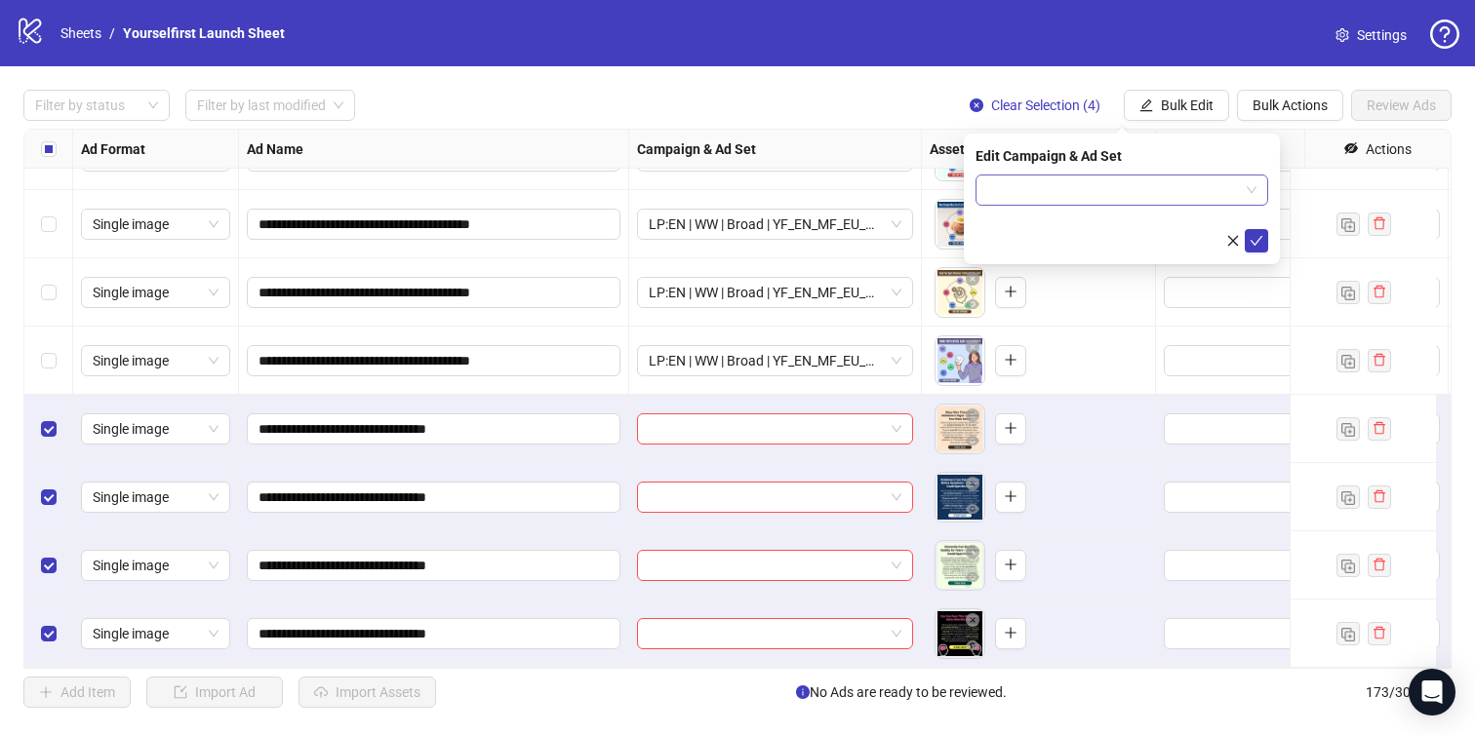
click at [1091, 196] on input "search" at bounding box center [1113, 190] width 252 height 29
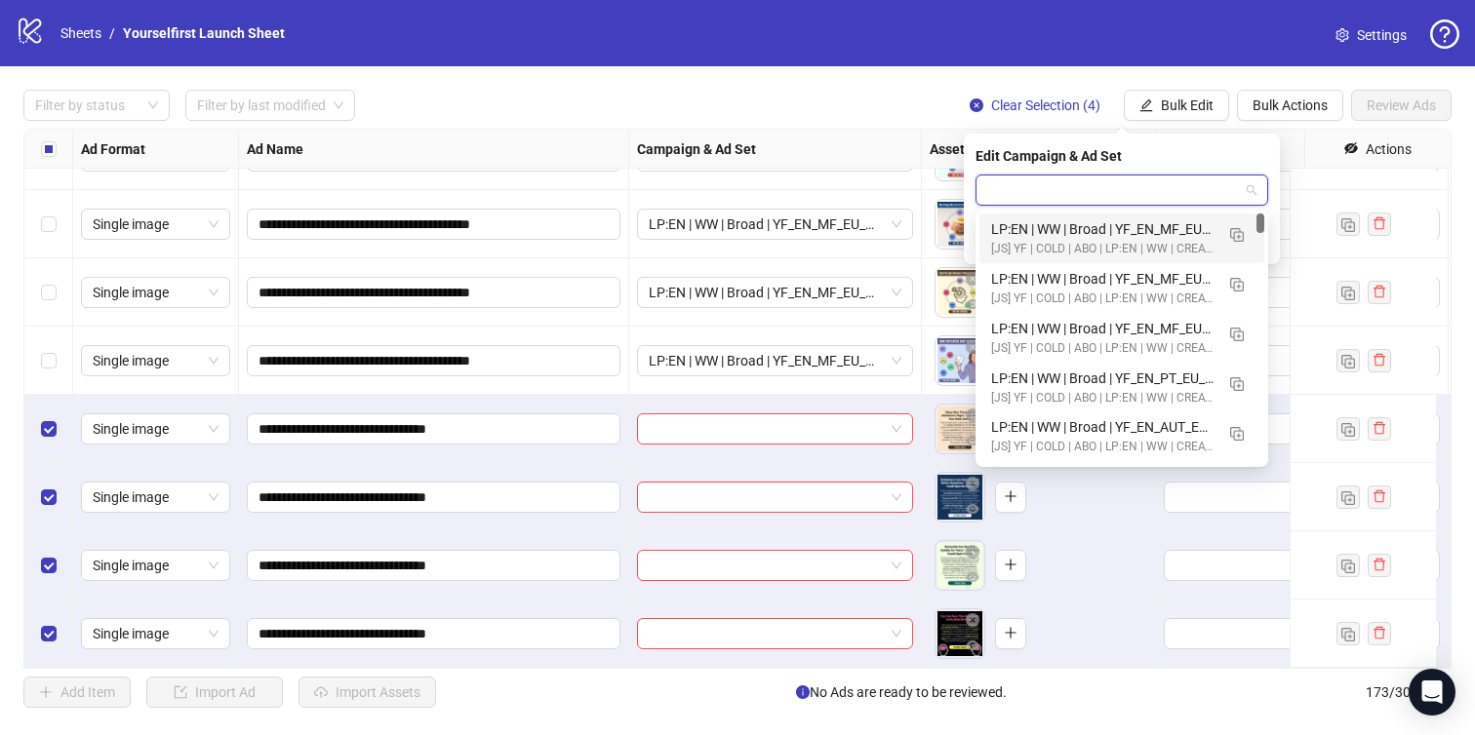
paste input "**********"
type input "**********"
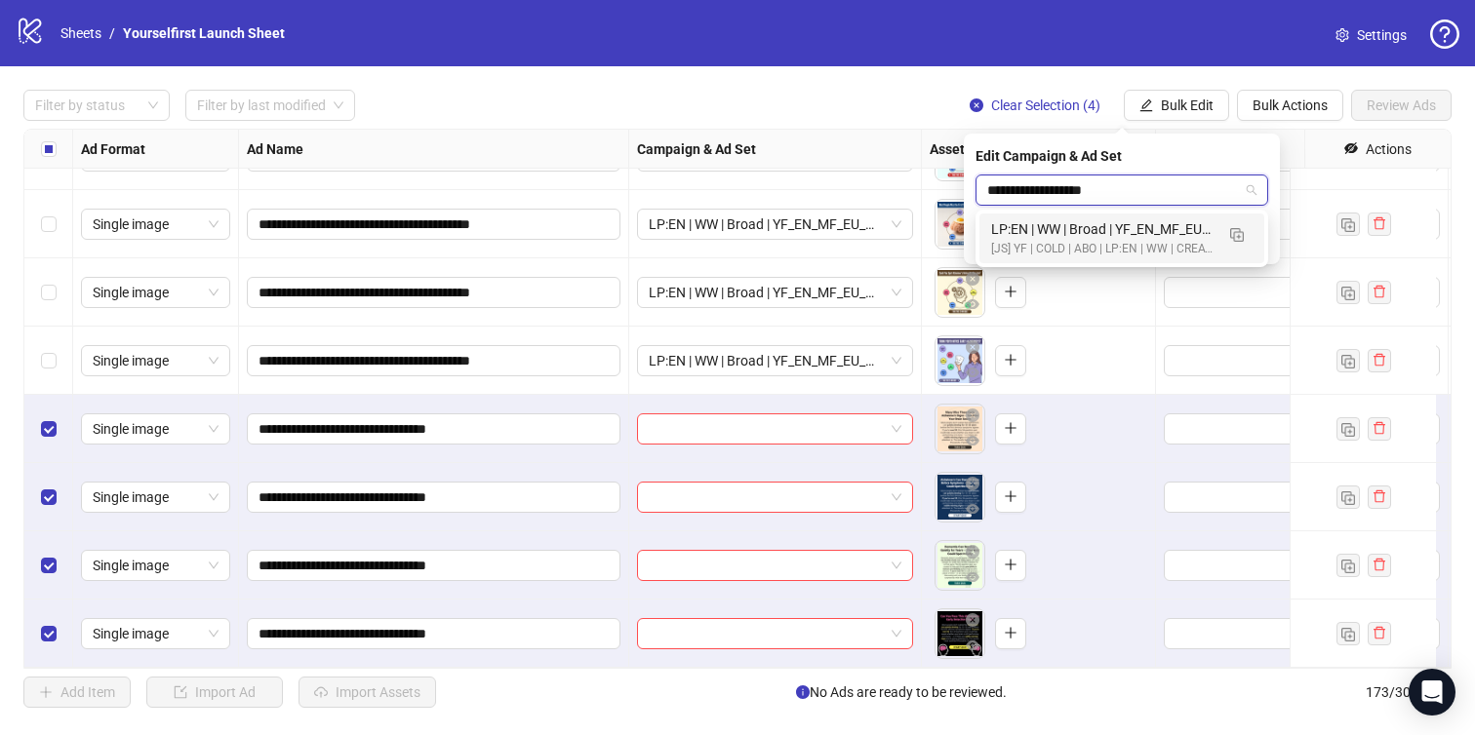
click at [1091, 233] on div "LP:EN | WW | Broad | YF_EN_MF_EU_WK33_19 | FULL LOCALE EXCL v4 | A18+ | [DATE]" at bounding box center [1102, 228] width 222 height 21
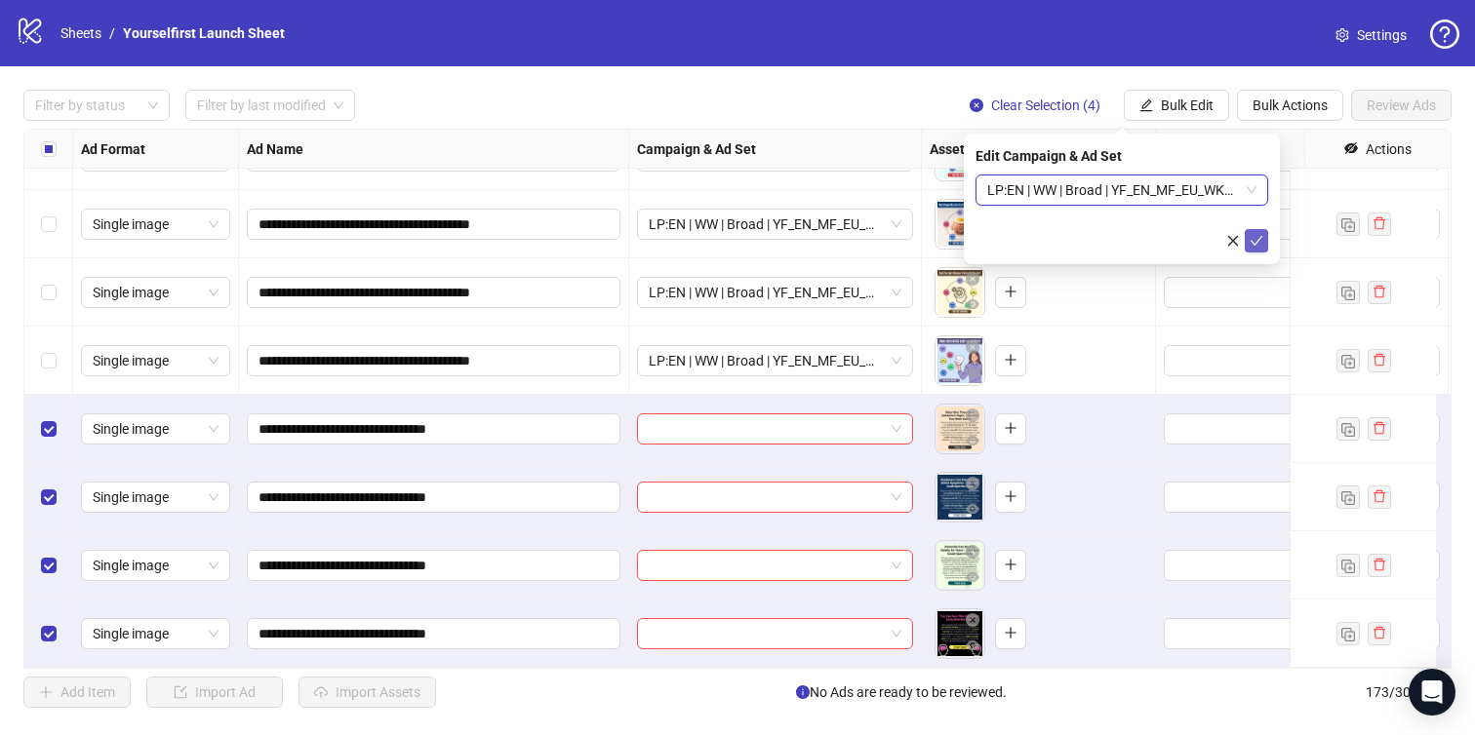
click at [1252, 237] on icon "check" at bounding box center [1257, 241] width 14 height 14
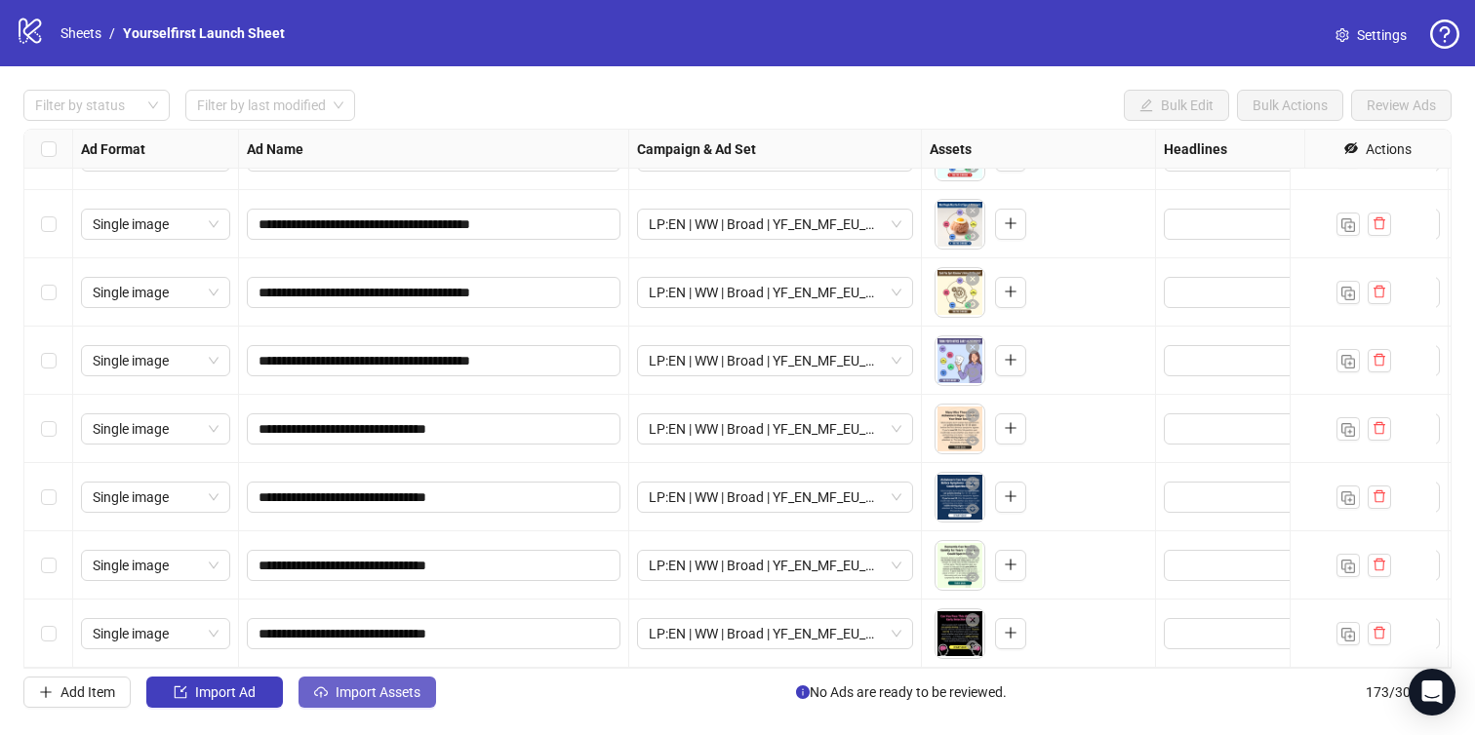
click at [350, 682] on button "Import Assets" at bounding box center [367, 692] width 138 height 31
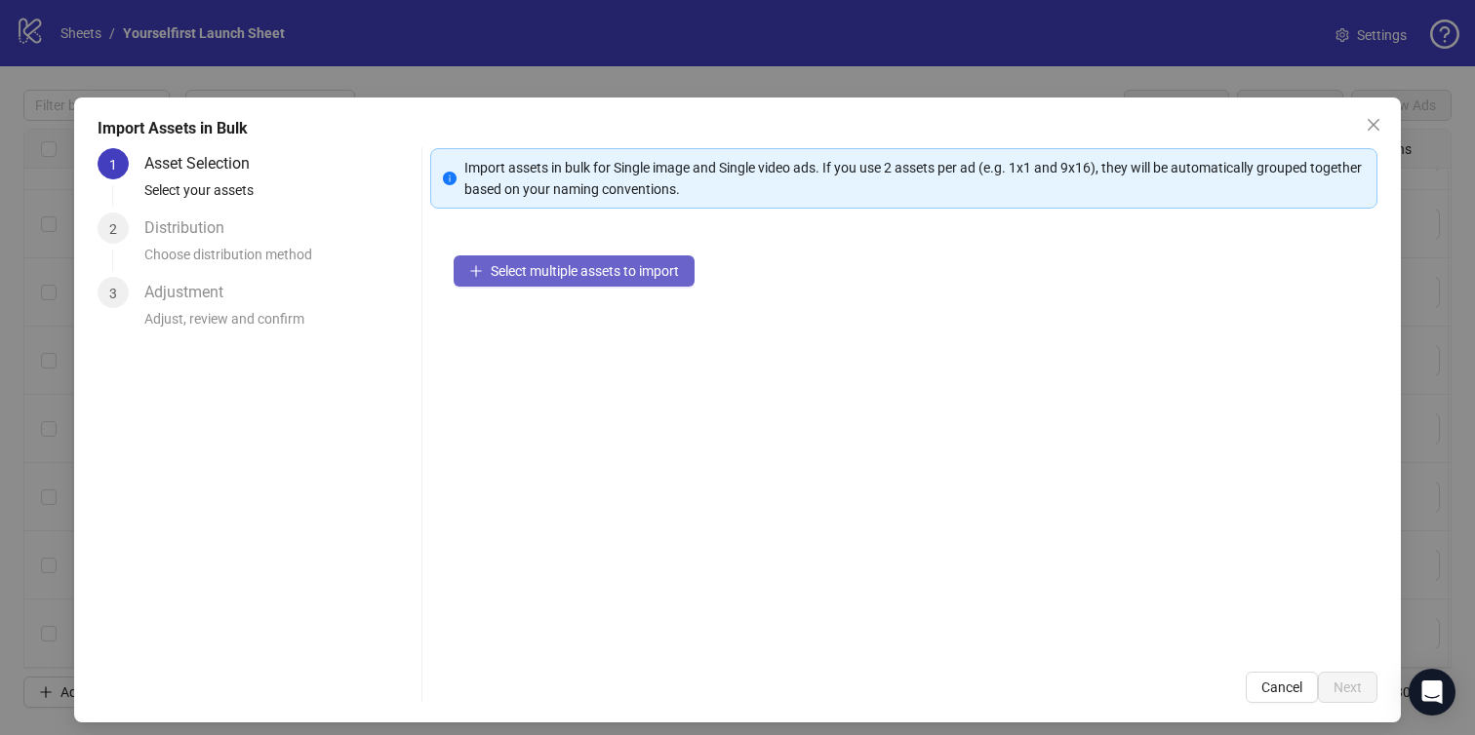
click at [554, 260] on button "Select multiple assets to import" at bounding box center [574, 271] width 241 height 31
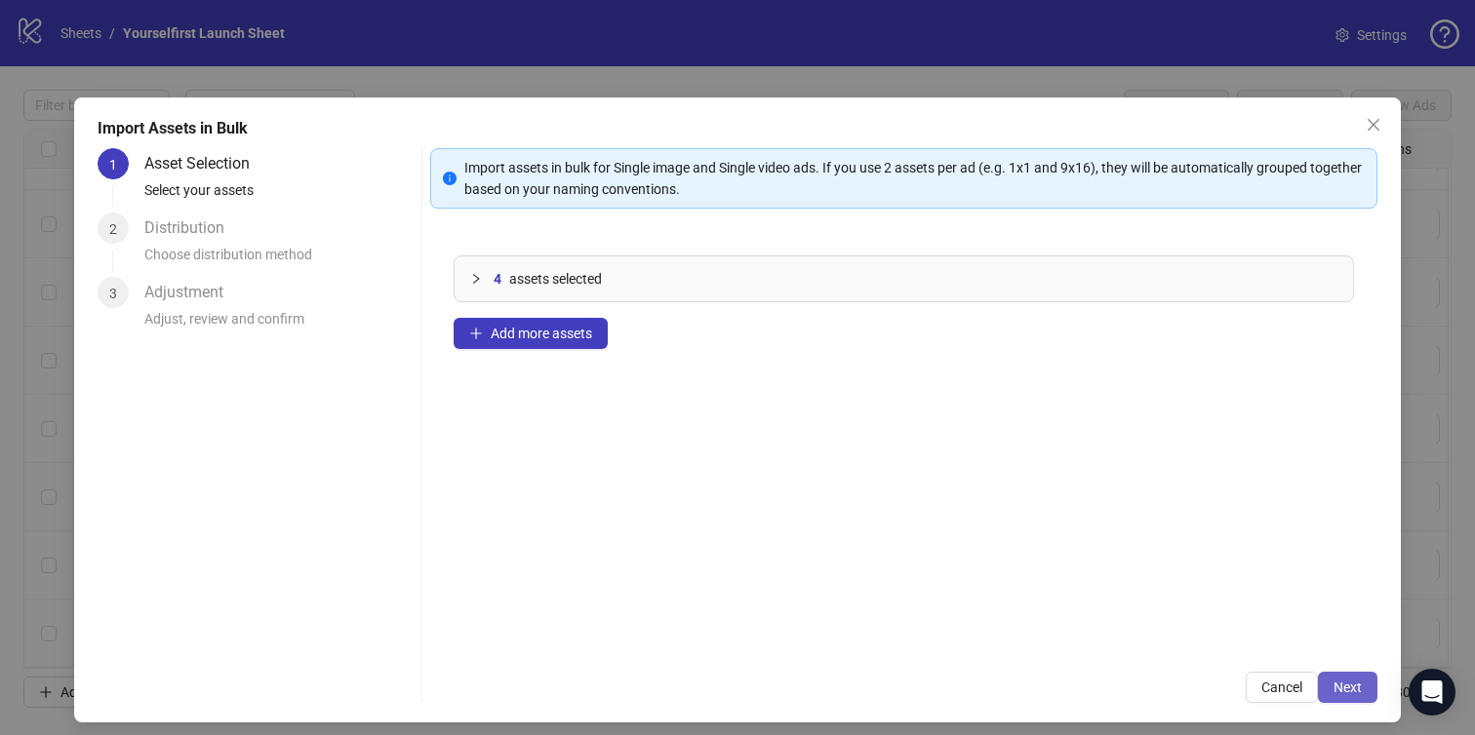
click at [1335, 683] on span "Next" at bounding box center [1347, 688] width 28 height 16
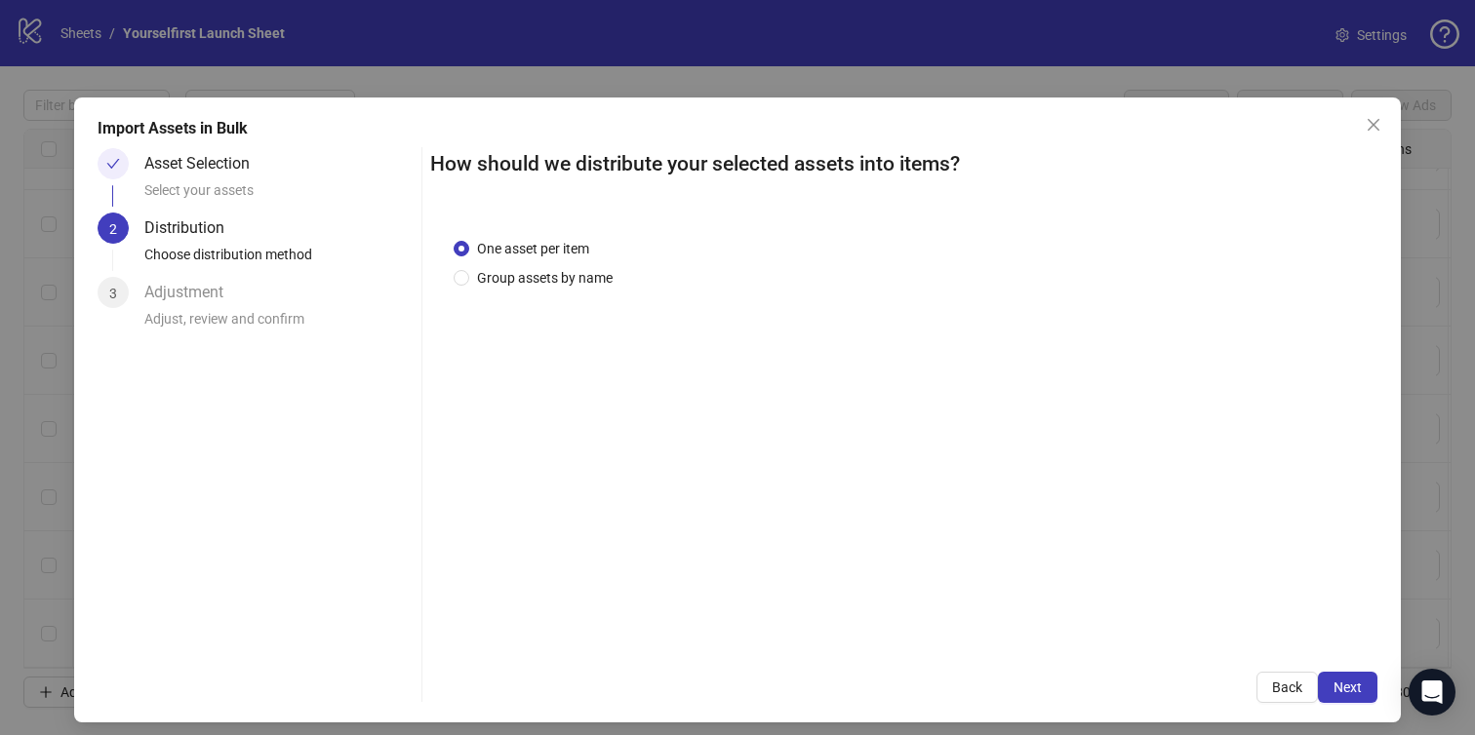
click at [1335, 683] on span "Next" at bounding box center [1347, 688] width 28 height 16
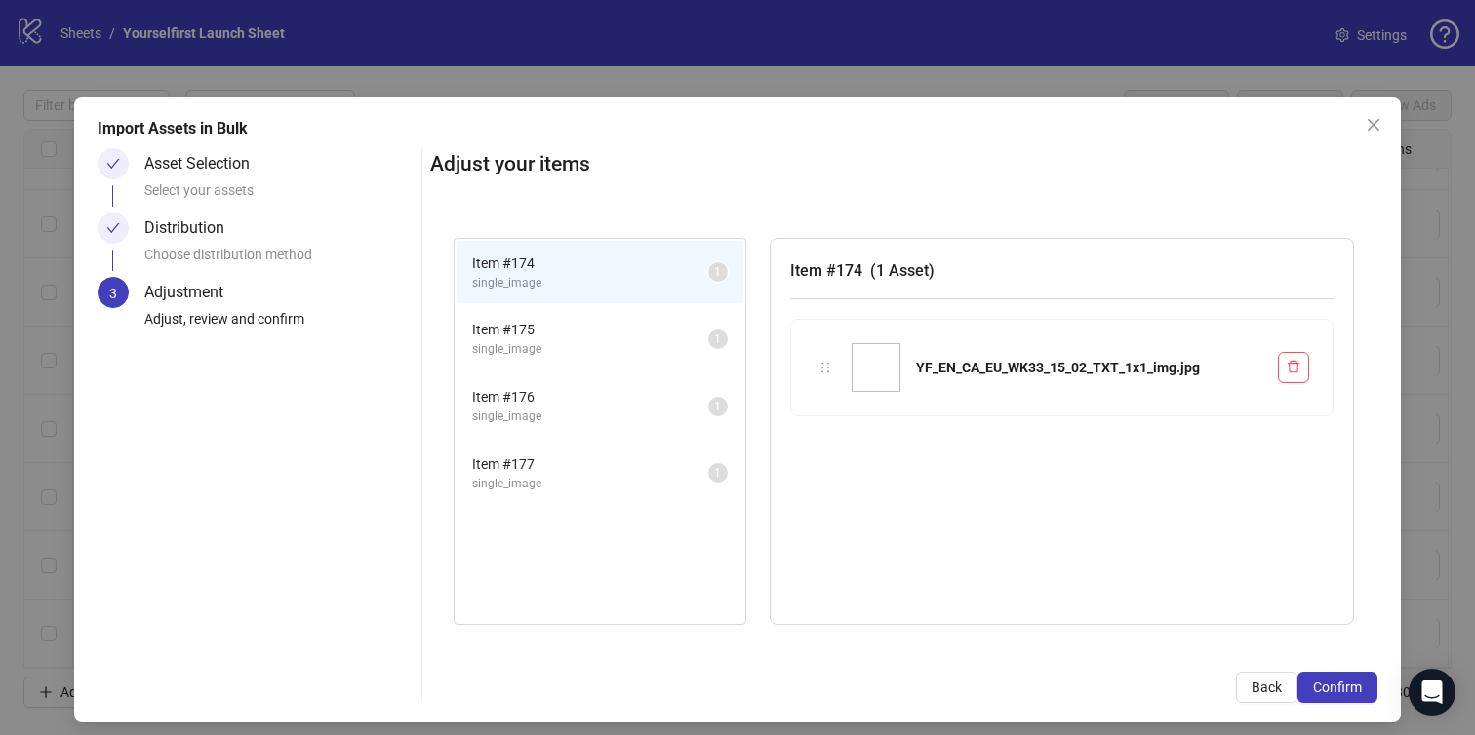
click at [1335, 683] on span "Confirm" at bounding box center [1337, 688] width 49 height 16
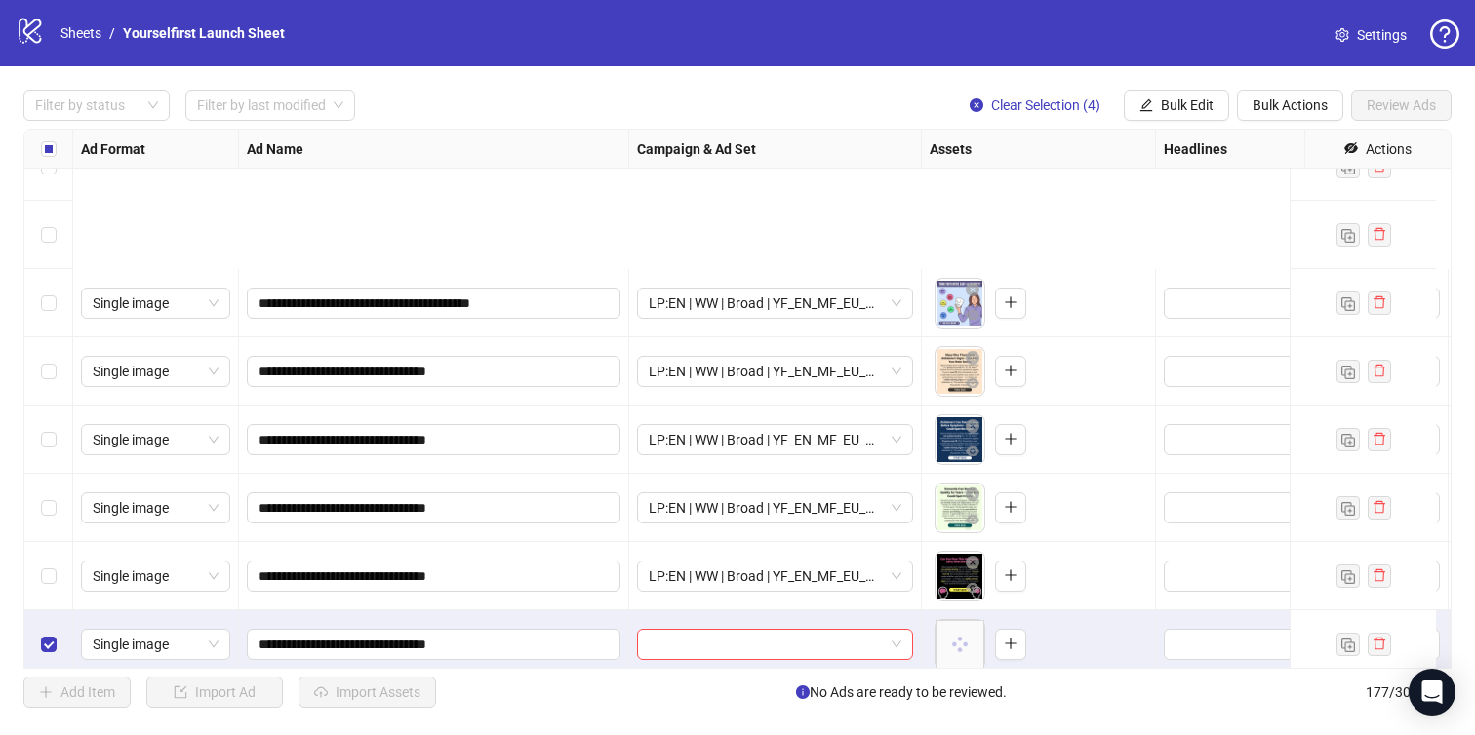
scroll to position [11601, 0]
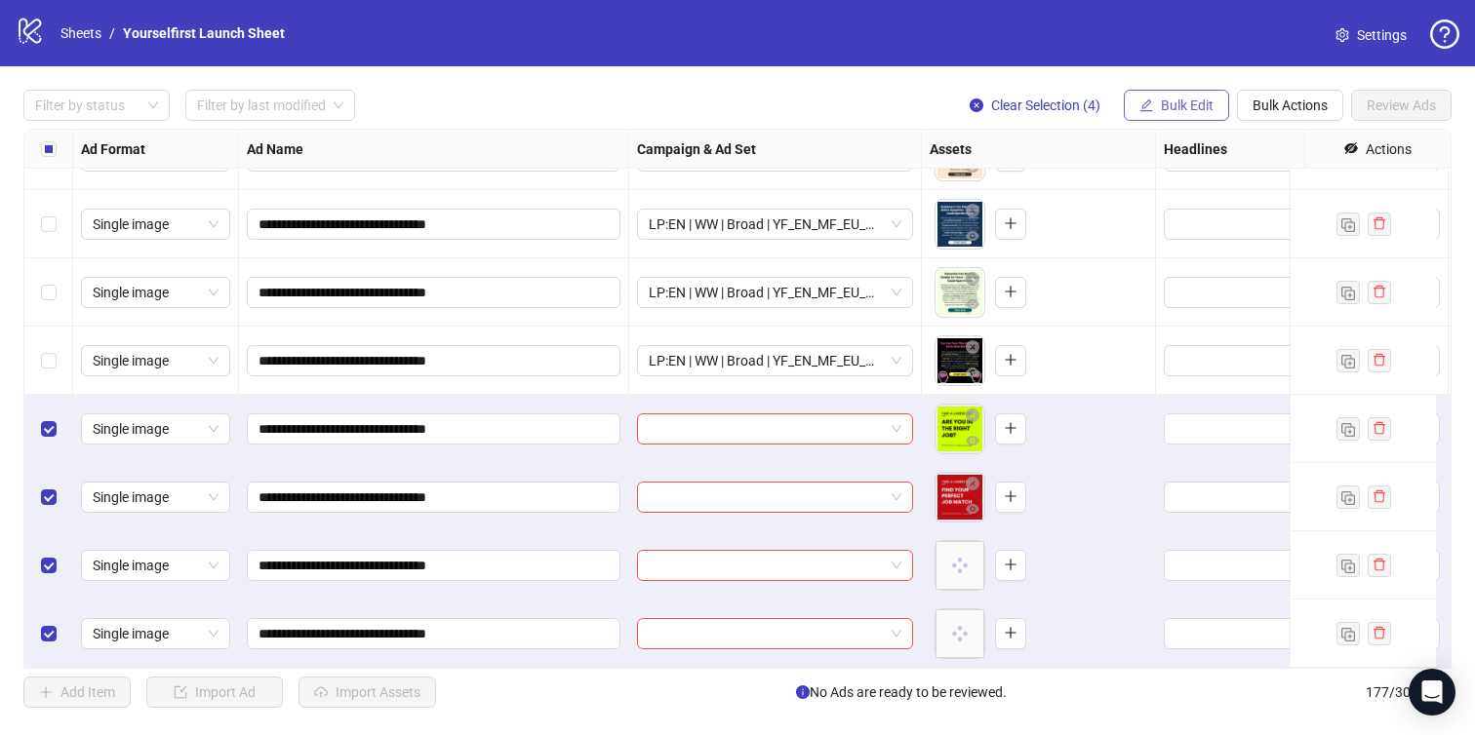
click at [1176, 109] on span "Bulk Edit" at bounding box center [1187, 106] width 53 height 16
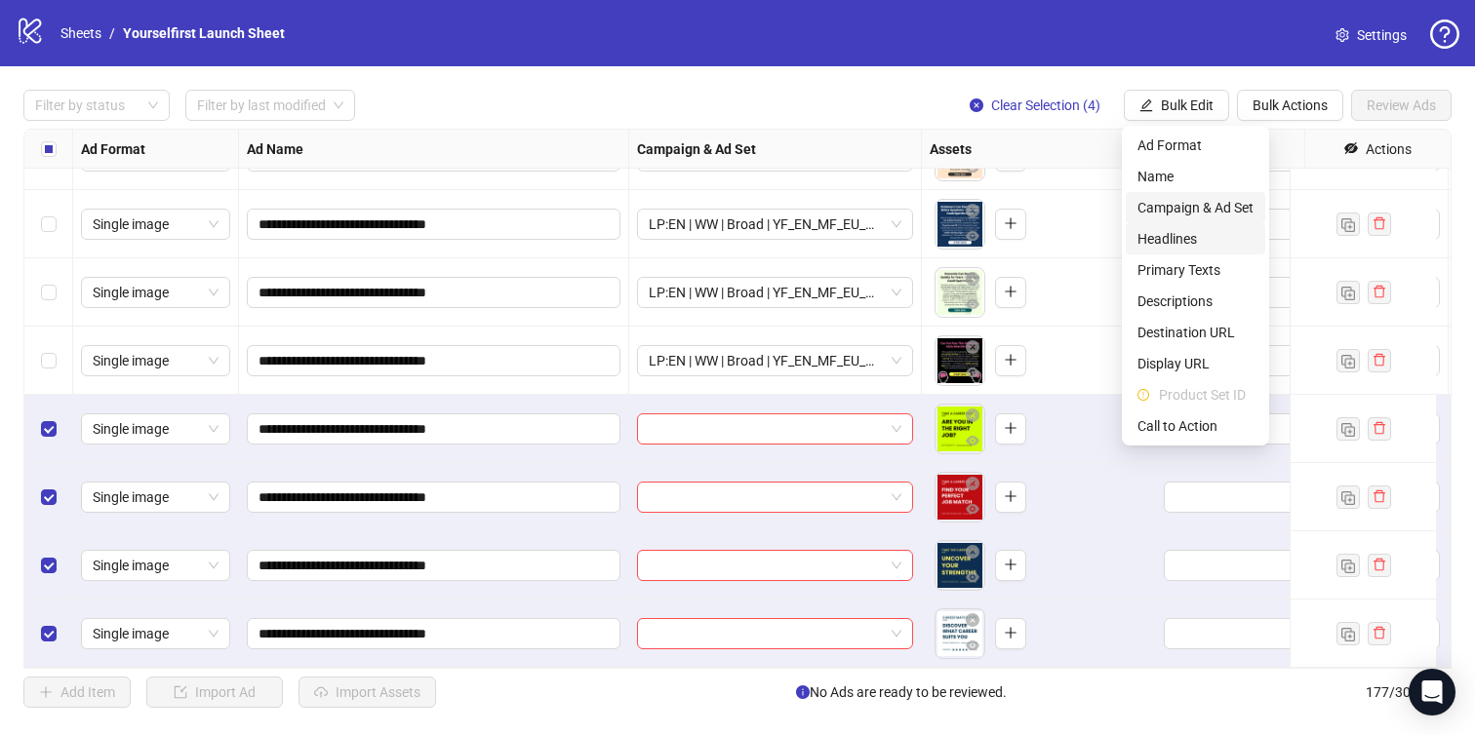
click at [1162, 202] on span "Campaign & Ad Set" at bounding box center [1195, 207] width 116 height 21
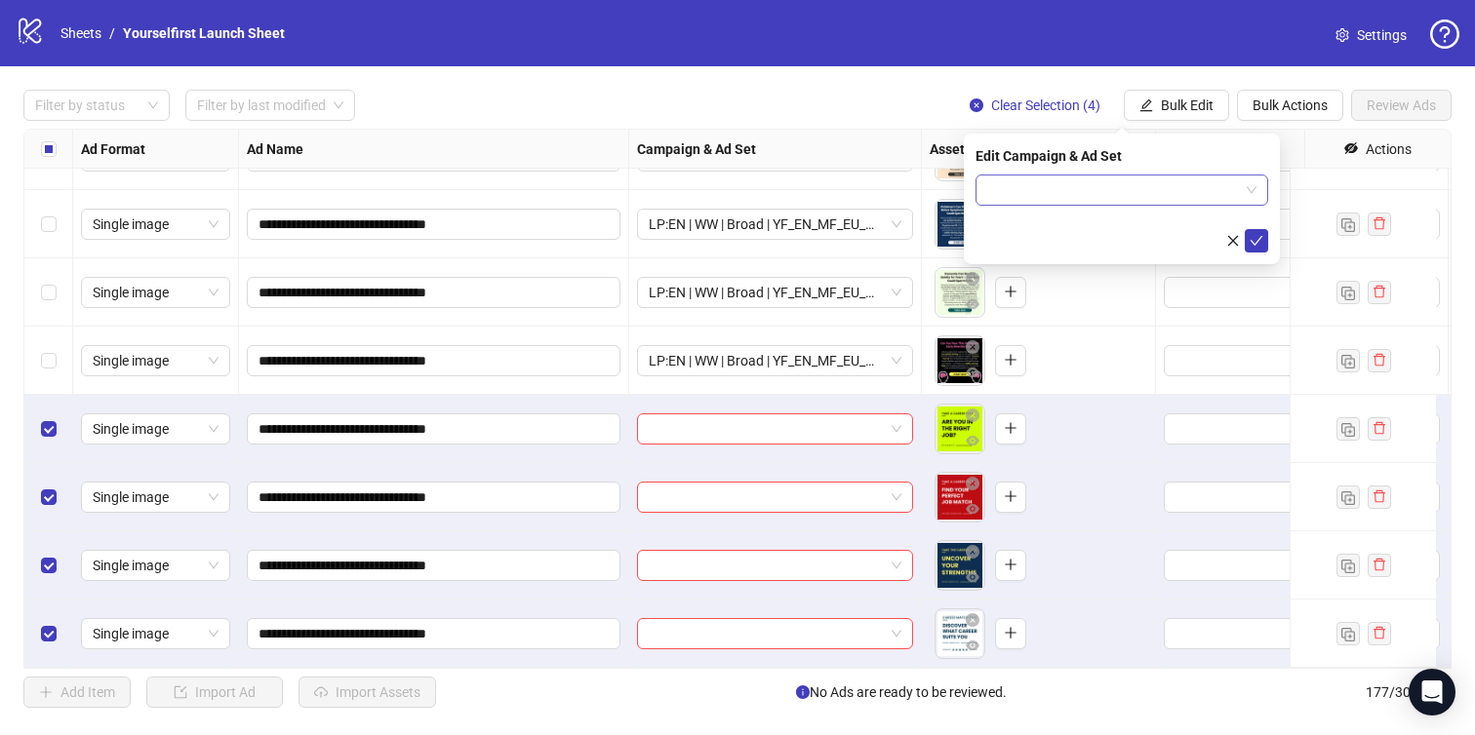
click at [1010, 179] on input "search" at bounding box center [1113, 190] width 252 height 29
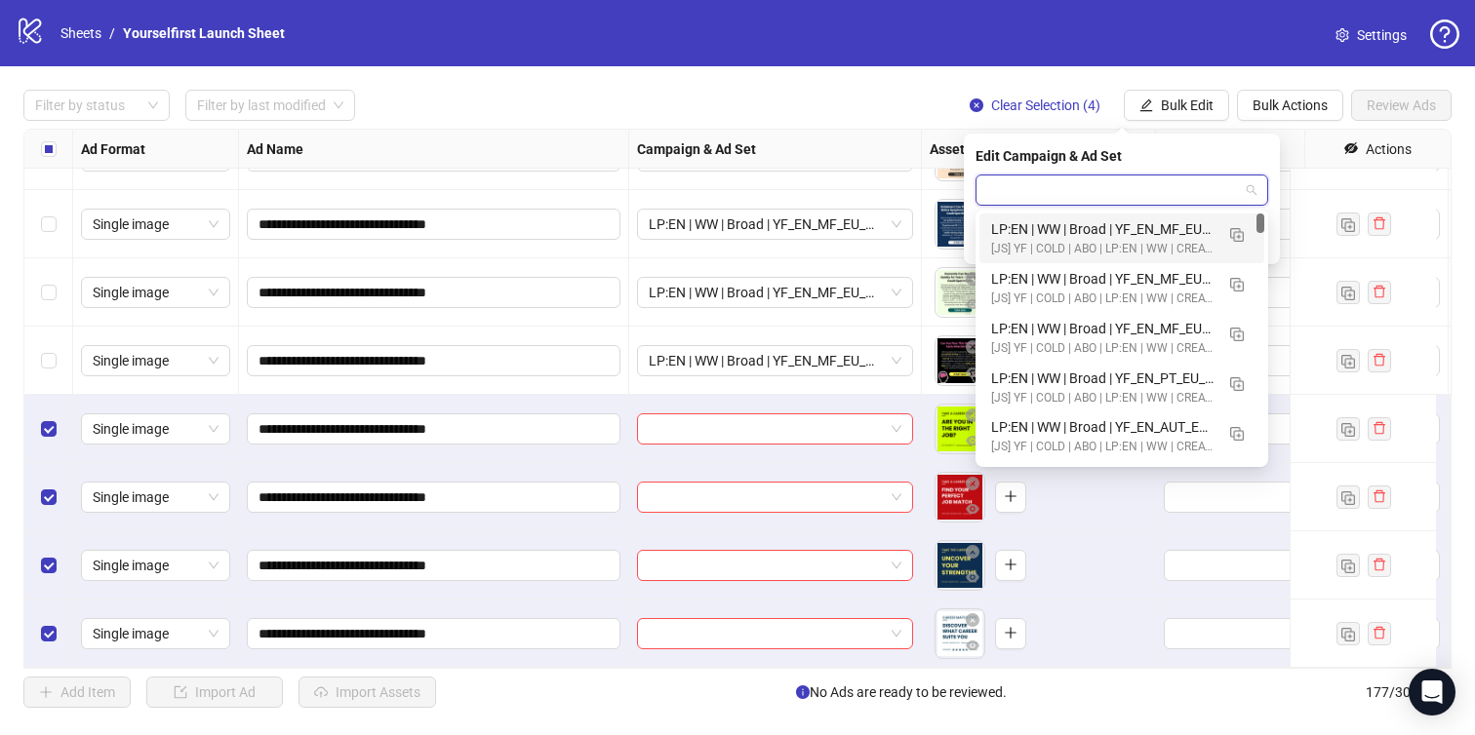
paste input "**********"
type input "**********"
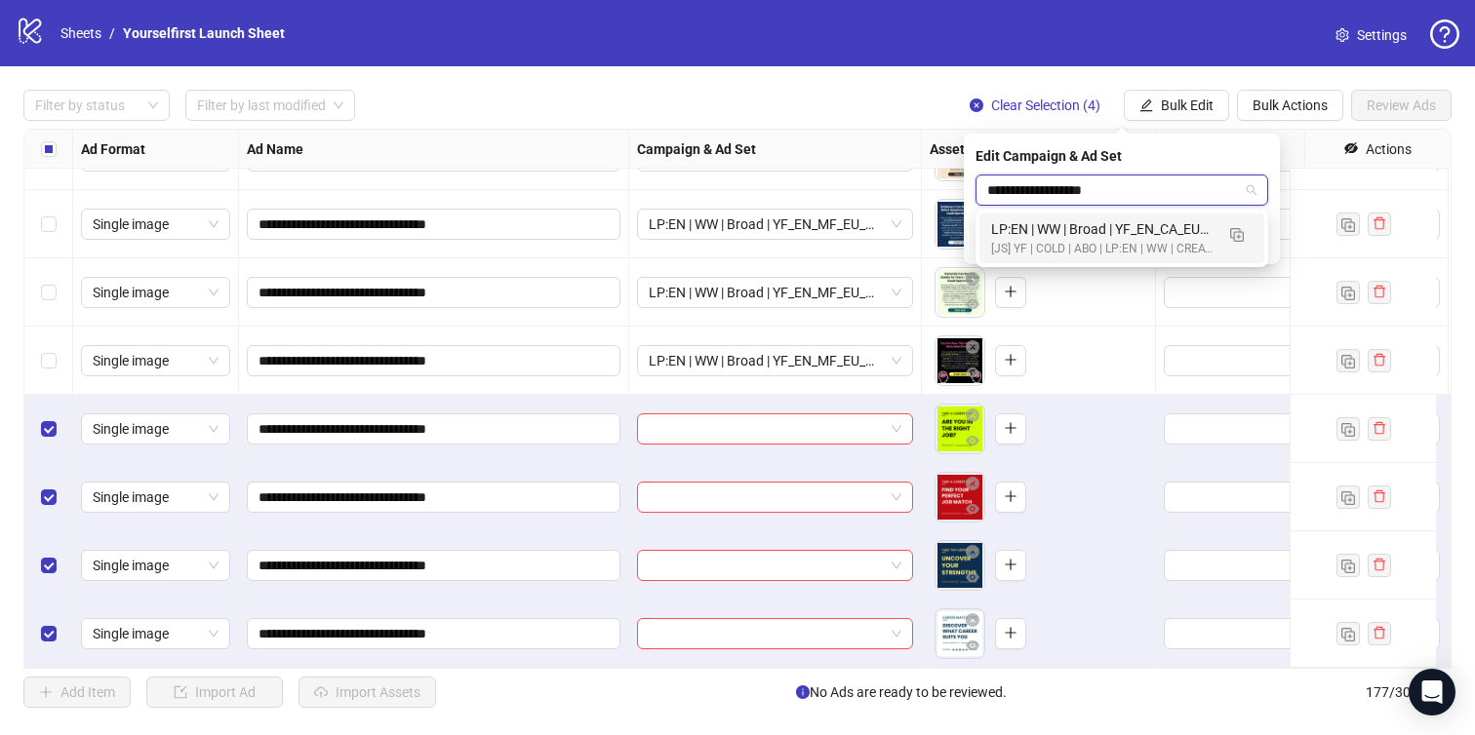
click at [1047, 236] on div "LP:EN | WW | Broad | YF_EN_CA_EU_WK33_15 | FULL LOCALE EXCL v4 | A18+ | [DATE]" at bounding box center [1102, 228] width 222 height 21
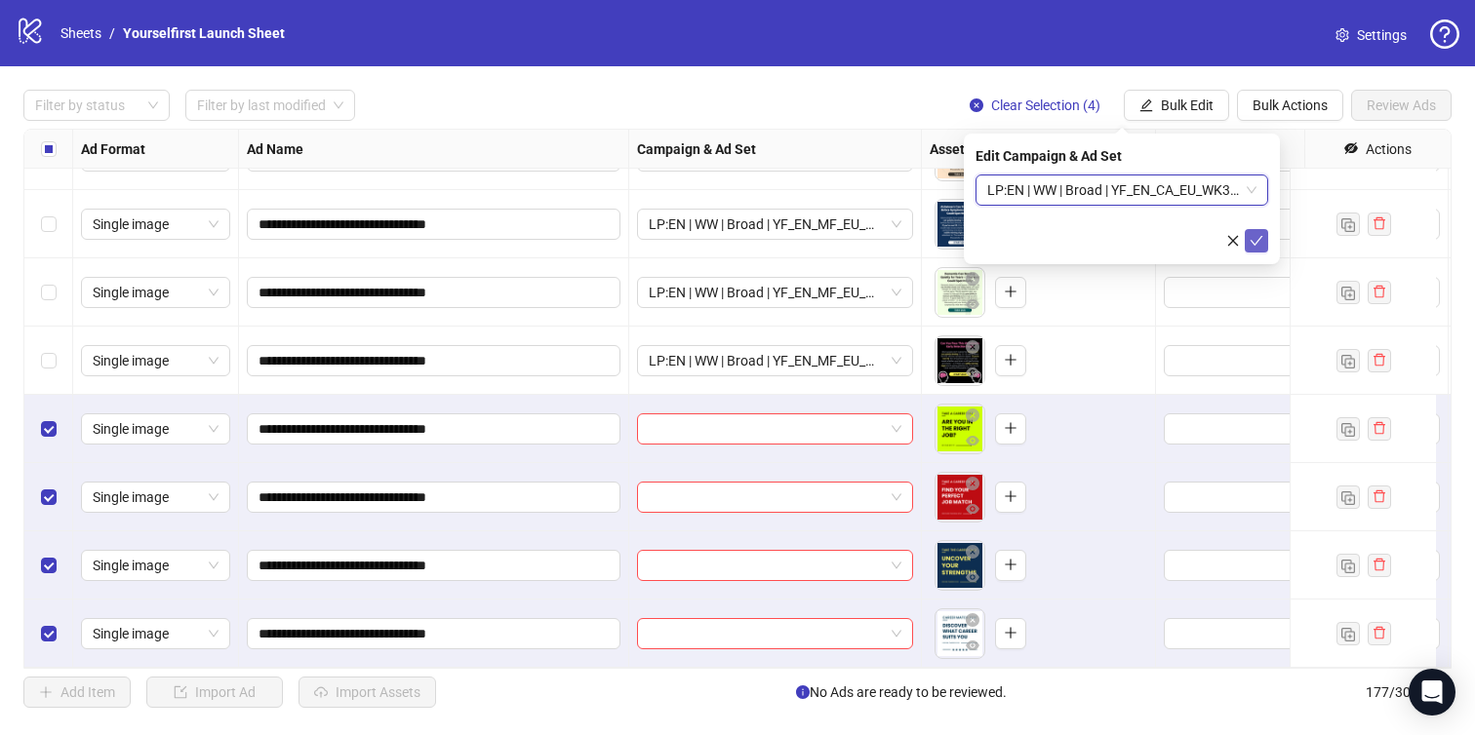
click at [1253, 235] on icon "check" at bounding box center [1257, 241] width 14 height 14
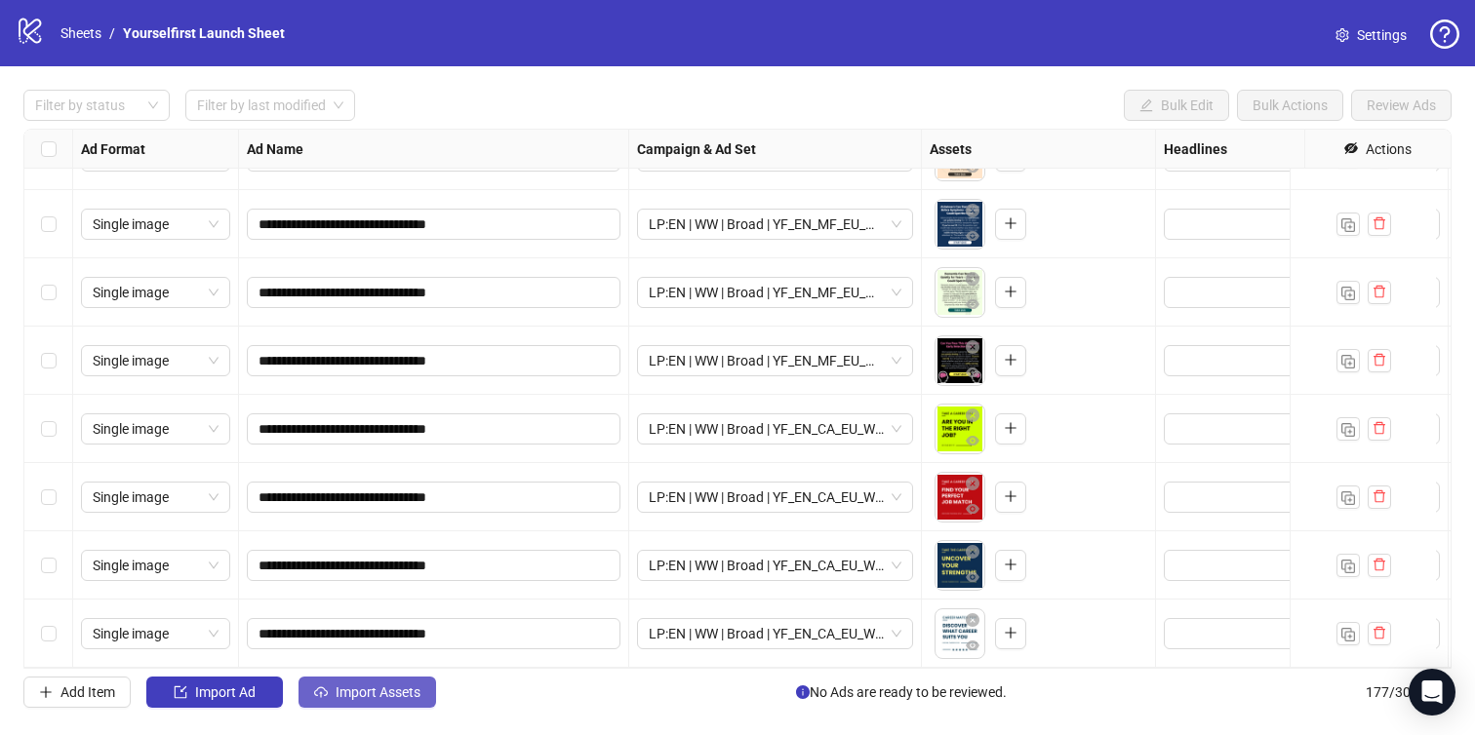
click at [368, 696] on span "Import Assets" at bounding box center [378, 693] width 85 height 16
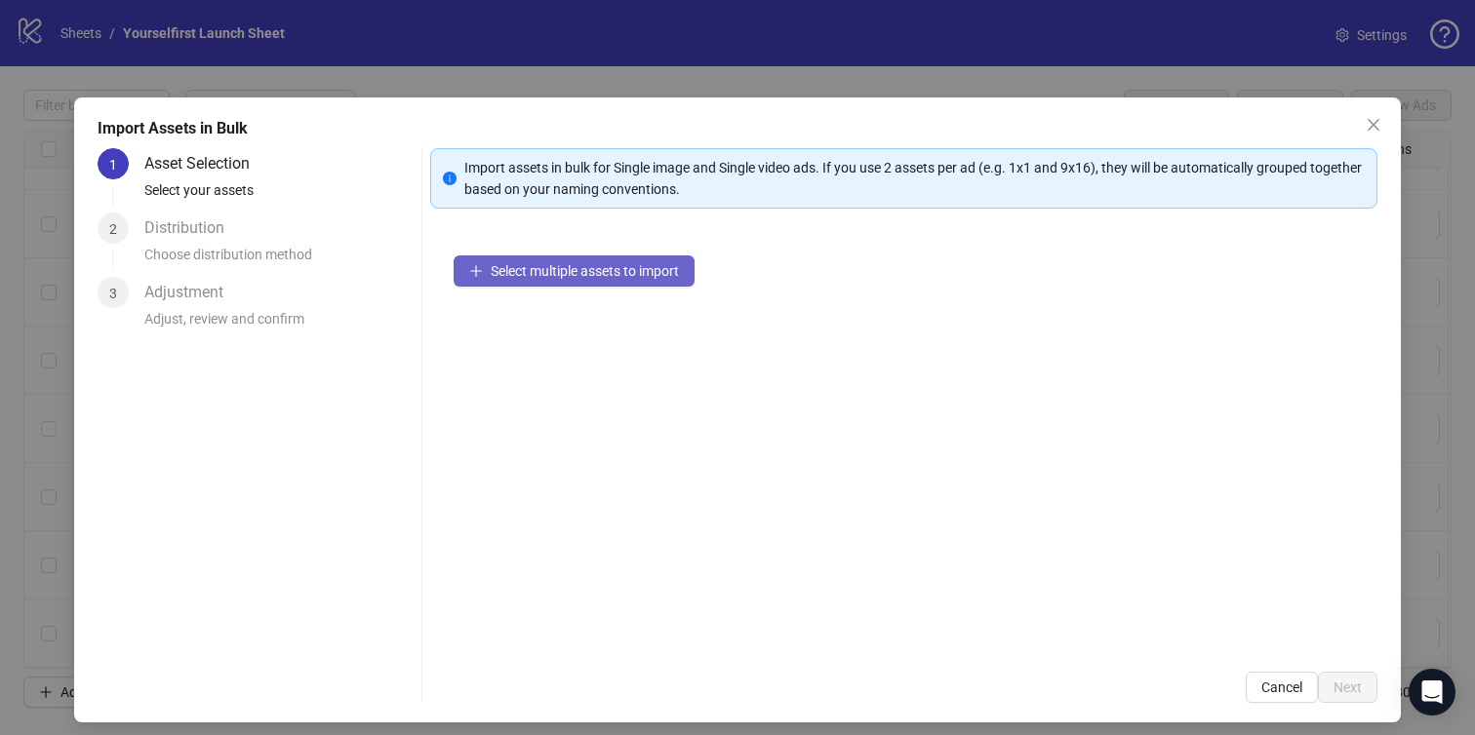
click at [546, 275] on span "Select multiple assets to import" at bounding box center [585, 271] width 188 height 16
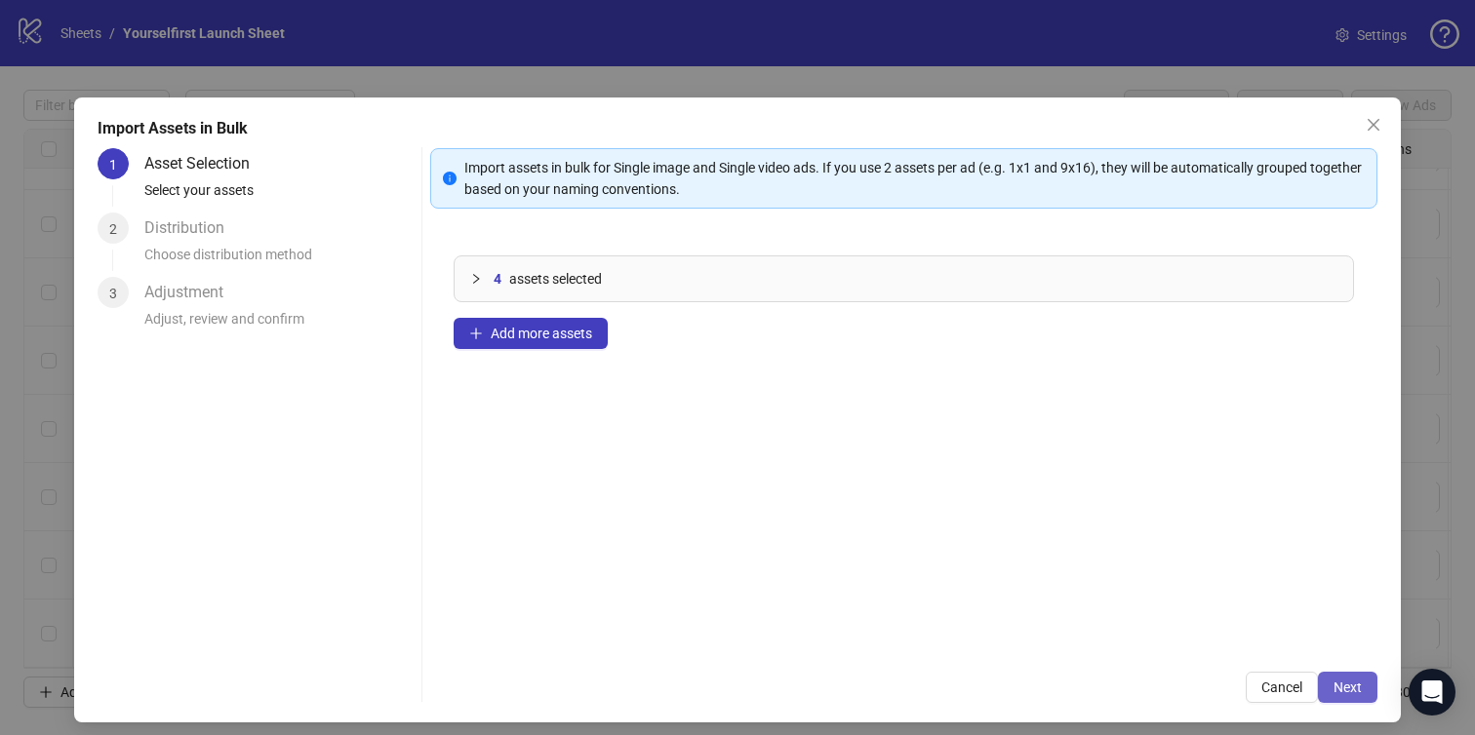
click at [1340, 683] on span "Next" at bounding box center [1347, 688] width 28 height 16
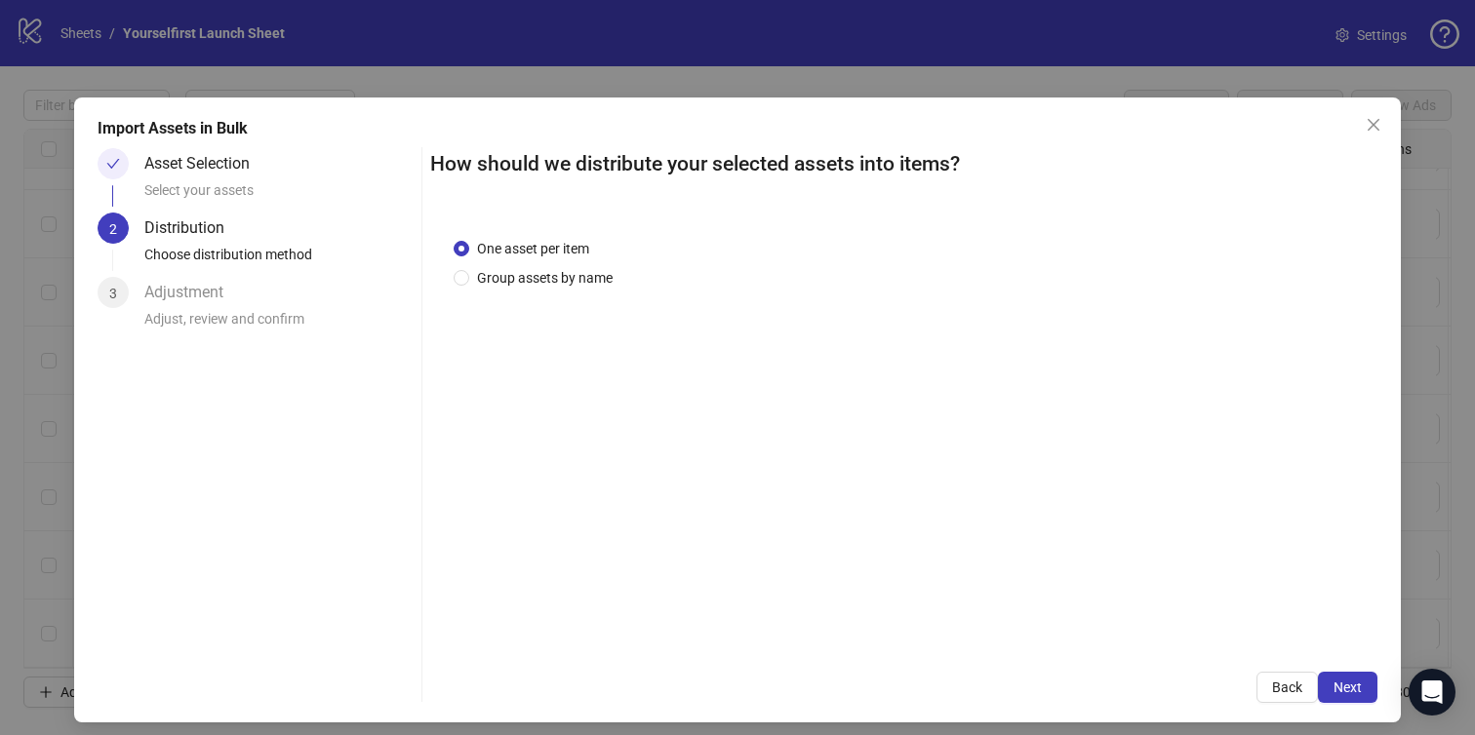
click at [1340, 683] on span "Next" at bounding box center [1347, 688] width 28 height 16
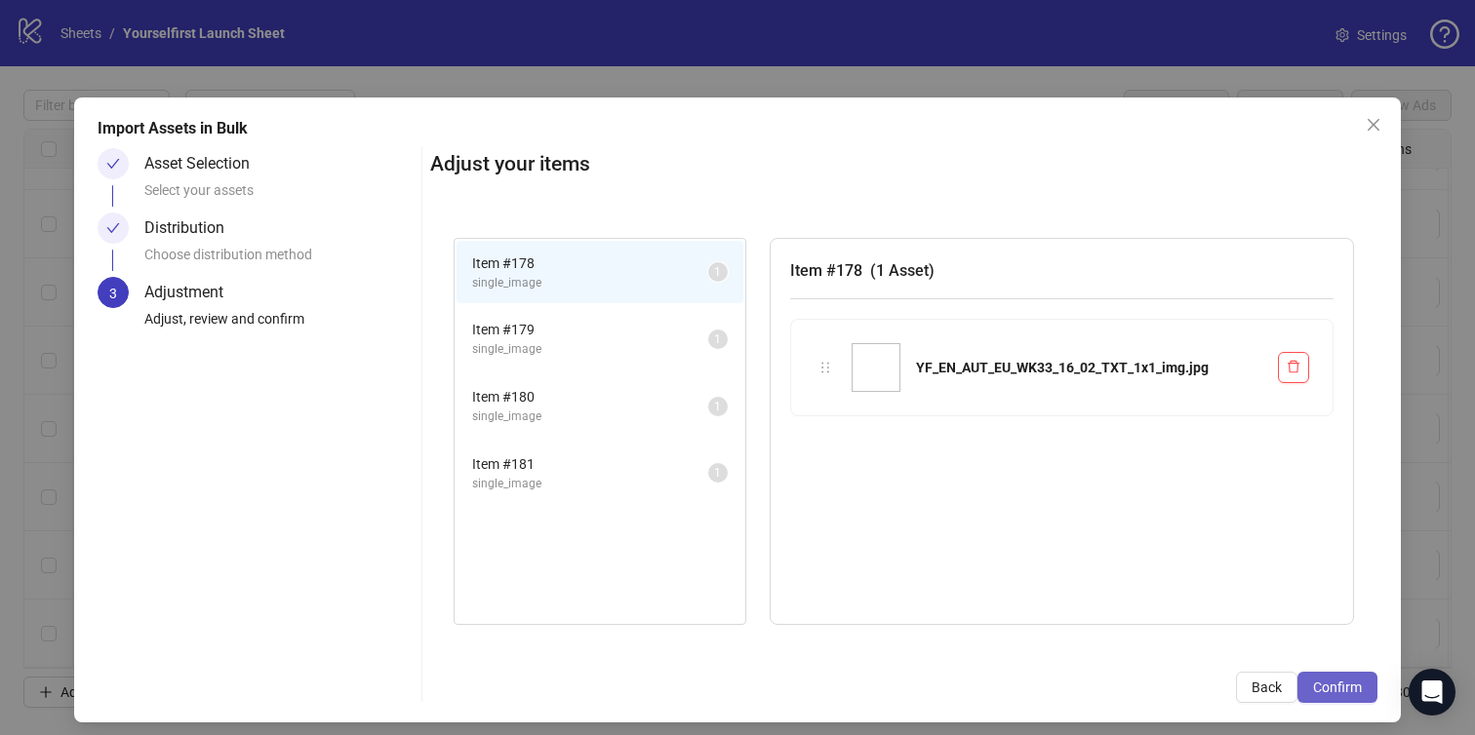
click at [1340, 682] on span "Confirm" at bounding box center [1337, 688] width 49 height 16
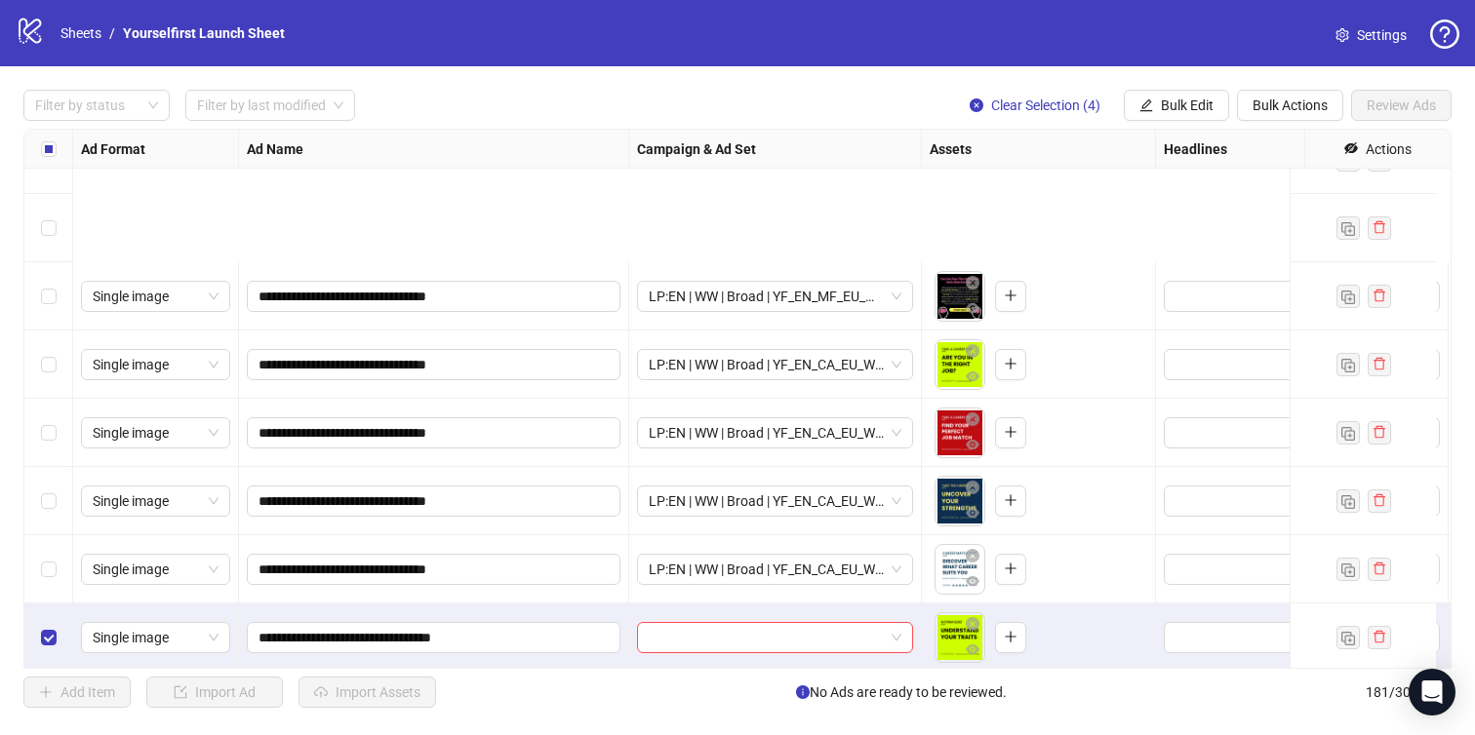
scroll to position [11874, 0]
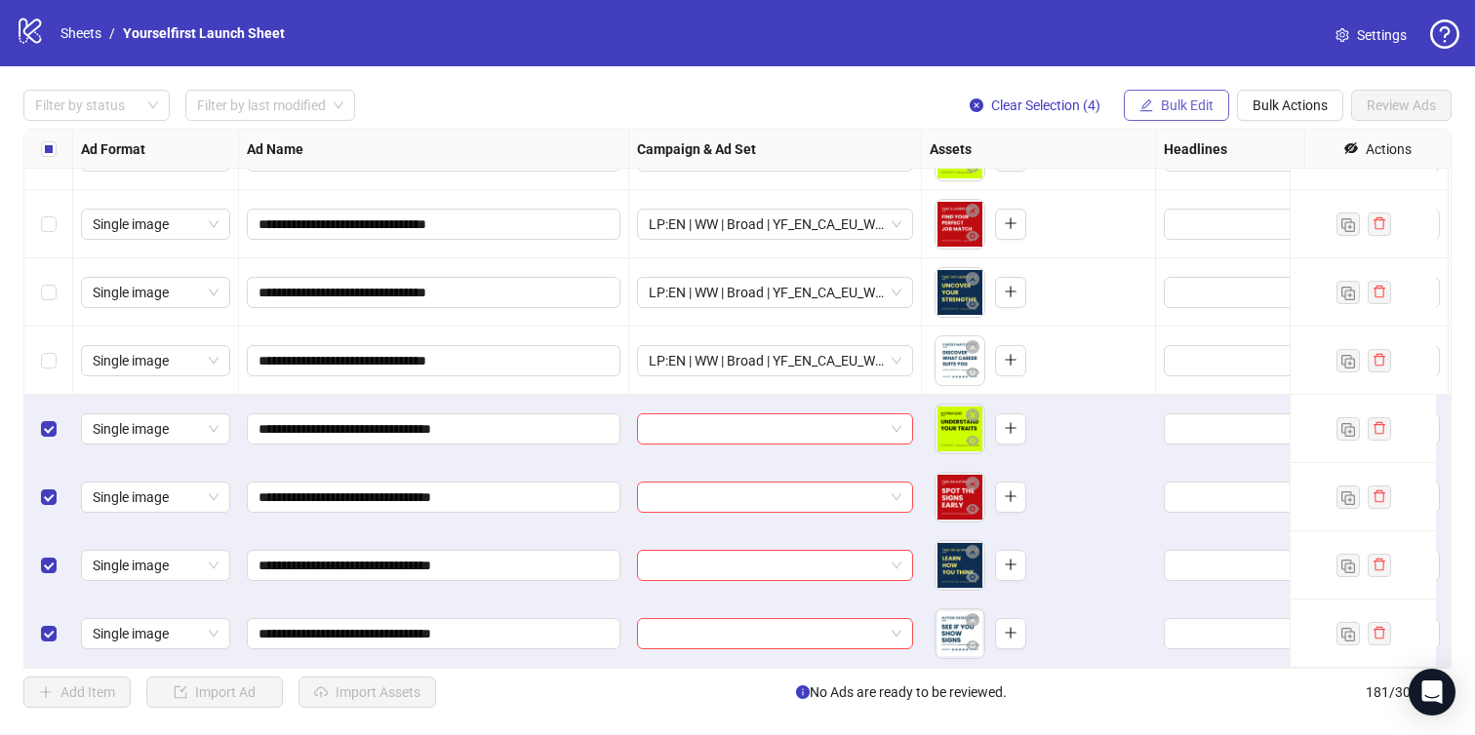
click at [1169, 117] on button "Bulk Edit" at bounding box center [1176, 105] width 105 height 31
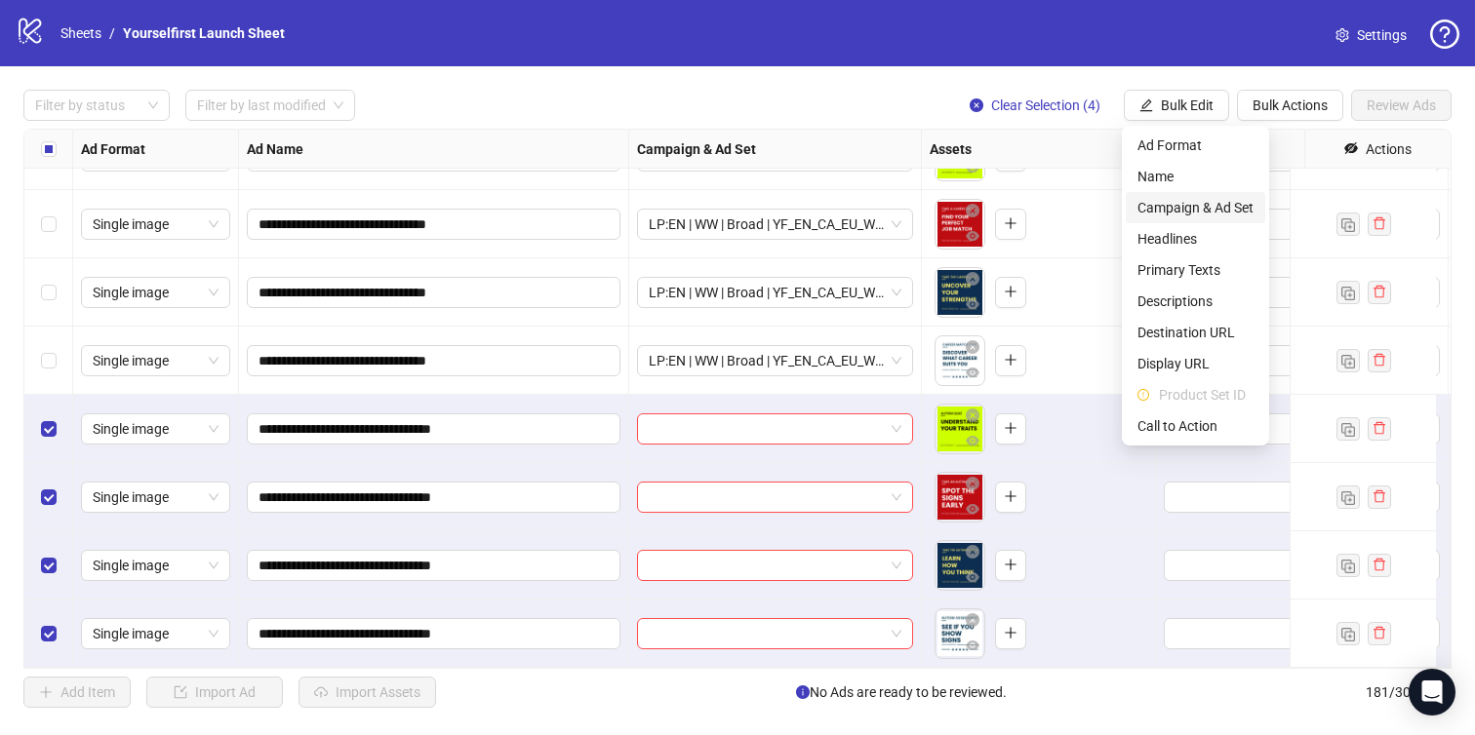
click at [1187, 204] on span "Campaign & Ad Set" at bounding box center [1195, 207] width 116 height 21
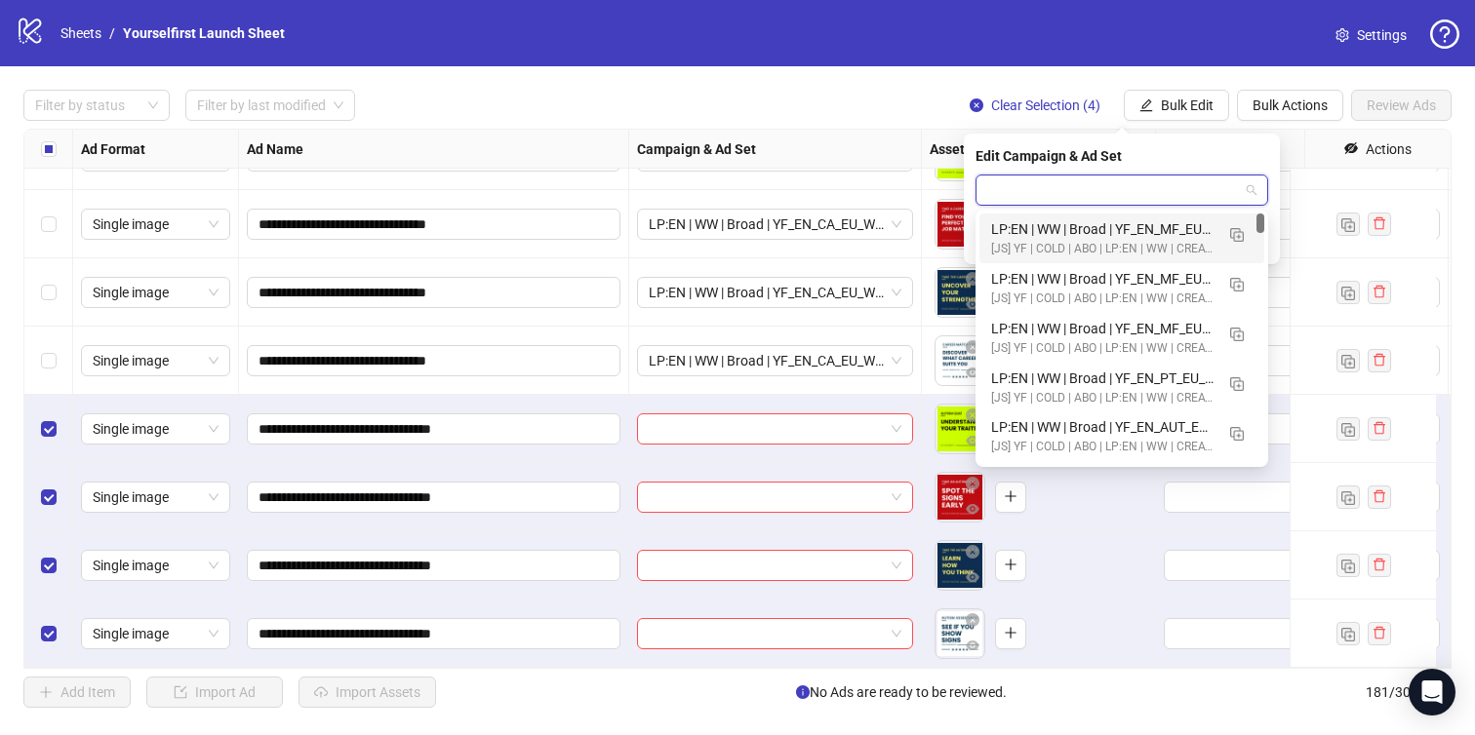
click at [1091, 177] on input "search" at bounding box center [1113, 190] width 252 height 29
paste input "**********"
type input "**********"
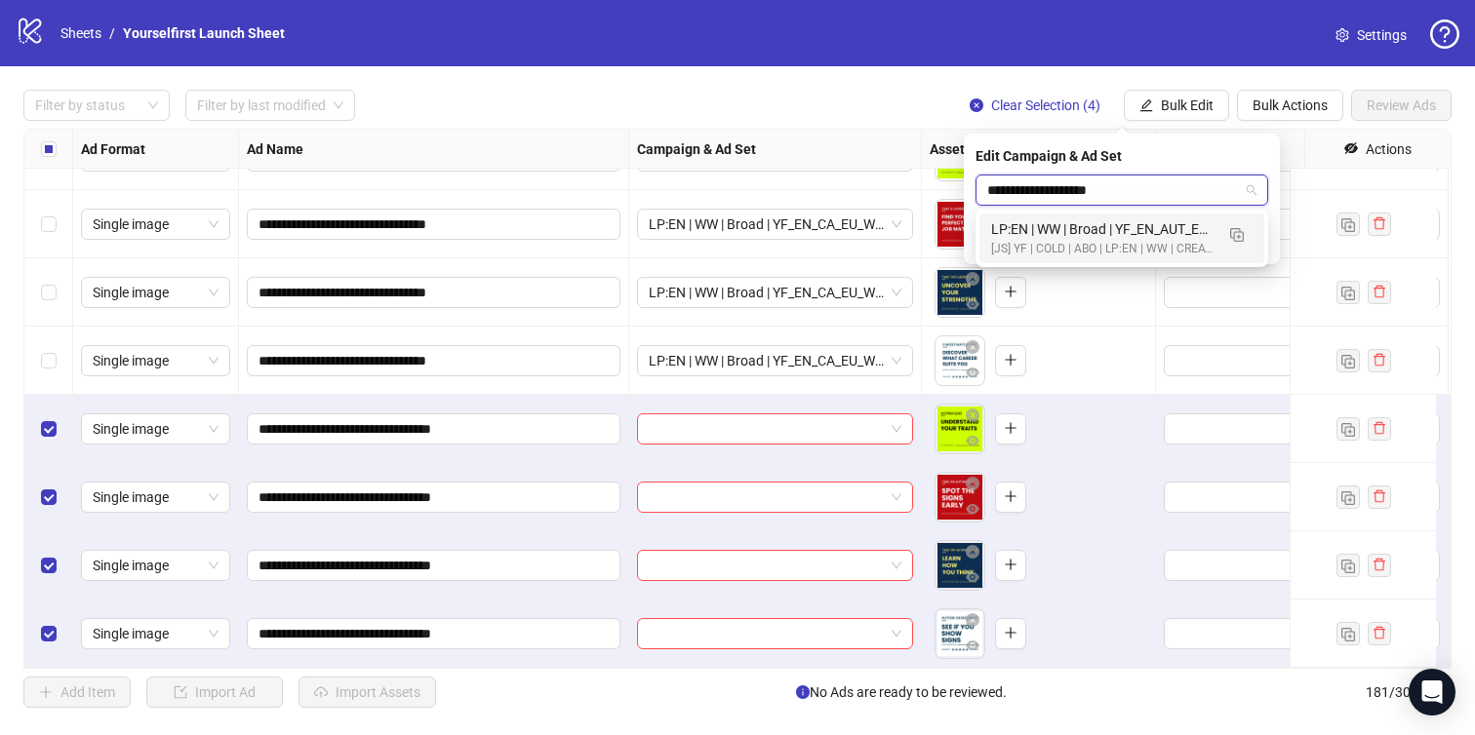
click at [1087, 236] on div "LP:EN | WW | Broad | YF_EN_AUT_EU_WK33_16 | FULL LOCALE EXCL v4 | A18+ | [DATE]" at bounding box center [1102, 228] width 222 height 21
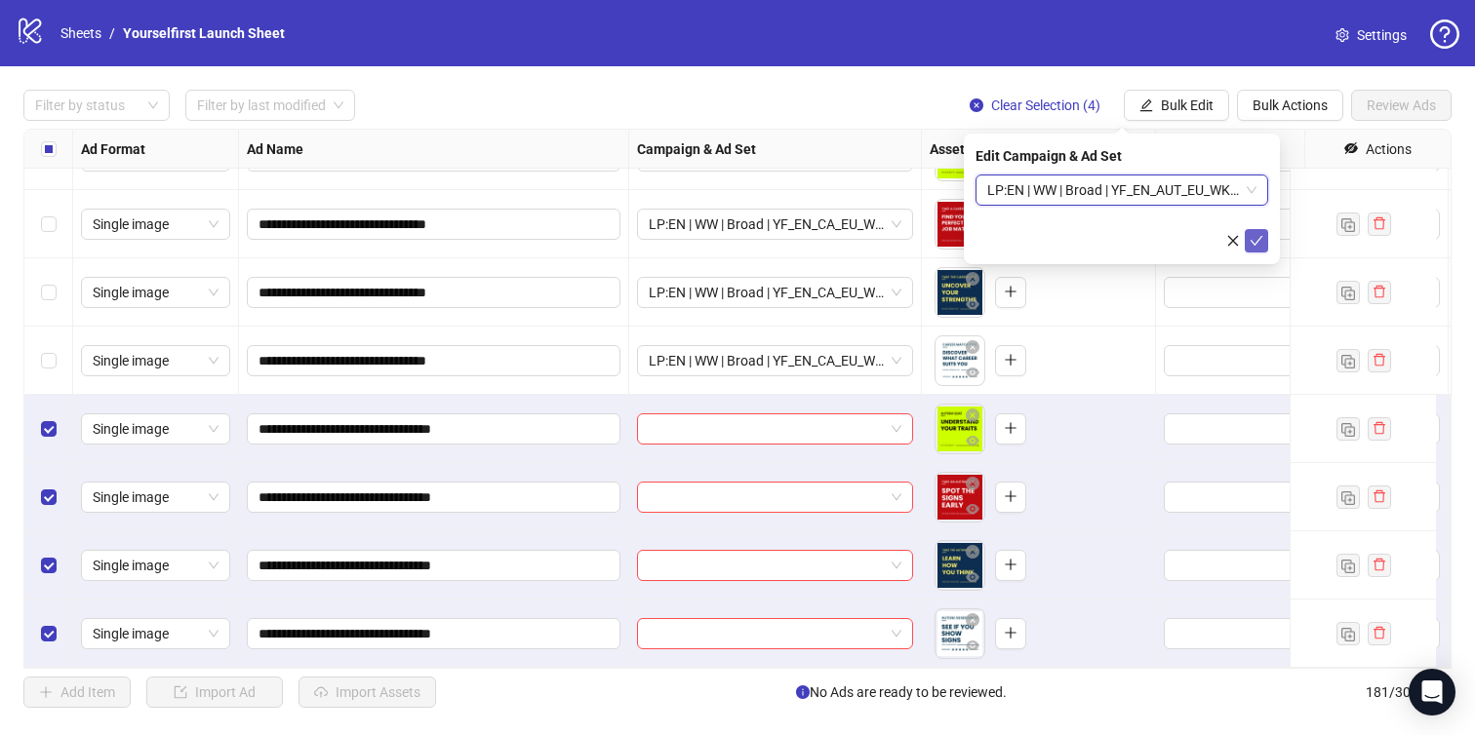
click at [1255, 240] on icon "check" at bounding box center [1257, 241] width 14 height 14
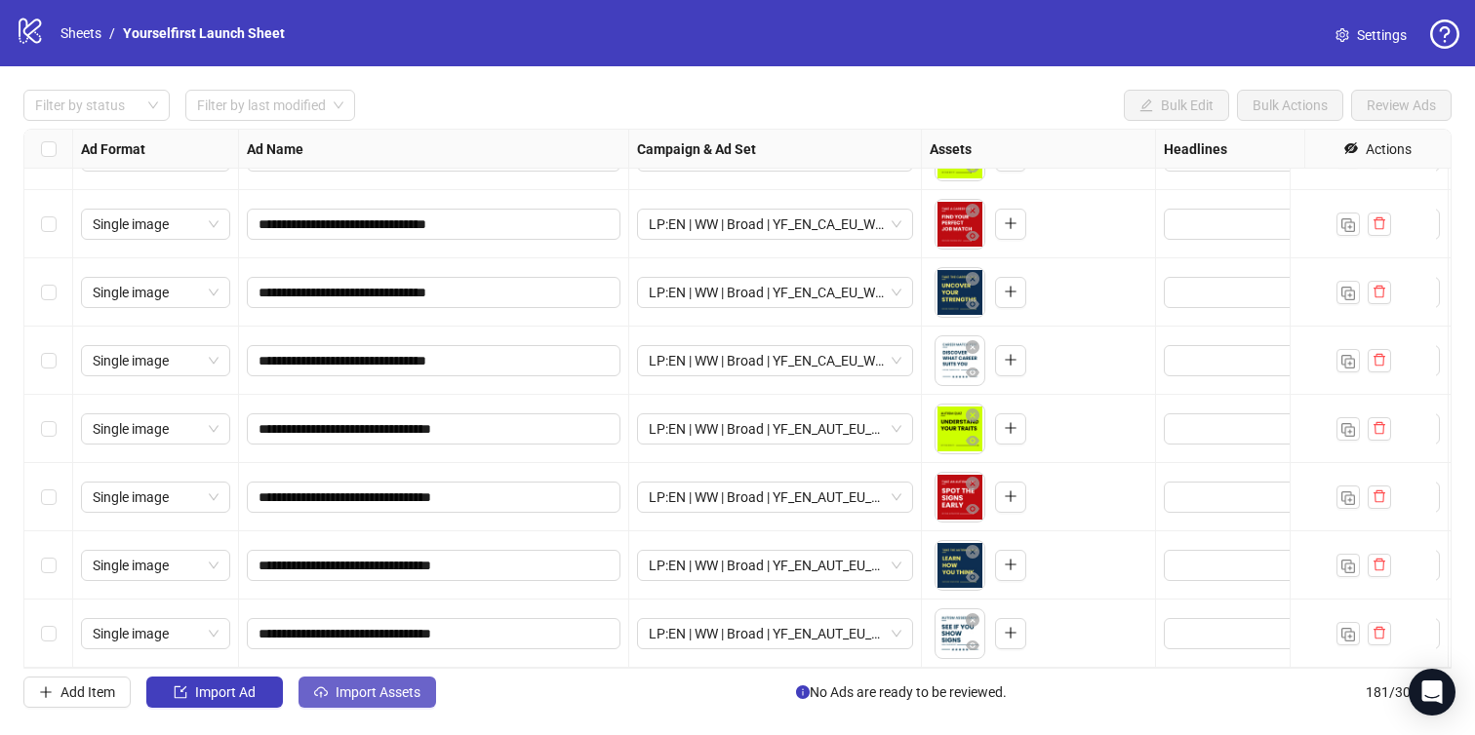
click at [376, 692] on span "Import Assets" at bounding box center [378, 693] width 85 height 16
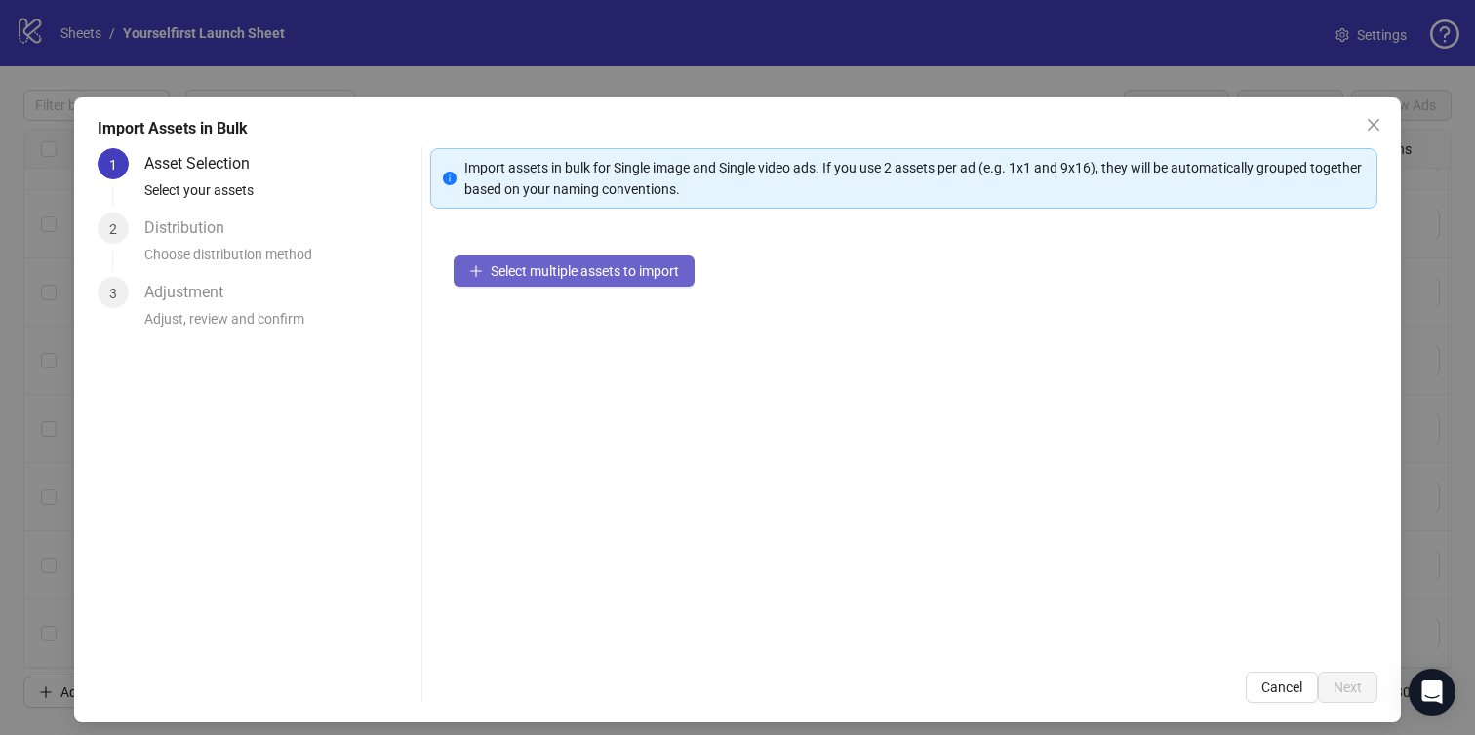
click at [555, 280] on button "Select multiple assets to import" at bounding box center [574, 271] width 241 height 31
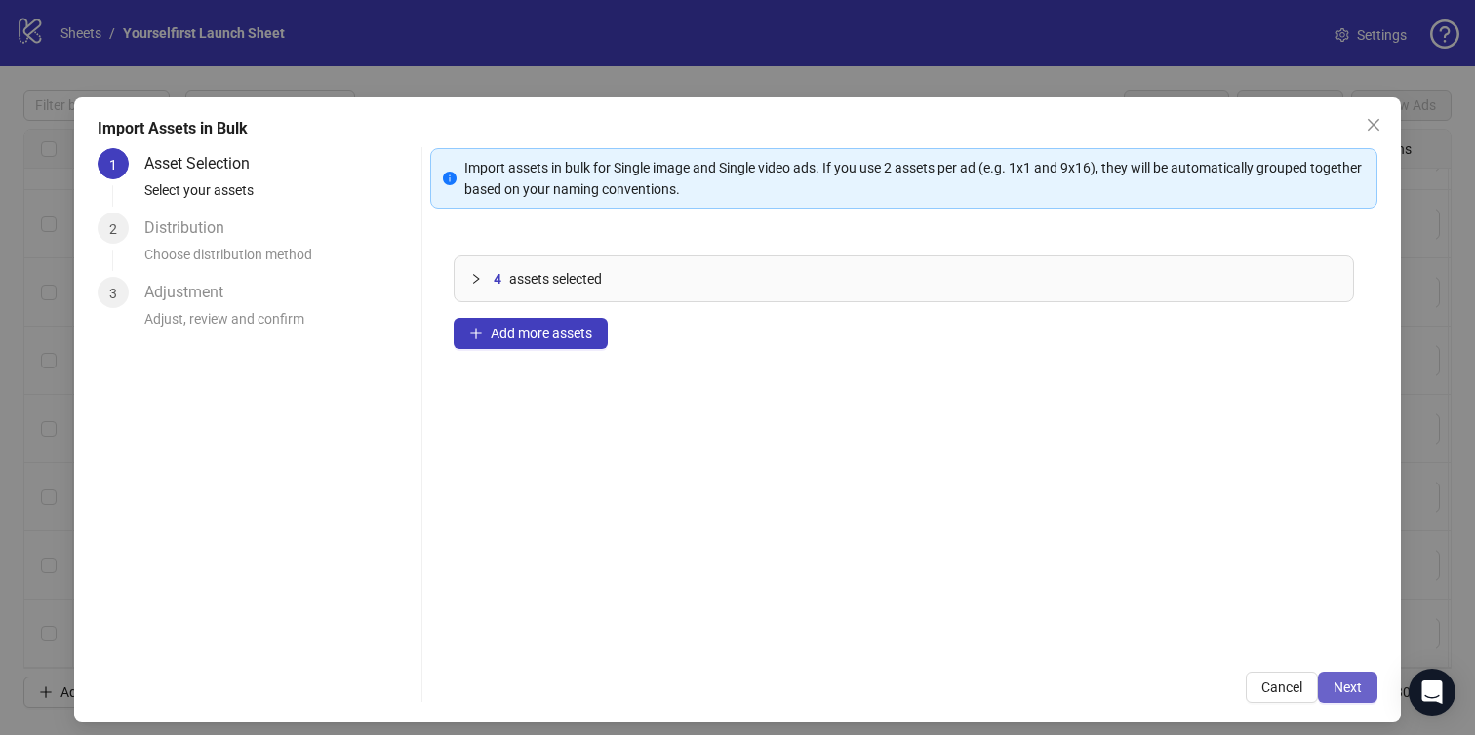
click at [1342, 677] on button "Next" at bounding box center [1348, 687] width 60 height 31
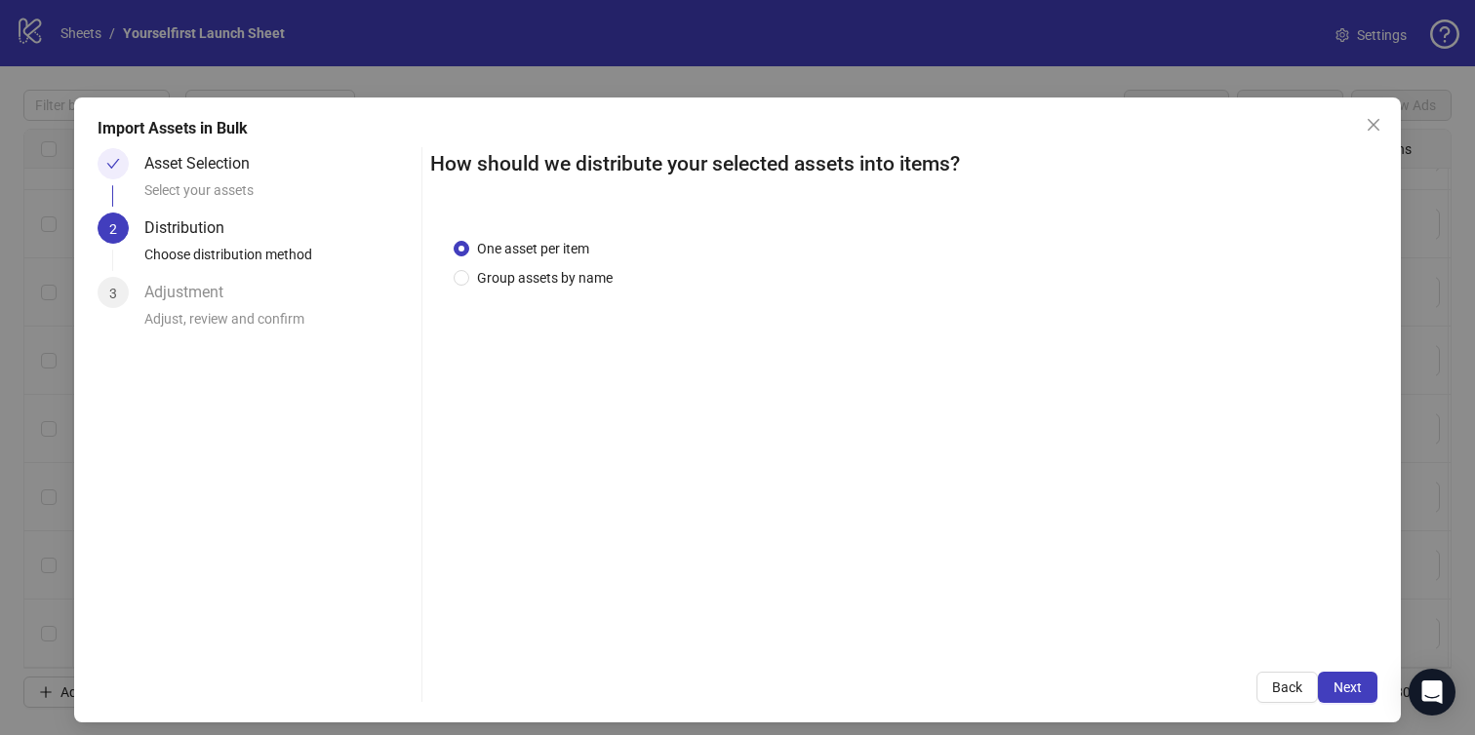
click at [1342, 677] on button "Next" at bounding box center [1348, 687] width 60 height 31
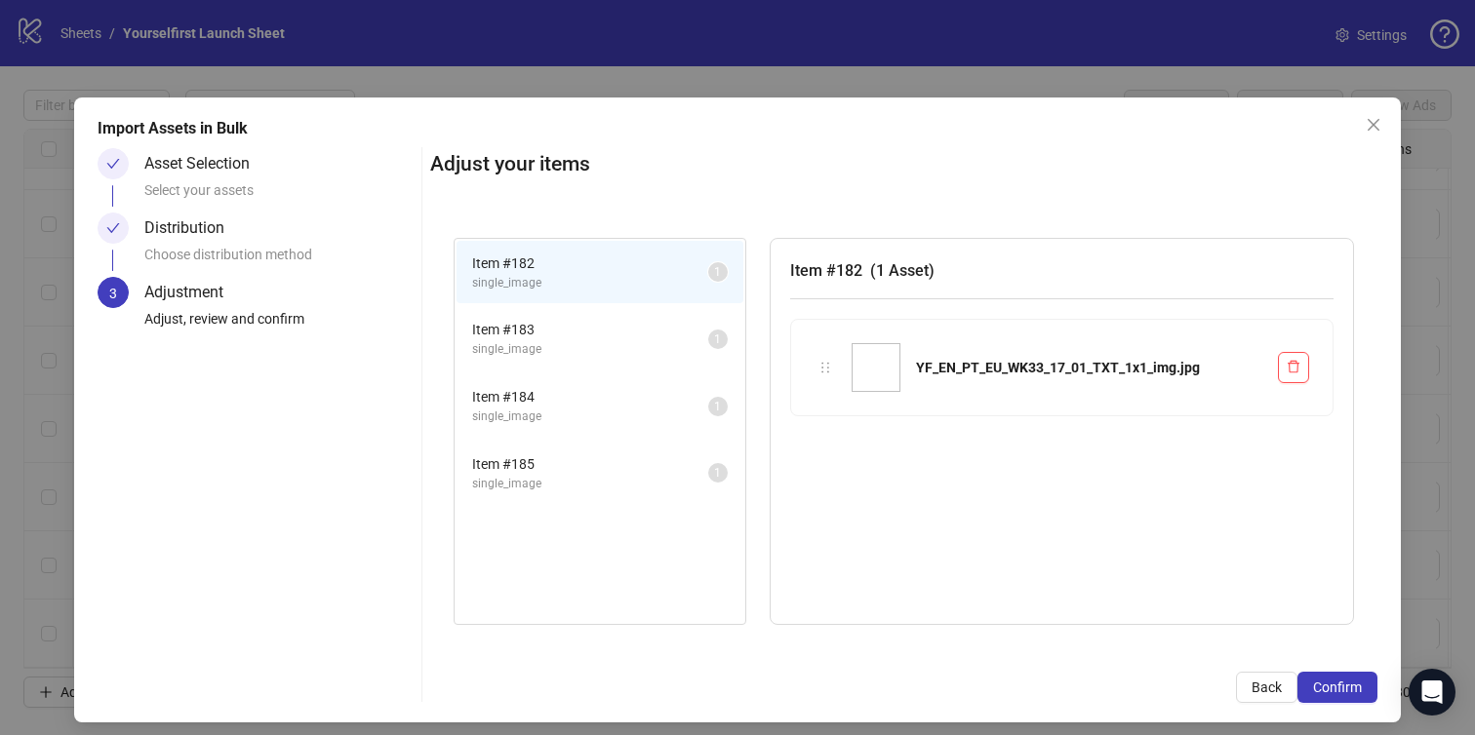
click at [1342, 677] on button "Confirm" at bounding box center [1337, 687] width 80 height 31
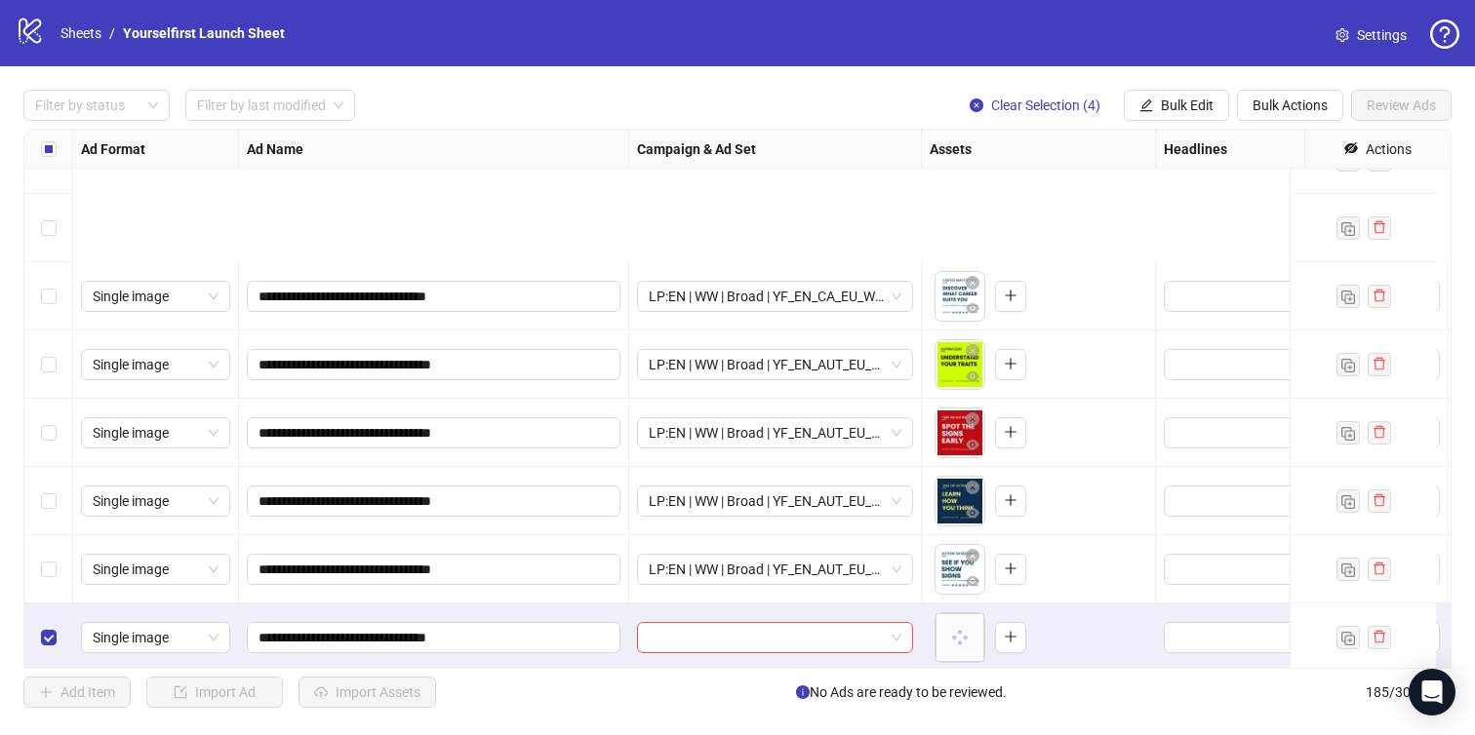
scroll to position [12147, 0]
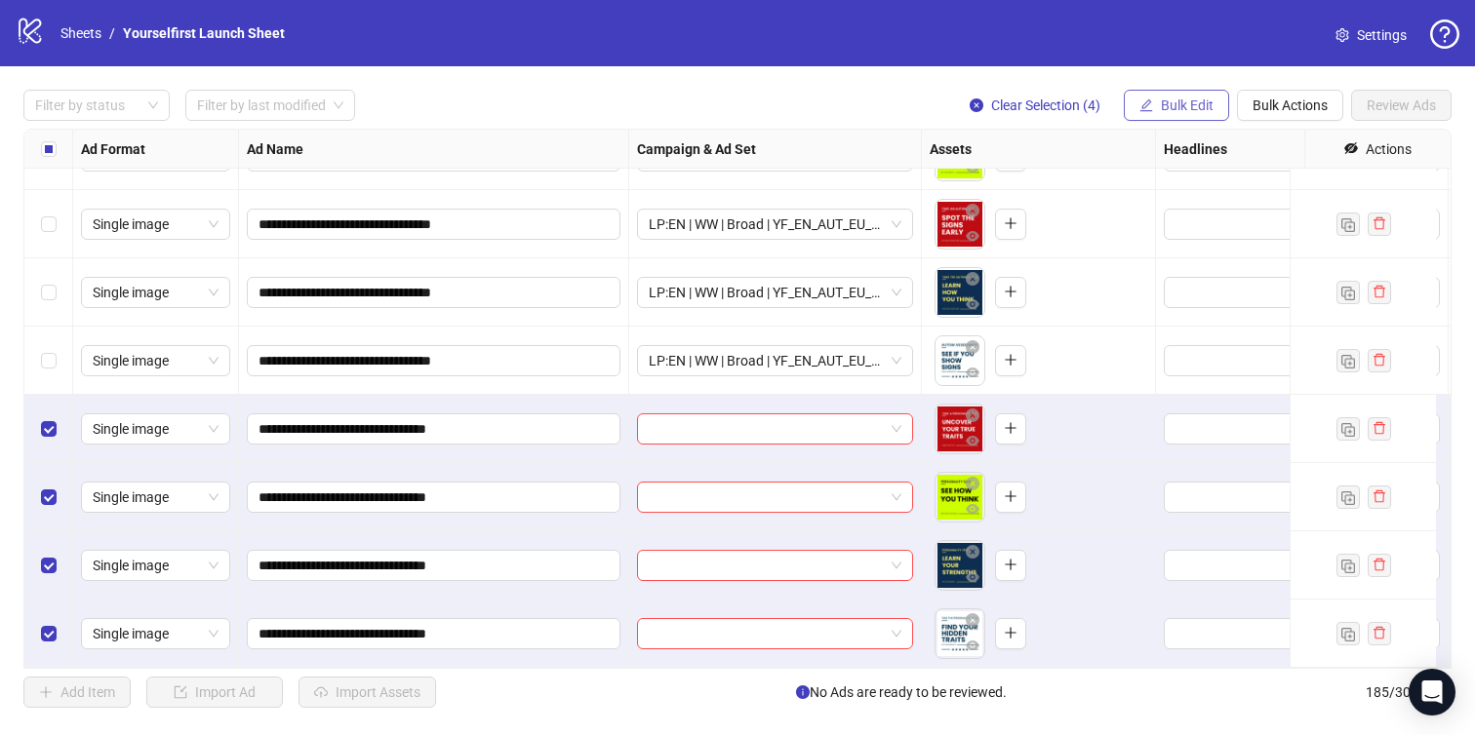
click at [1184, 114] on button "Bulk Edit" at bounding box center [1176, 105] width 105 height 31
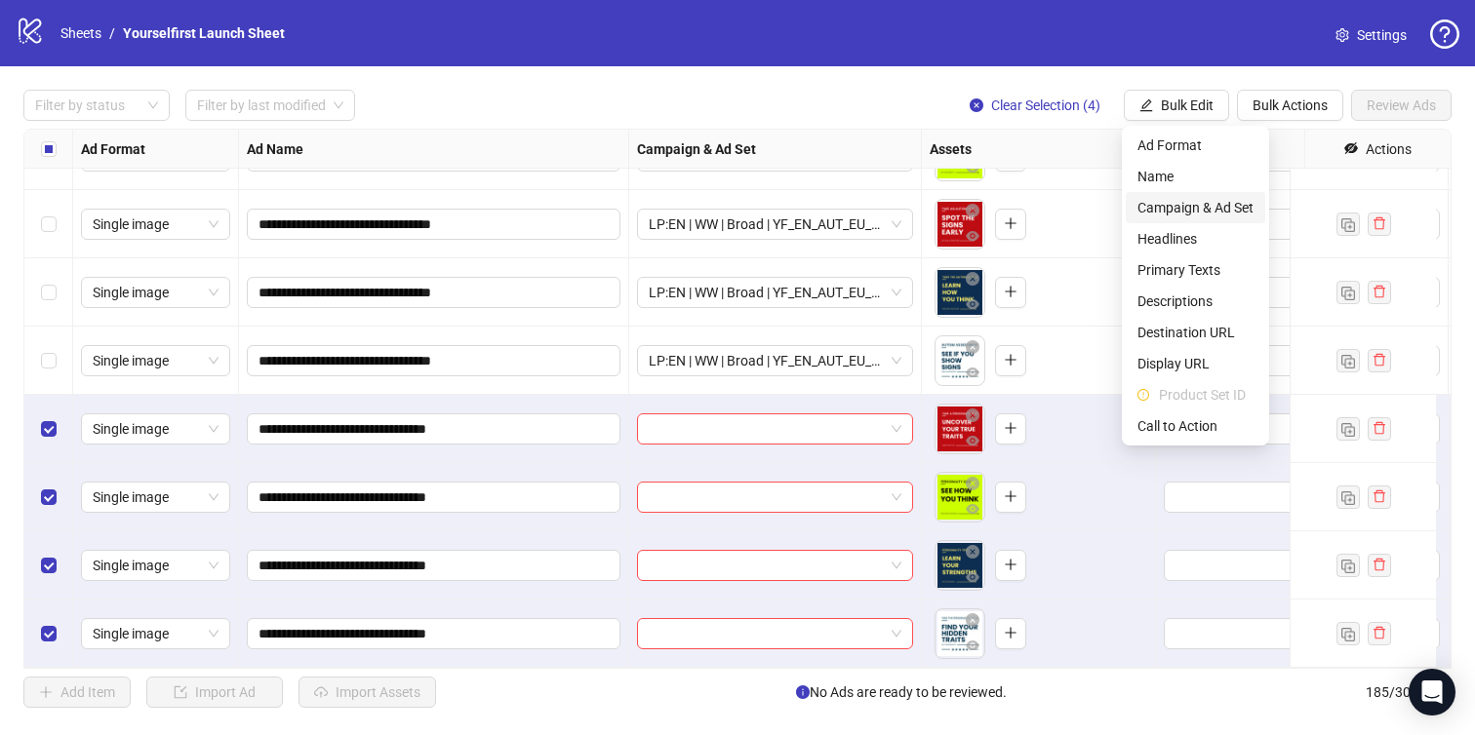
click at [1182, 204] on span "Campaign & Ad Set" at bounding box center [1195, 207] width 116 height 21
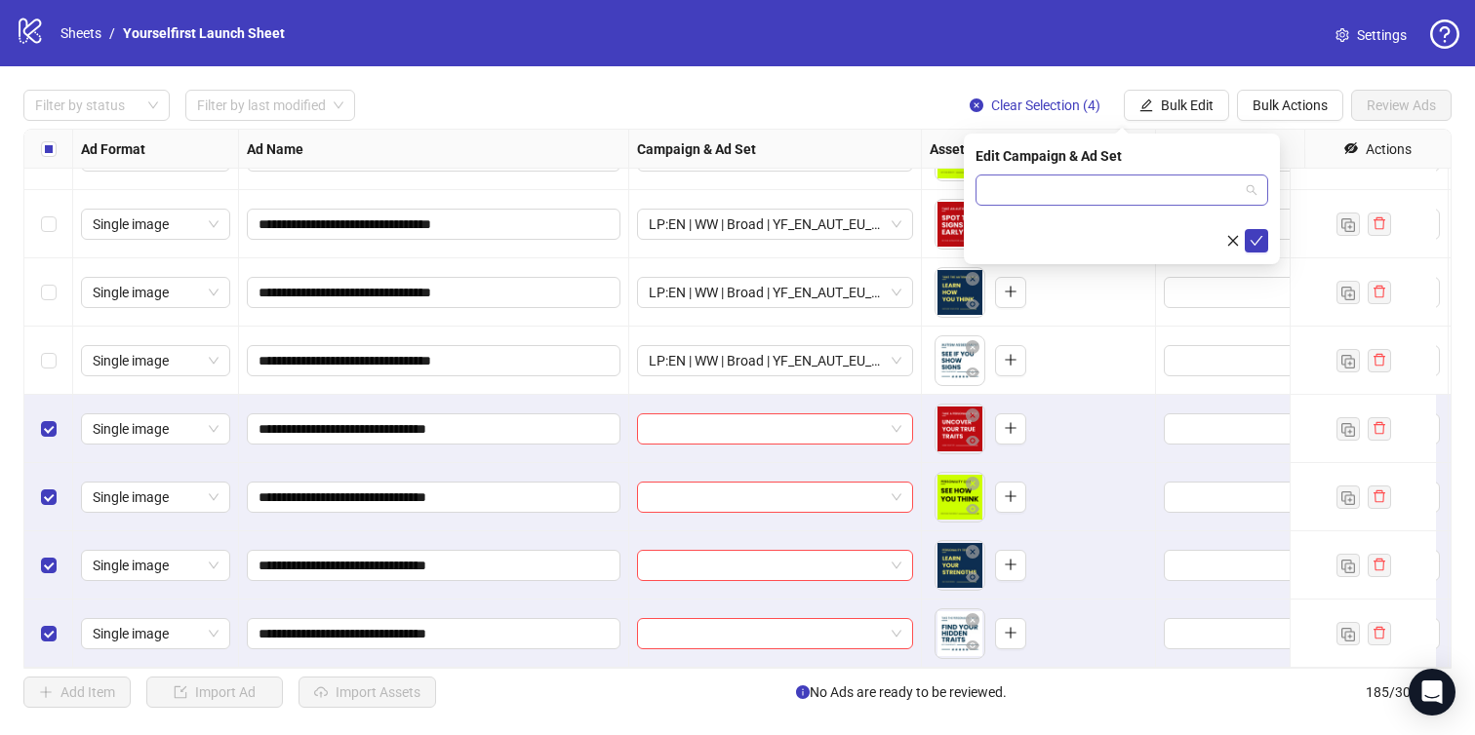
click at [1107, 197] on input "search" at bounding box center [1113, 190] width 252 height 29
paste input "**********"
type input "**********"
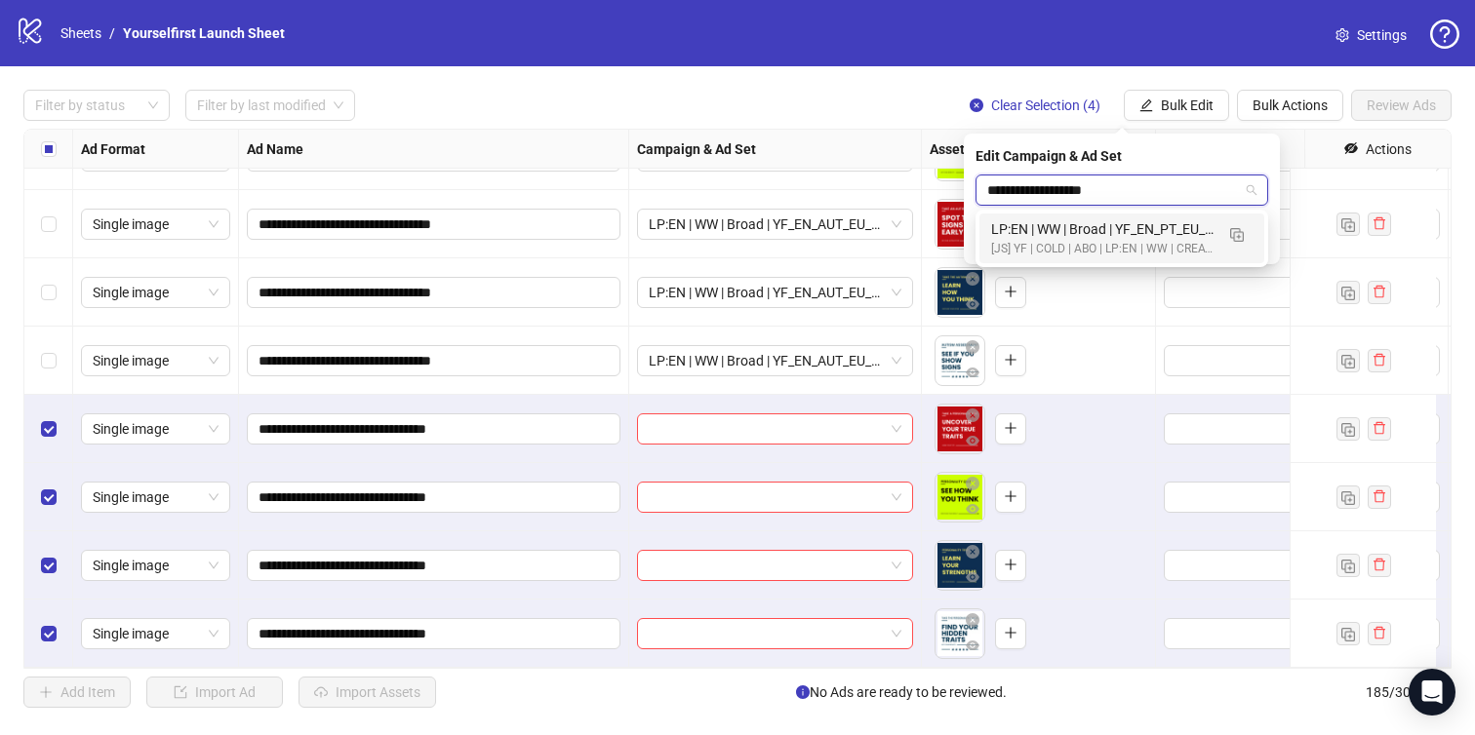
click at [1093, 242] on div "[JS] YF | COLD | ABO | LP:EN | WW | CREATIVE TESTING | A18+ | [DATE]" at bounding box center [1102, 249] width 222 height 19
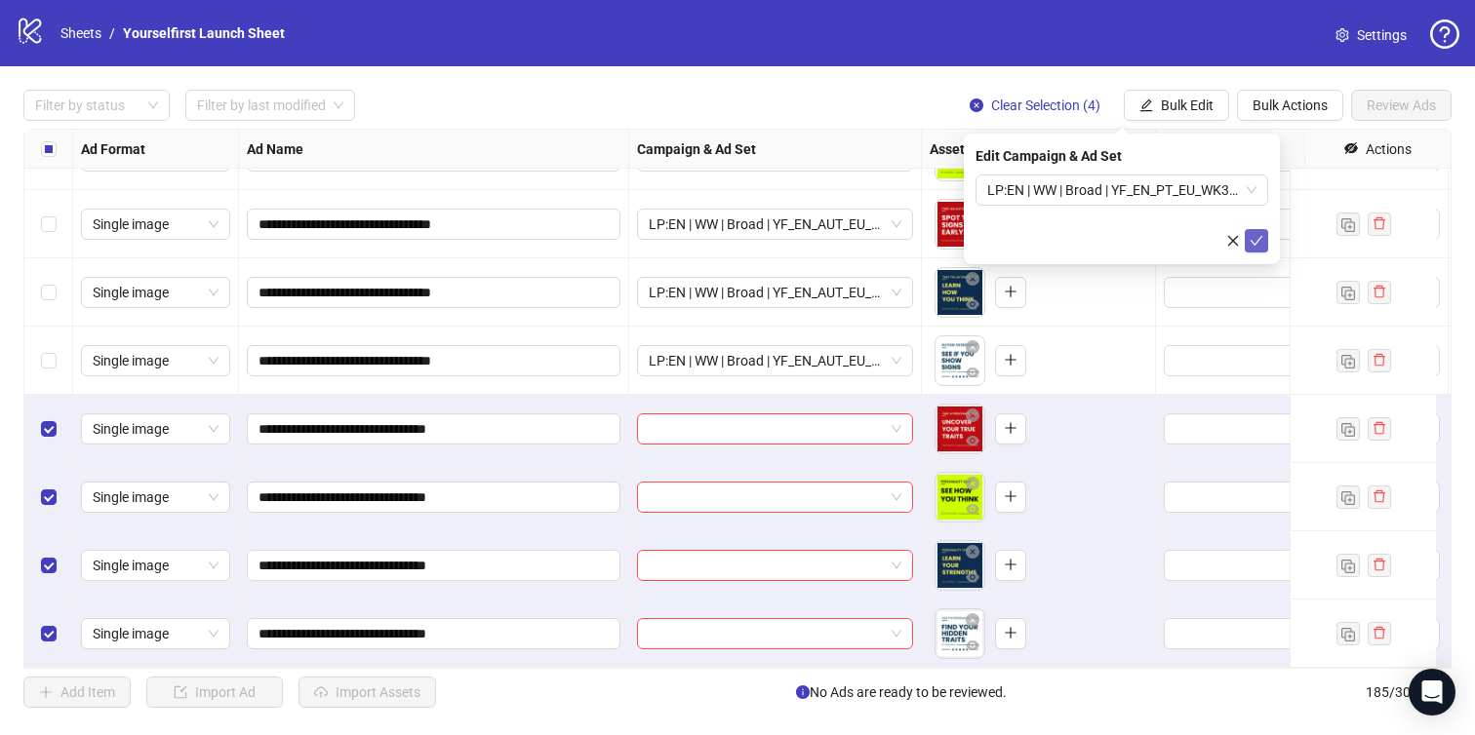
click at [1256, 240] on icon "check" at bounding box center [1257, 241] width 14 height 14
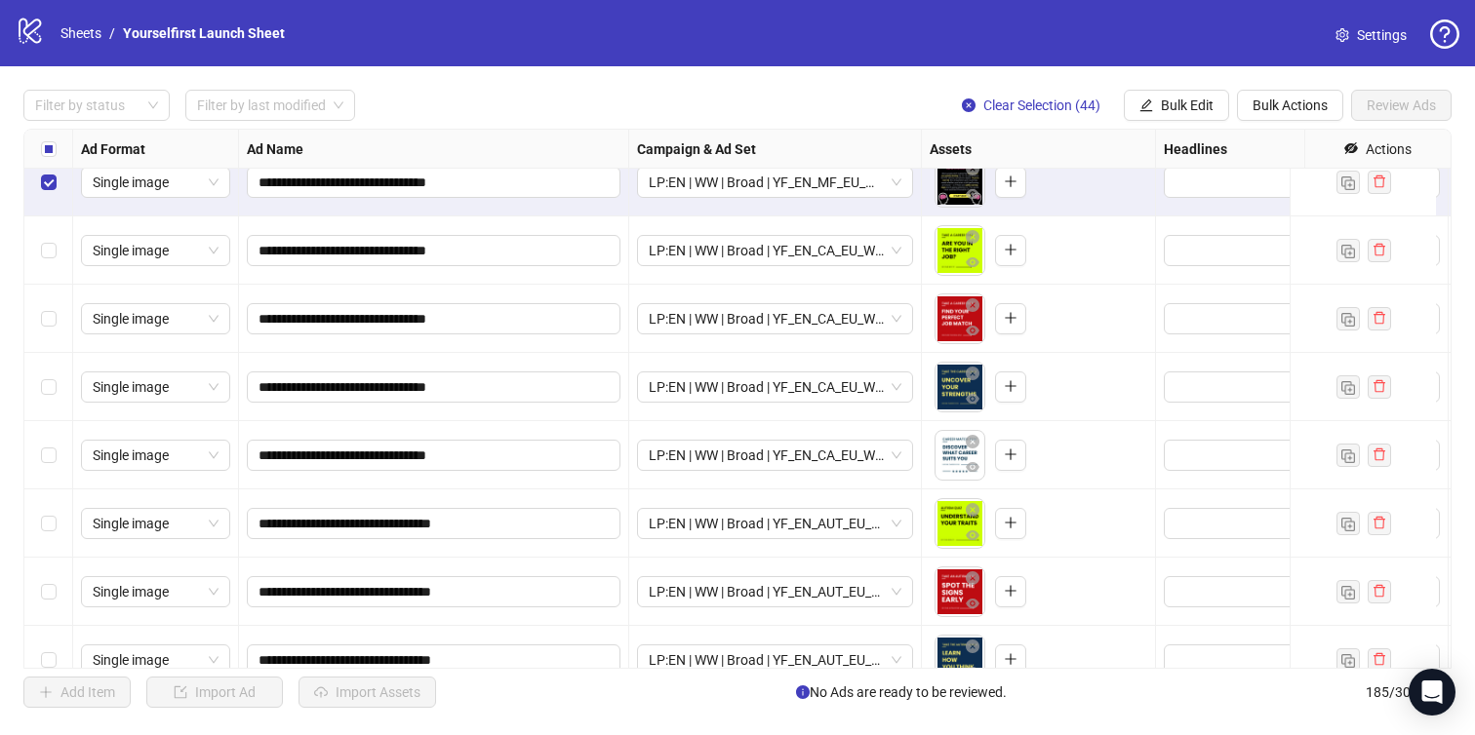
scroll to position [11654, 0]
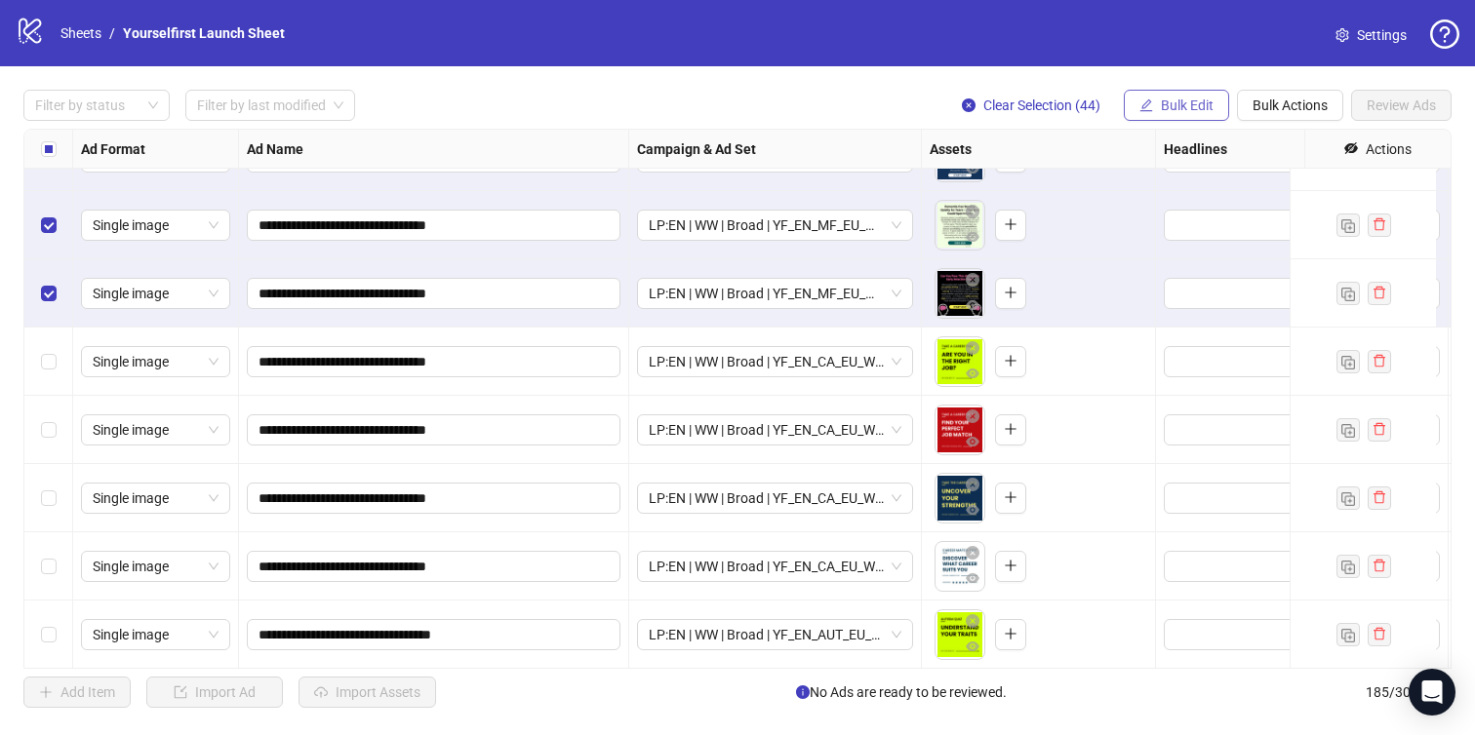
click at [1169, 100] on span "Bulk Edit" at bounding box center [1187, 106] width 53 height 16
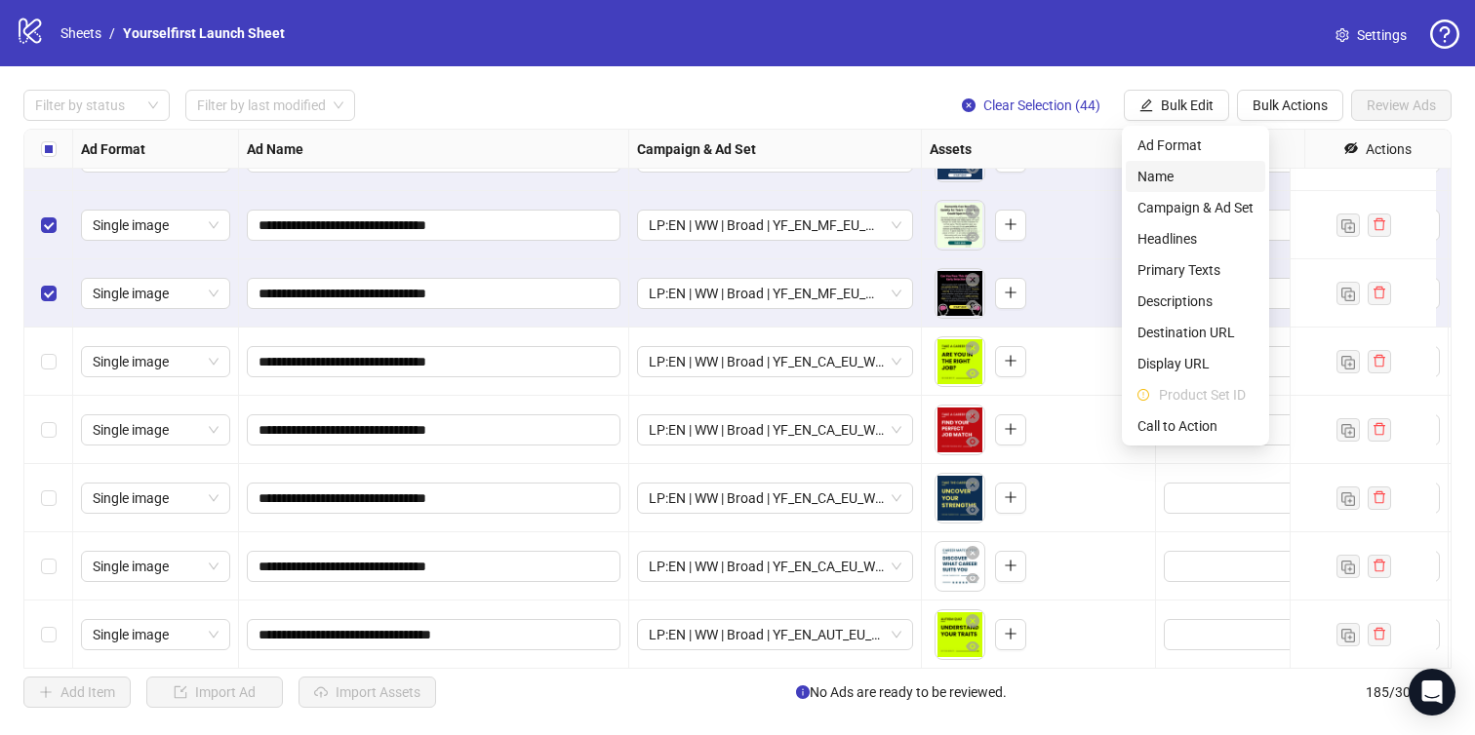
click at [1173, 174] on span "Name" at bounding box center [1195, 176] width 116 height 21
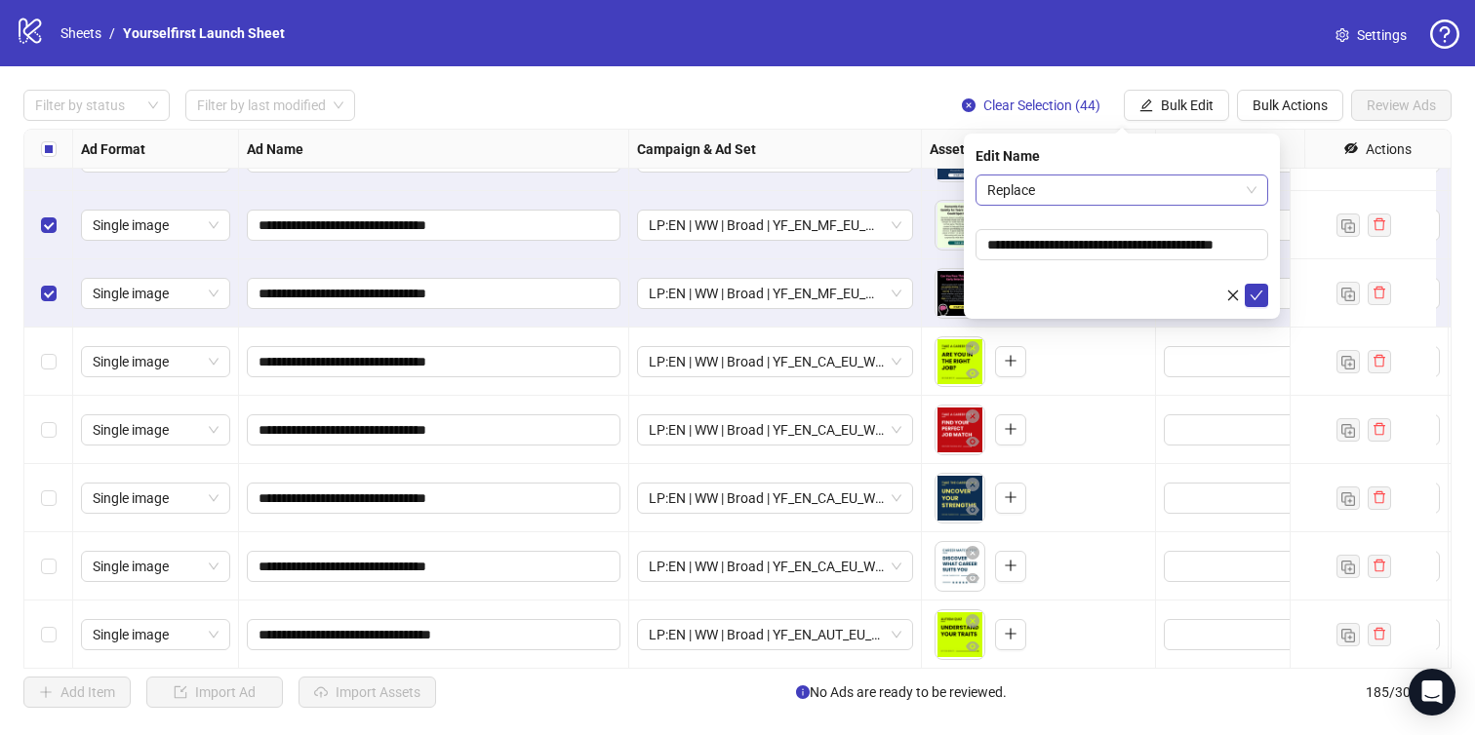
click at [1113, 180] on span "Replace" at bounding box center [1121, 190] width 269 height 29
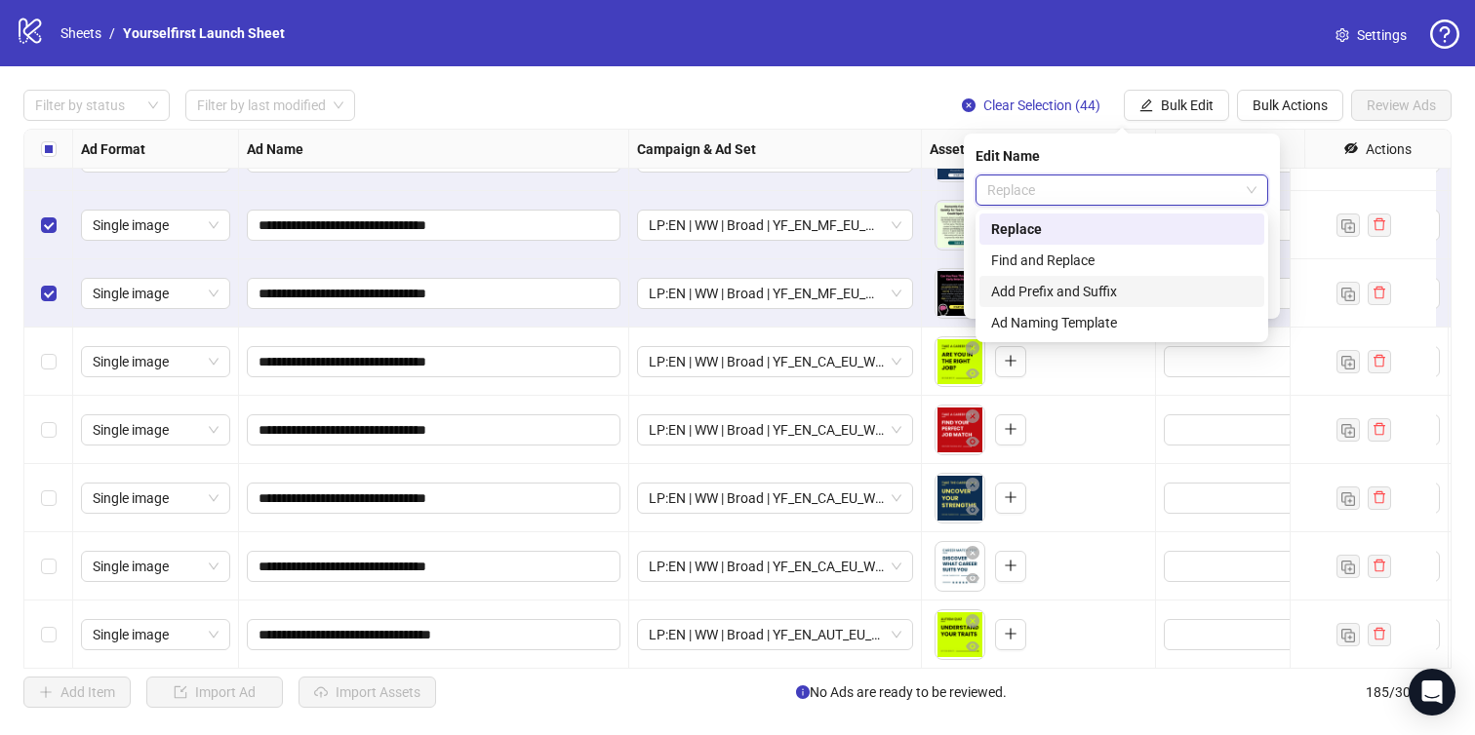
click at [1081, 291] on div "Add Prefix and Suffix" at bounding box center [1121, 291] width 261 height 21
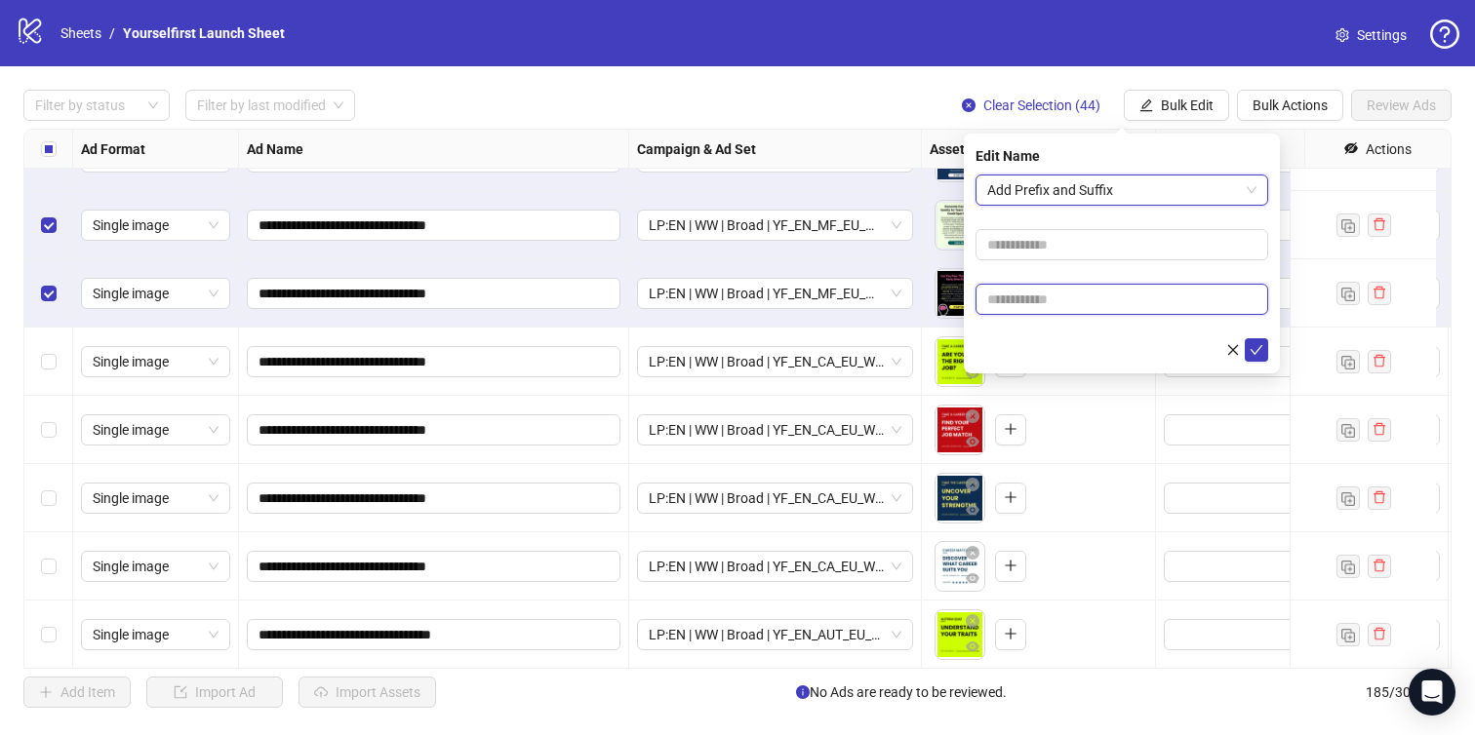
click at [1062, 304] on input "text" at bounding box center [1121, 299] width 293 height 31
paste input "**********"
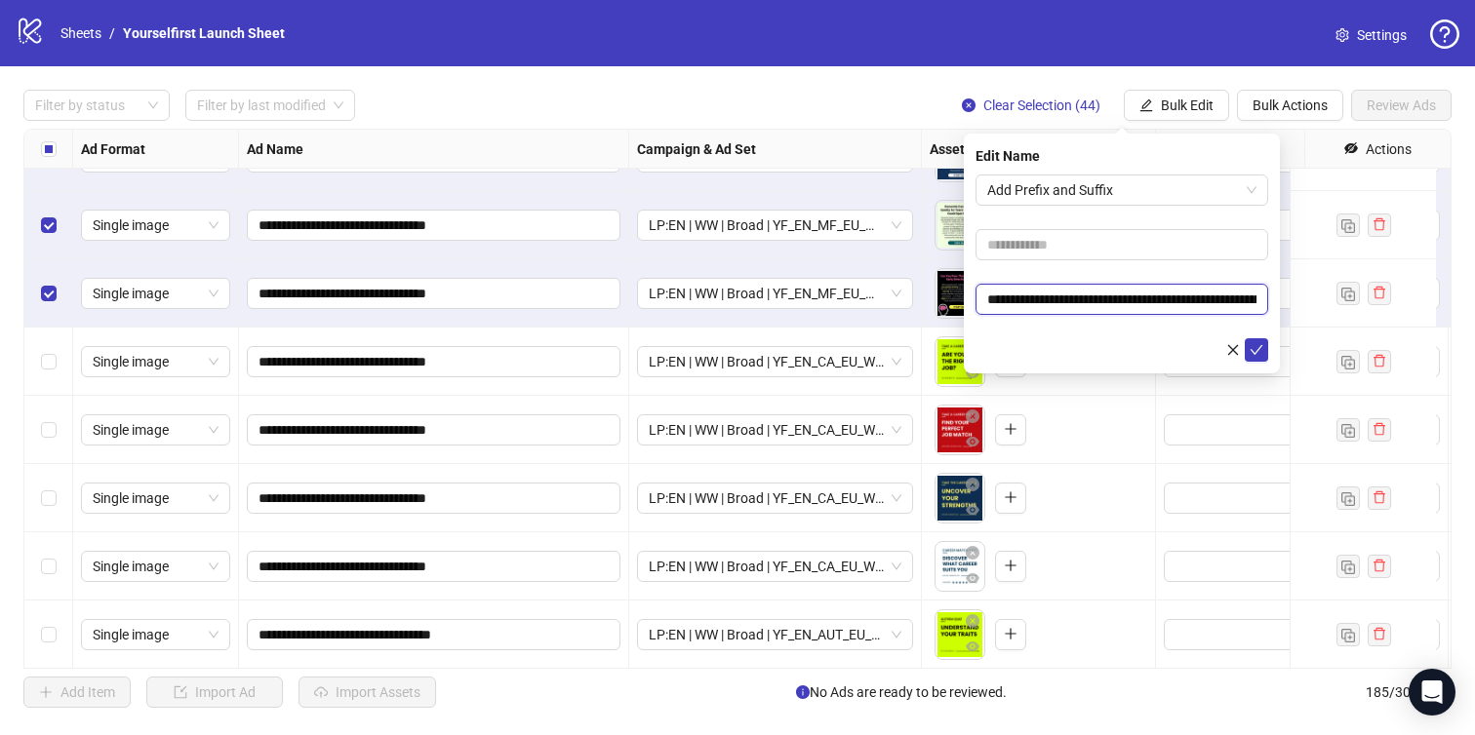
scroll to position [0, 146]
type input "**********"
click at [1257, 340] on button "submit" at bounding box center [1256, 349] width 23 height 23
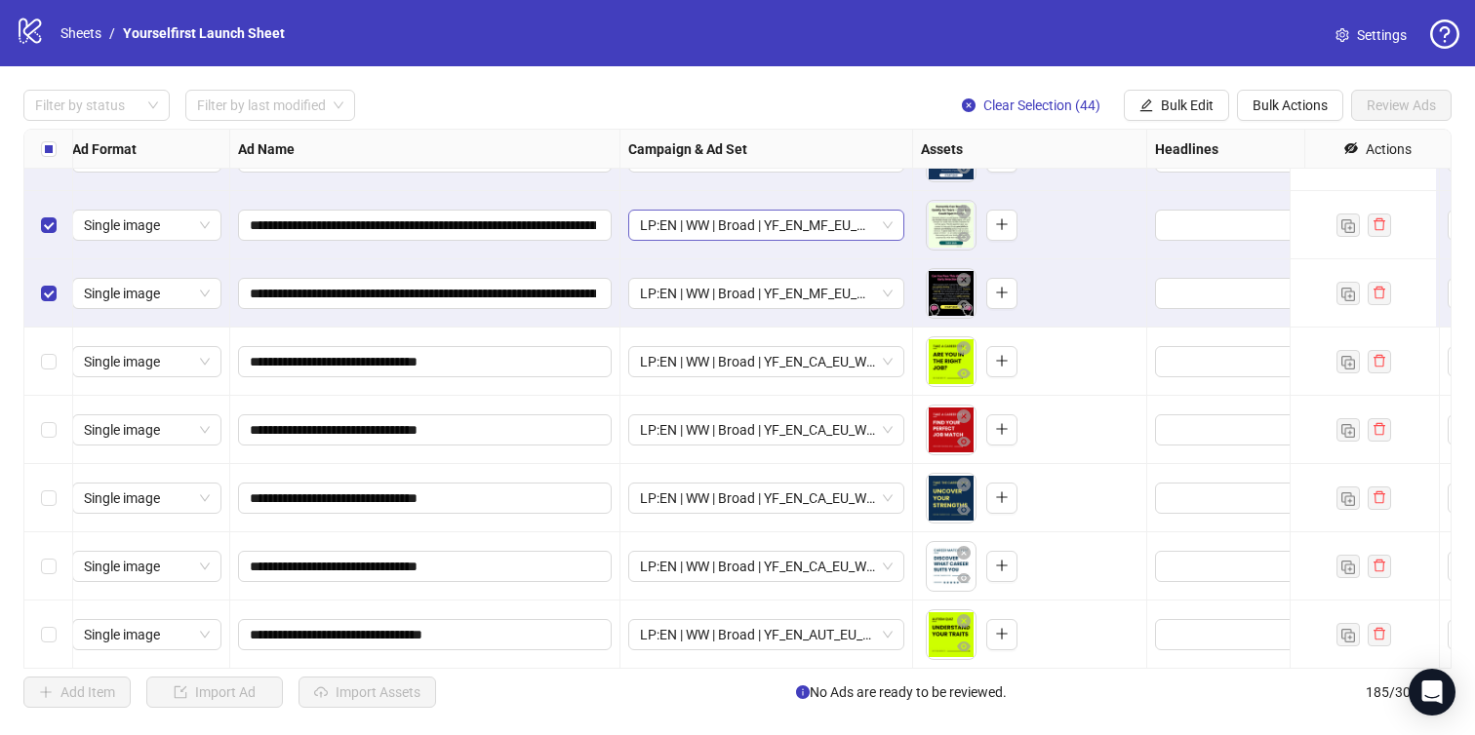
scroll to position [11654, 0]
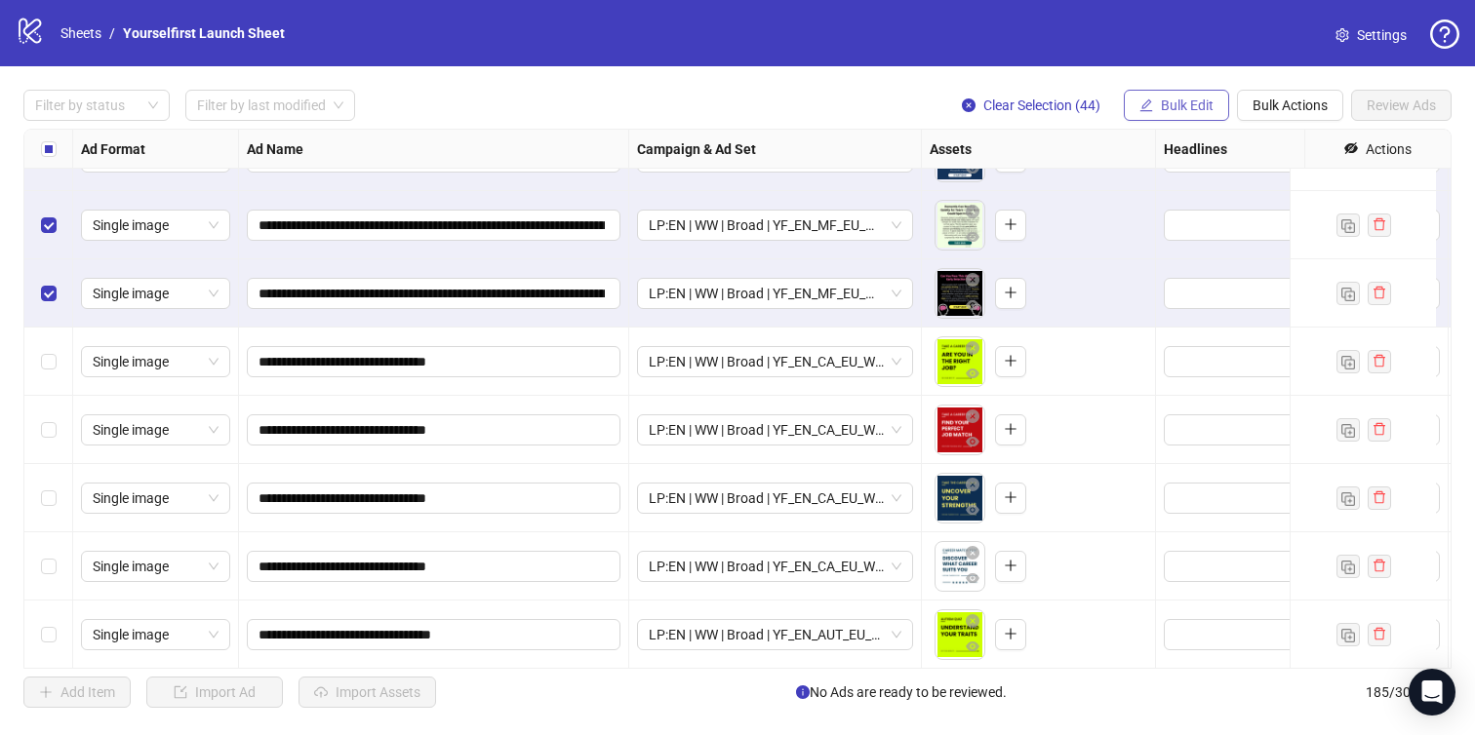
click at [1187, 110] on span "Bulk Edit" at bounding box center [1187, 106] width 53 height 16
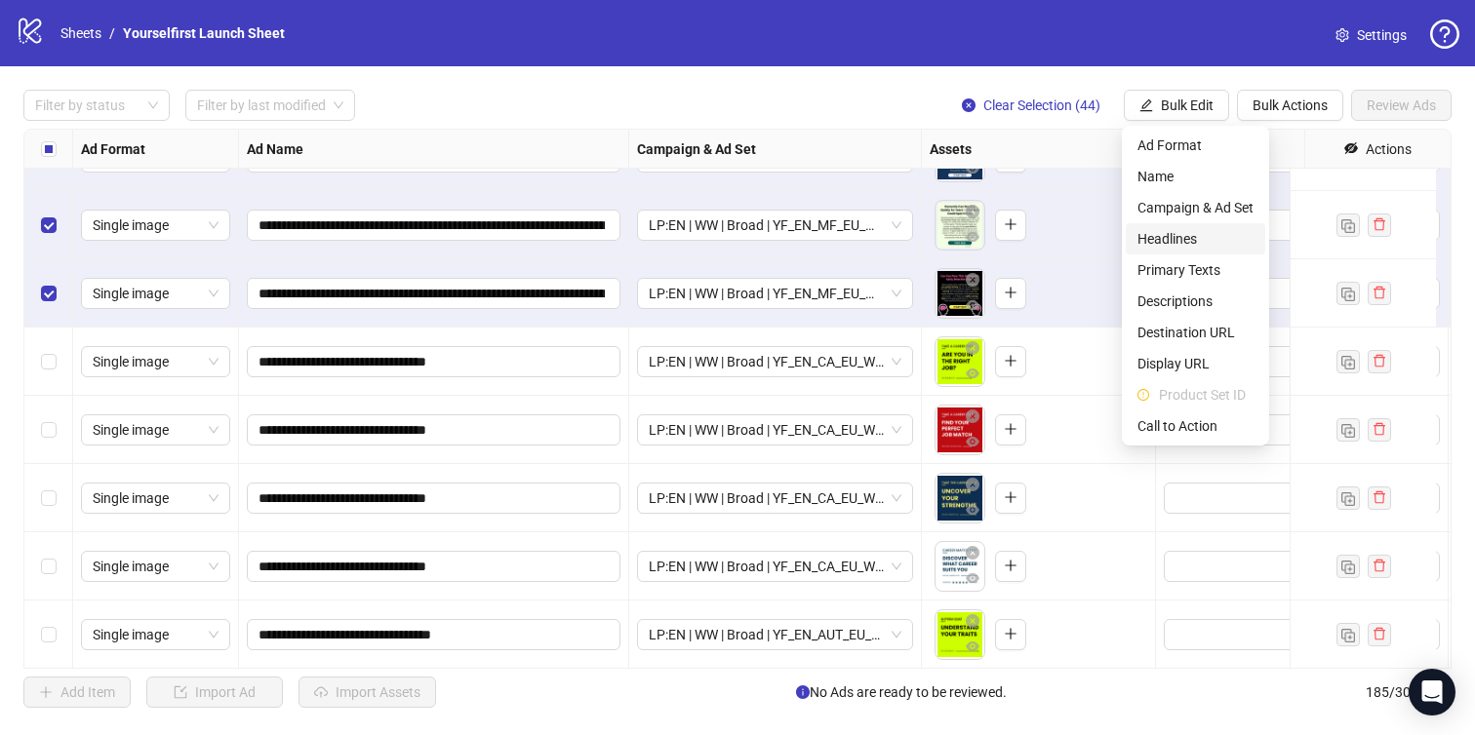
click at [1163, 225] on li "Headlines" at bounding box center [1195, 238] width 139 height 31
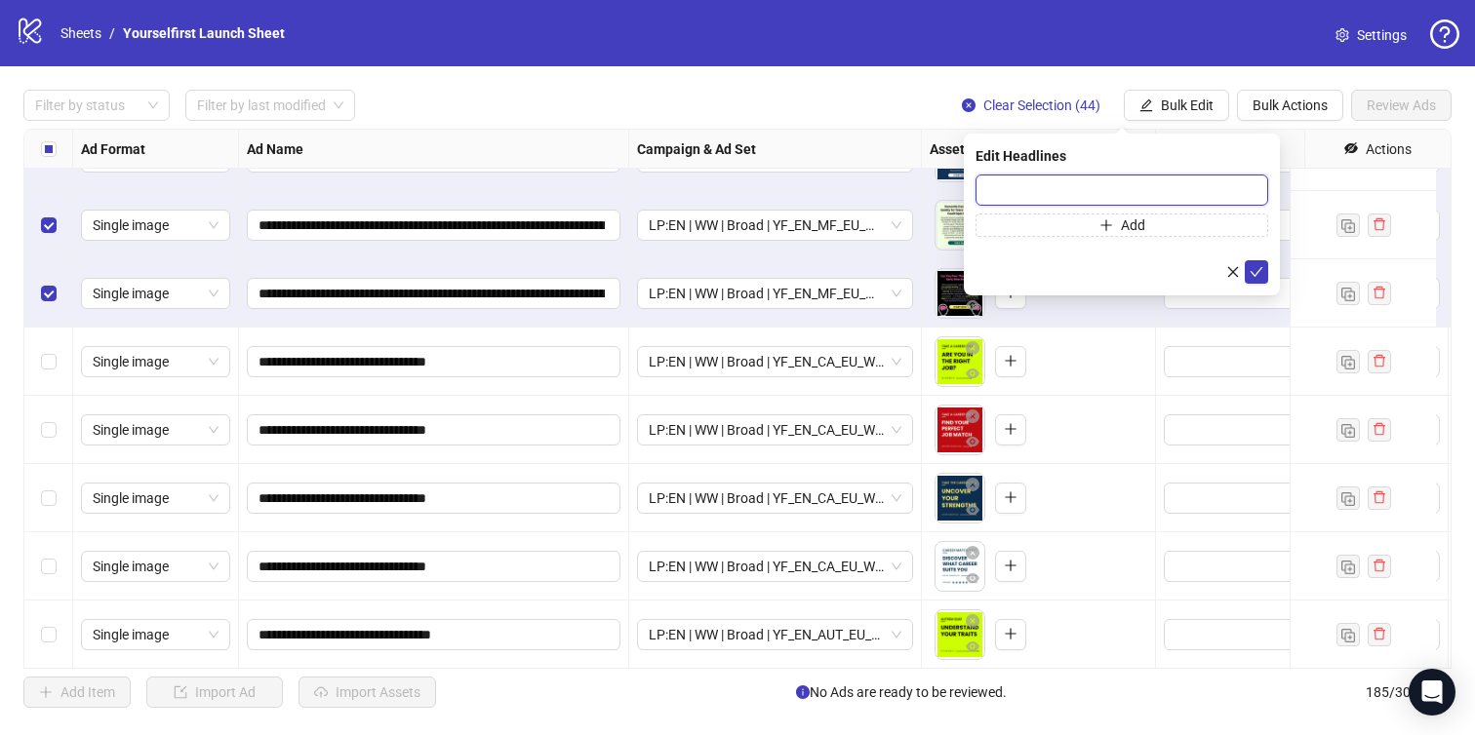
click at [984, 197] on input "text" at bounding box center [1121, 190] width 293 height 31
paste input "**********"
type input "**********"
click at [1264, 271] on button "submit" at bounding box center [1256, 271] width 23 height 23
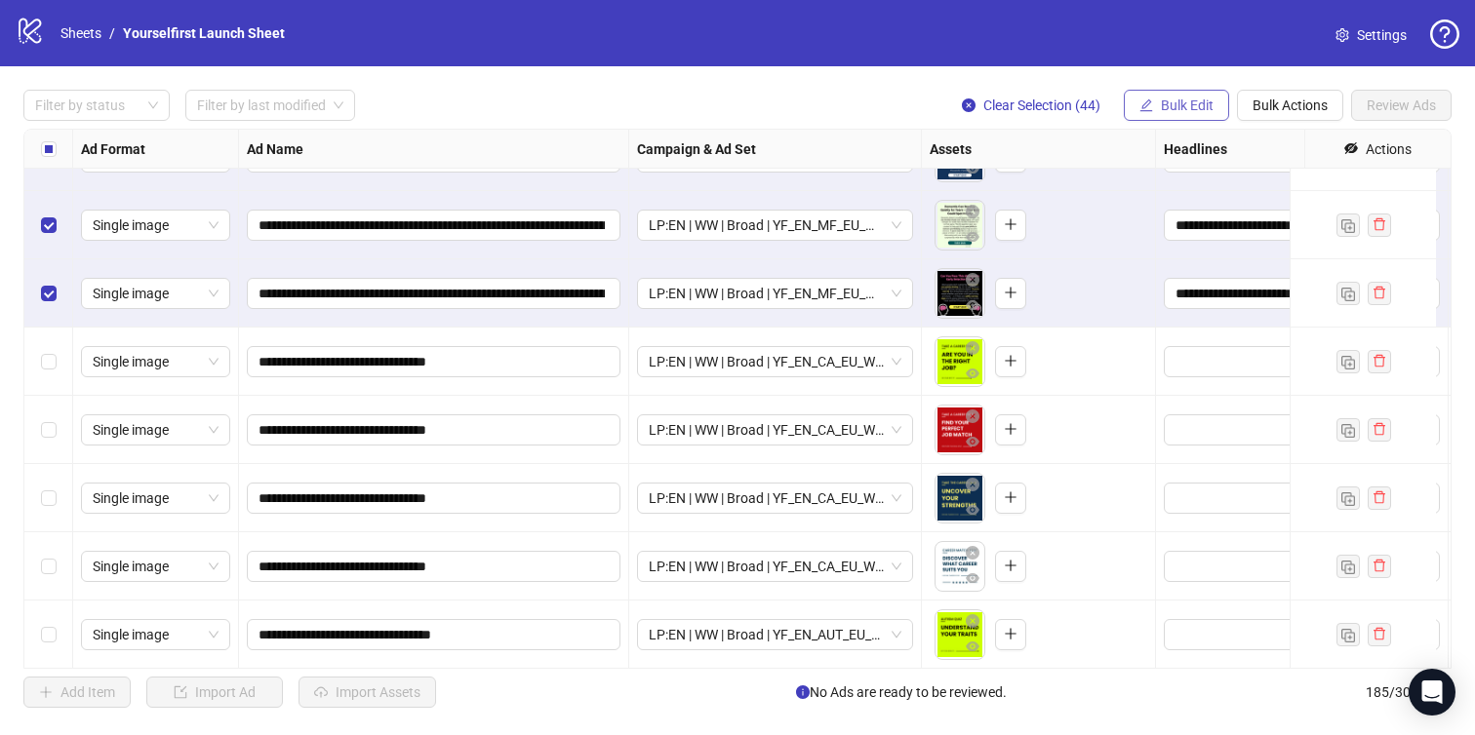
click at [1192, 99] on span "Bulk Edit" at bounding box center [1187, 106] width 53 height 16
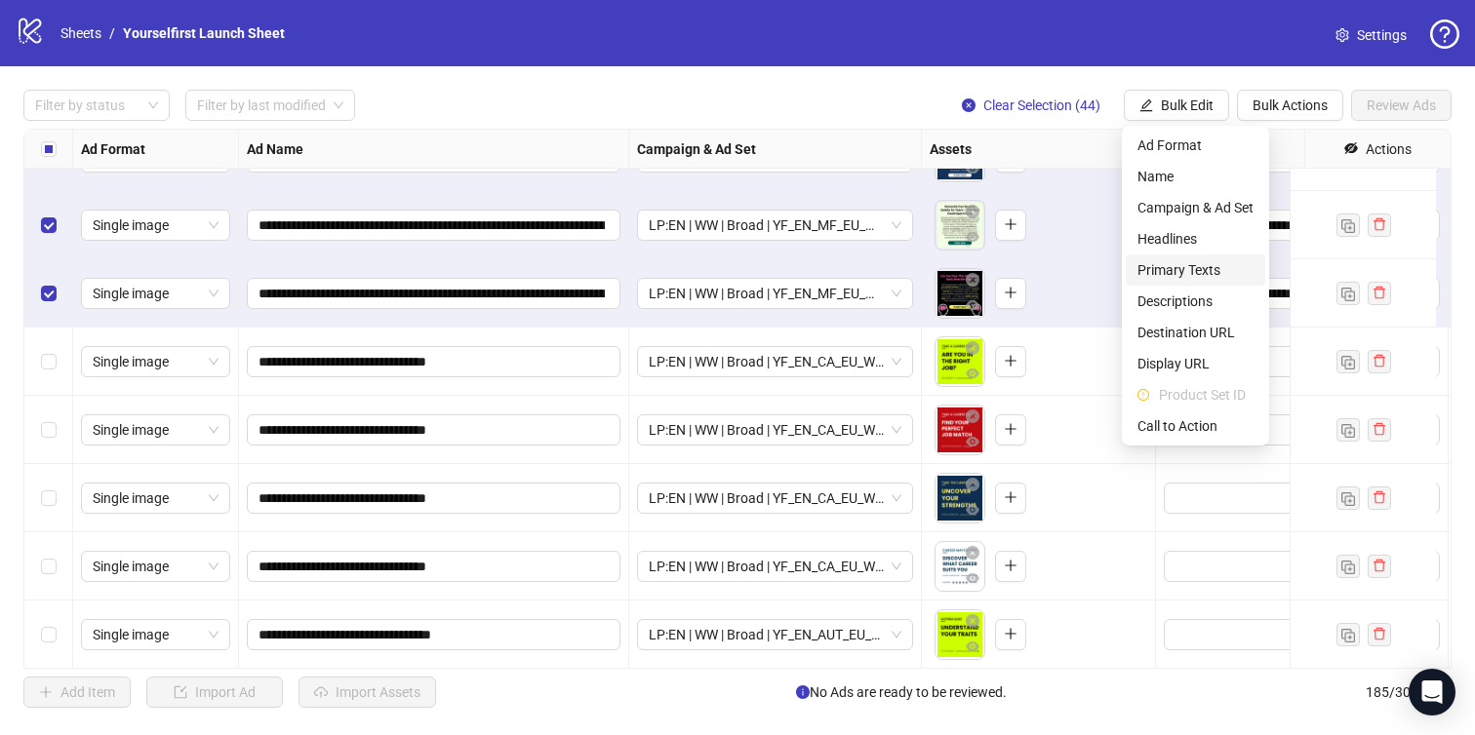
click at [1192, 266] on span "Primary Texts" at bounding box center [1195, 269] width 116 height 21
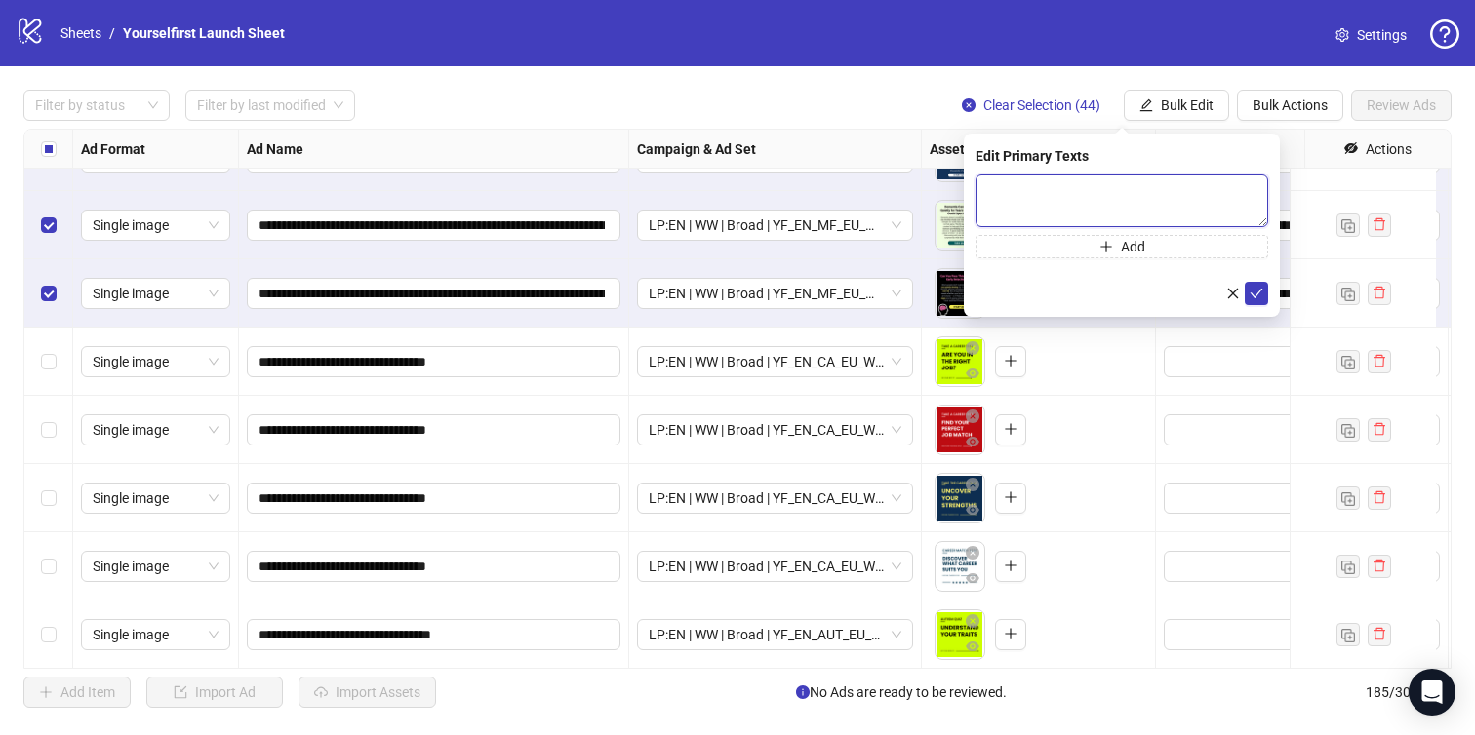
click at [1094, 211] on textarea at bounding box center [1121, 201] width 293 height 53
paste textarea "**********"
type textarea "**********"
click at [1266, 294] on button "submit" at bounding box center [1256, 293] width 23 height 23
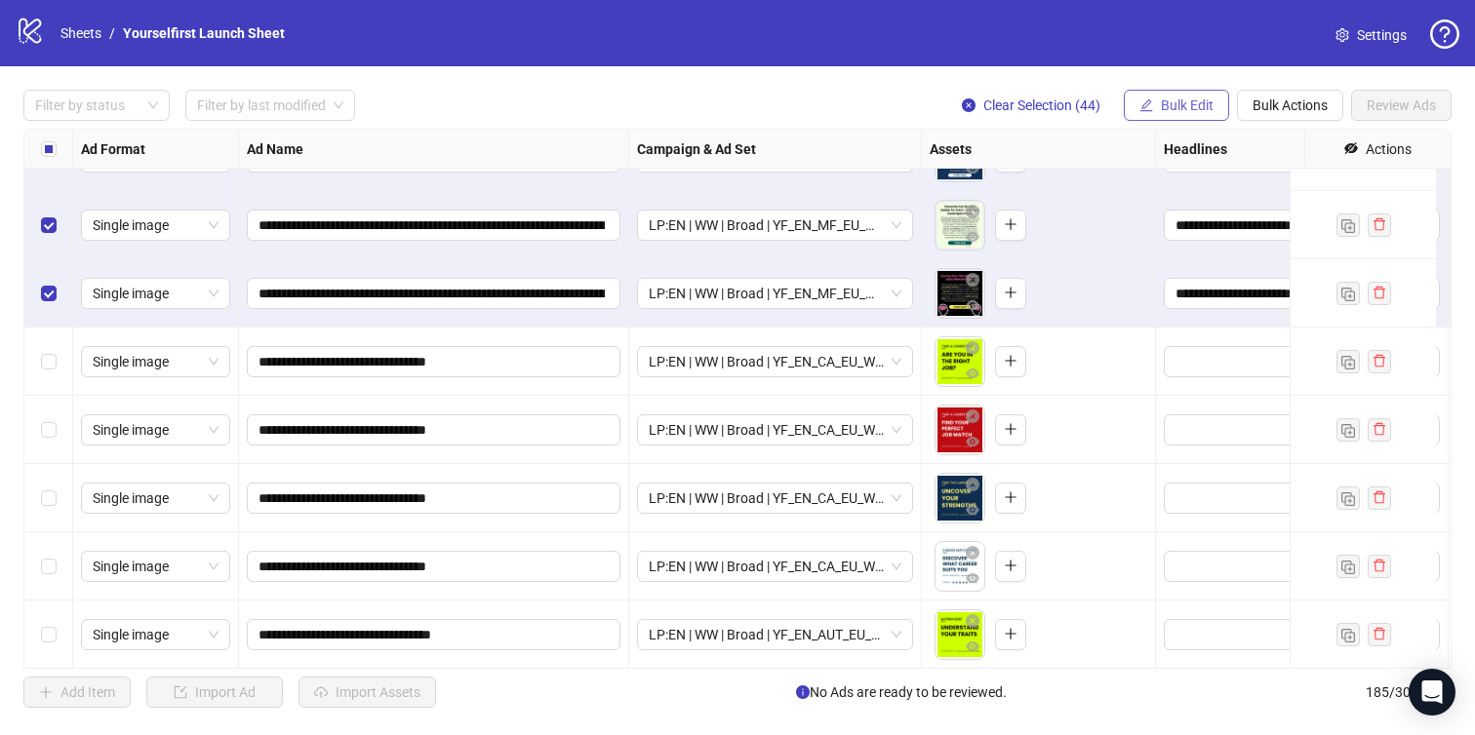
click at [1175, 110] on span "Bulk Edit" at bounding box center [1187, 106] width 53 height 16
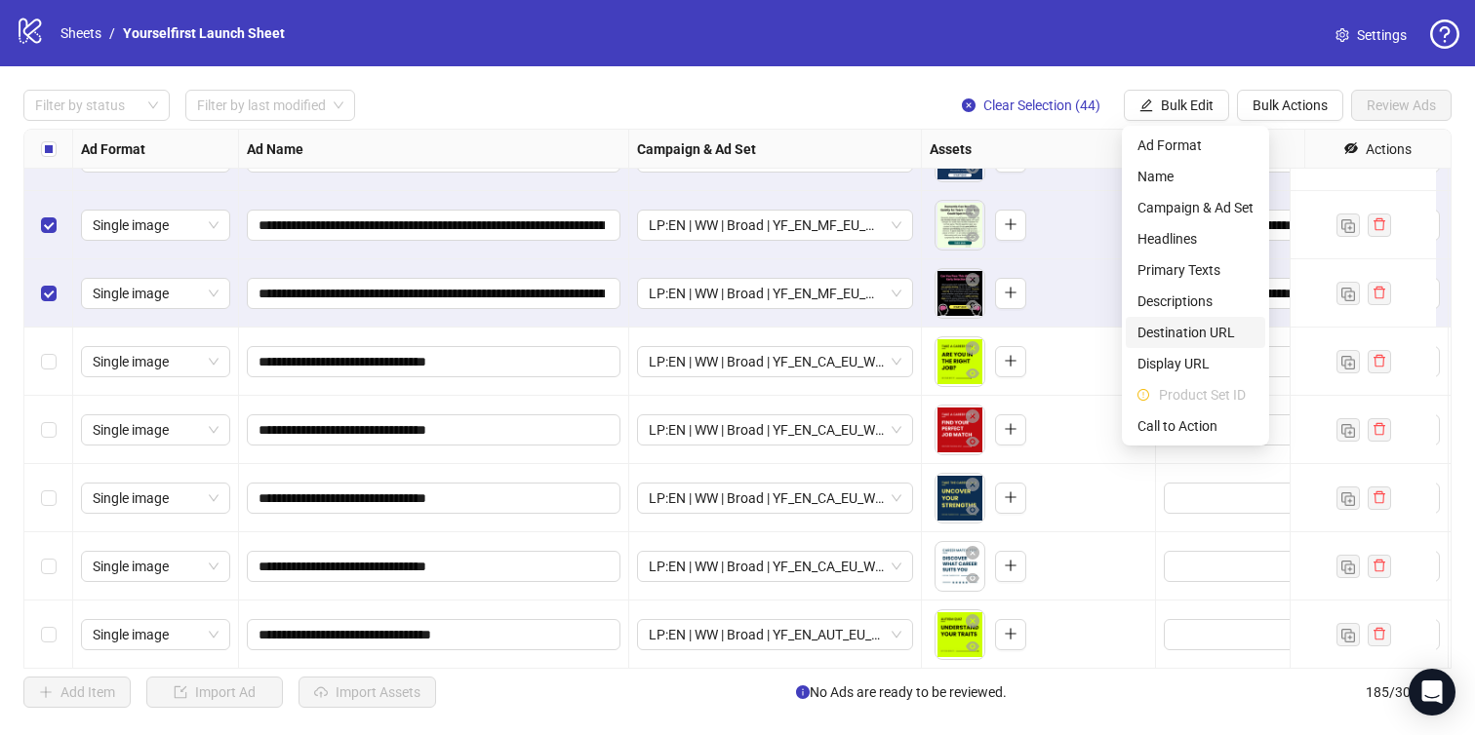
click at [1195, 335] on span "Destination URL" at bounding box center [1195, 332] width 116 height 21
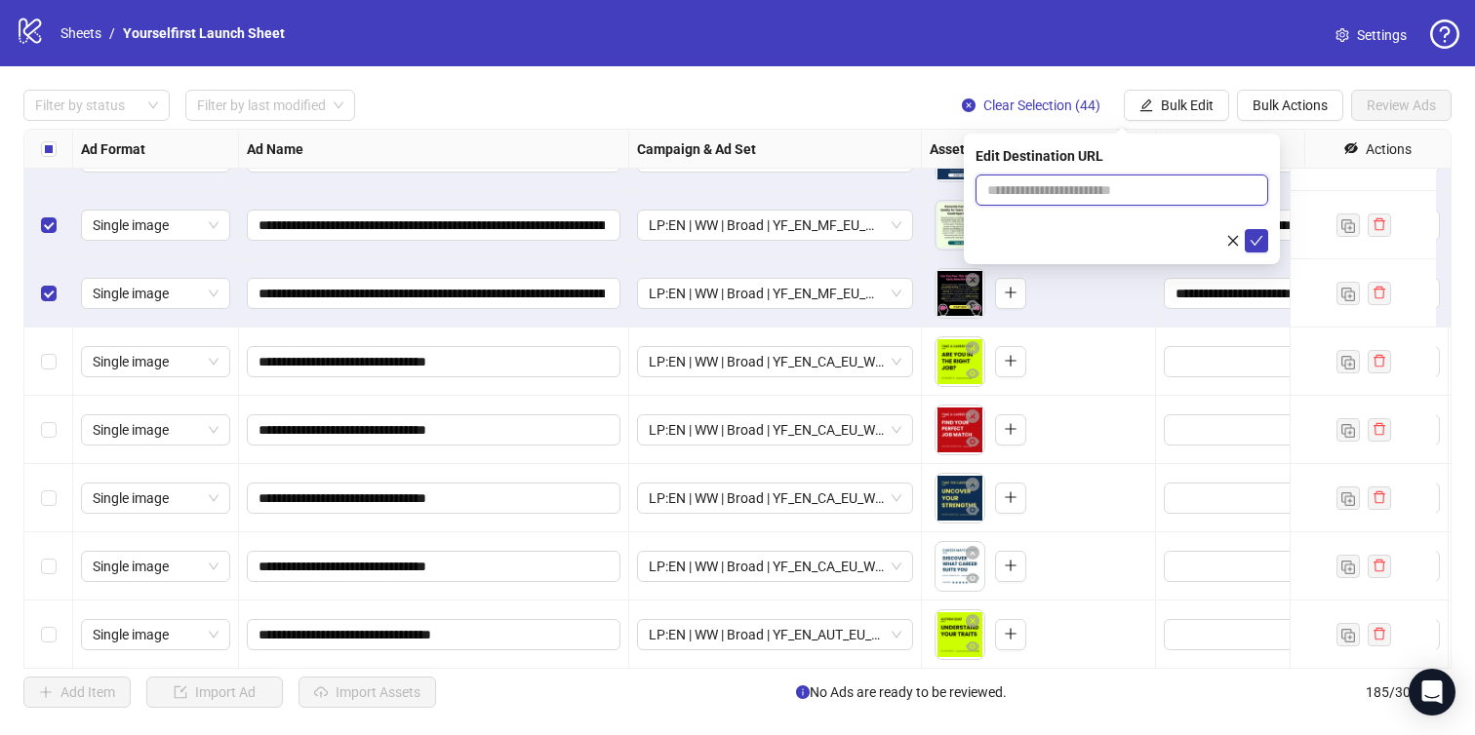
click at [1082, 198] on input "text" at bounding box center [1114, 189] width 254 height 21
paste input "**********"
type input "**********"
click at [1259, 238] on icon "check" at bounding box center [1257, 241] width 13 height 10
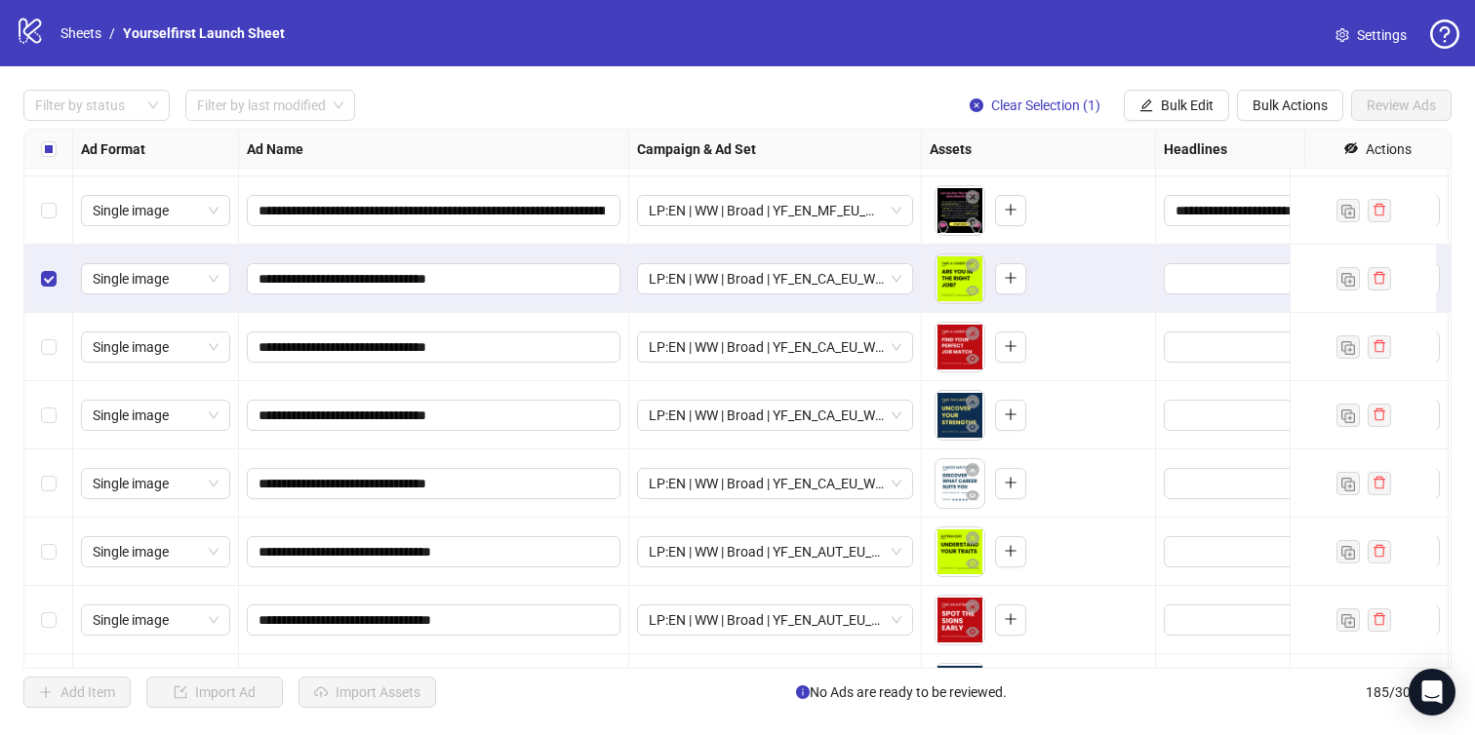
scroll to position [11790, 0]
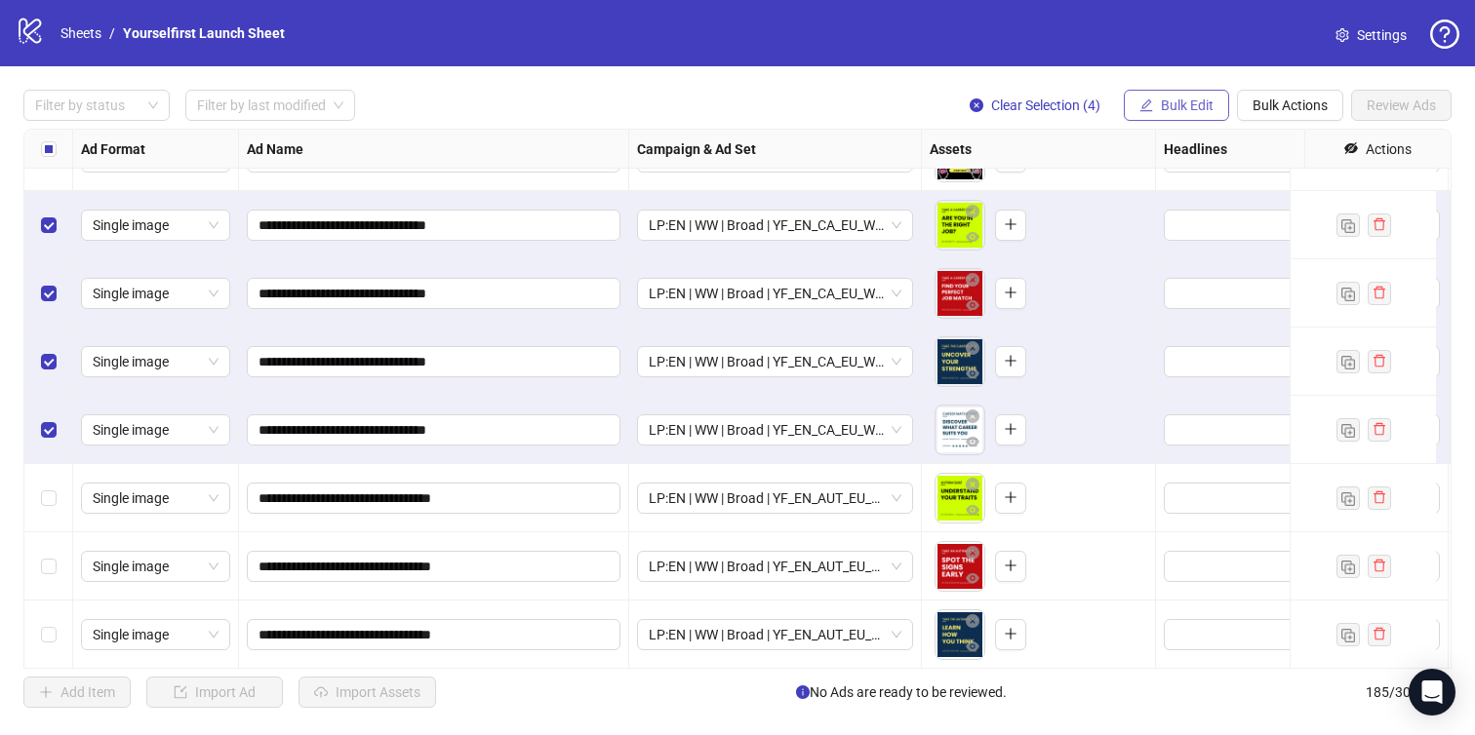
click at [1179, 104] on span "Bulk Edit" at bounding box center [1187, 106] width 53 height 16
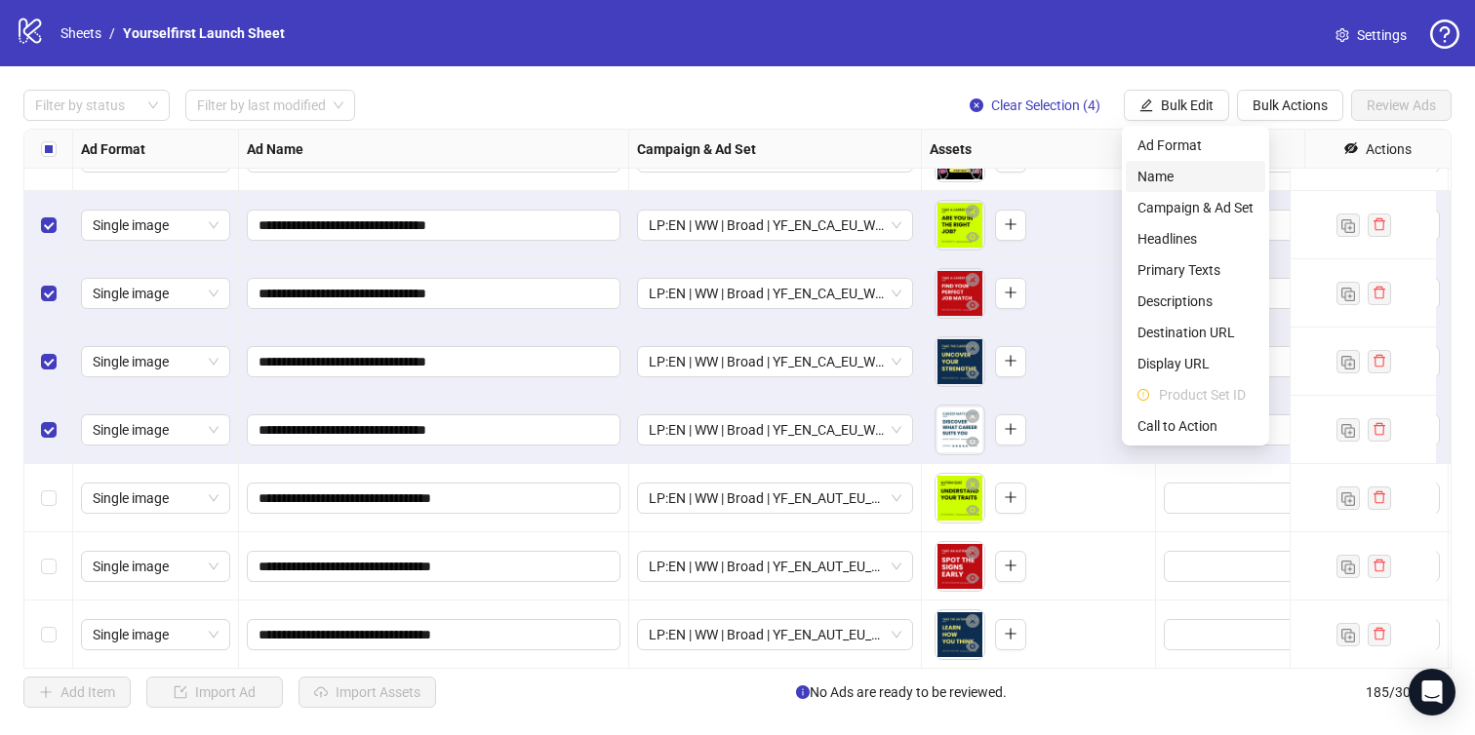
click at [1174, 184] on span "Name" at bounding box center [1195, 176] width 116 height 21
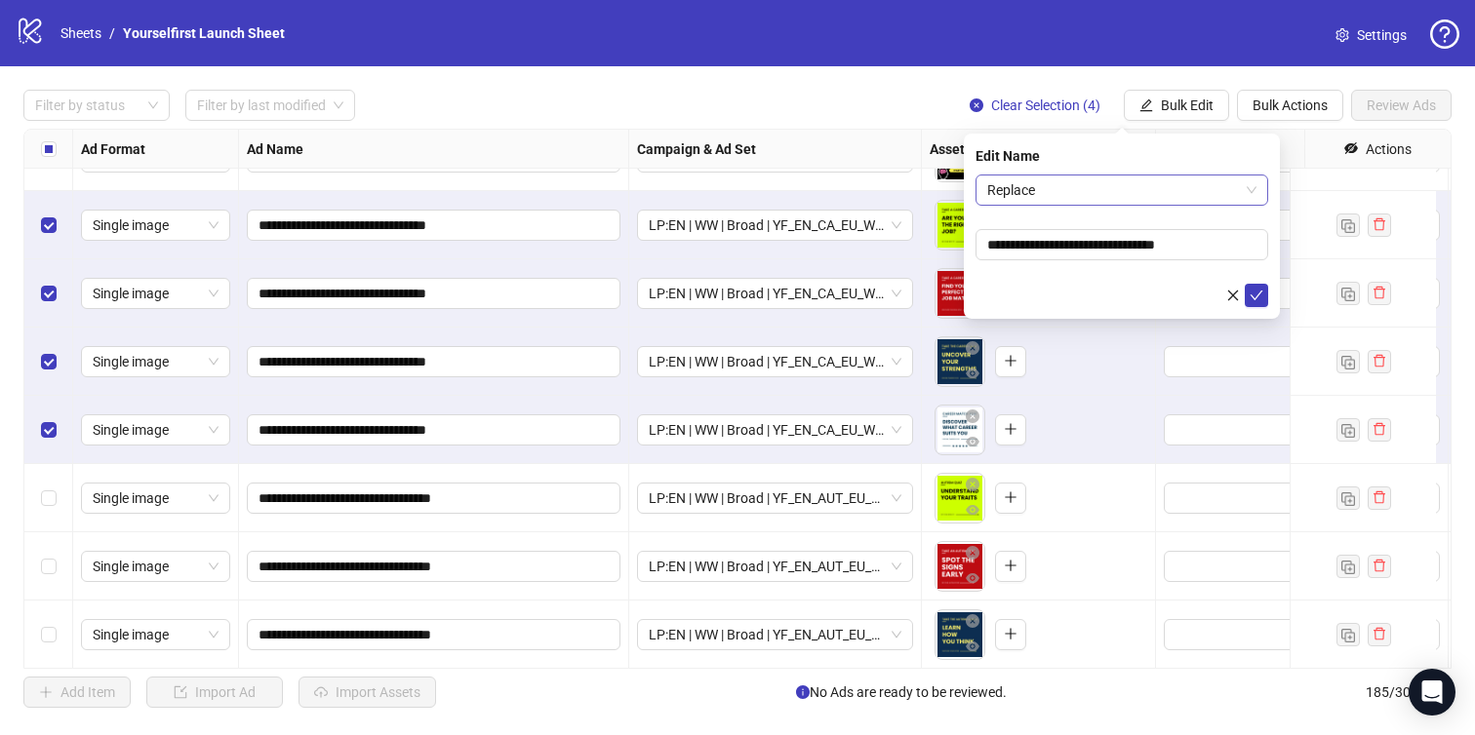
click at [1119, 193] on span "Replace" at bounding box center [1121, 190] width 269 height 29
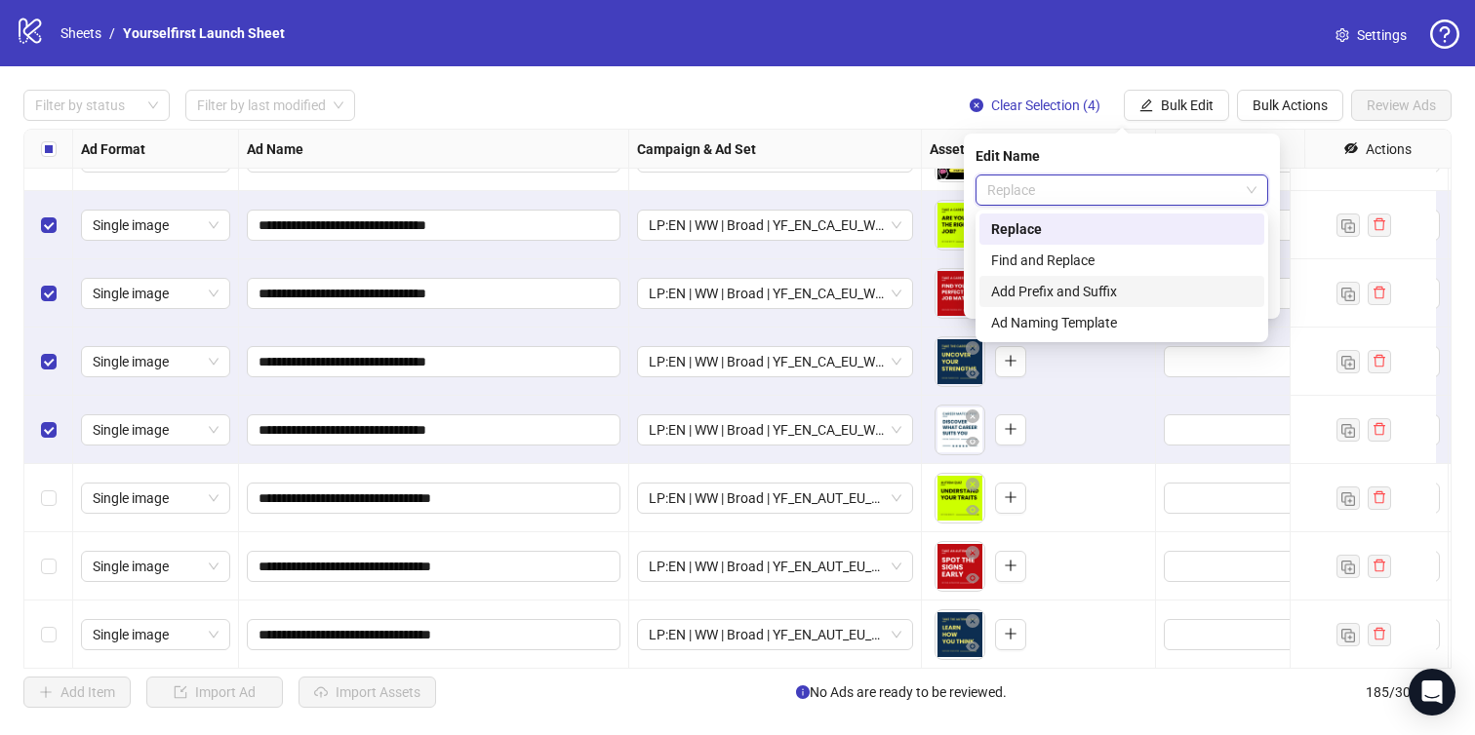
click at [1087, 287] on div "Add Prefix and Suffix" at bounding box center [1121, 291] width 261 height 21
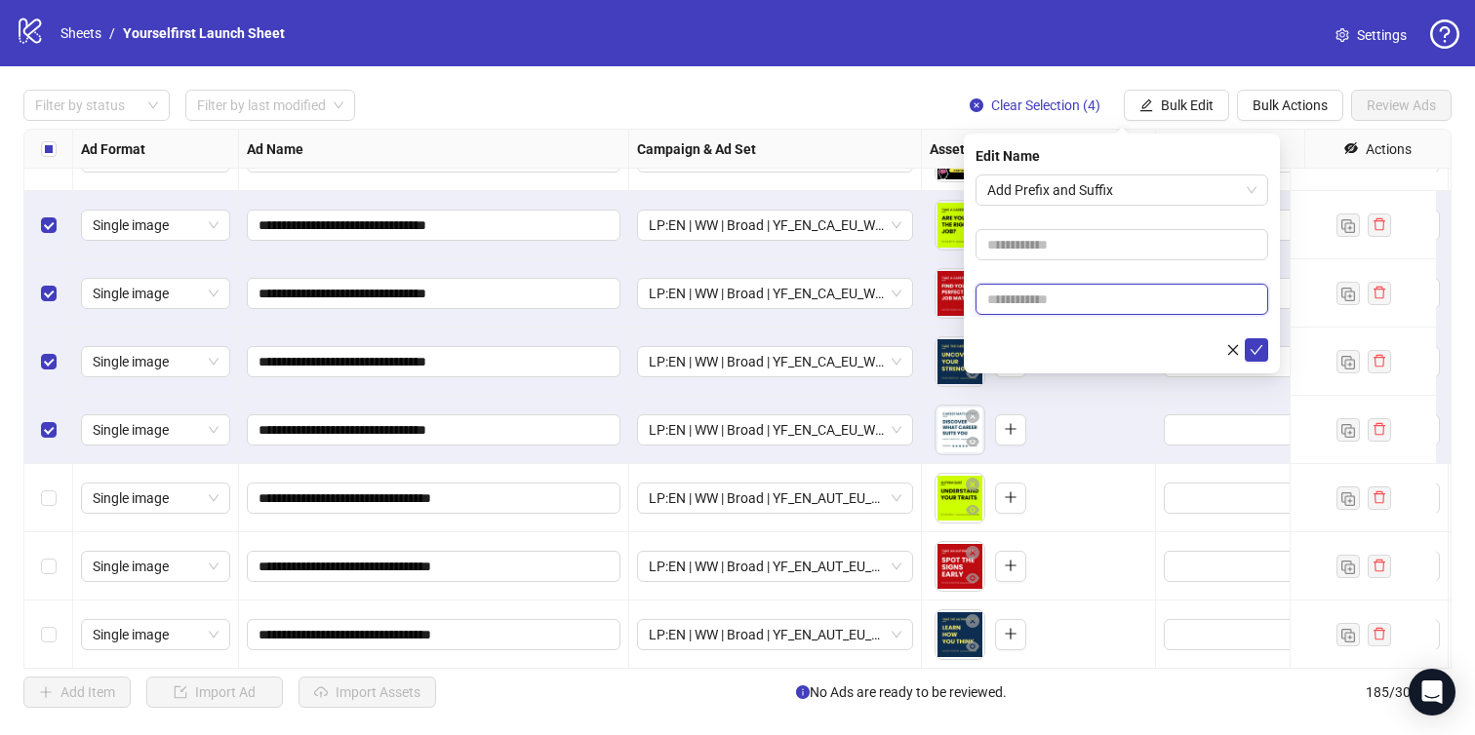
click at [1079, 295] on input "text" at bounding box center [1121, 299] width 293 height 31
paste input "**********"
type input "**********"
click at [1260, 347] on icon "check" at bounding box center [1257, 350] width 14 height 14
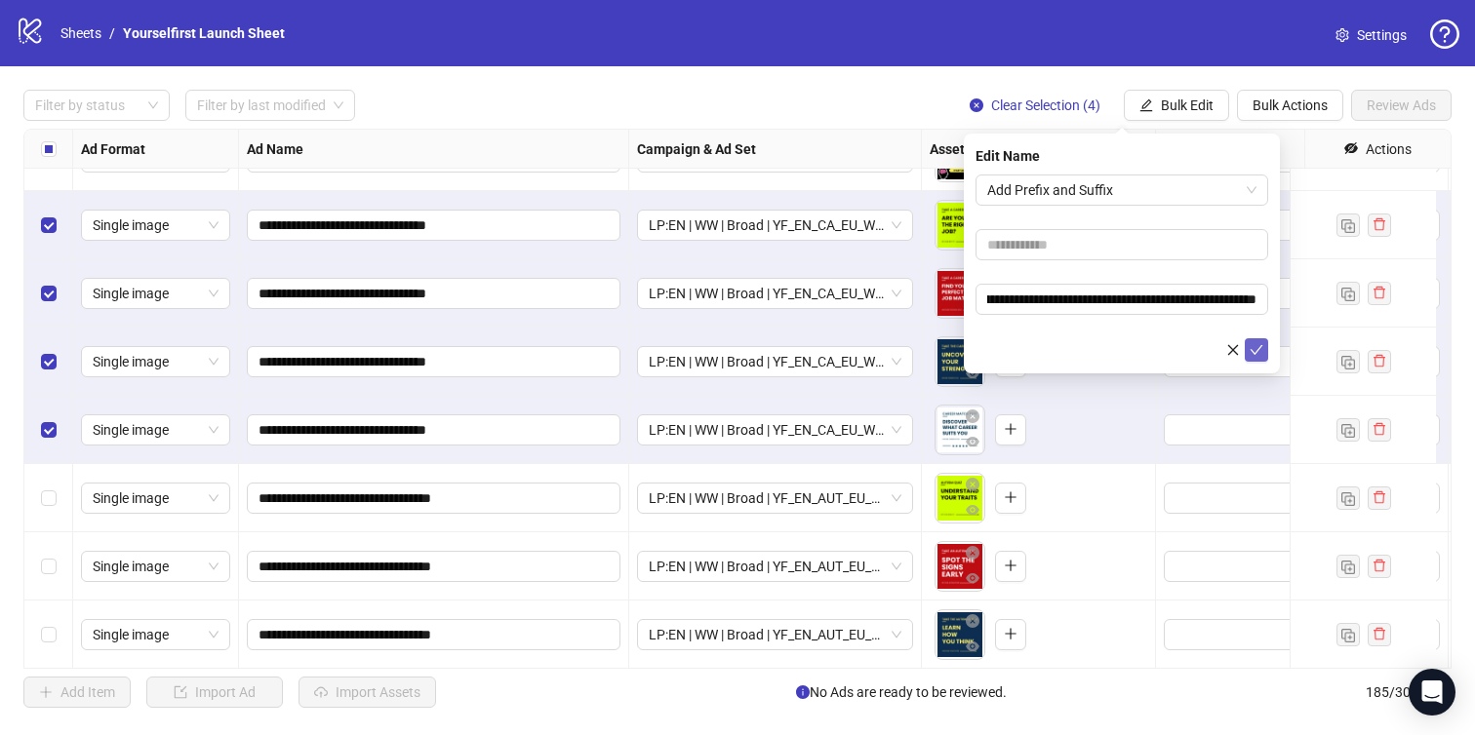
scroll to position [0, 0]
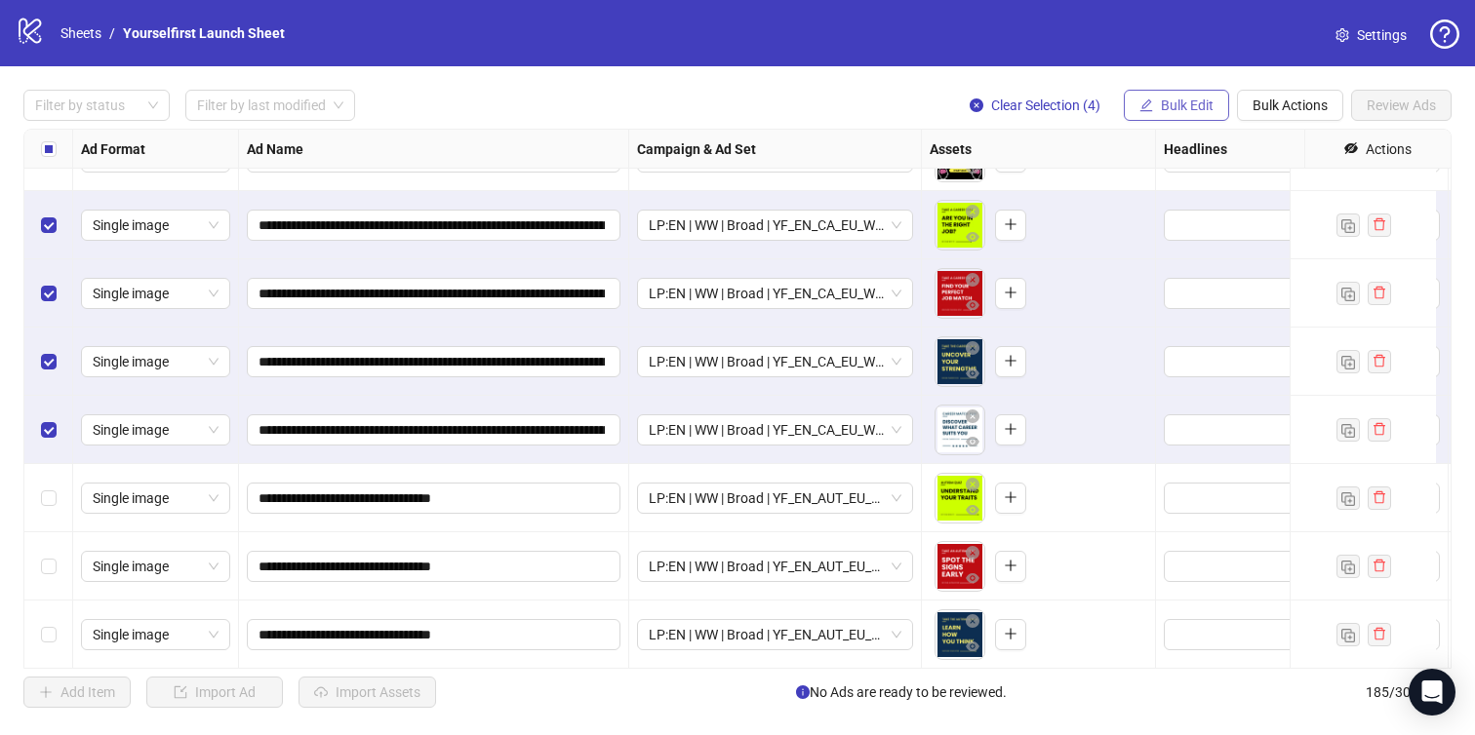
click at [1199, 108] on span "Bulk Edit" at bounding box center [1187, 106] width 53 height 16
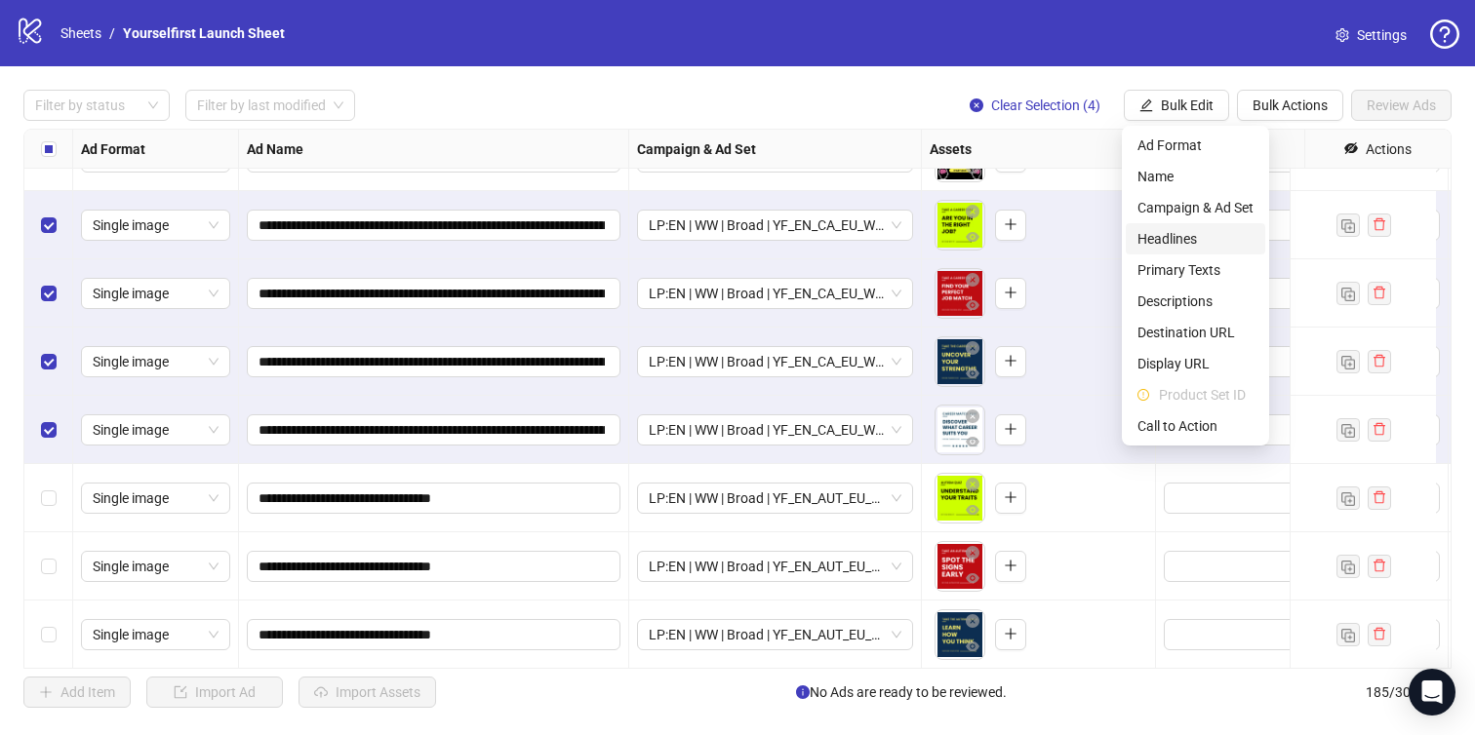
click at [1172, 240] on span "Headlines" at bounding box center [1195, 238] width 116 height 21
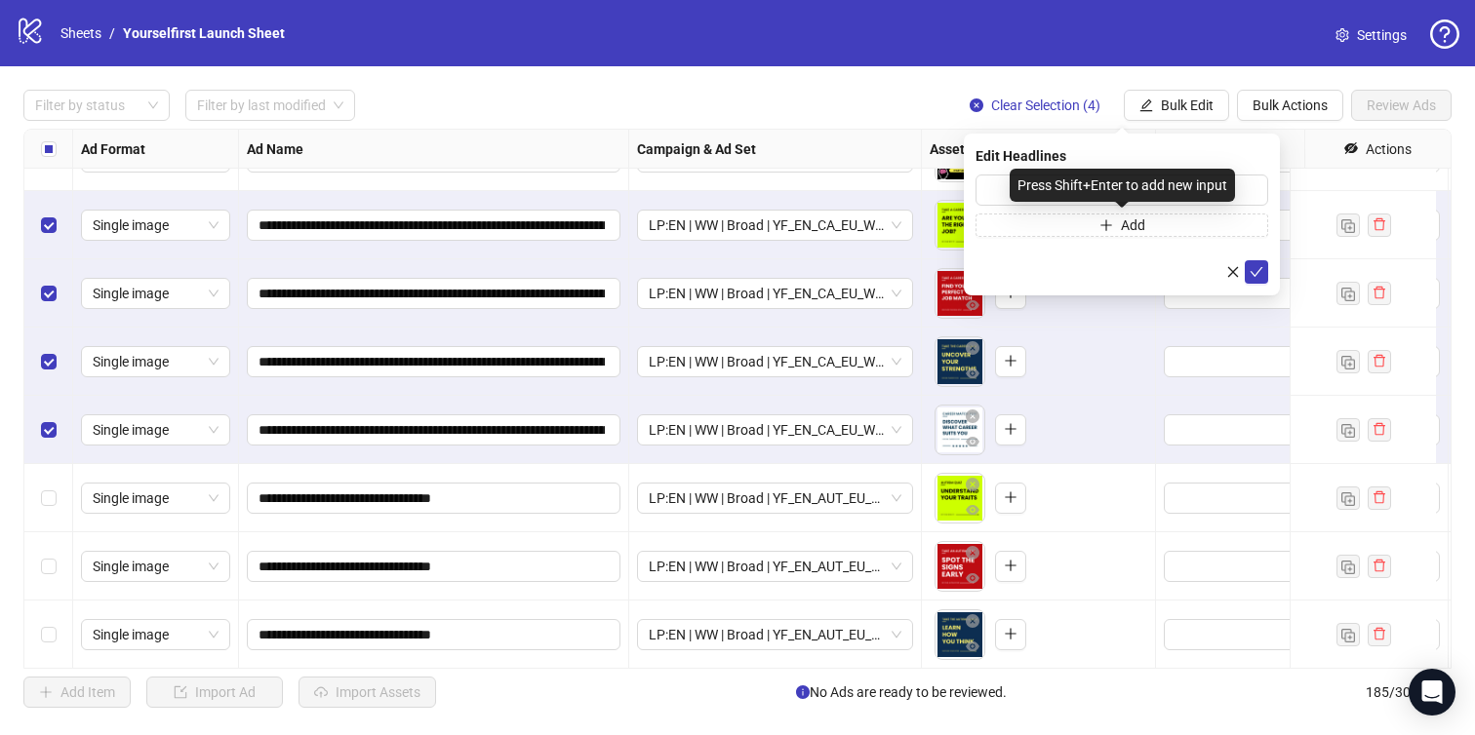
click at [1068, 189] on div "Press Shift+Enter to add new input" at bounding box center [1122, 185] width 225 height 33
click at [1017, 189] on div "Press Shift+Enter to add new input" at bounding box center [1122, 185] width 225 height 33
click at [1012, 189] on div "Press Shift+Enter to add new input" at bounding box center [1122, 185] width 225 height 33
click at [996, 189] on input "text" at bounding box center [1121, 190] width 293 height 31
paste input "**********"
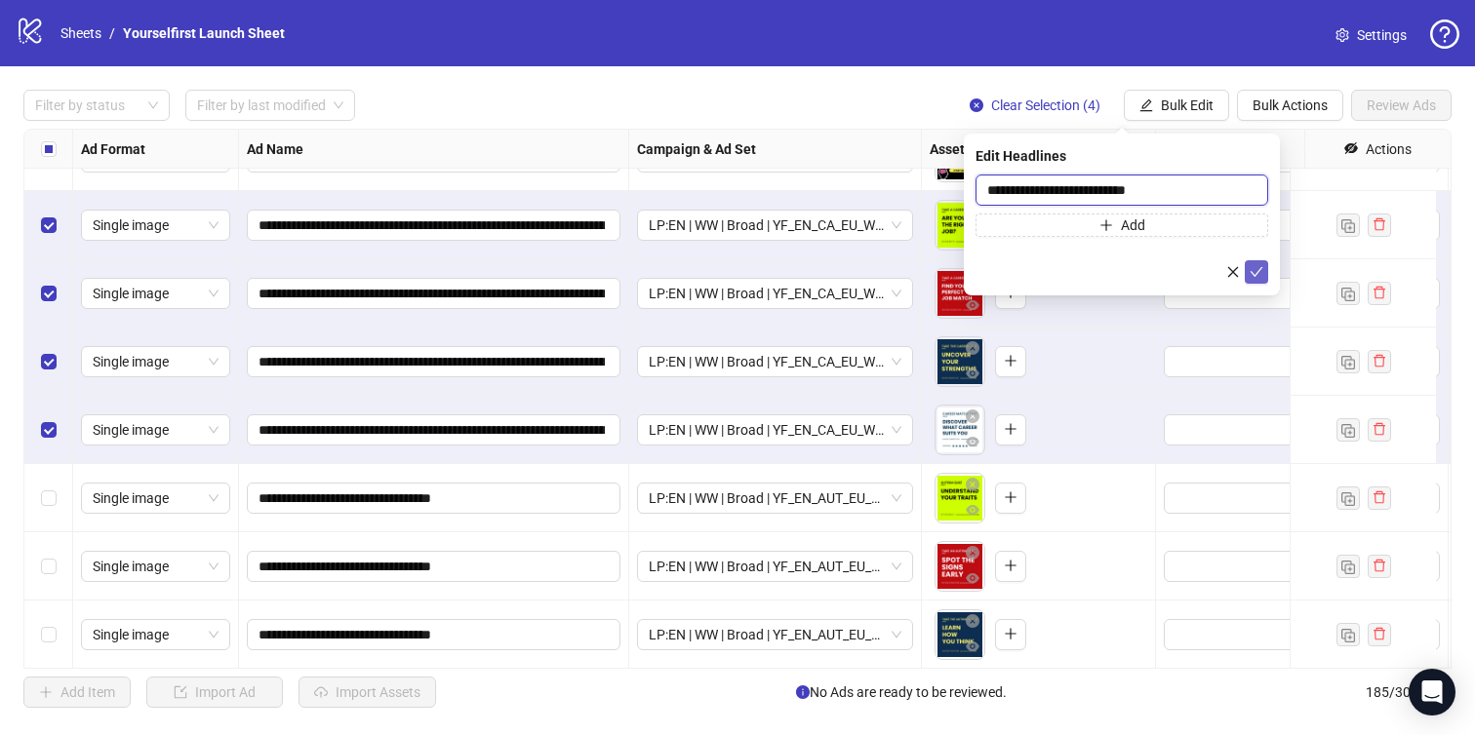
type input "**********"
click at [1262, 272] on icon "check" at bounding box center [1257, 272] width 14 height 14
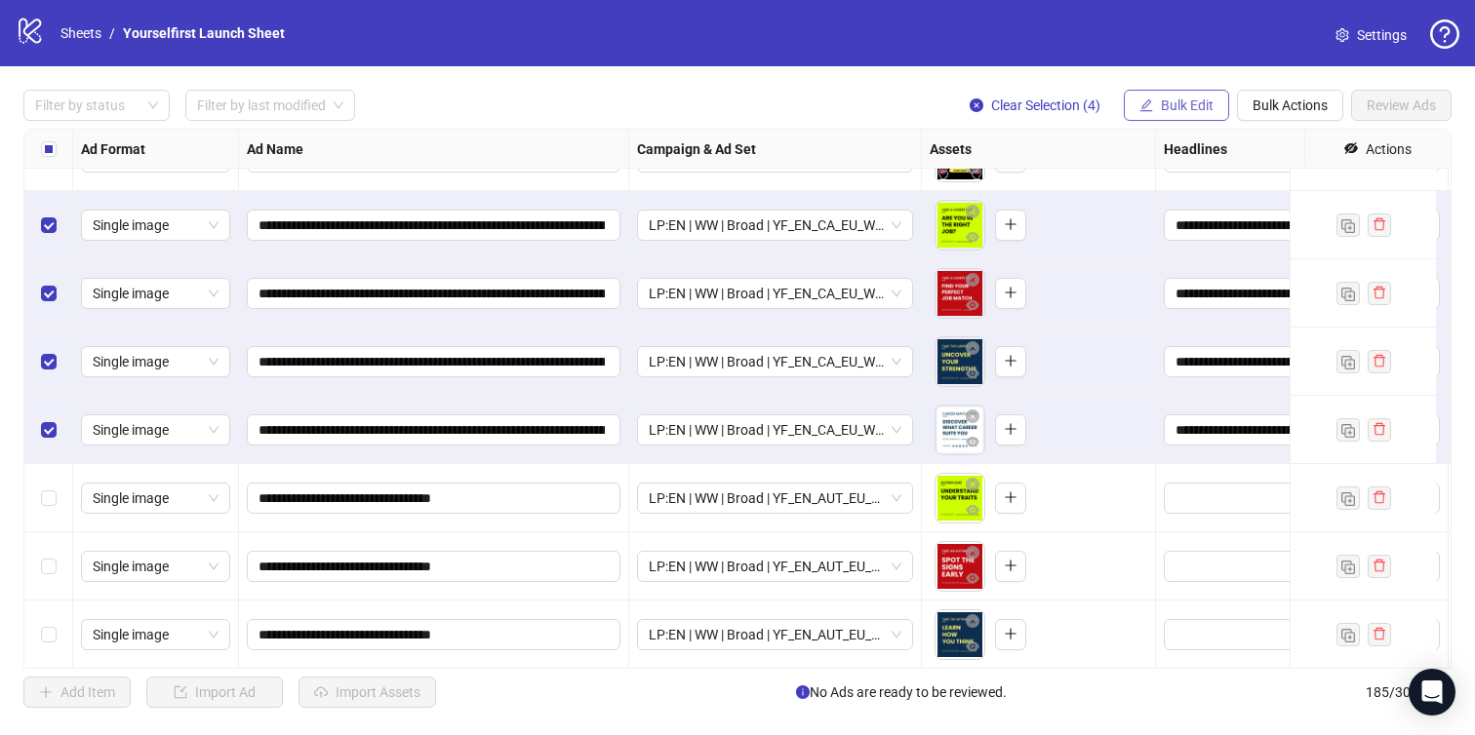
click at [1178, 113] on button "Bulk Edit" at bounding box center [1176, 105] width 105 height 31
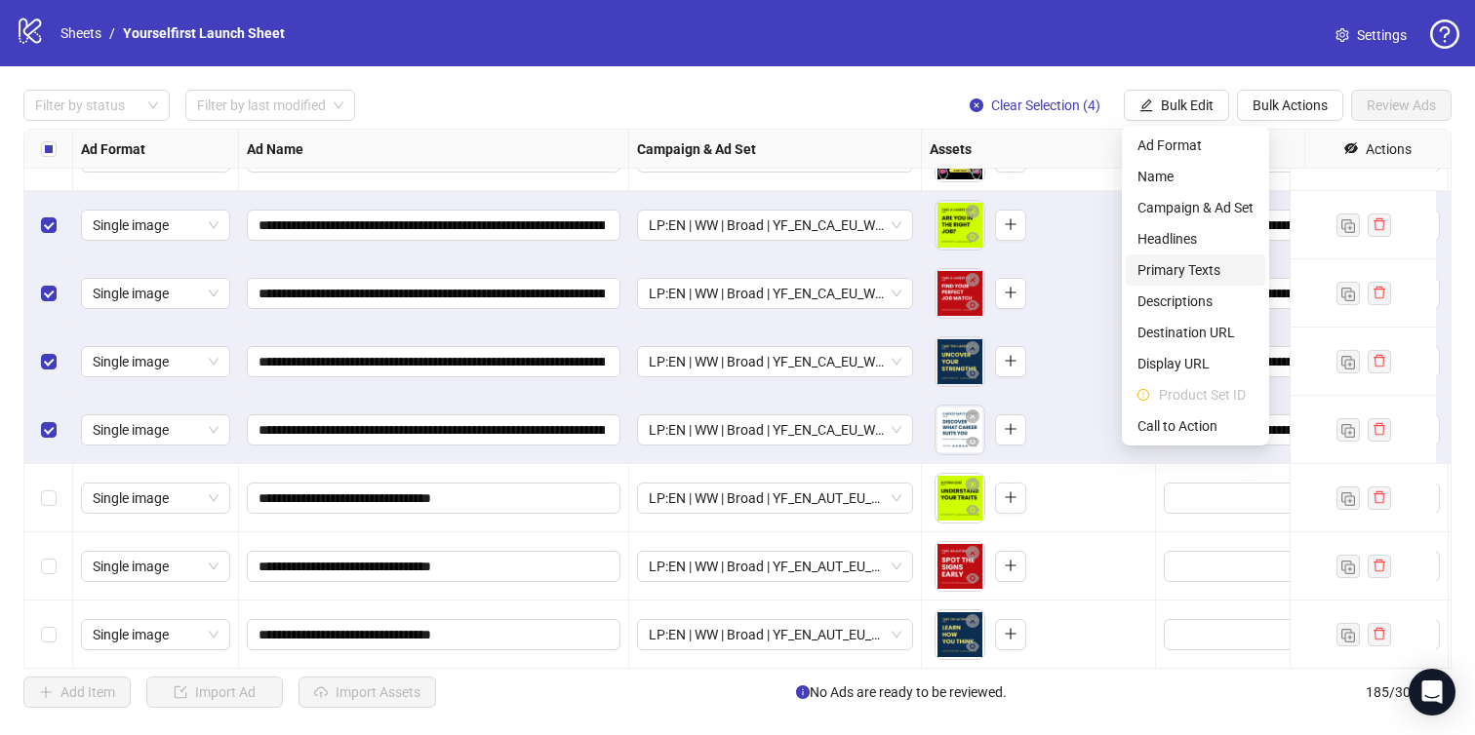
click at [1176, 270] on span "Primary Texts" at bounding box center [1195, 269] width 116 height 21
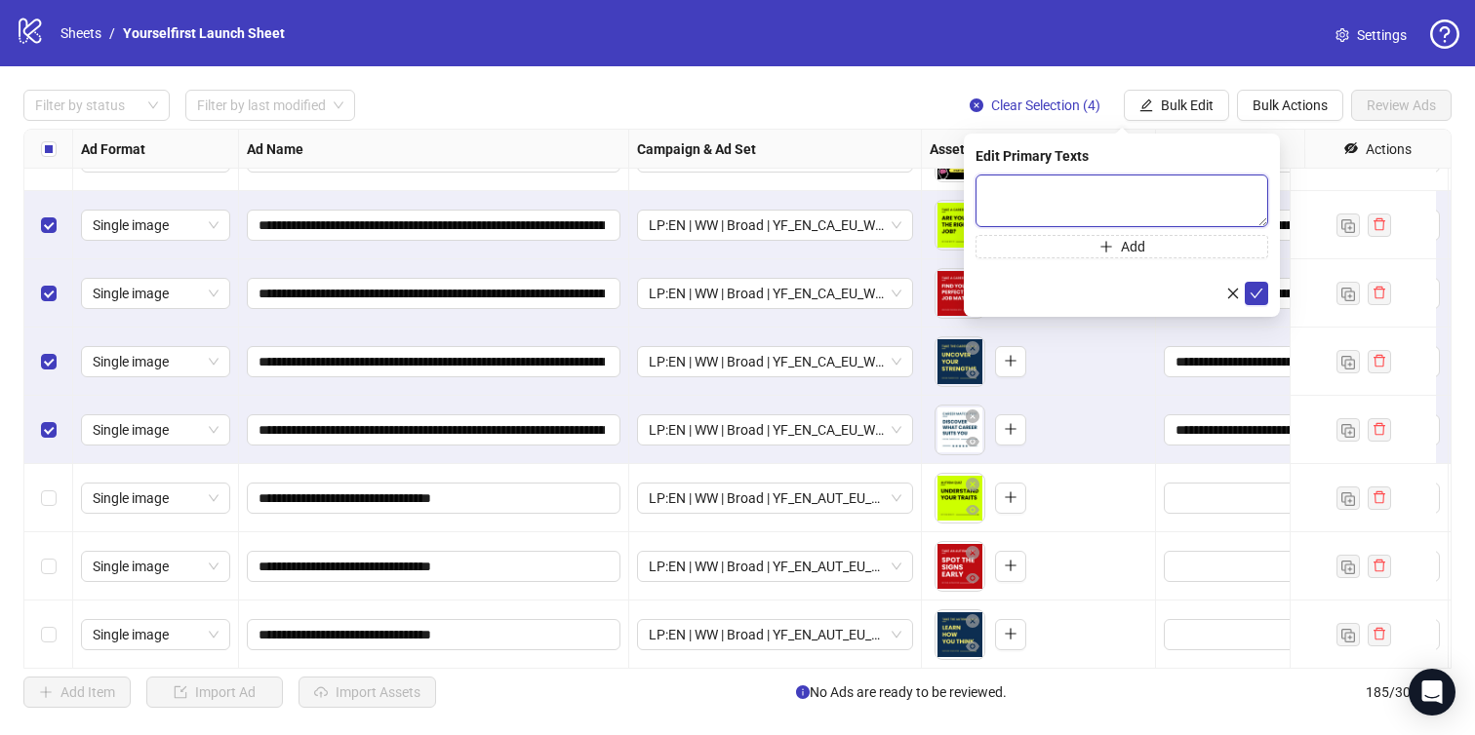
click at [1025, 202] on textarea at bounding box center [1121, 201] width 293 height 53
paste textarea "**********"
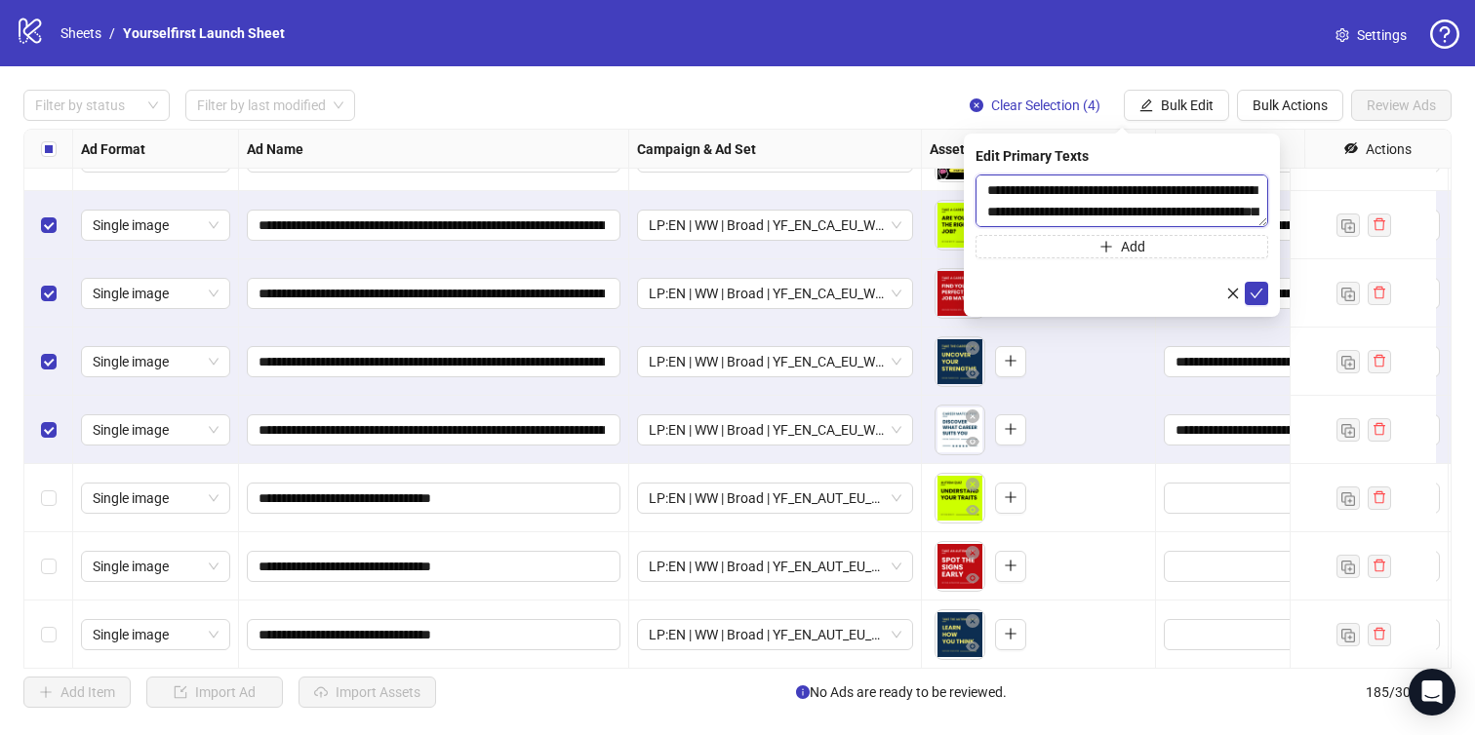
scroll to position [79, 0]
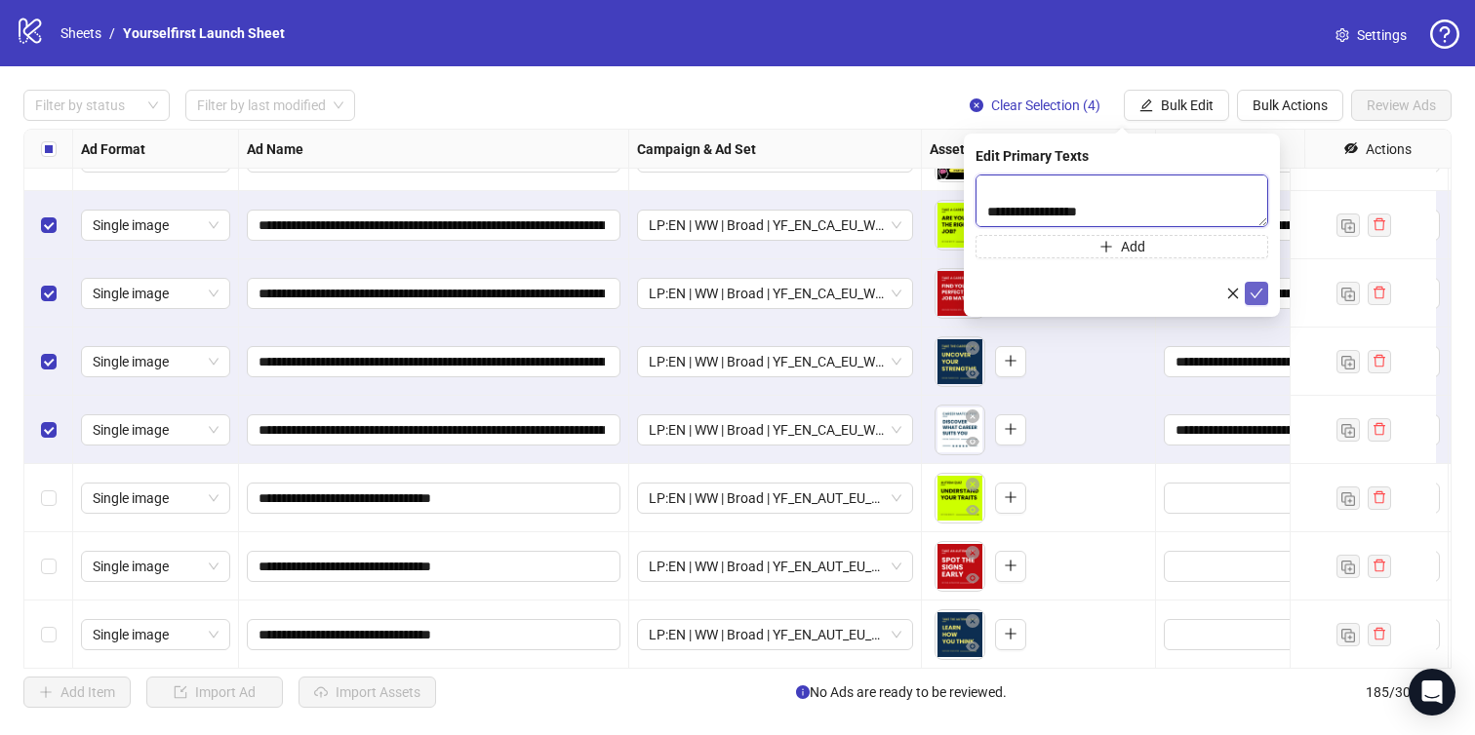
type textarea "**********"
click at [1258, 290] on icon "check" at bounding box center [1257, 294] width 13 height 10
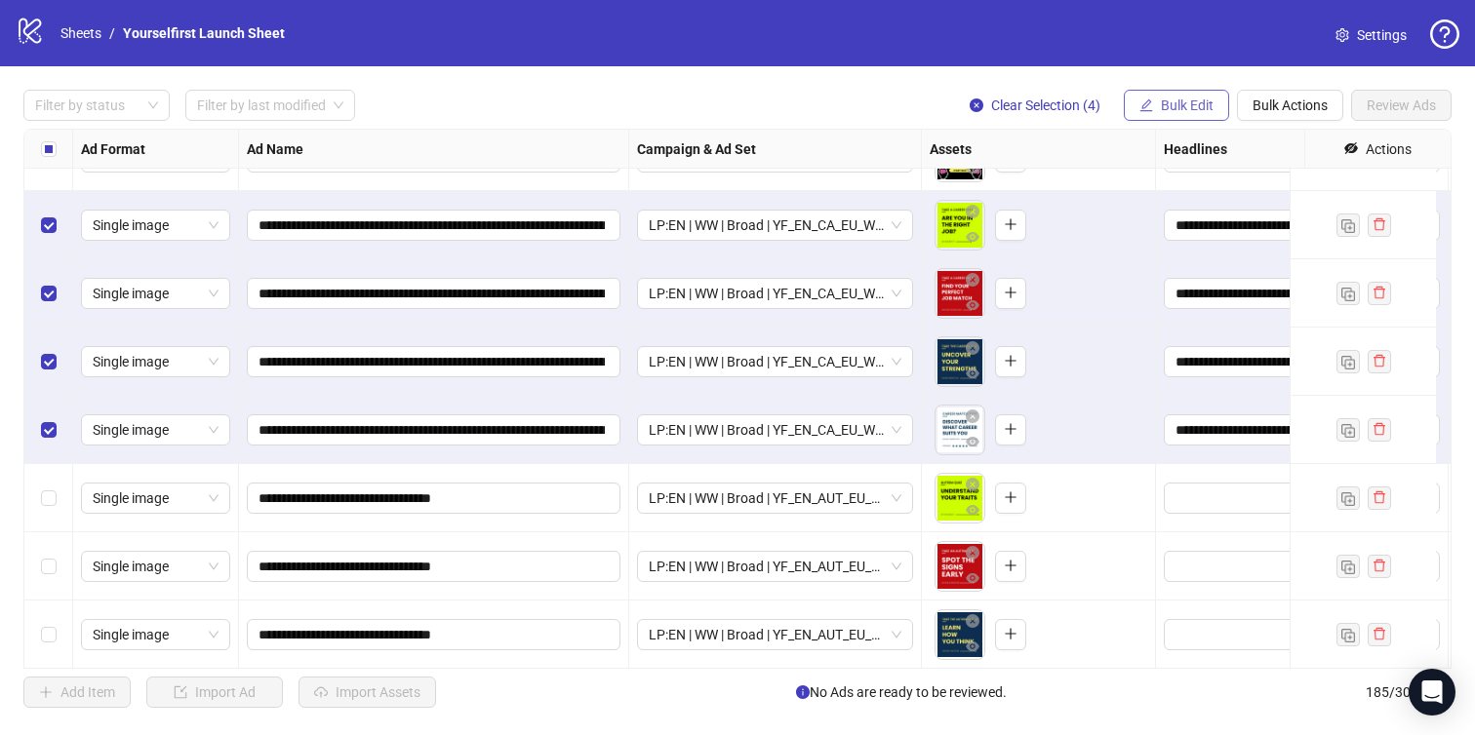
click at [1167, 105] on span "Bulk Edit" at bounding box center [1187, 106] width 53 height 16
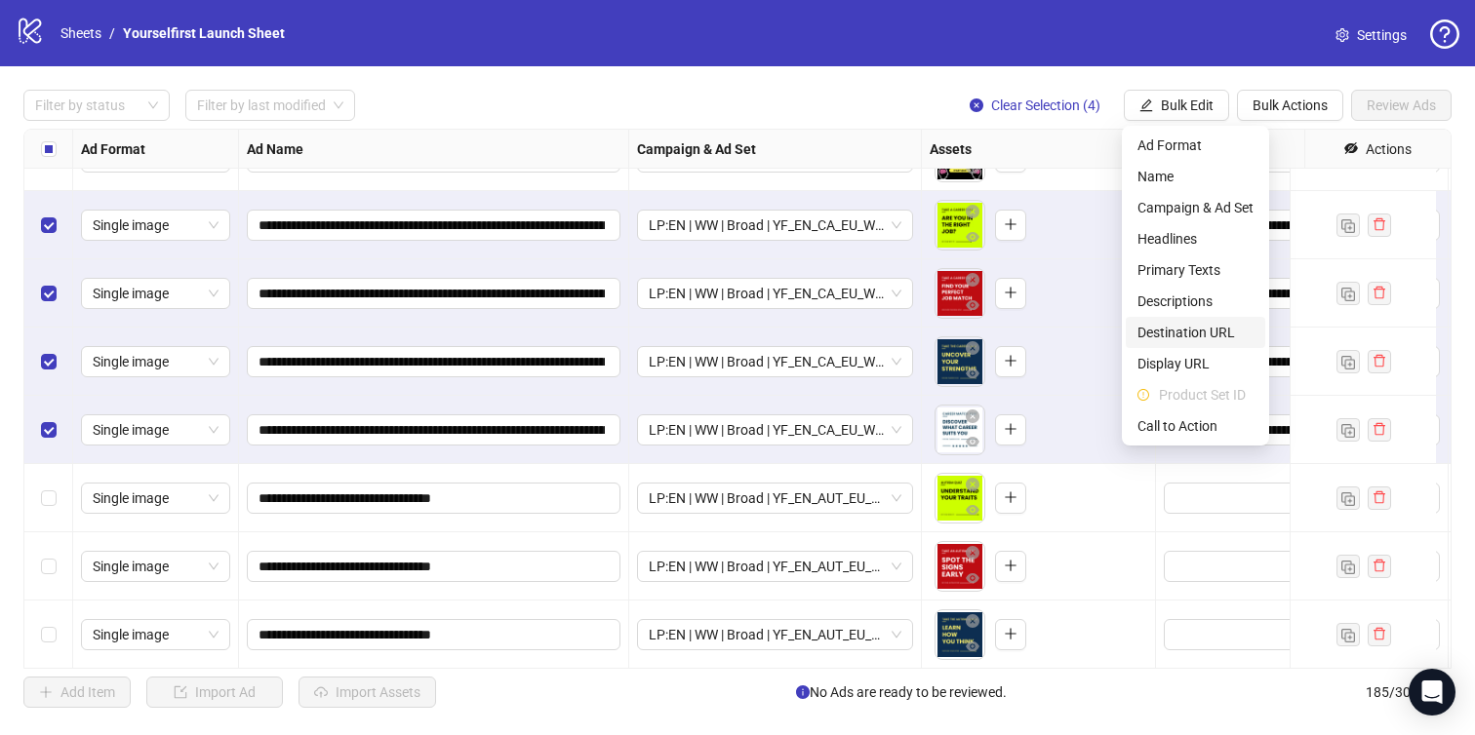
click at [1153, 322] on span "Destination URL" at bounding box center [1195, 332] width 116 height 21
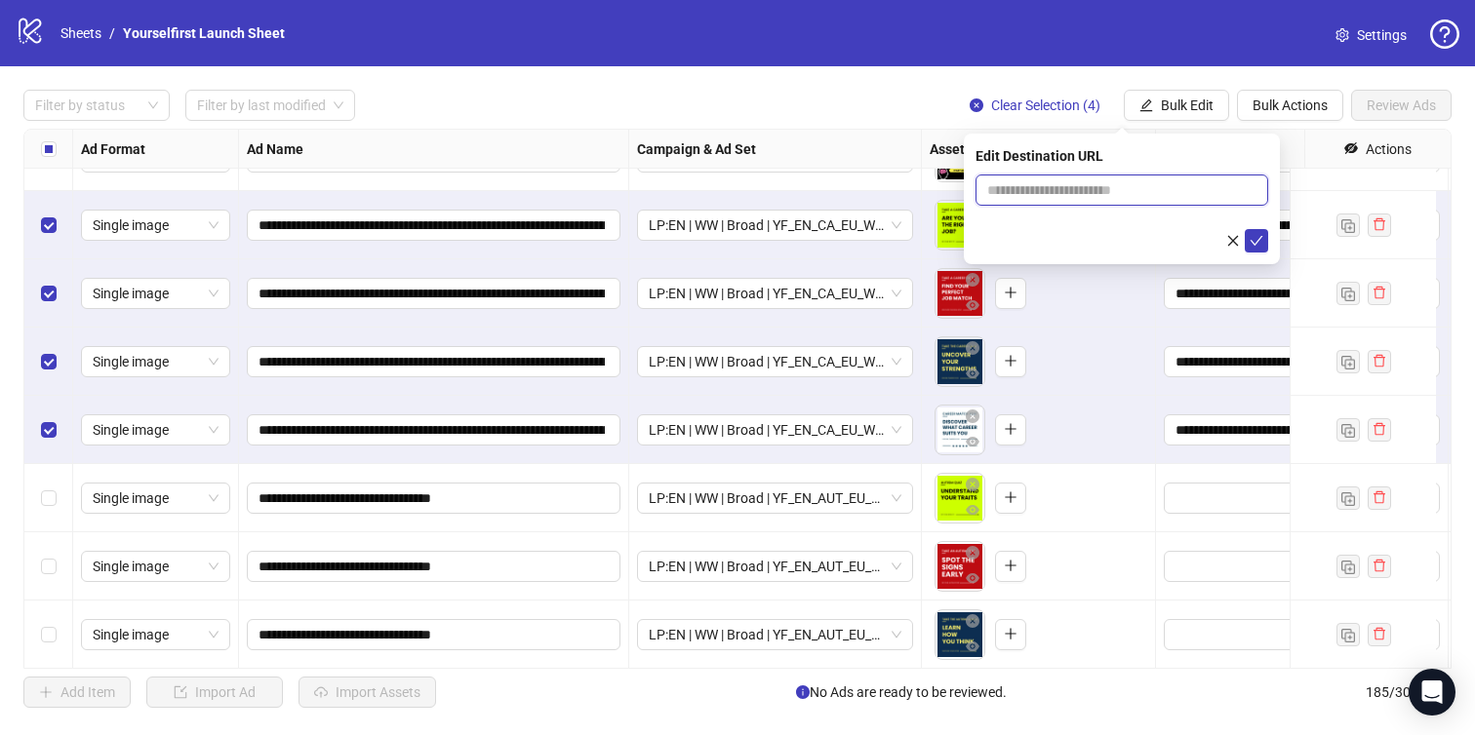
click at [1086, 196] on input "text" at bounding box center [1114, 189] width 254 height 21
paste input "**********"
type input "**********"
click at [1258, 234] on icon "check" at bounding box center [1257, 241] width 14 height 14
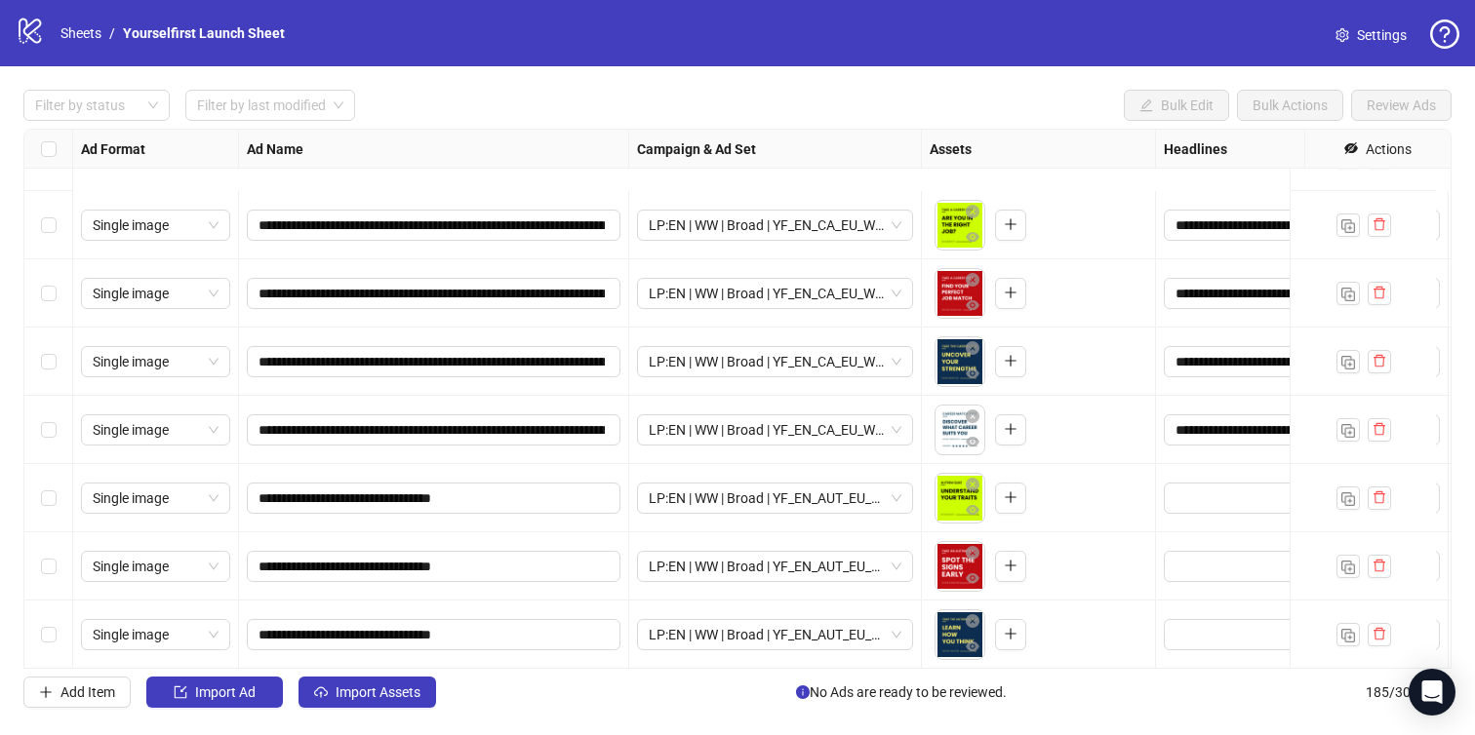
scroll to position [11983, 0]
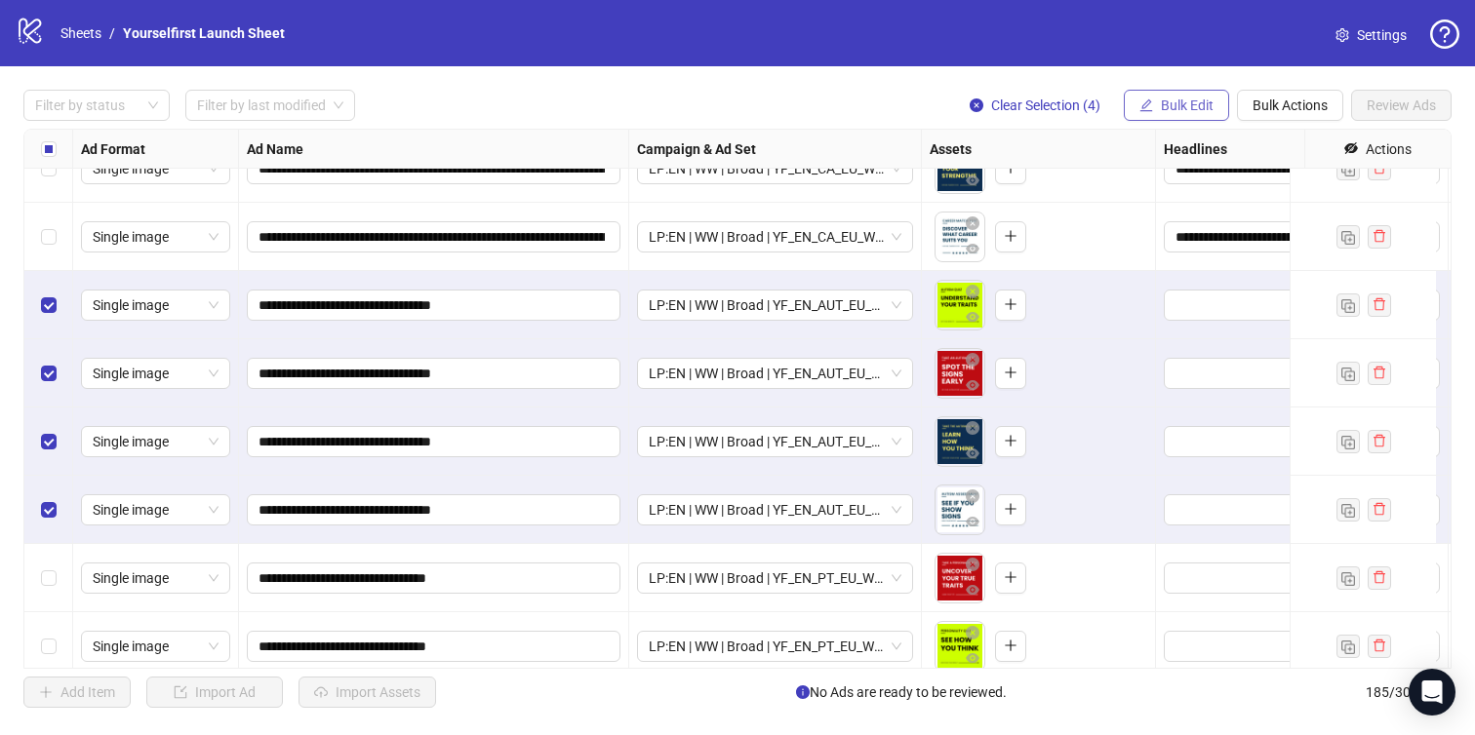
click at [1187, 110] on span "Bulk Edit" at bounding box center [1187, 106] width 53 height 16
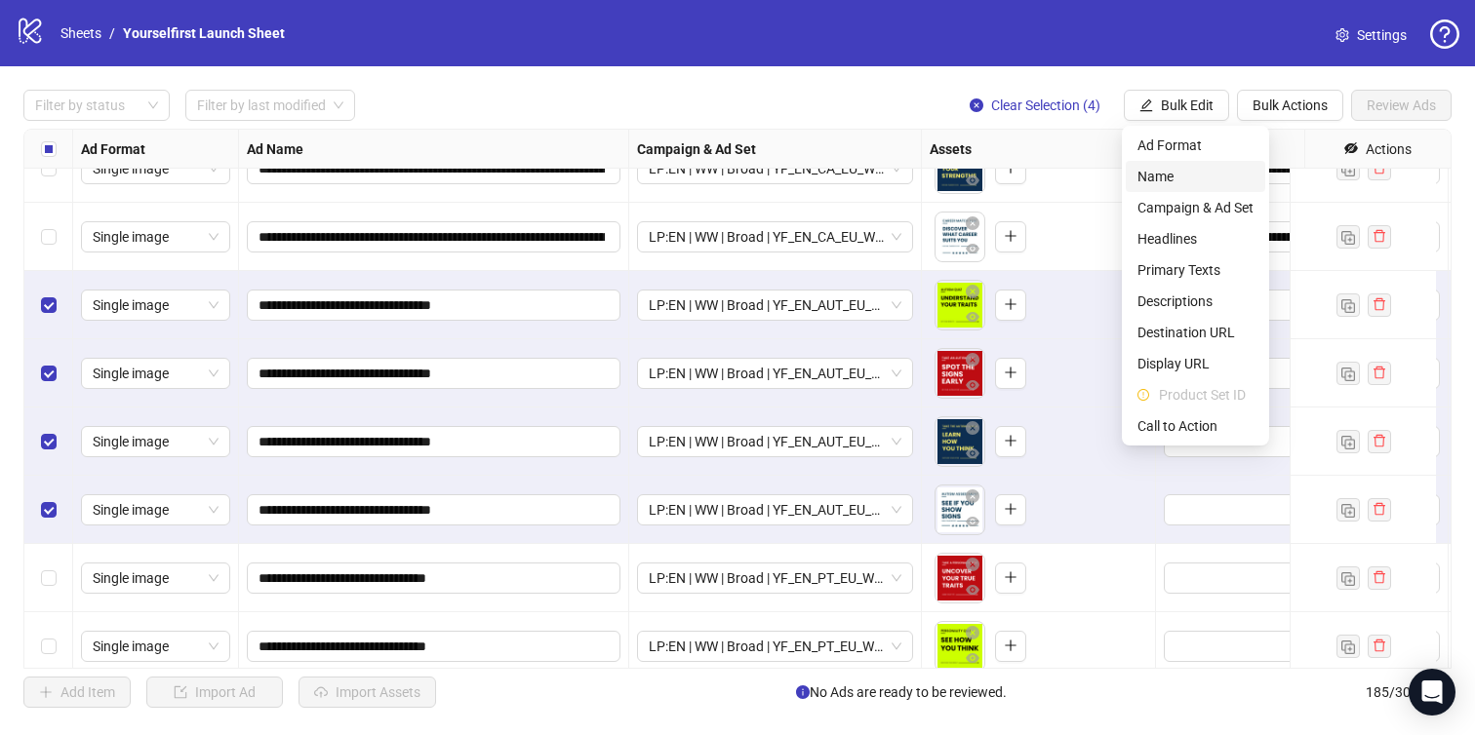
click at [1166, 181] on span "Name" at bounding box center [1195, 176] width 116 height 21
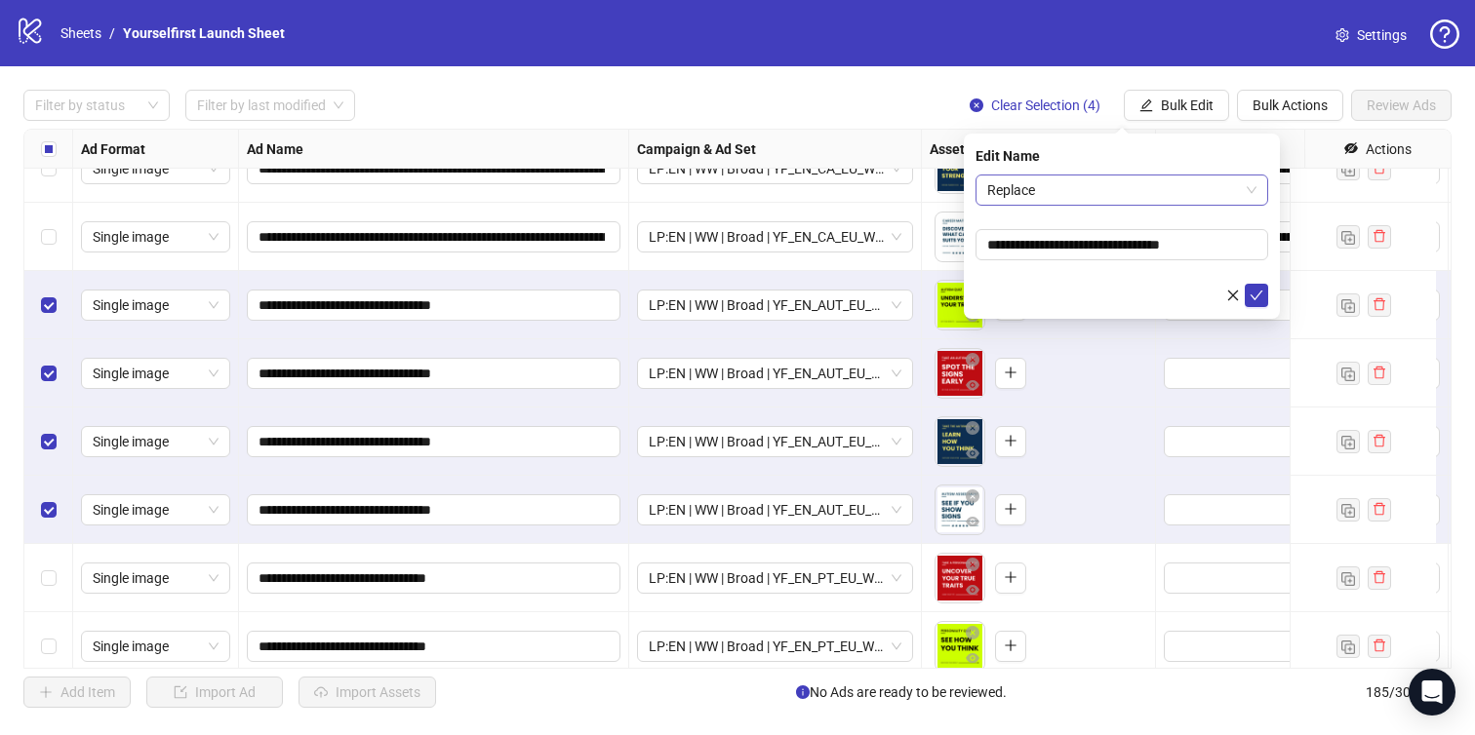
click at [1086, 189] on span "Replace" at bounding box center [1121, 190] width 269 height 29
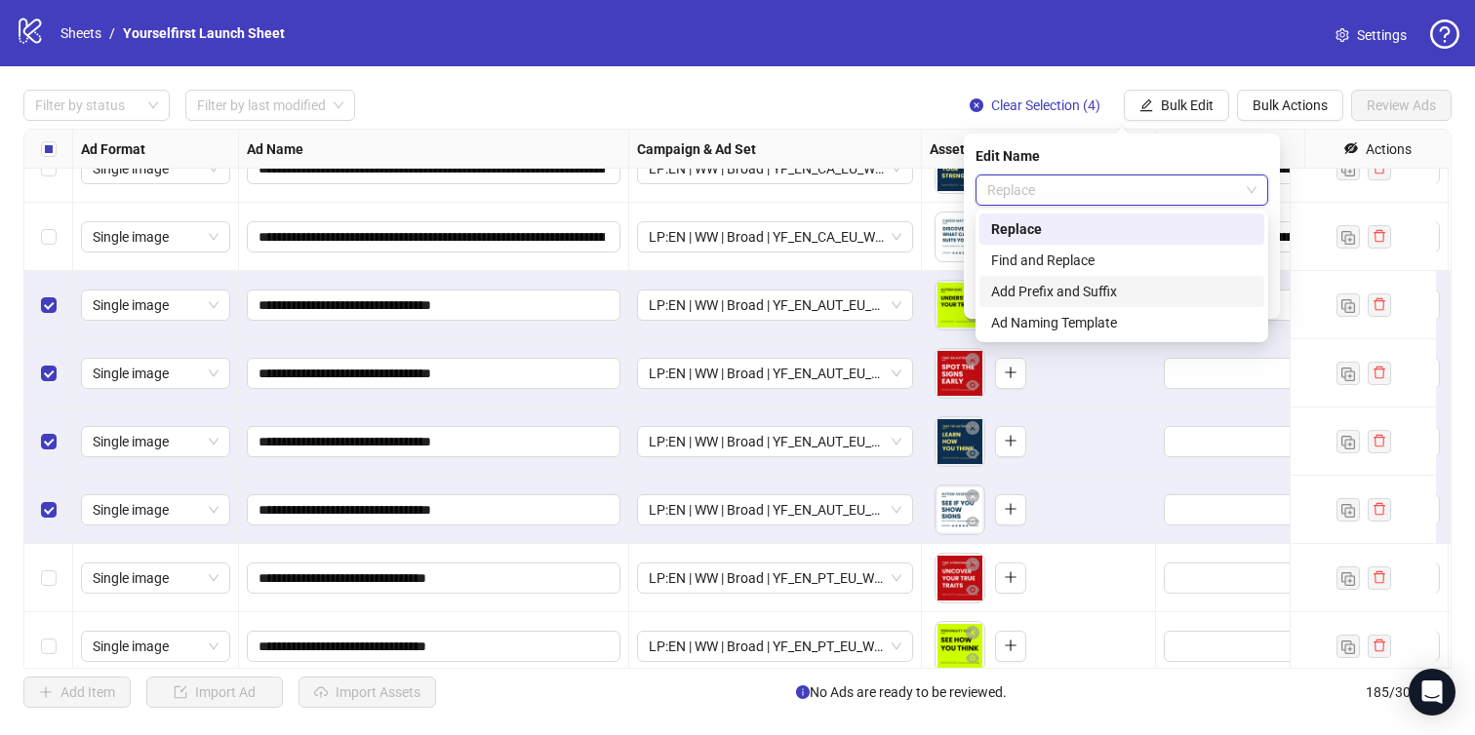
click at [1050, 278] on div "Add Prefix and Suffix" at bounding box center [1121, 291] width 285 height 31
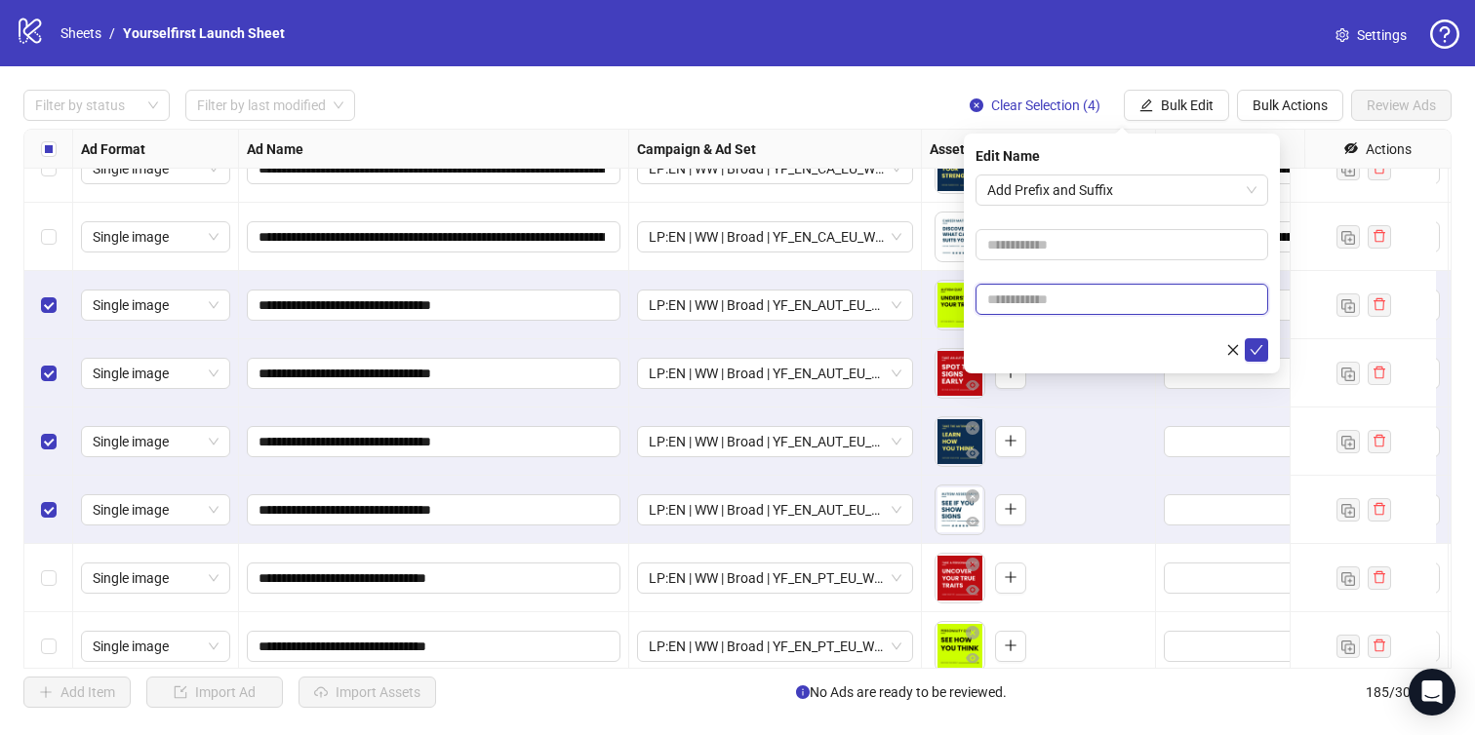
click at [1050, 303] on input "text" at bounding box center [1121, 299] width 293 height 31
click at [1035, 290] on input "text" at bounding box center [1121, 299] width 293 height 31
paste input "**********"
type input "**********"
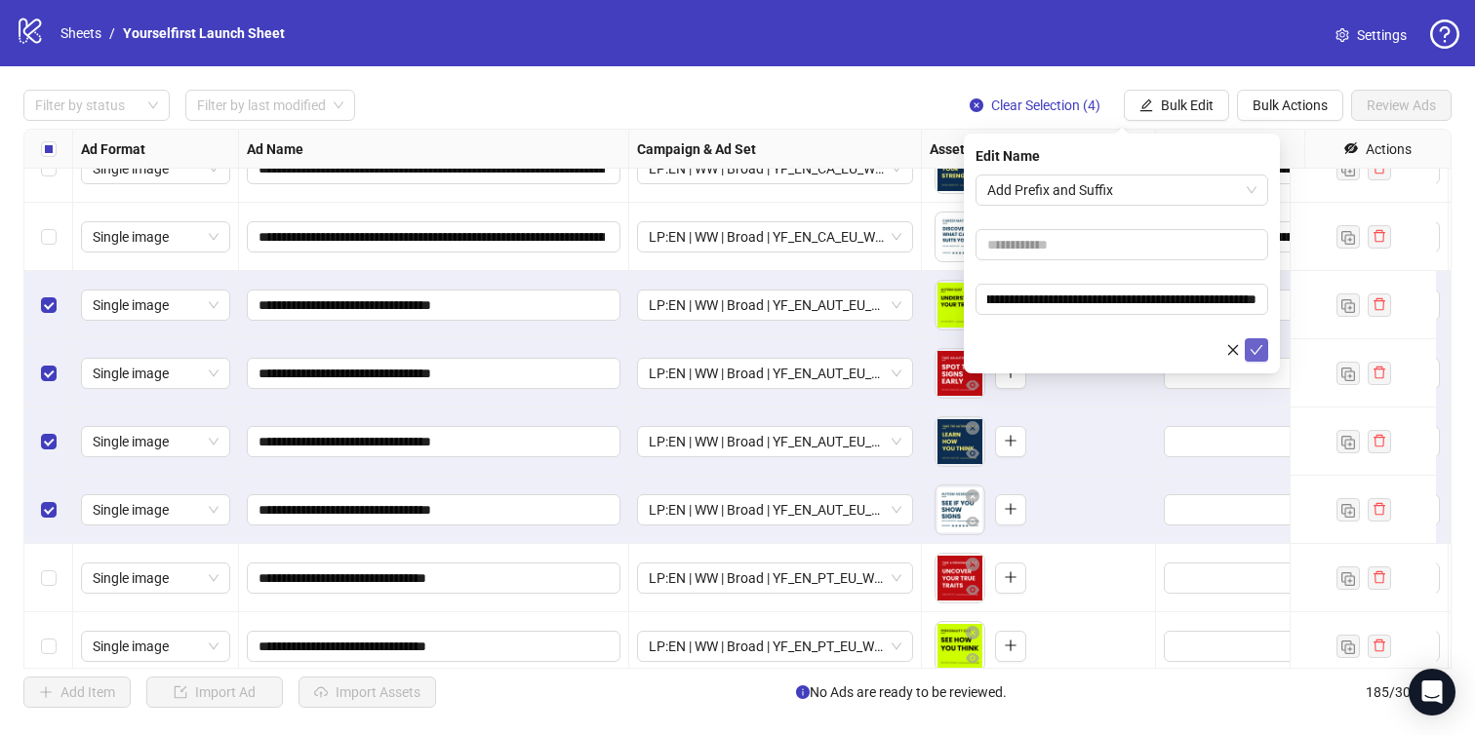
click at [1264, 355] on button "submit" at bounding box center [1256, 349] width 23 height 23
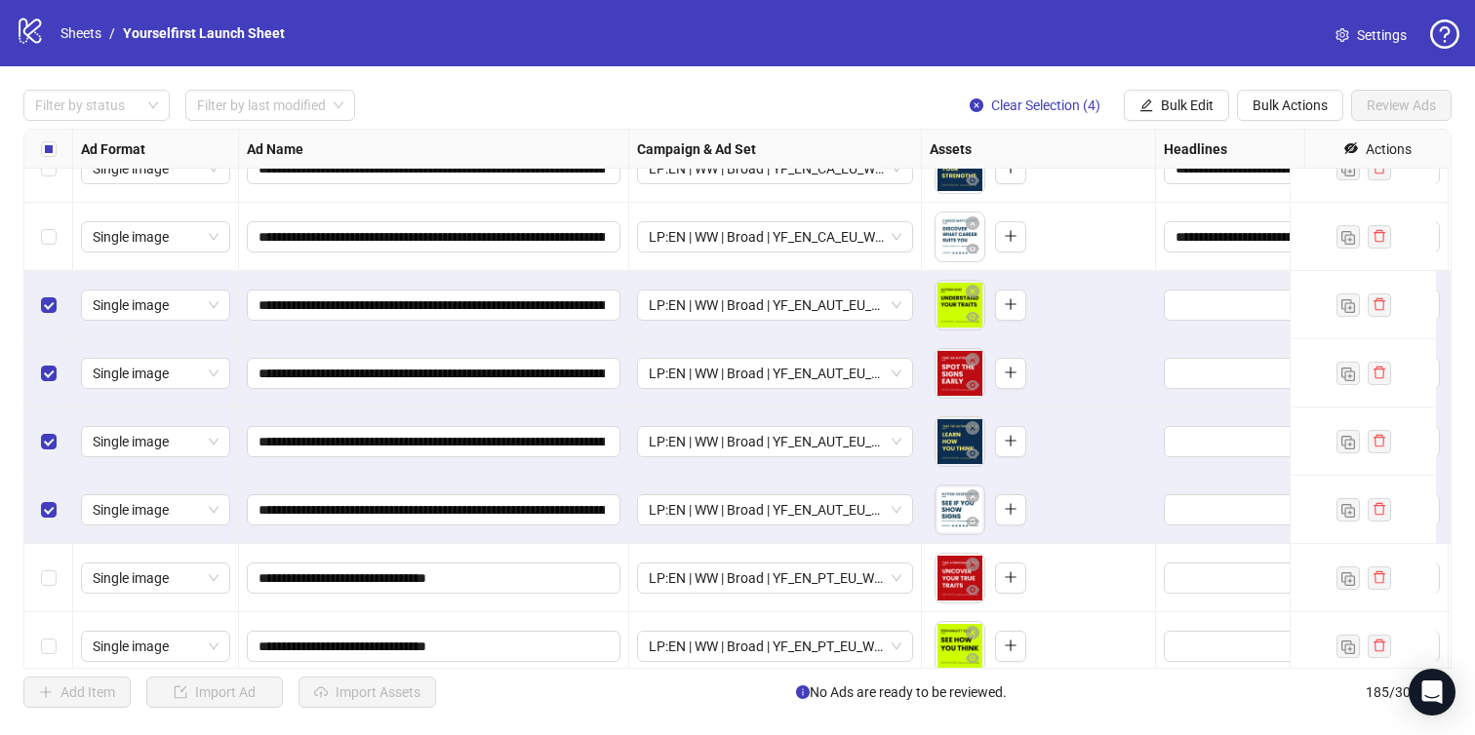
click at [1205, 80] on div "**********" at bounding box center [737, 398] width 1475 height 665
click at [1187, 100] on span "Bulk Edit" at bounding box center [1187, 106] width 53 height 16
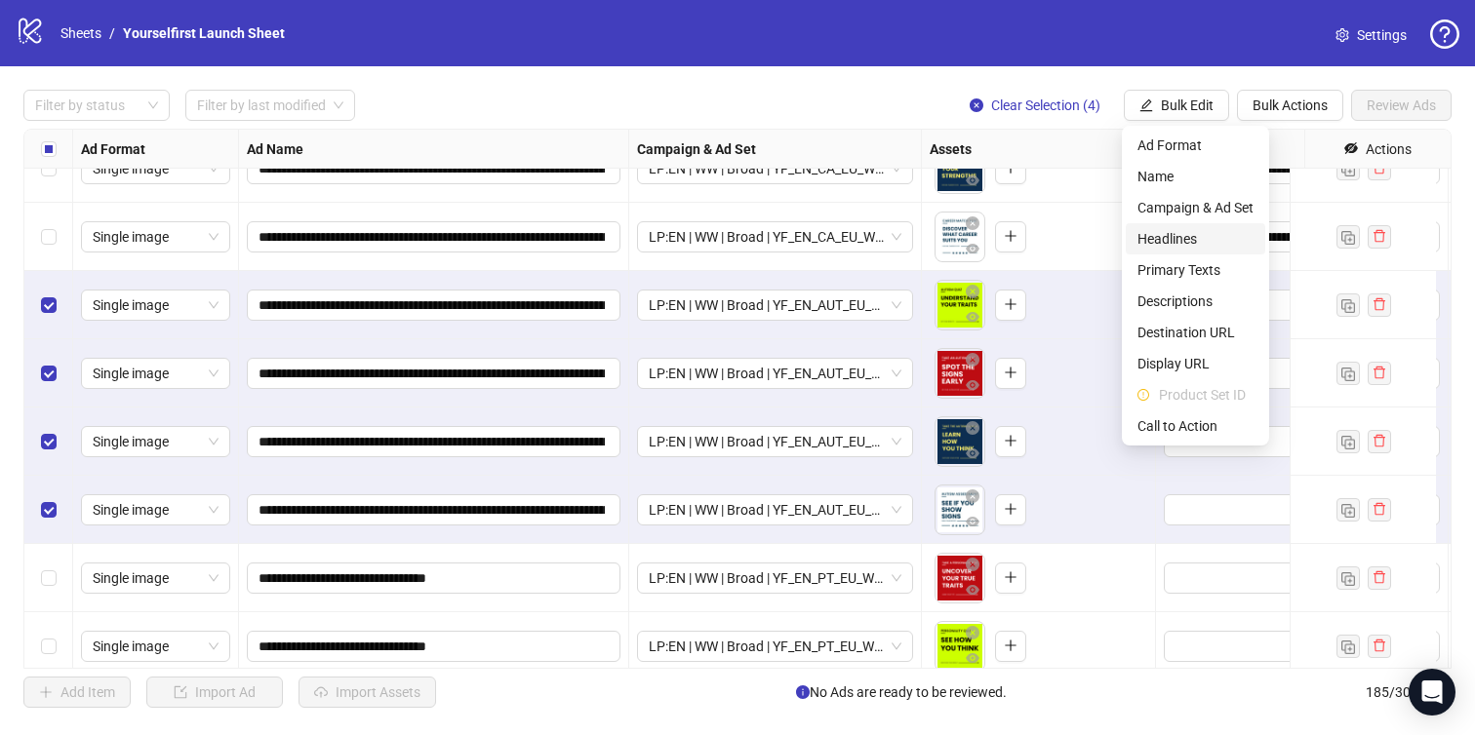
click at [1153, 235] on span "Headlines" at bounding box center [1195, 238] width 116 height 21
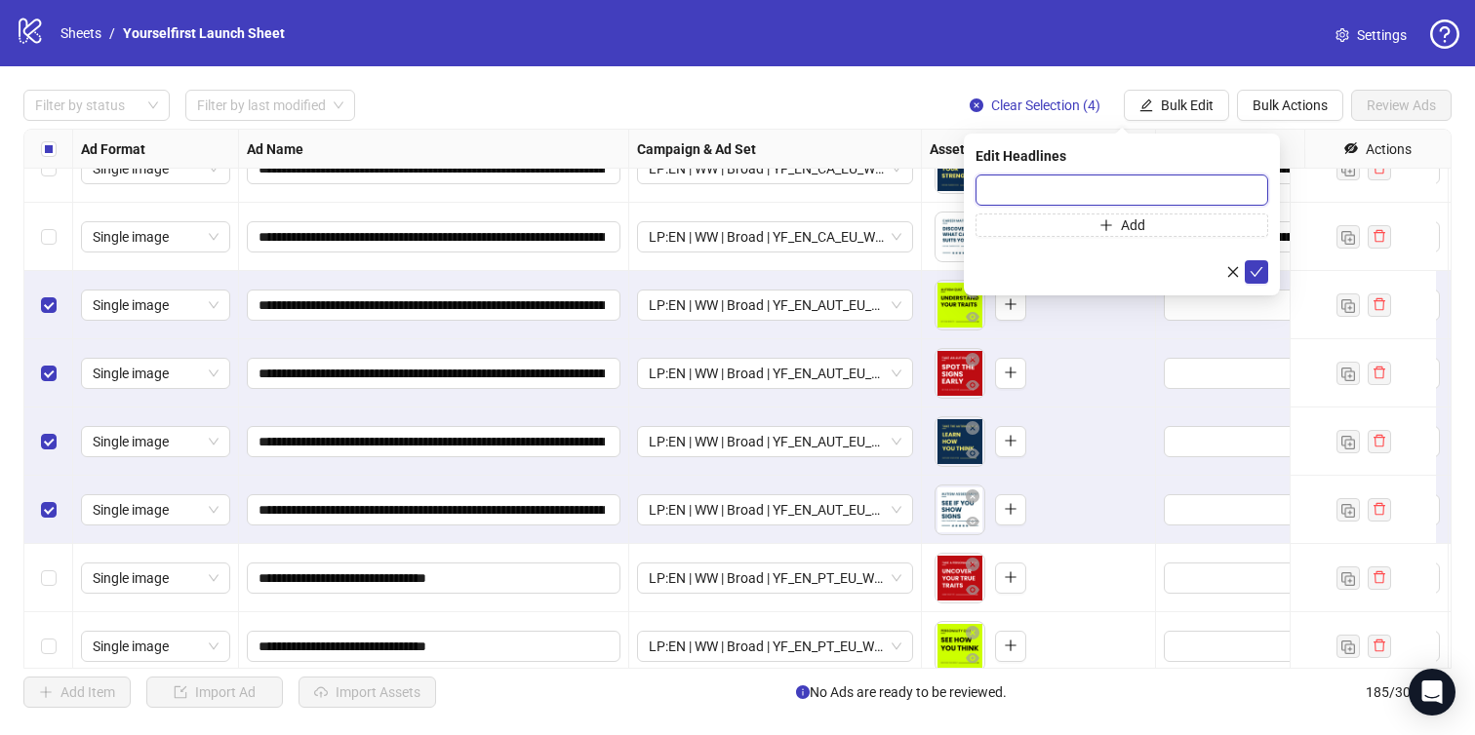
click at [1052, 187] on input "text" at bounding box center [1121, 190] width 293 height 31
paste input "**********"
type input "**********"
click at [1260, 270] on icon "check" at bounding box center [1257, 272] width 14 height 14
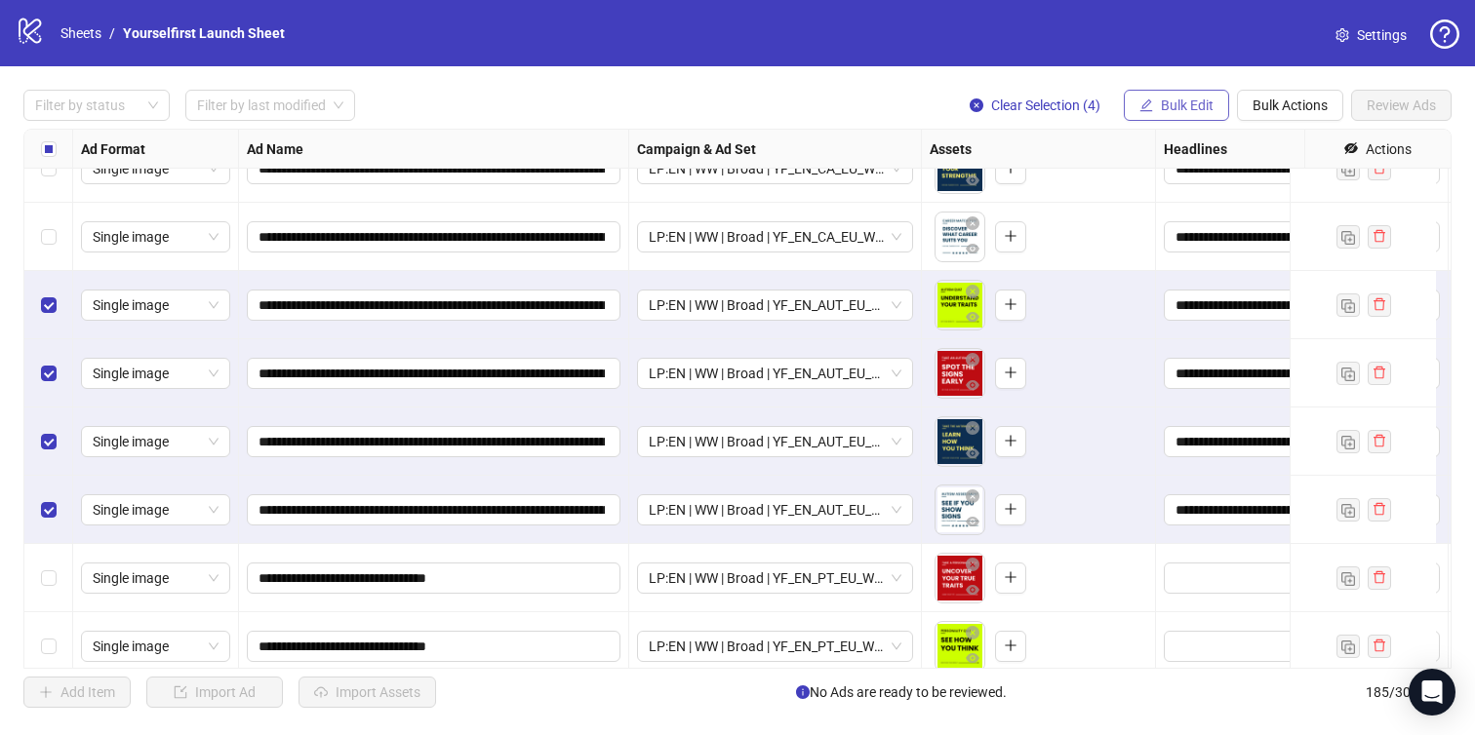
click at [1190, 103] on span "Bulk Edit" at bounding box center [1187, 106] width 53 height 16
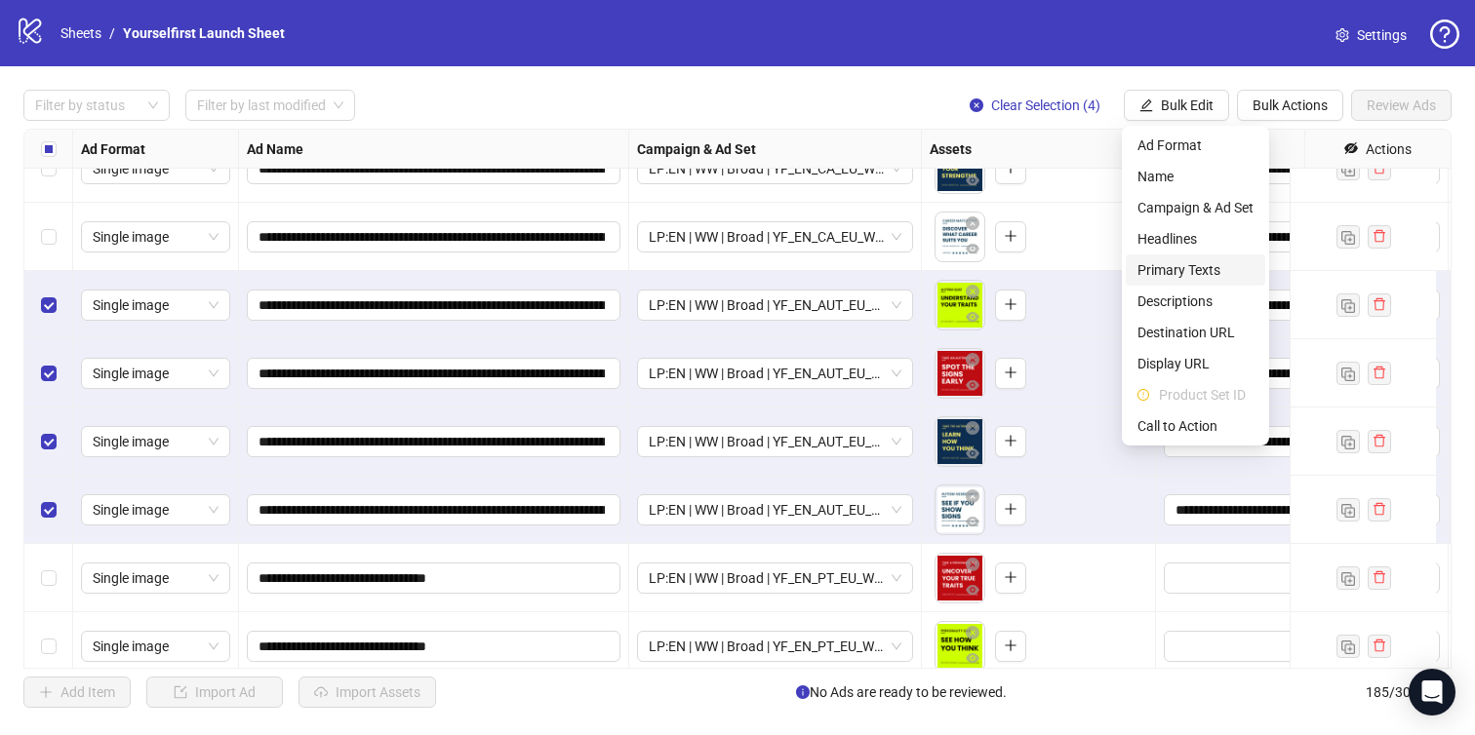
click at [1192, 269] on span "Primary Texts" at bounding box center [1195, 269] width 116 height 21
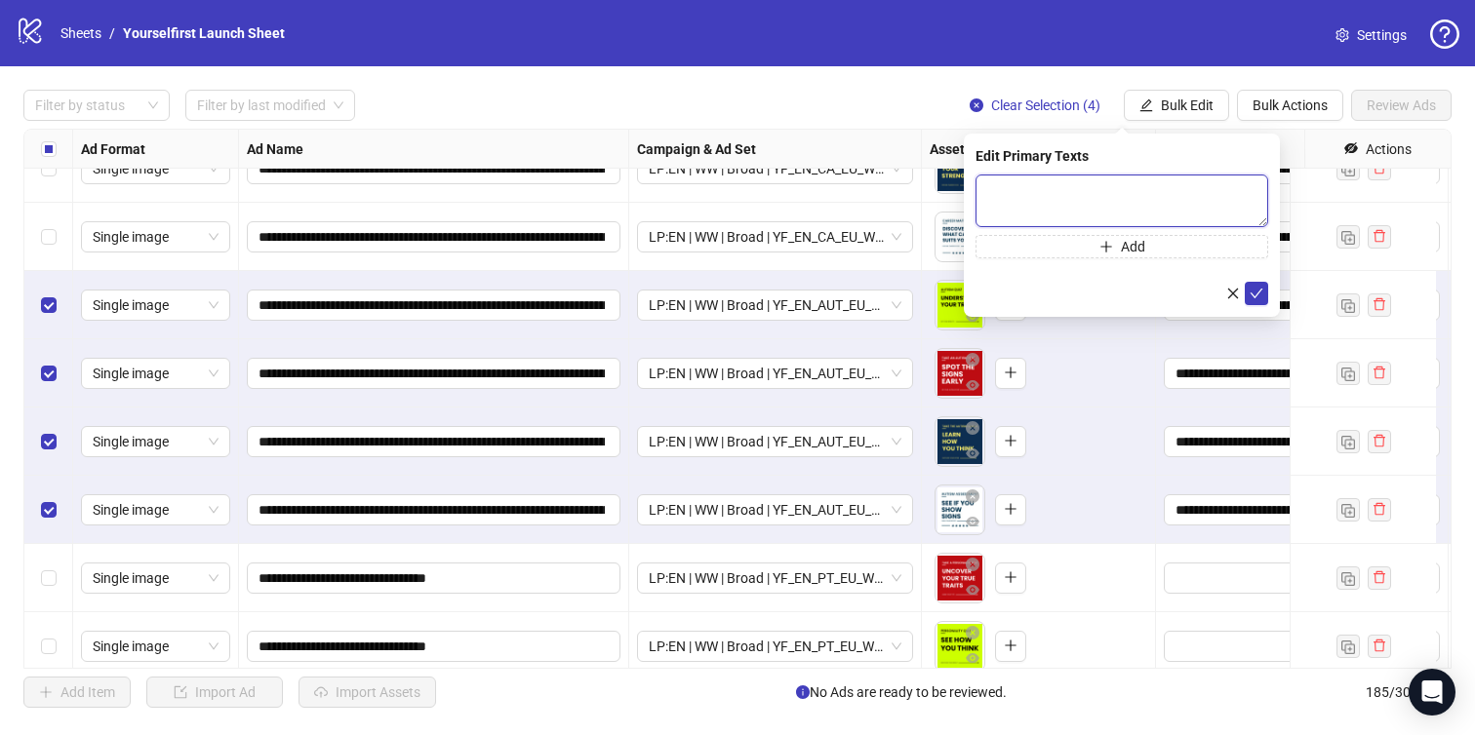
click at [1047, 211] on textarea at bounding box center [1121, 201] width 293 height 53
paste textarea "**********"
type textarea "**********"
click at [1262, 296] on icon "check" at bounding box center [1257, 294] width 14 height 14
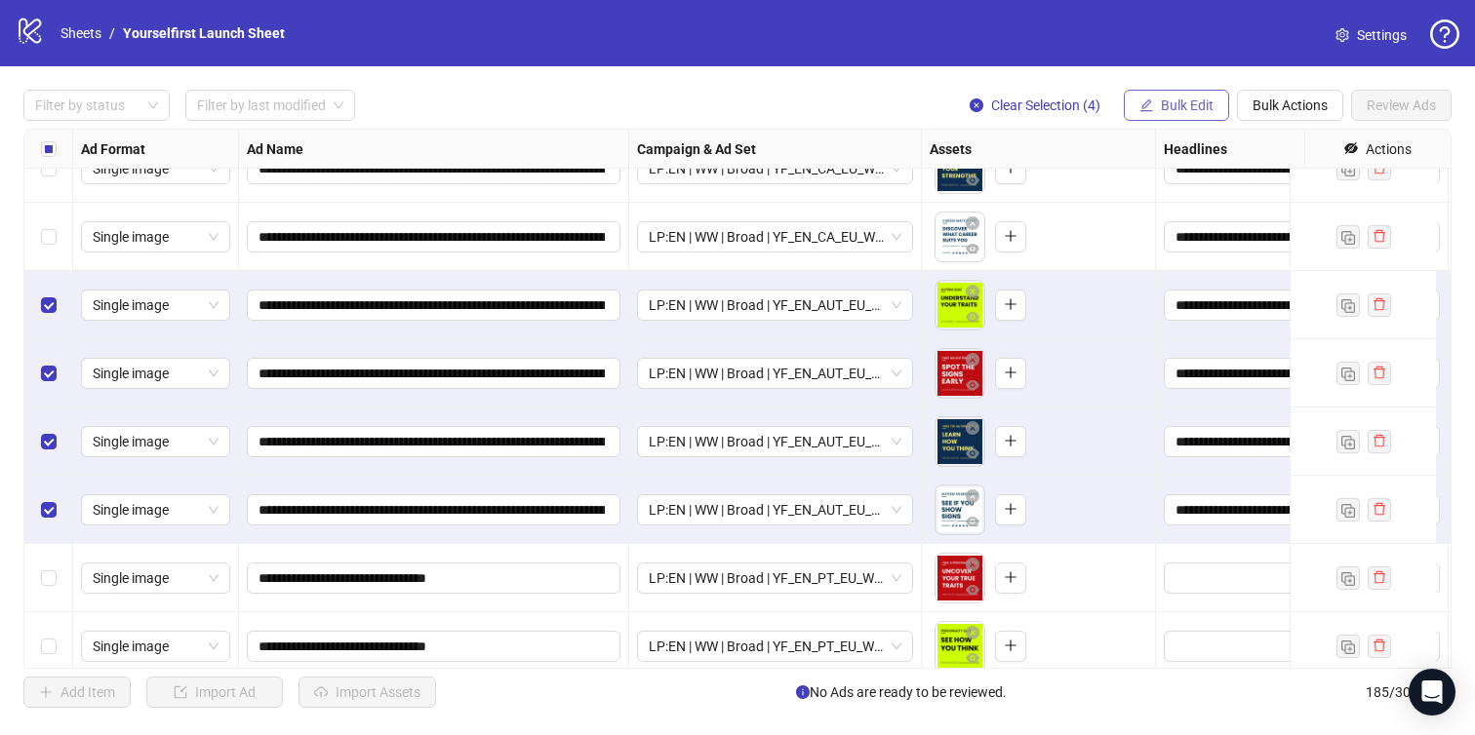
click at [1178, 101] on span "Bulk Edit" at bounding box center [1187, 106] width 53 height 16
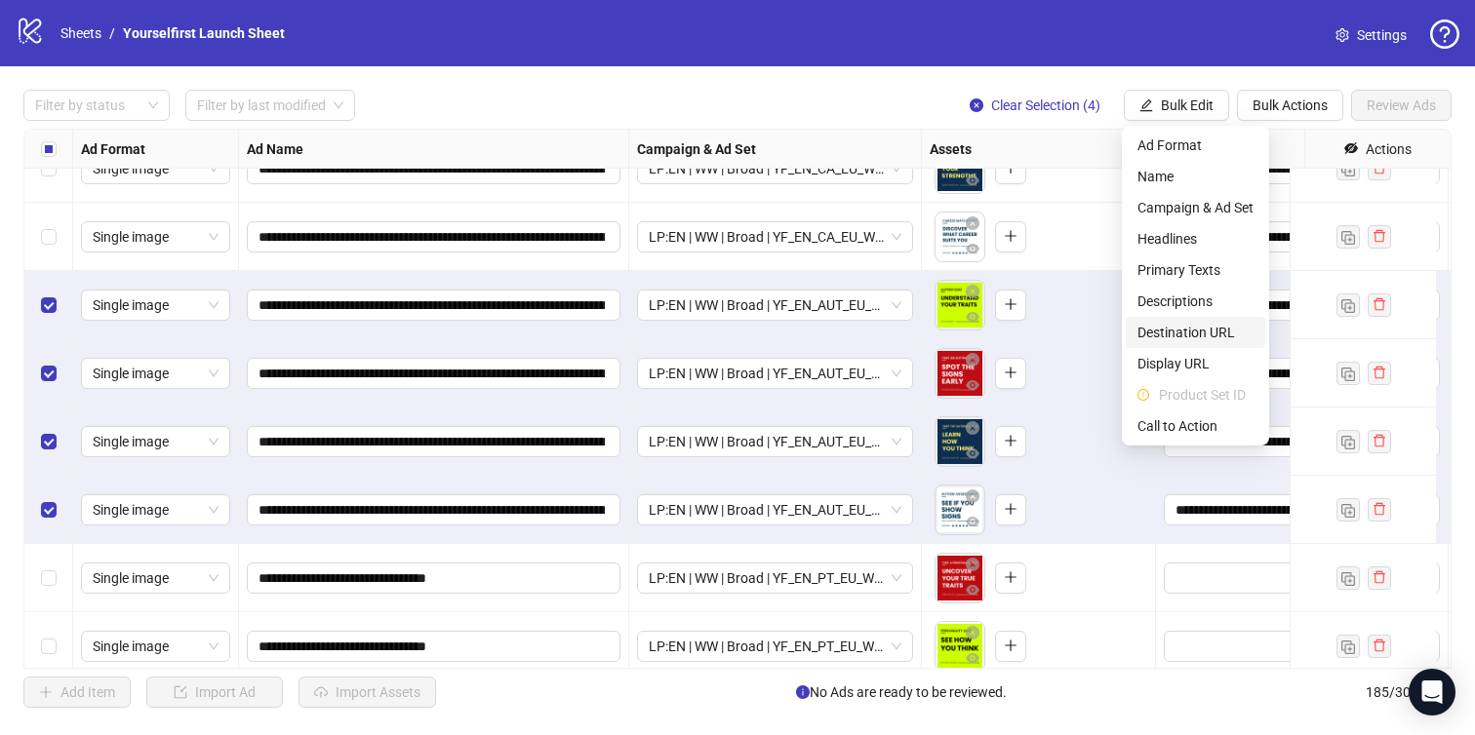
click at [1167, 339] on span "Destination URL" at bounding box center [1195, 332] width 116 height 21
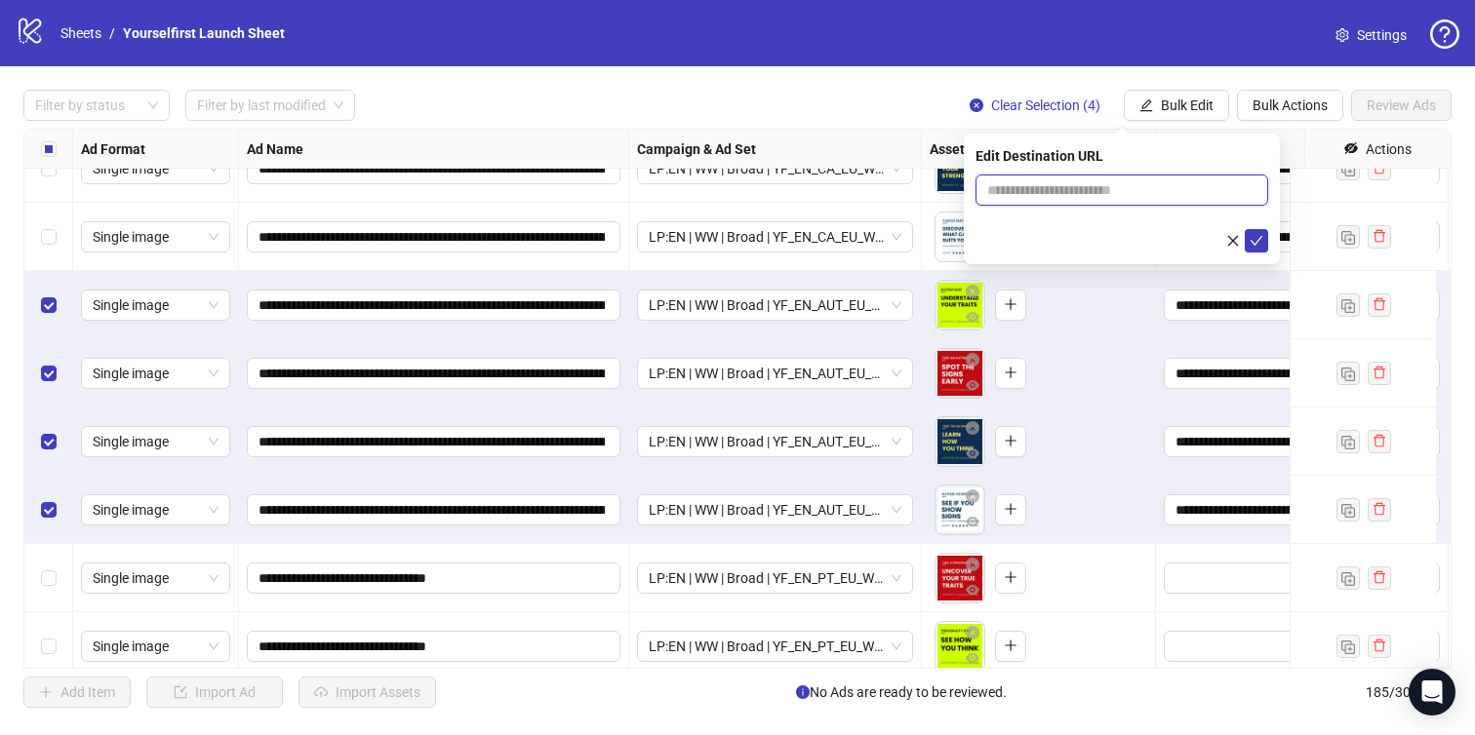
click at [1105, 186] on input "text" at bounding box center [1114, 189] width 254 height 21
paste input "**********"
type input "**********"
click at [1262, 241] on icon "check" at bounding box center [1257, 241] width 14 height 14
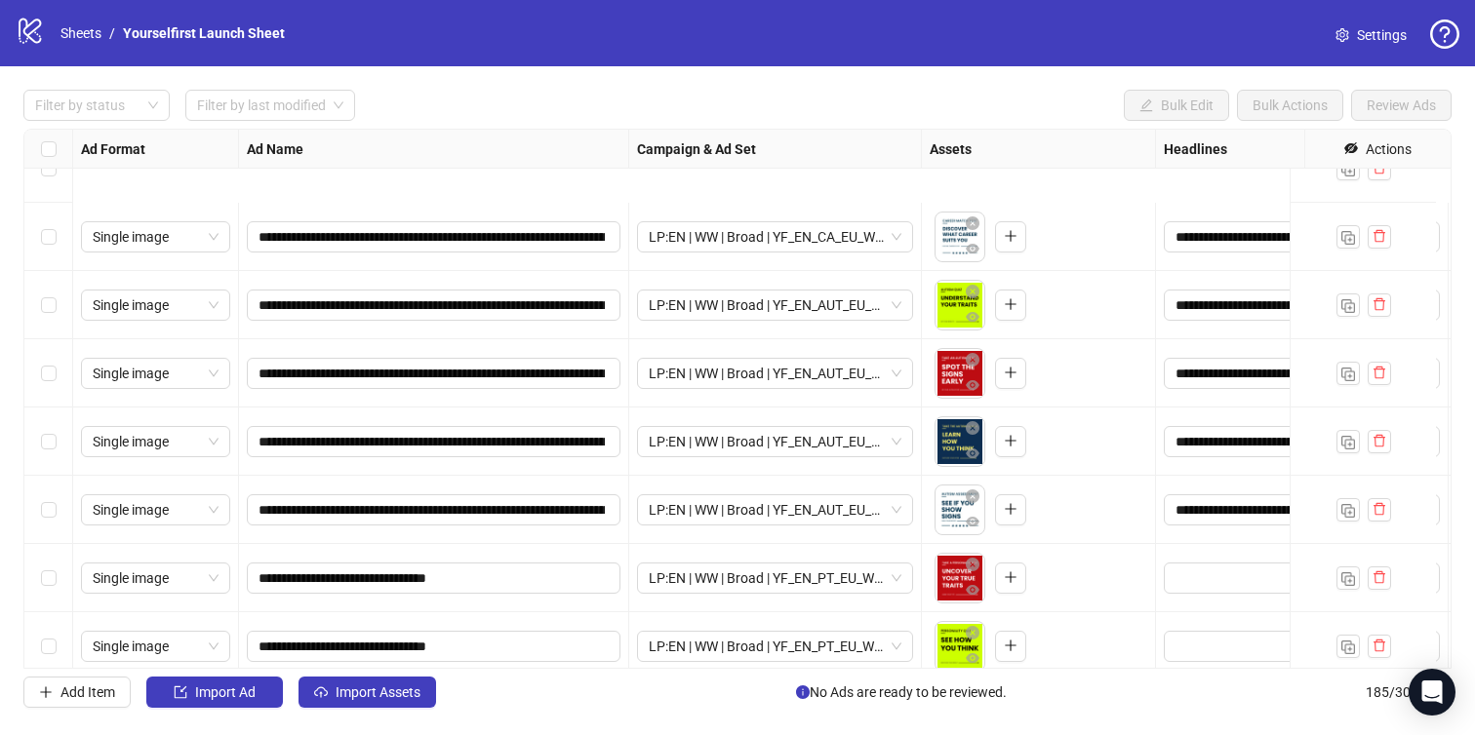
scroll to position [12147, 0]
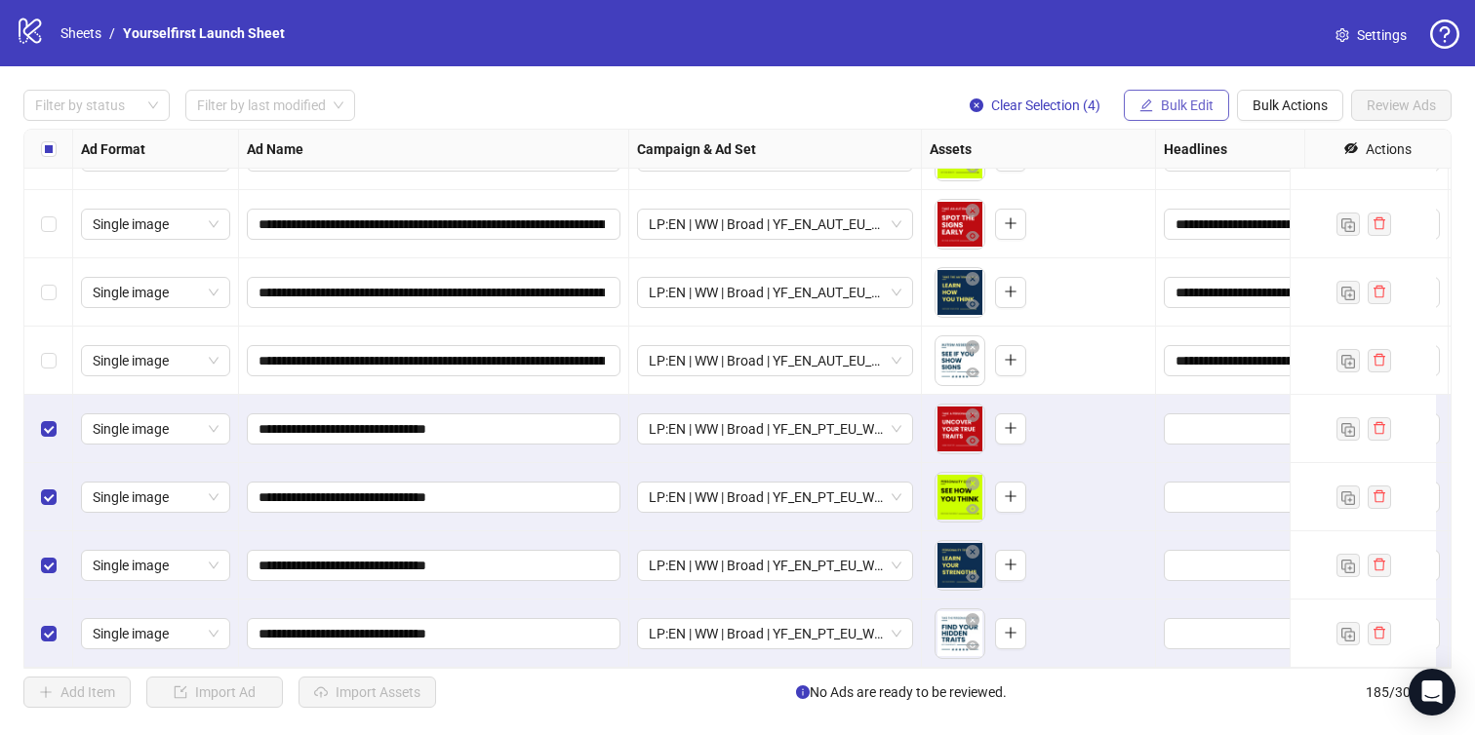
click at [1161, 104] on span "Bulk Edit" at bounding box center [1187, 106] width 53 height 16
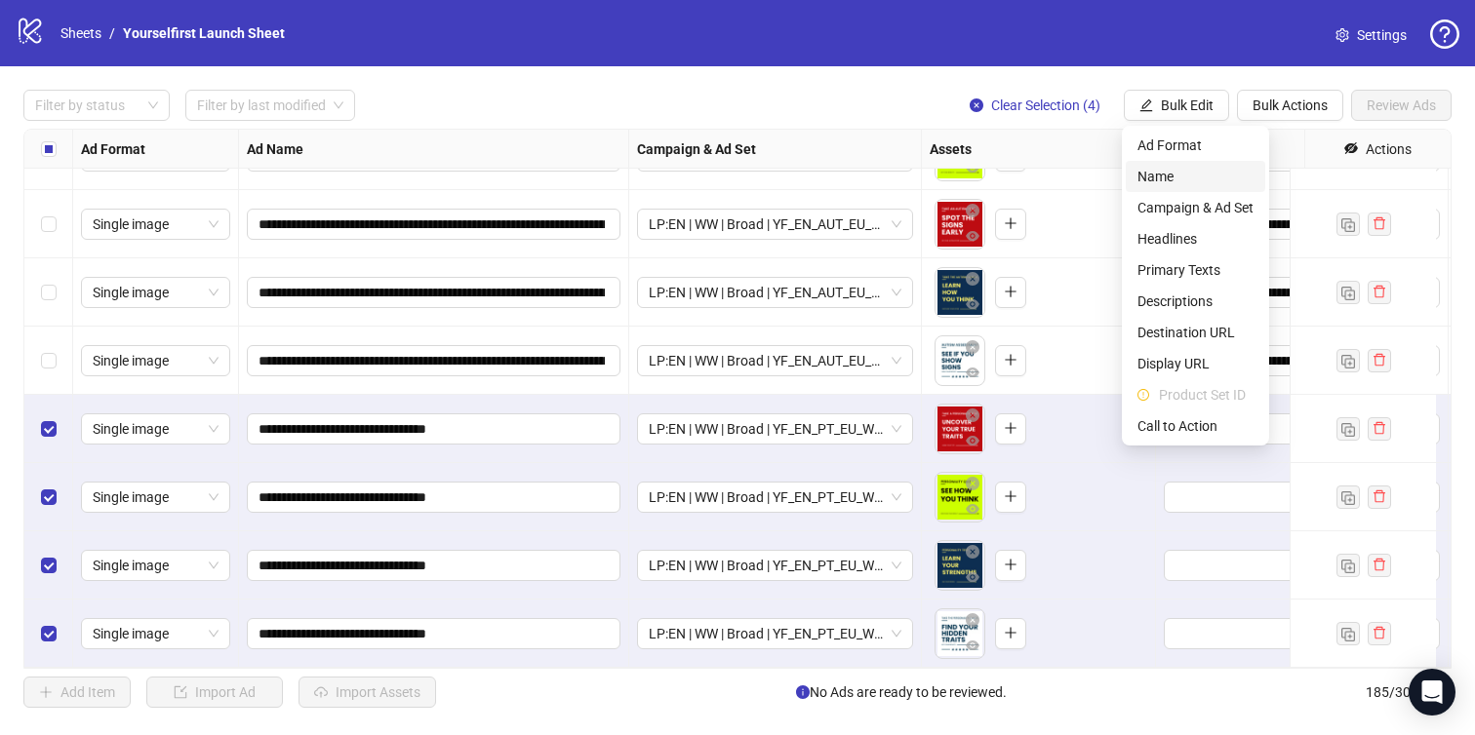
click at [1161, 184] on span "Name" at bounding box center [1195, 176] width 116 height 21
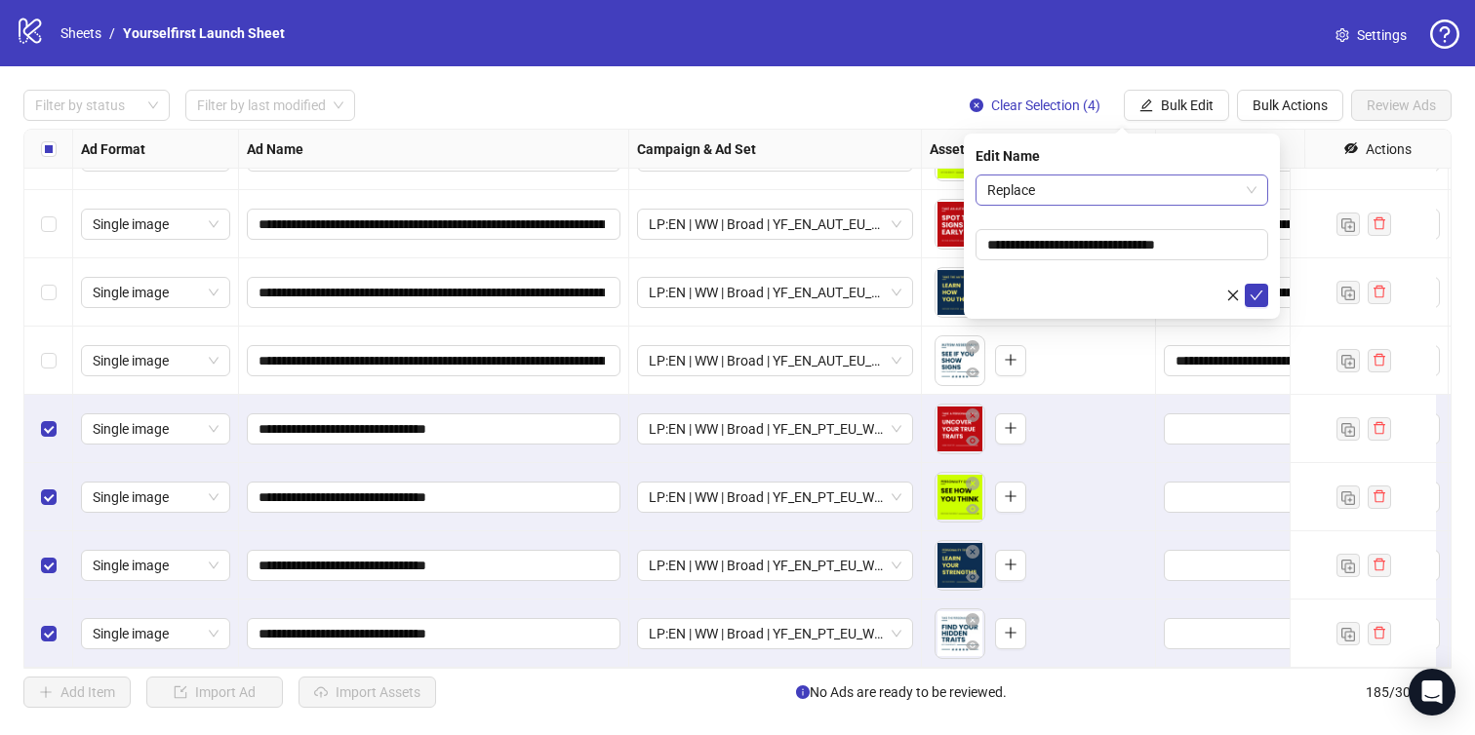
click at [1085, 190] on span "Replace" at bounding box center [1121, 190] width 269 height 29
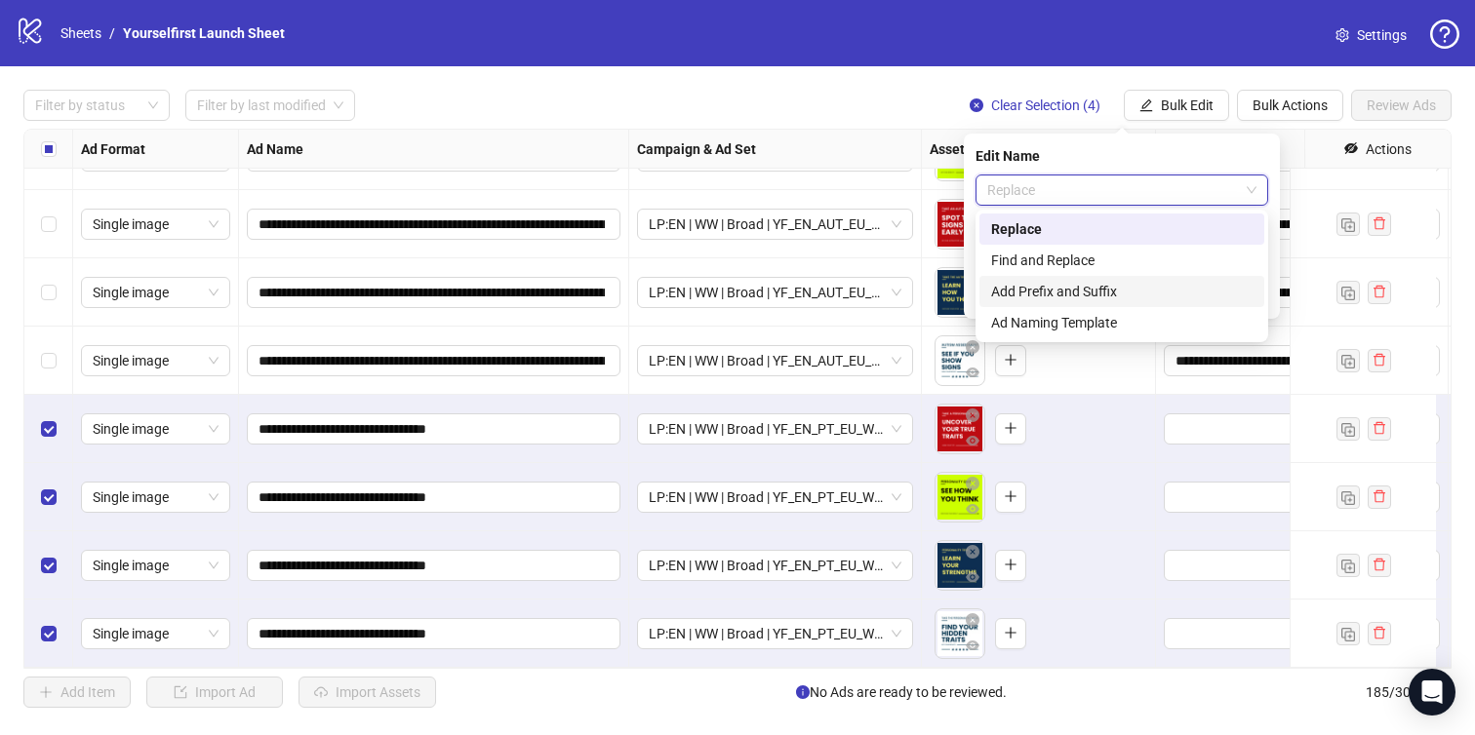
click at [1028, 295] on div "Add Prefix and Suffix" at bounding box center [1121, 291] width 261 height 21
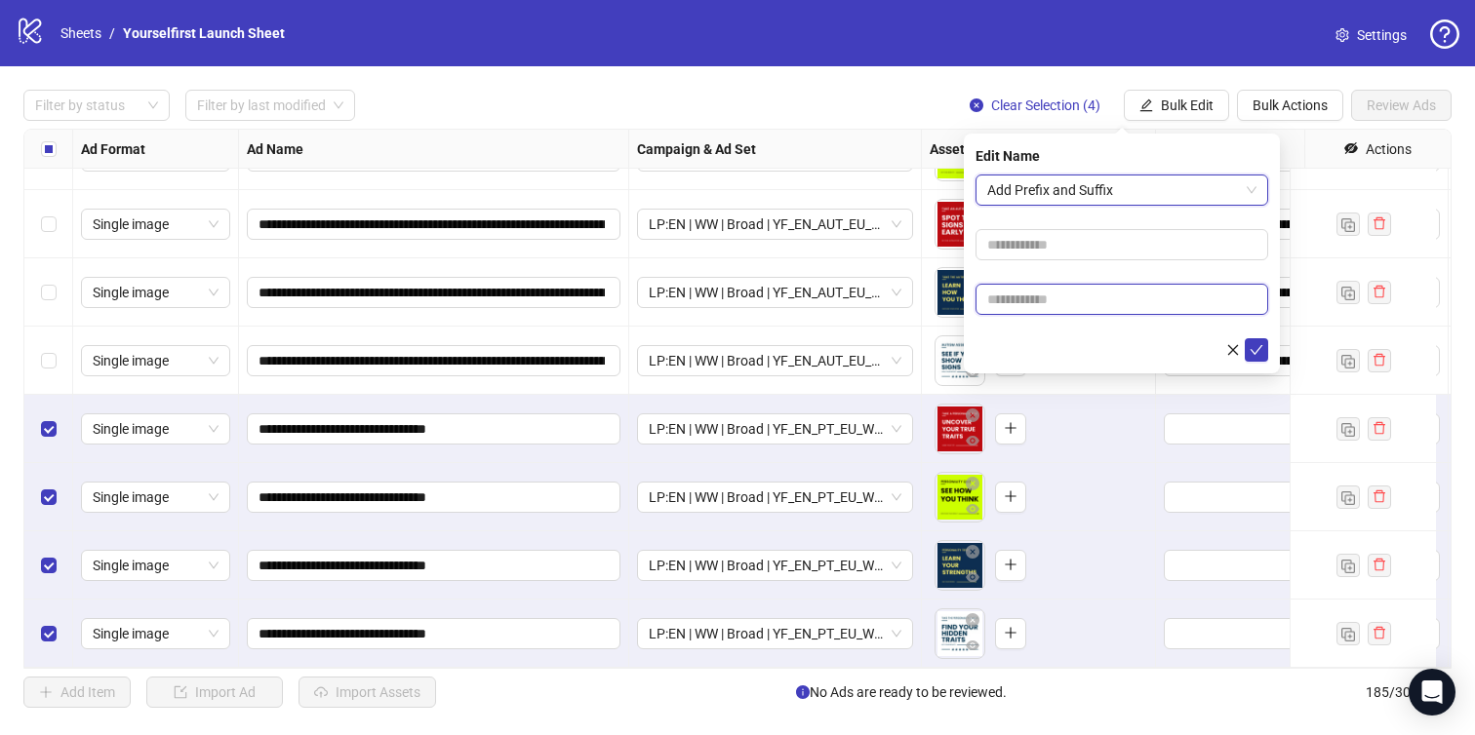
click at [1037, 311] on input "text" at bounding box center [1121, 299] width 293 height 31
paste input "**********"
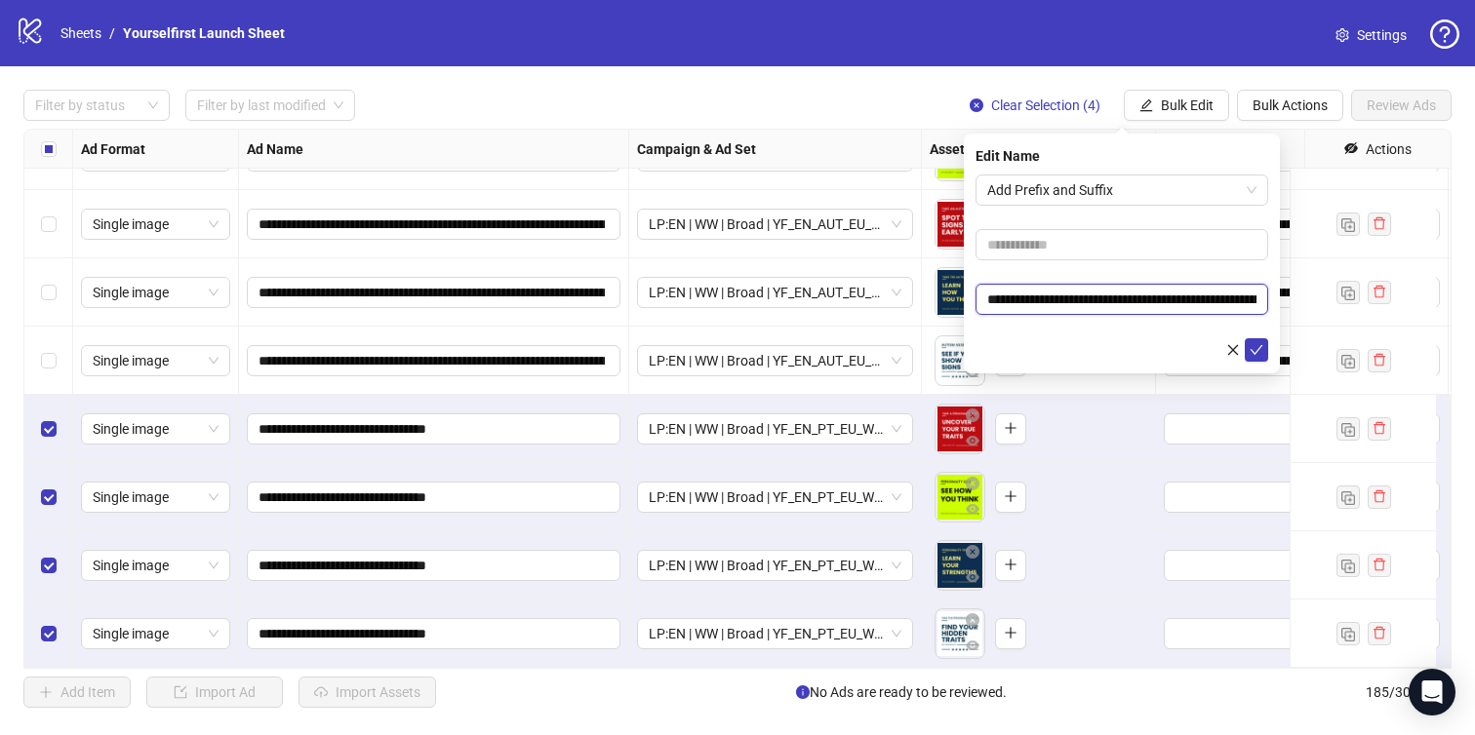
scroll to position [0, 127]
type input "**********"
click at [1256, 345] on icon "check" at bounding box center [1257, 350] width 14 height 14
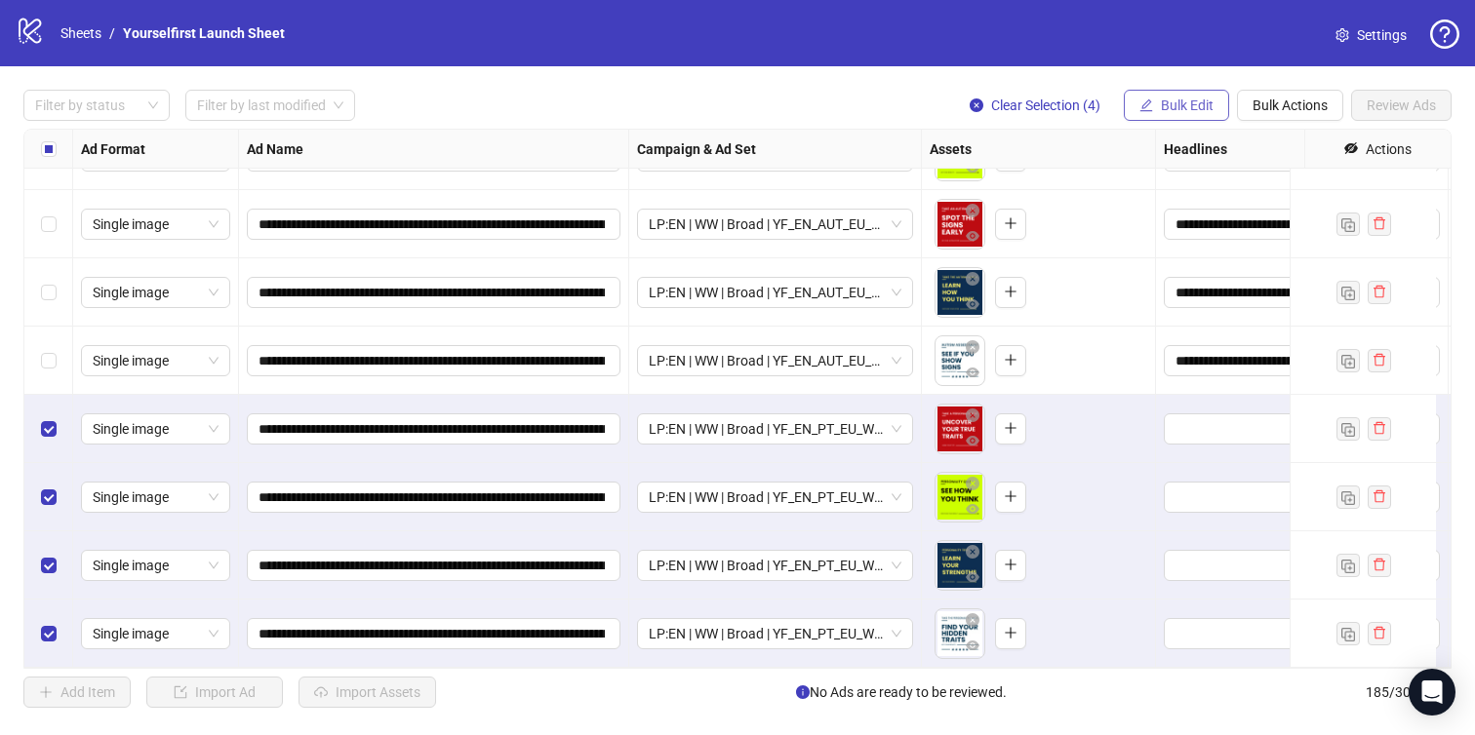
click at [1172, 103] on span "Bulk Edit" at bounding box center [1187, 106] width 53 height 16
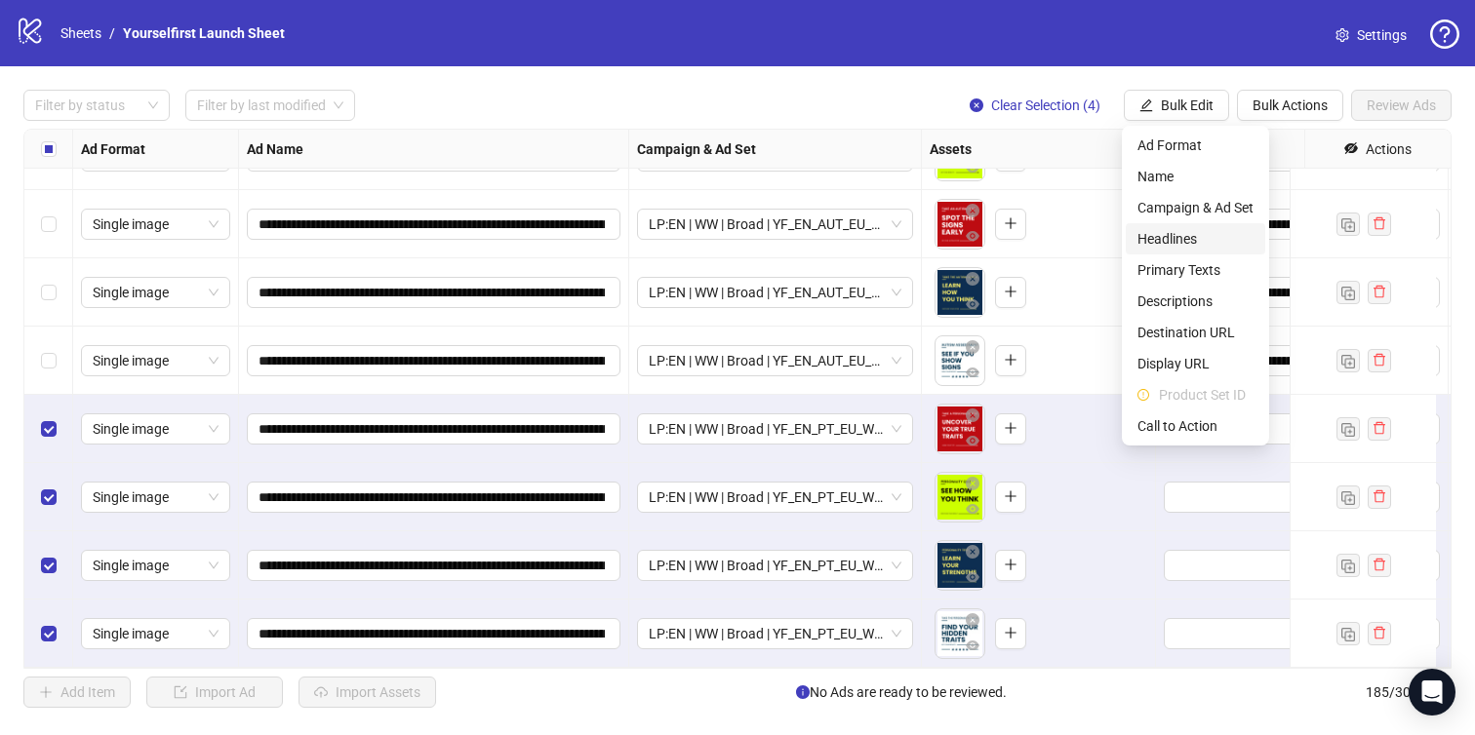
click at [1164, 232] on span "Headlines" at bounding box center [1195, 238] width 116 height 21
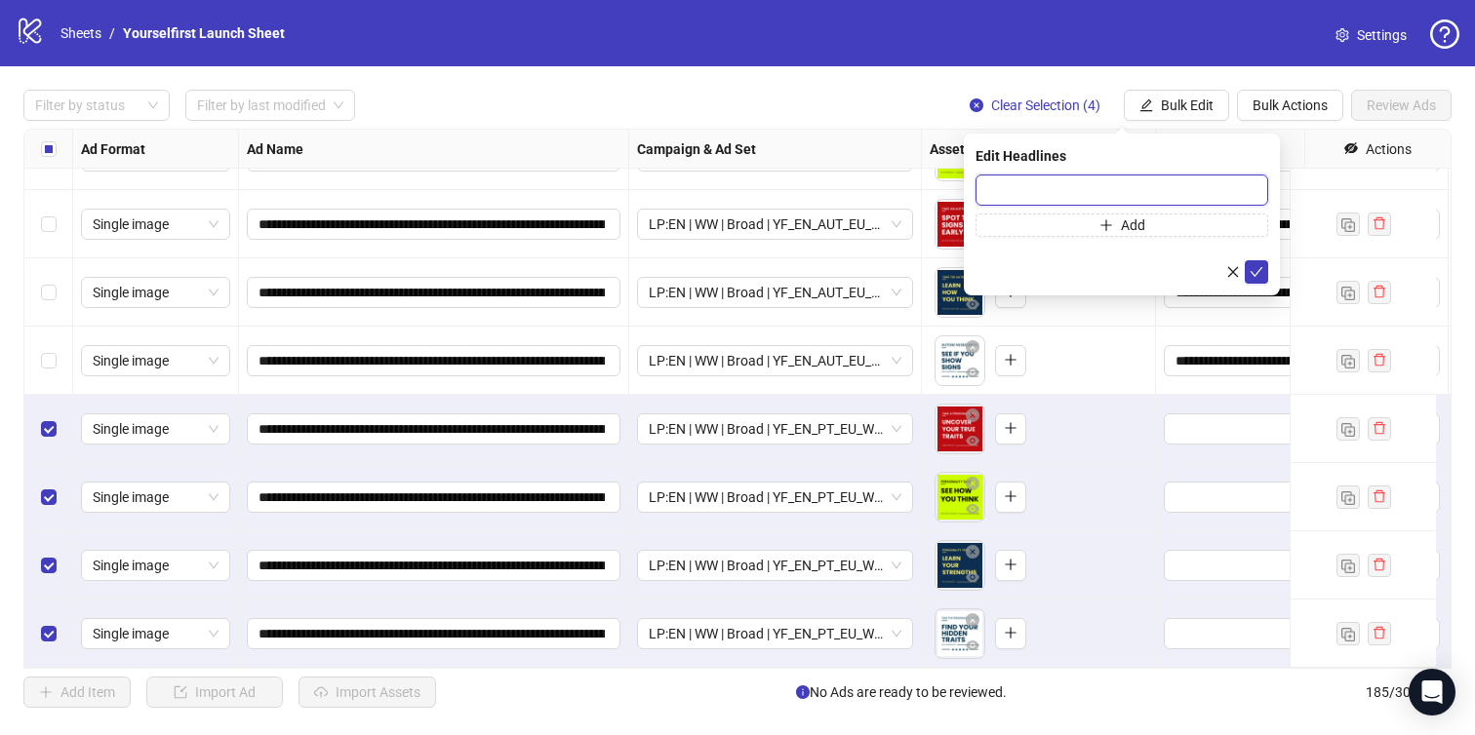
click at [1018, 180] on input "text" at bounding box center [1121, 190] width 293 height 31
paste input "**********"
type input "**********"
click at [1256, 269] on icon "check" at bounding box center [1257, 272] width 14 height 14
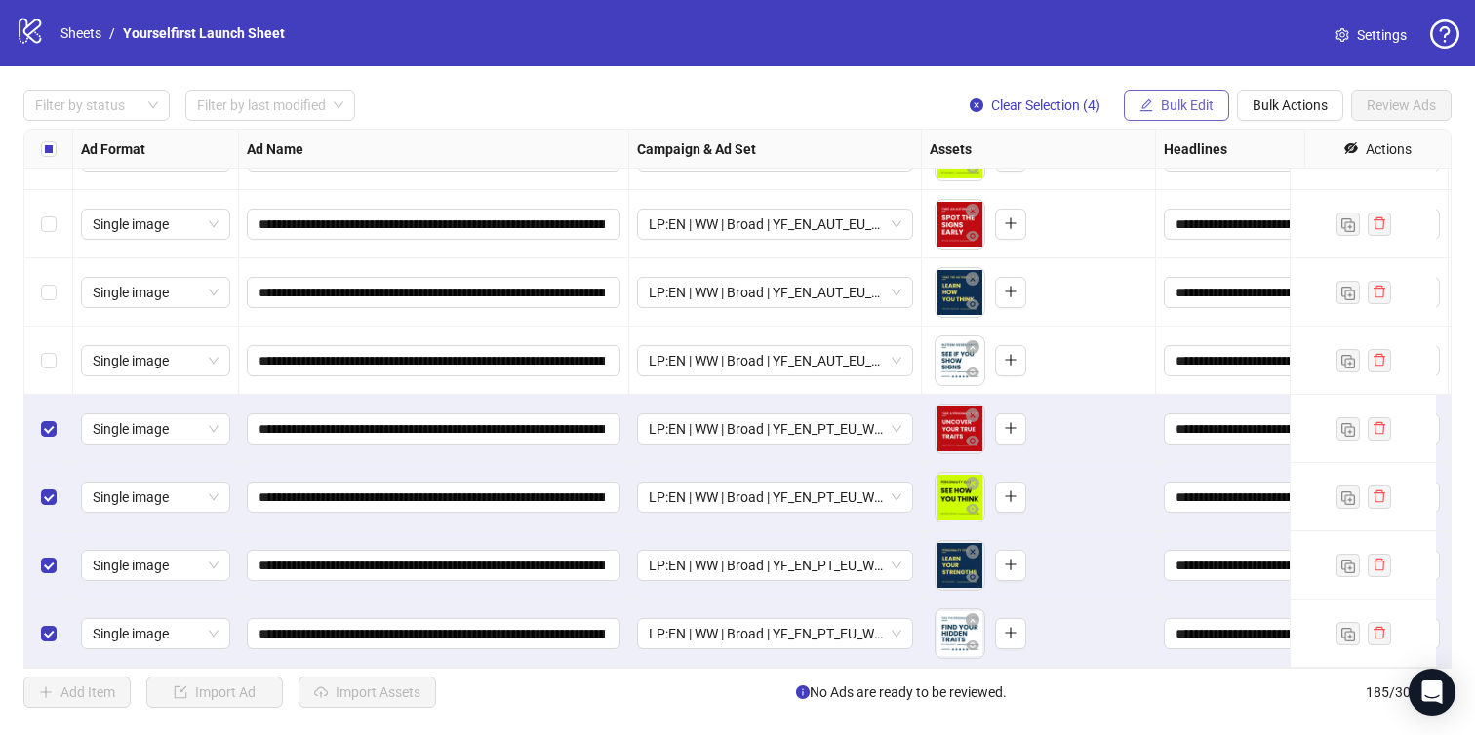
click at [1158, 114] on button "Bulk Edit" at bounding box center [1176, 105] width 105 height 31
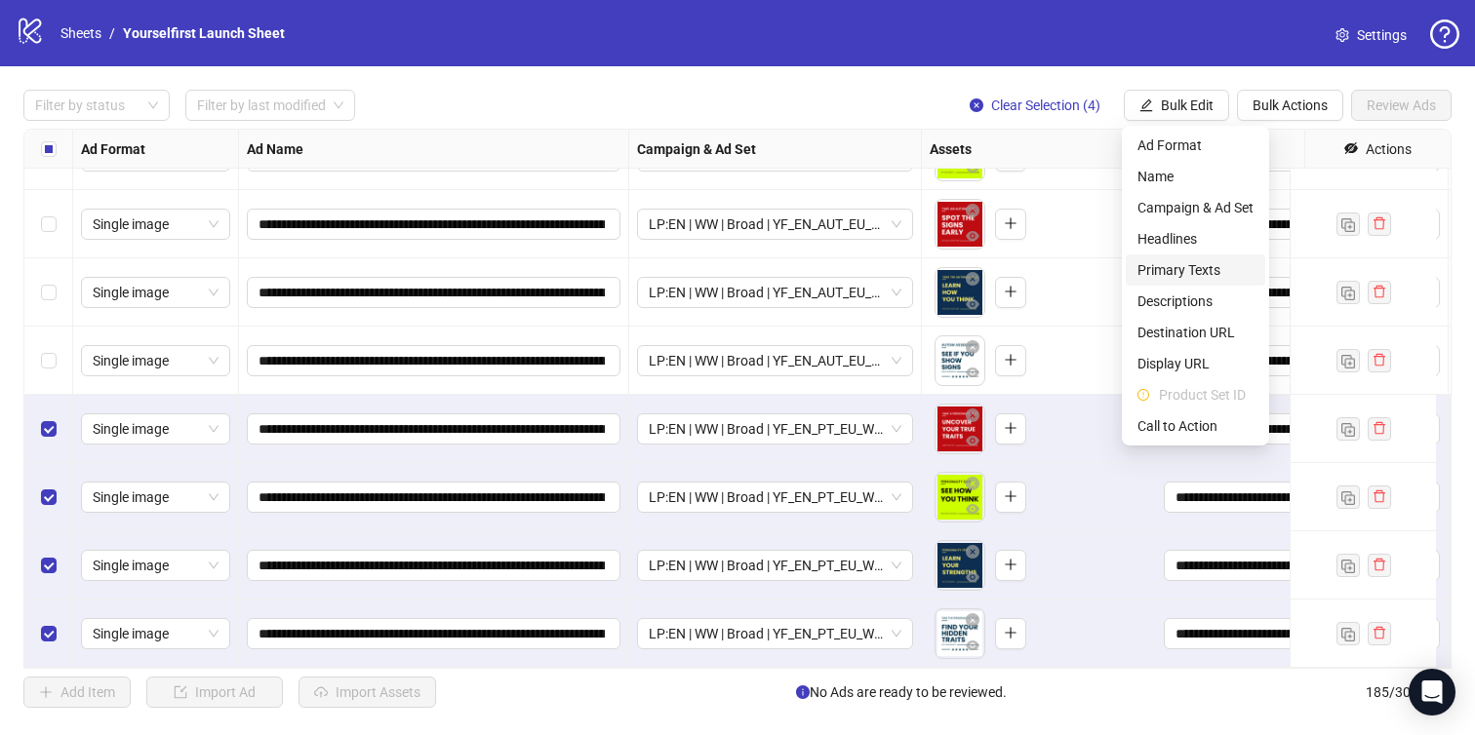
click at [1185, 269] on span "Primary Texts" at bounding box center [1195, 269] width 116 height 21
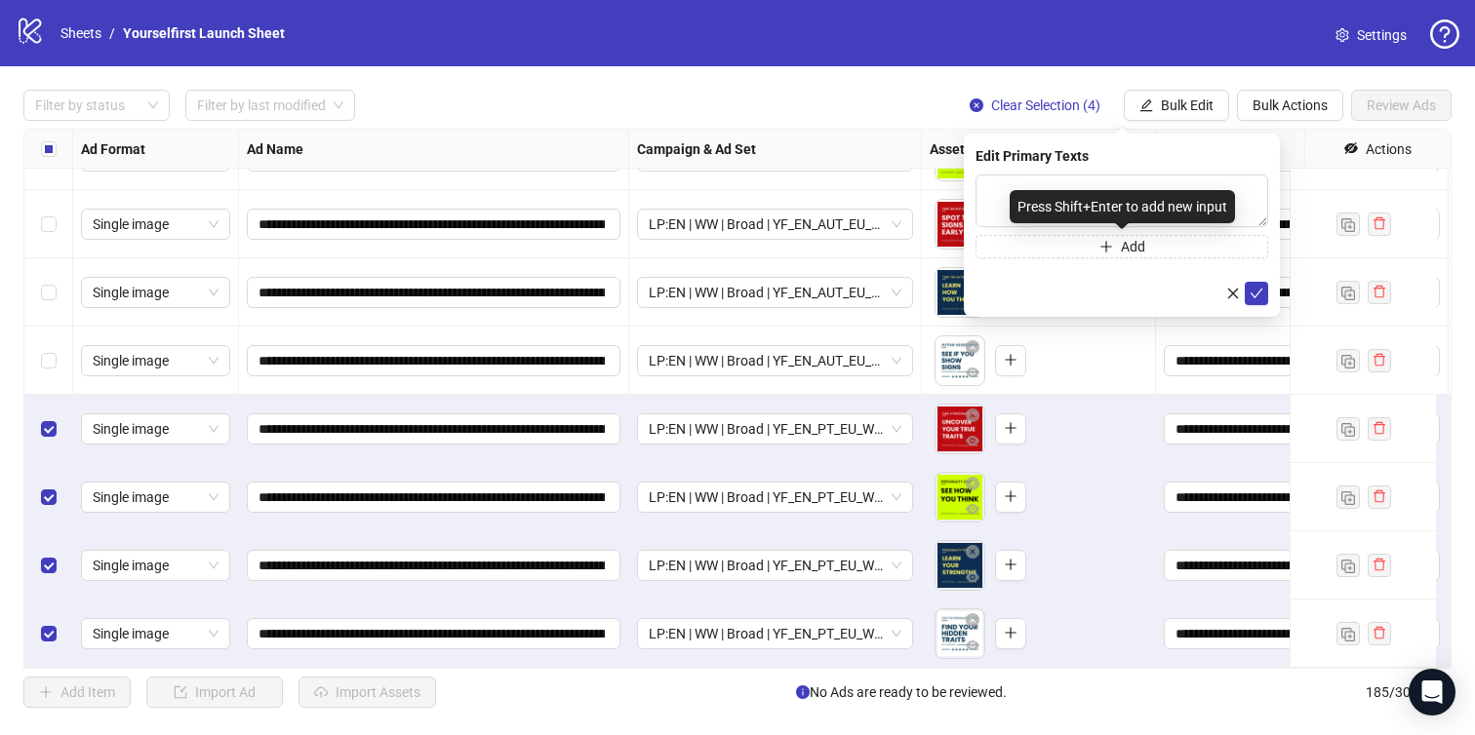
click at [1041, 230] on div "Add" at bounding box center [1121, 217] width 293 height 84
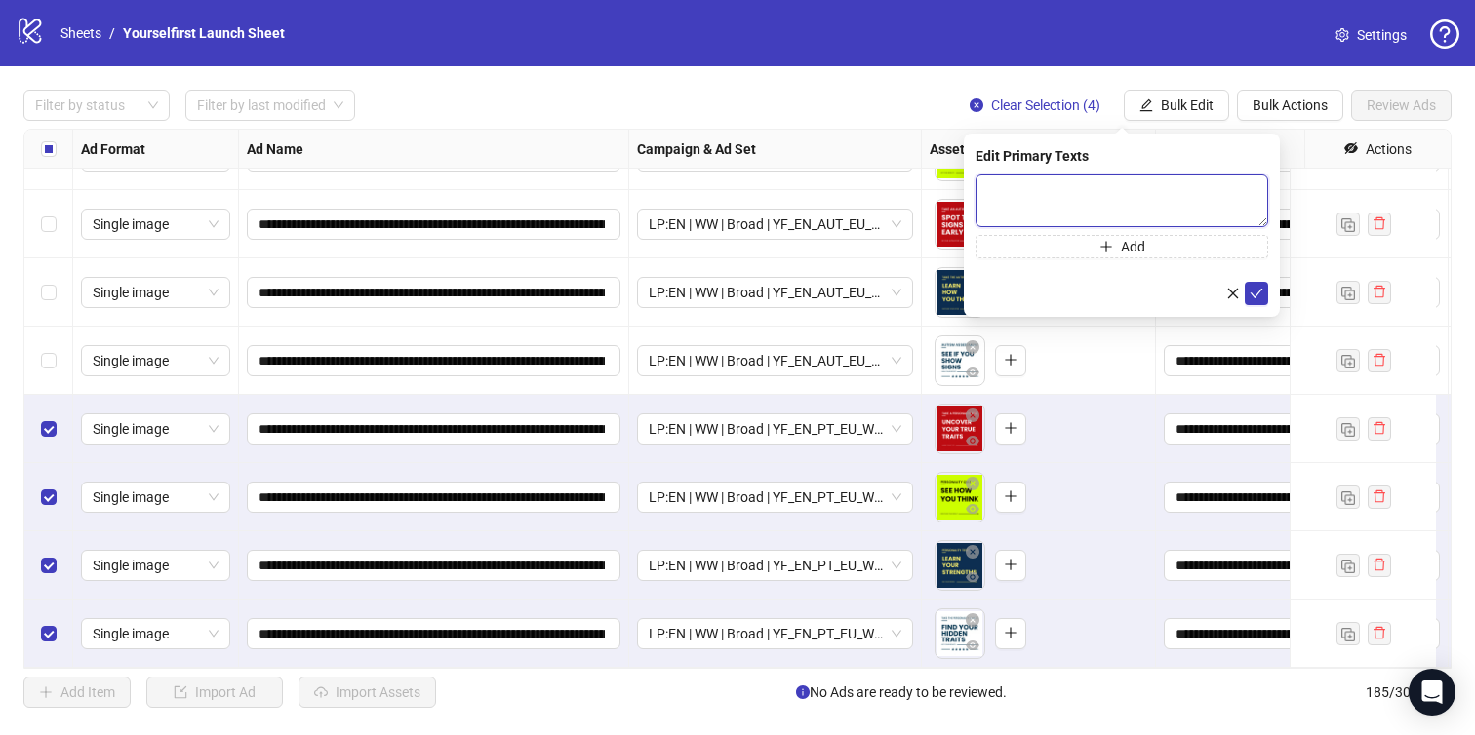
click at [1043, 198] on textarea at bounding box center [1121, 201] width 293 height 53
paste textarea "**********"
type textarea "**********"
click at [1256, 287] on icon "check" at bounding box center [1257, 294] width 14 height 14
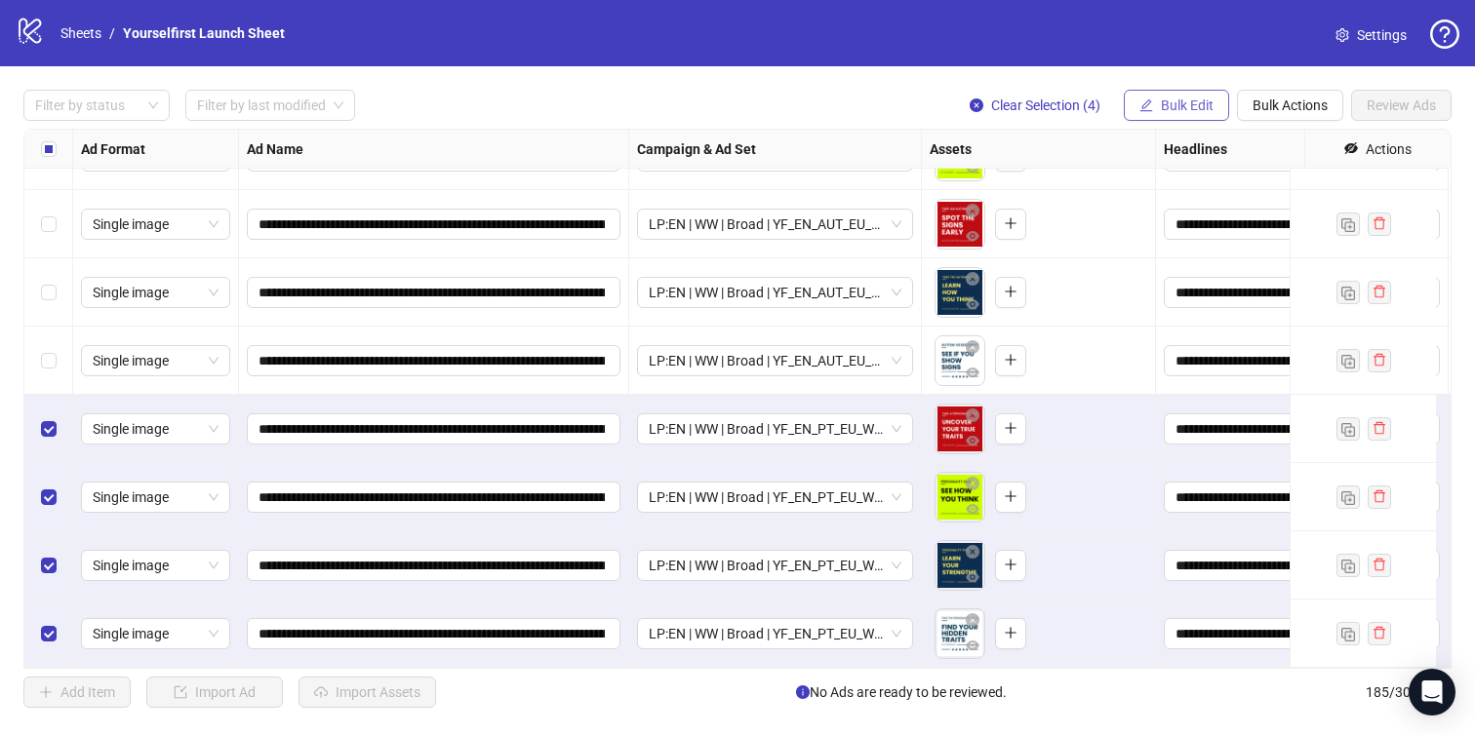
click at [1176, 98] on span "Bulk Edit" at bounding box center [1187, 106] width 53 height 16
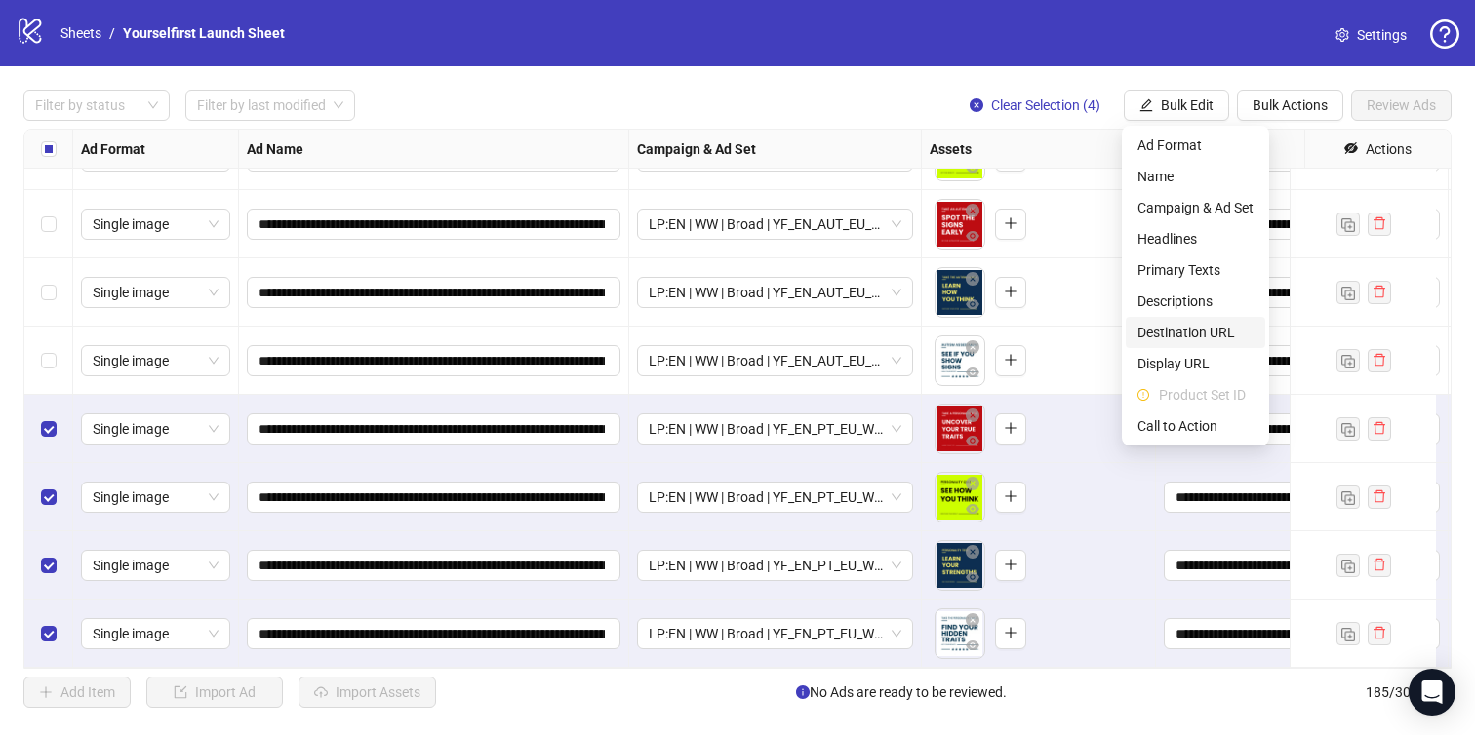
click at [1197, 338] on span "Destination URL" at bounding box center [1195, 332] width 116 height 21
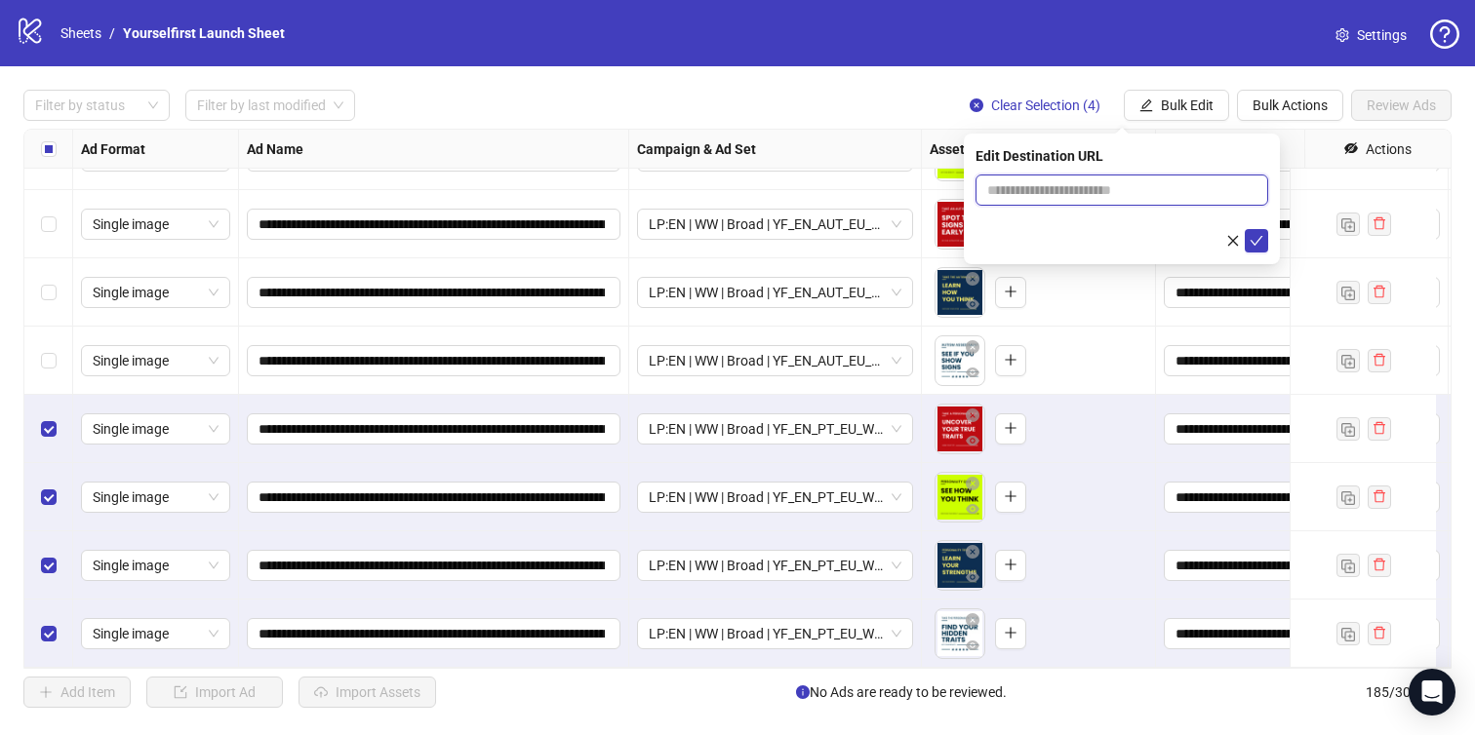
click at [1001, 187] on input "text" at bounding box center [1114, 189] width 254 height 21
paste input "**********"
type input "**********"
click at [1260, 237] on icon "check" at bounding box center [1257, 241] width 13 height 10
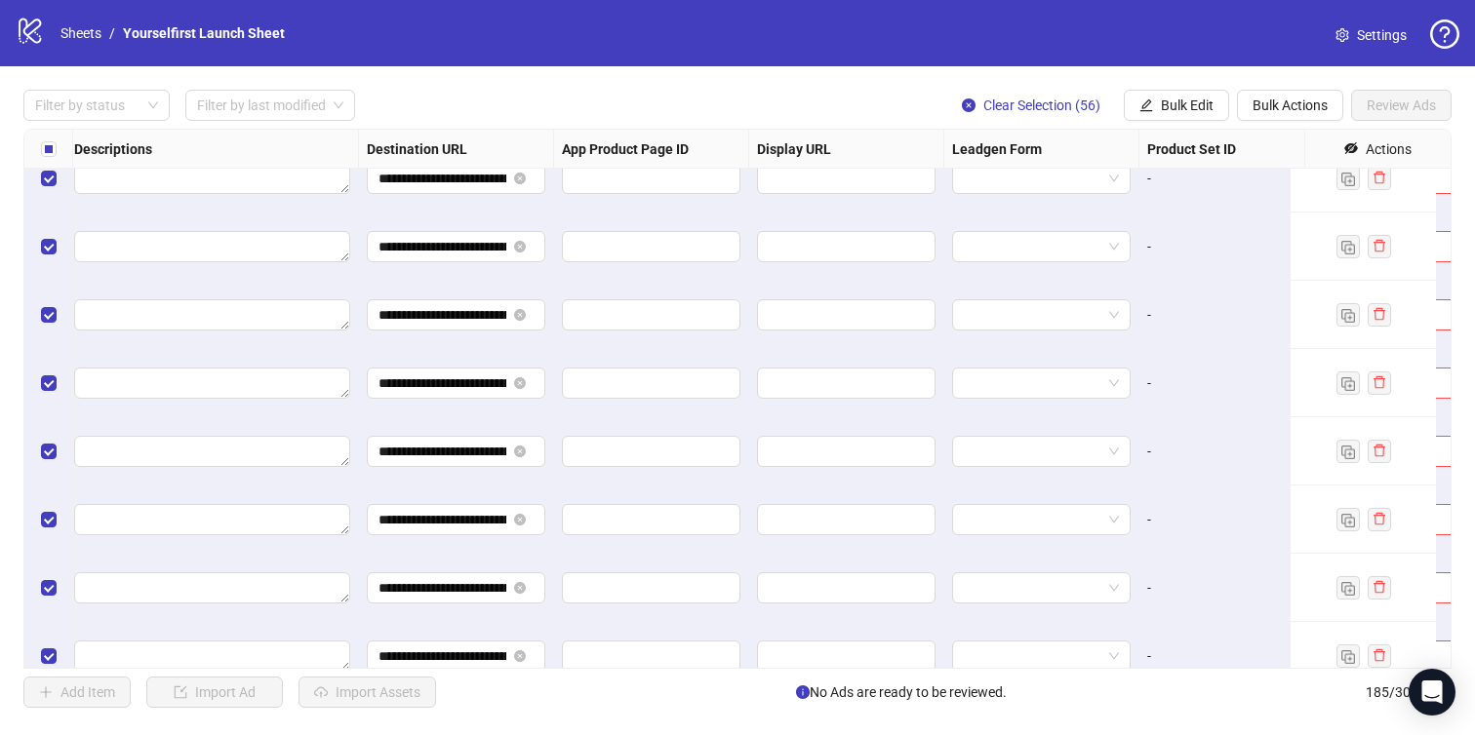
scroll to position [10267, 1778]
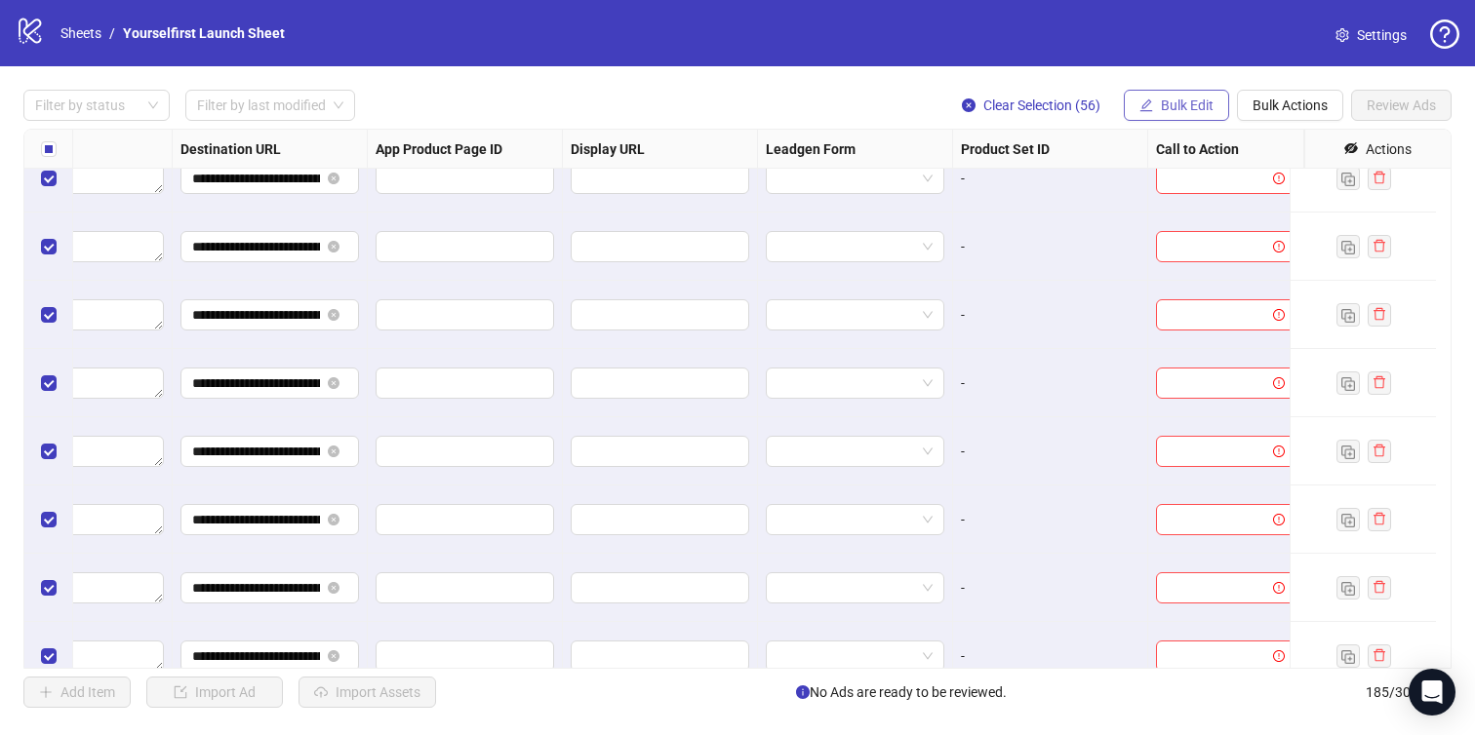
click at [1177, 101] on span "Bulk Edit" at bounding box center [1187, 106] width 53 height 16
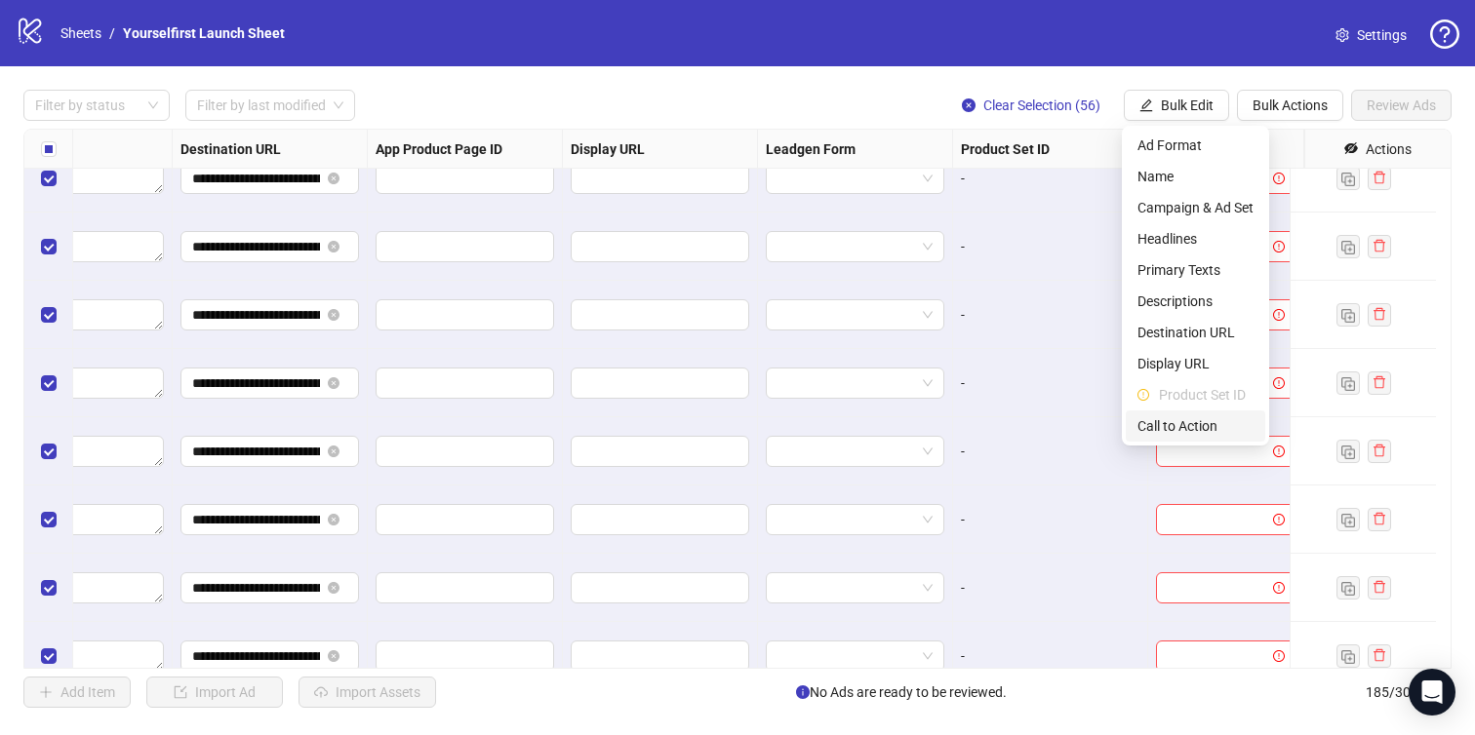
click at [1169, 438] on li "Call to Action" at bounding box center [1195, 426] width 139 height 31
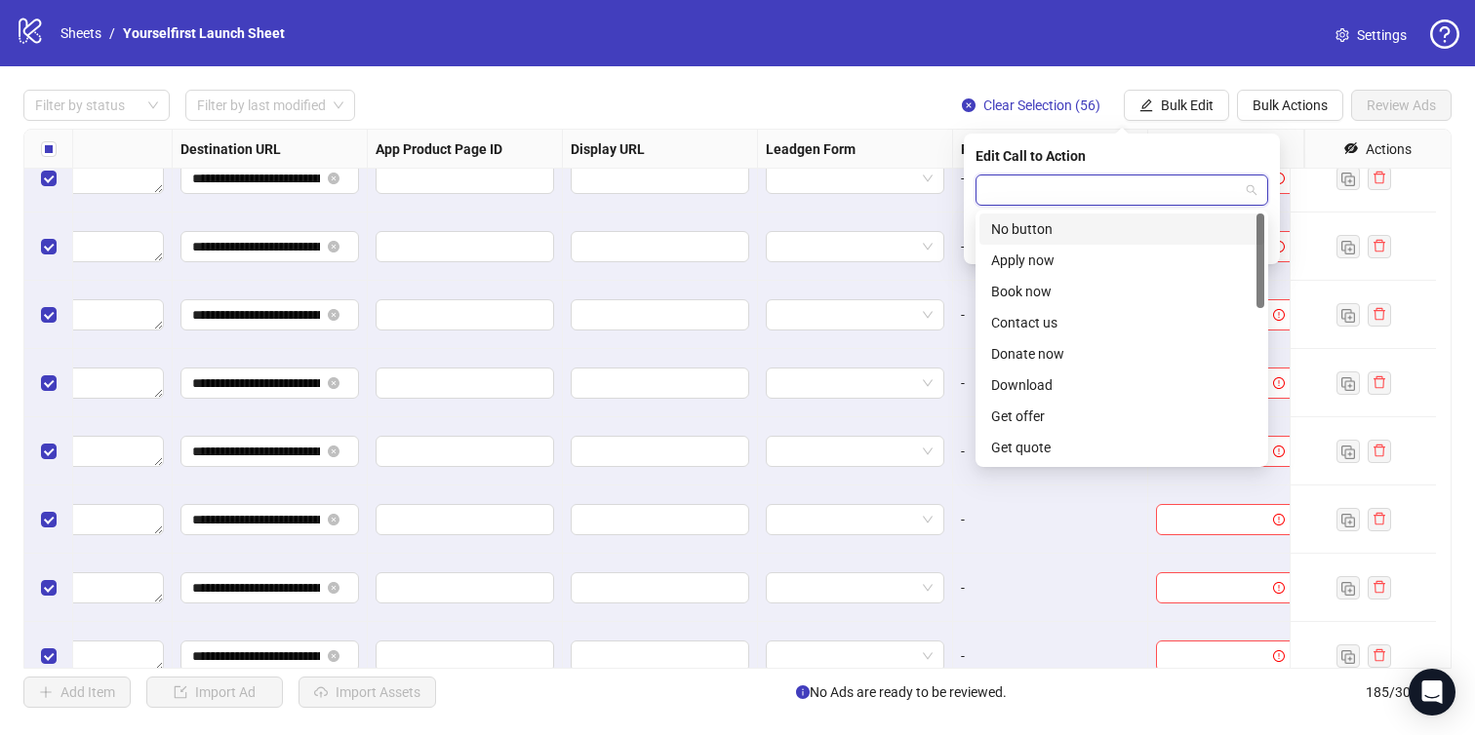
click at [1112, 190] on input "search" at bounding box center [1113, 190] width 252 height 29
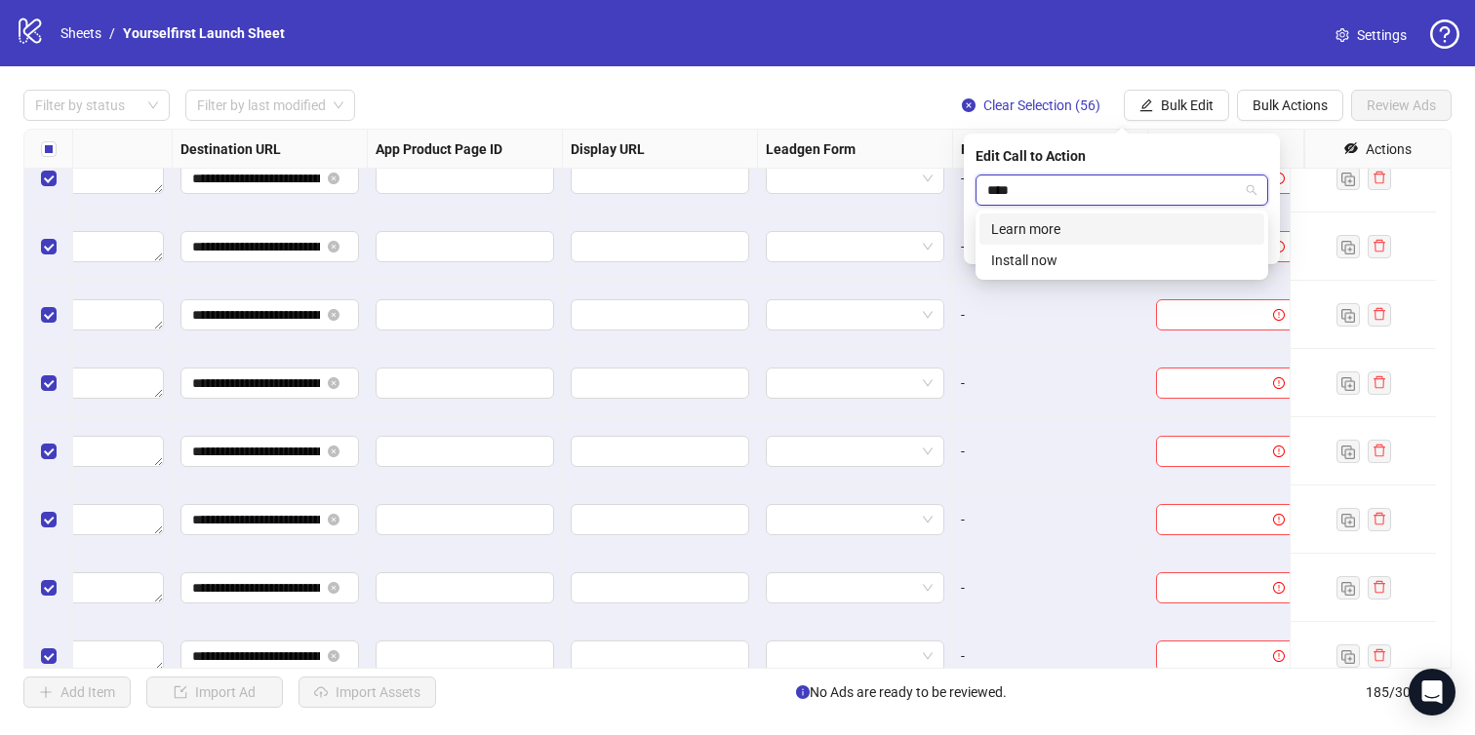
type input "*****"
click at [1071, 234] on div "Learn more" at bounding box center [1121, 228] width 261 height 21
click at [1261, 238] on icon "check" at bounding box center [1257, 241] width 14 height 14
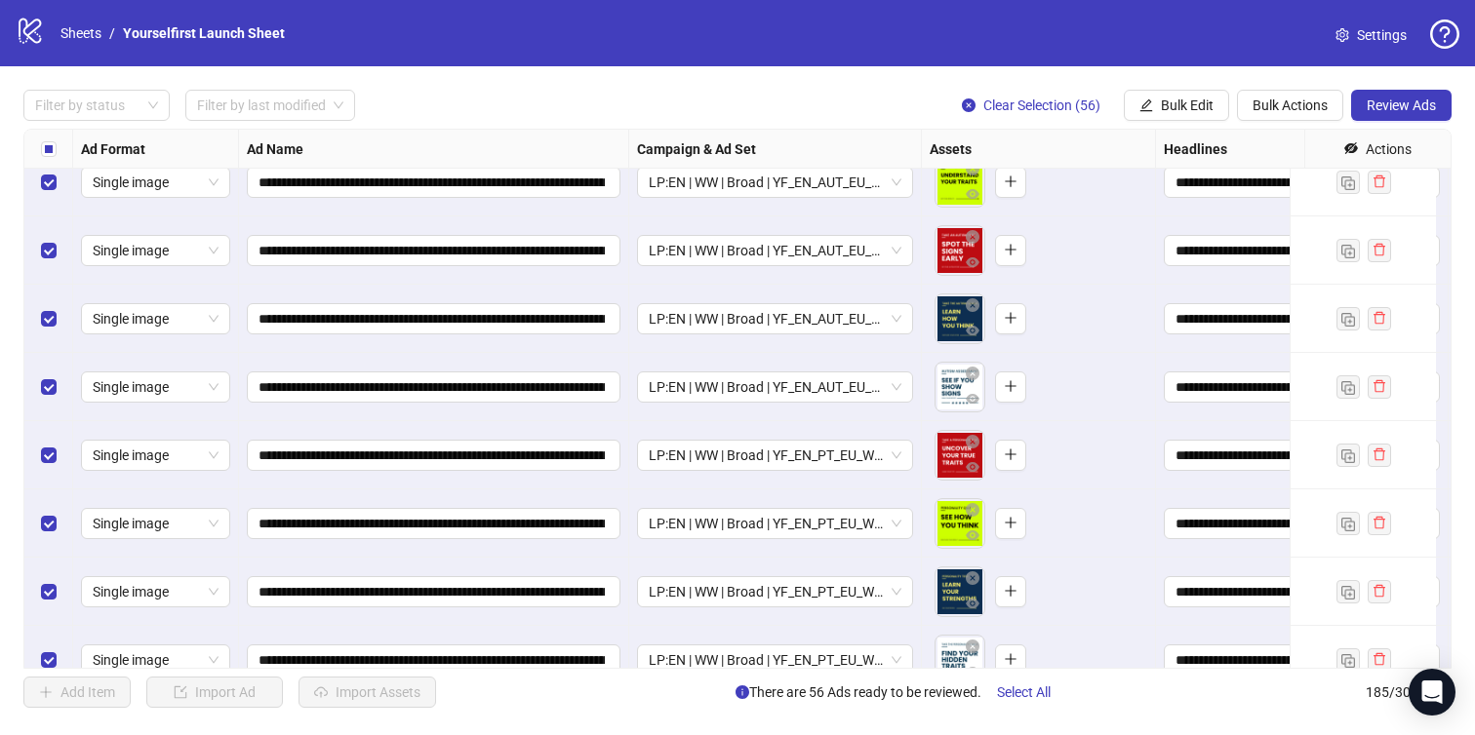
scroll to position [12147, 0]
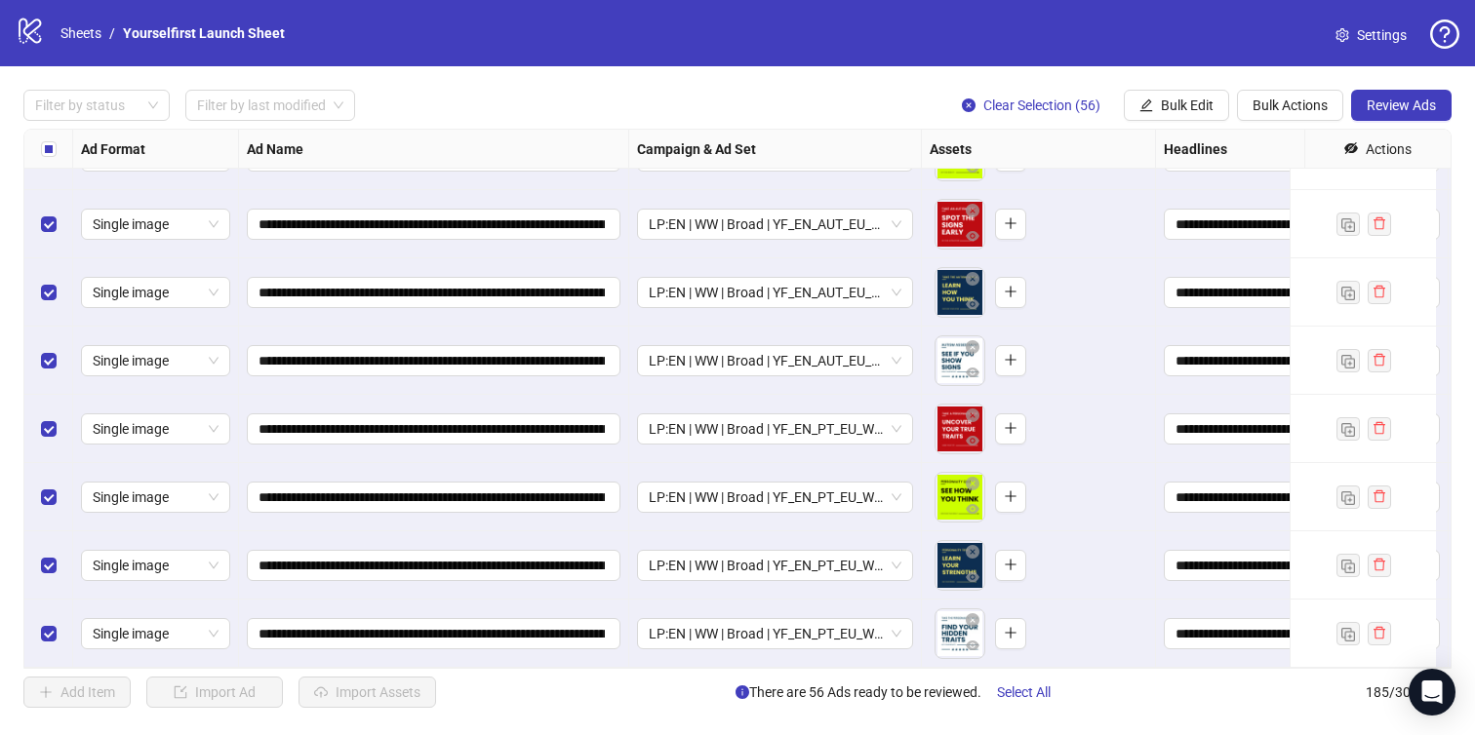
click at [850, 55] on div "logo/logo-mobile Sheets / Yourselfirst Launch Sheet Settings" at bounding box center [737, 33] width 1475 height 66
click at [1389, 96] on button "Review Ads" at bounding box center [1401, 105] width 100 height 31
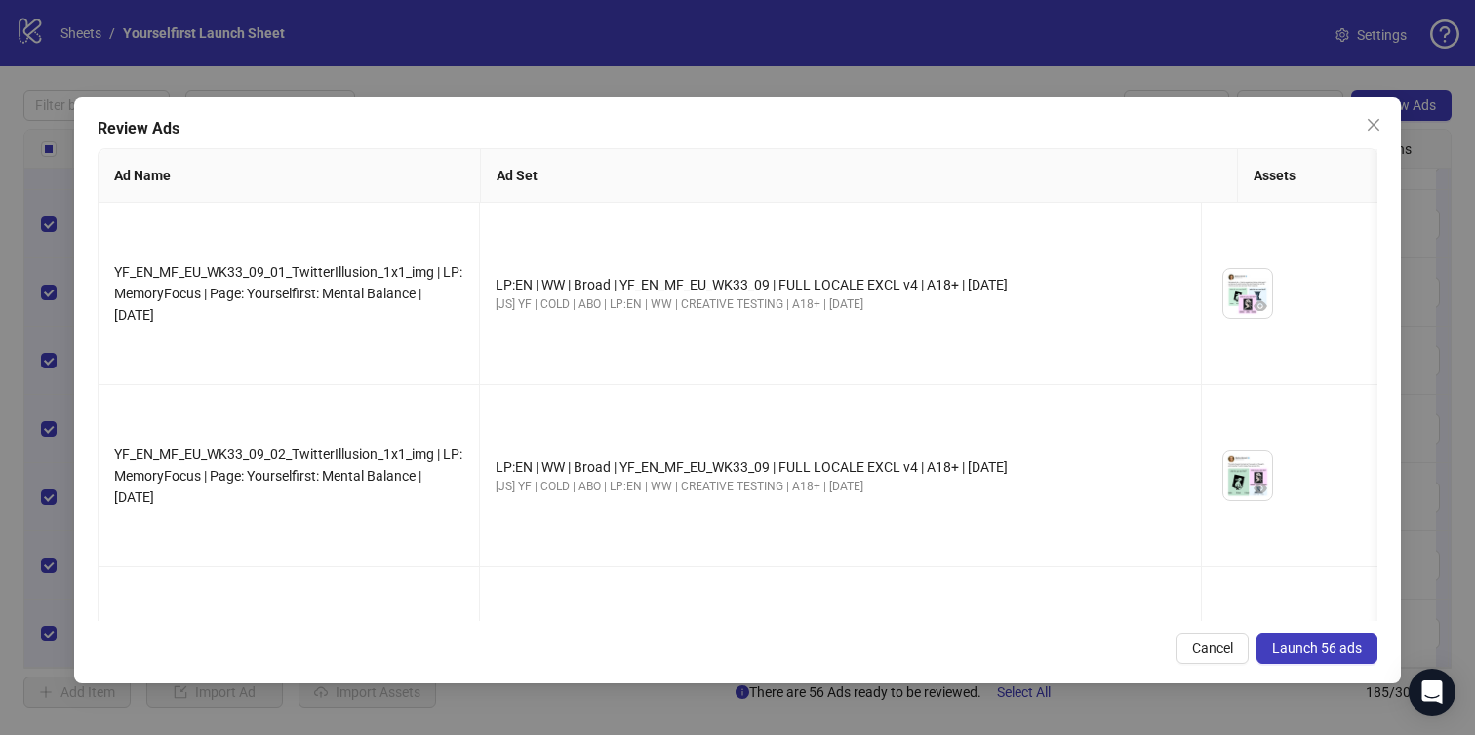
click at [1300, 647] on span "Launch 56 ads" at bounding box center [1317, 649] width 90 height 16
